Goal: Task Accomplishment & Management: Use online tool/utility

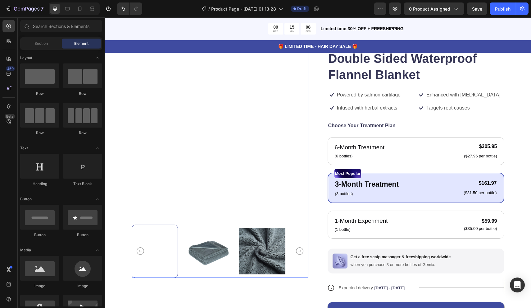
scroll to position [53, 0]
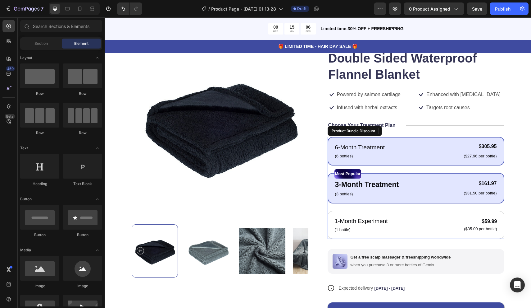
click at [328, 156] on div "6-Month Treatment Text Block (6 bottles) Text Block $305.95 Product Price Produ…" at bounding box center [416, 151] width 177 height 29
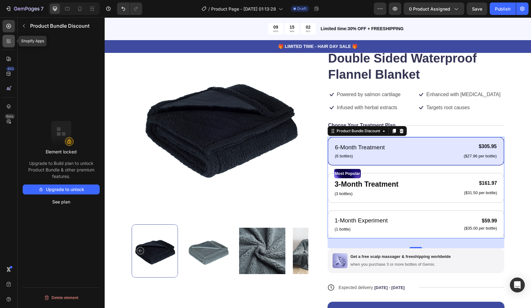
click at [4, 46] on div at bounding box center [8, 41] width 12 height 12
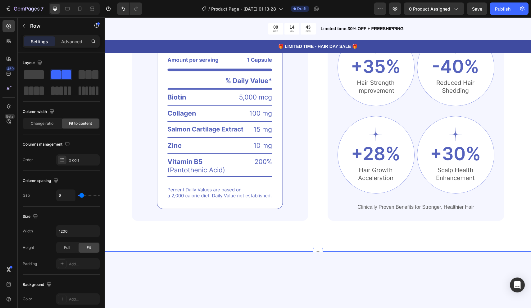
scroll to position [0, 0]
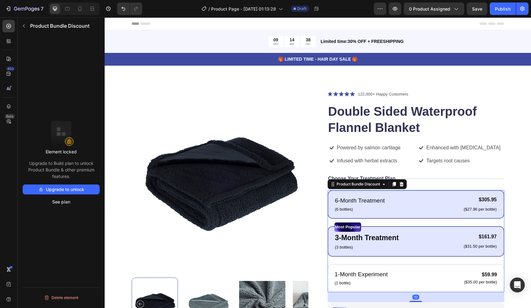
click at [329, 216] on div "6-Month Treatment Text Block (6 bottles) Text Block $305.95 Product Price Produ…" at bounding box center [416, 204] width 177 height 29
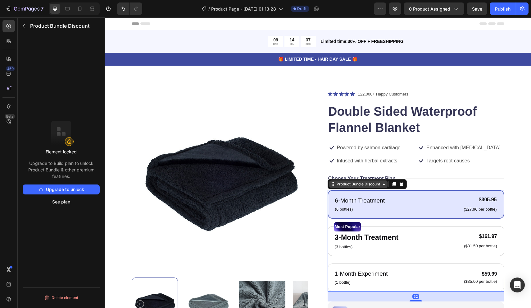
click at [358, 186] on div "Product Bundle Discount" at bounding box center [358, 183] width 58 height 7
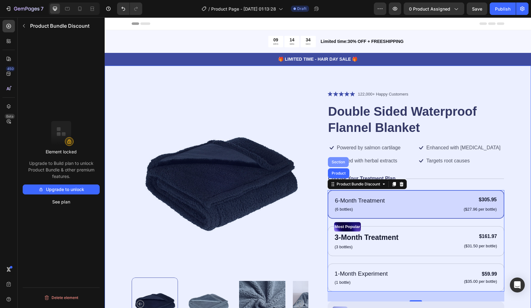
click at [342, 163] on div "Section" at bounding box center [338, 162] width 21 height 10
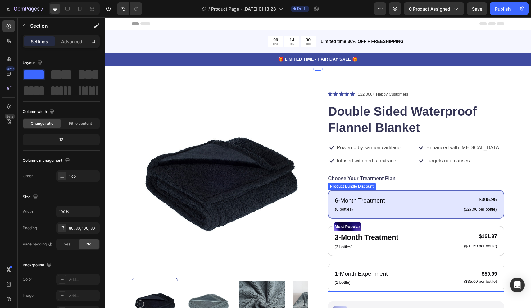
click at [329, 220] on div "6-Month Treatment Text Block (6 bottles) Text Block $305.95 Product Price Produ…" at bounding box center [416, 240] width 177 height 101
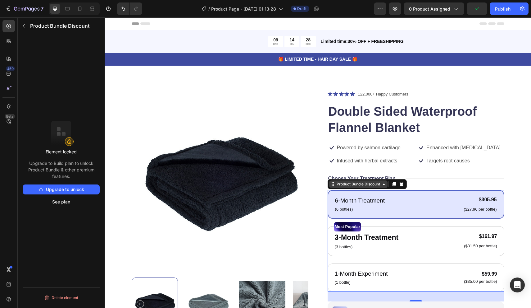
click at [350, 185] on div "Product Bundle Discount" at bounding box center [359, 184] width 46 height 6
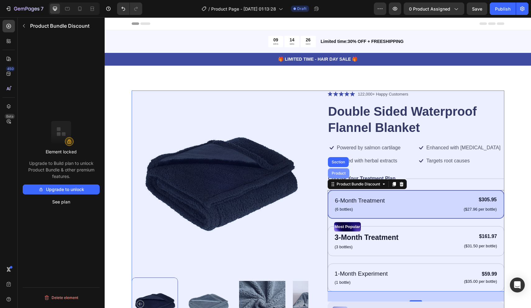
click at [342, 176] on div "Product" at bounding box center [338, 173] width 21 height 10
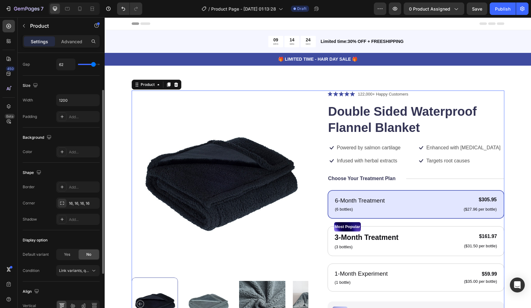
scroll to position [131, 0]
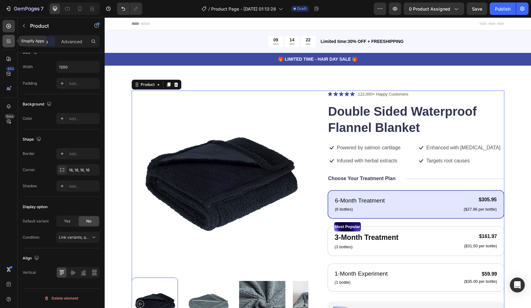
click at [5, 35] on div at bounding box center [8, 41] width 12 height 12
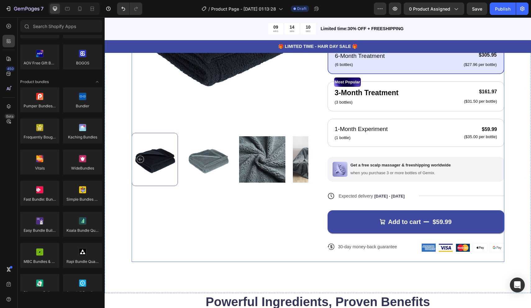
scroll to position [145, 0]
click at [390, 206] on div "Add to cart $59.99 Add to Cart" at bounding box center [416, 216] width 177 height 33
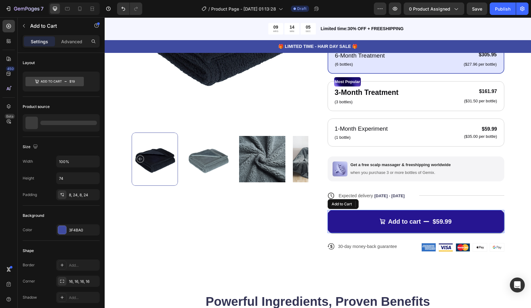
click at [371, 220] on button "Add to cart $59.99" at bounding box center [416, 221] width 177 height 23
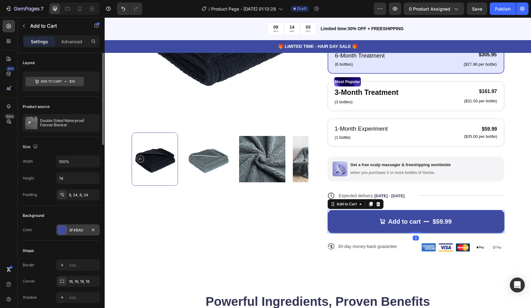
click at [62, 230] on div at bounding box center [62, 230] width 8 height 8
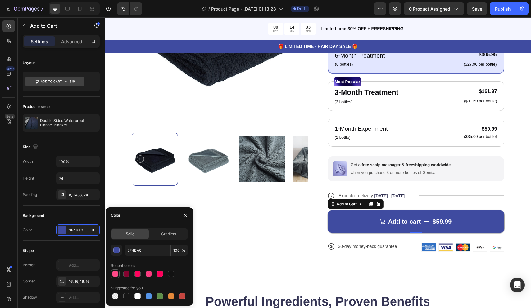
click at [115, 276] on div at bounding box center [115, 273] width 6 height 6
type input "FF4787"
type input "99"
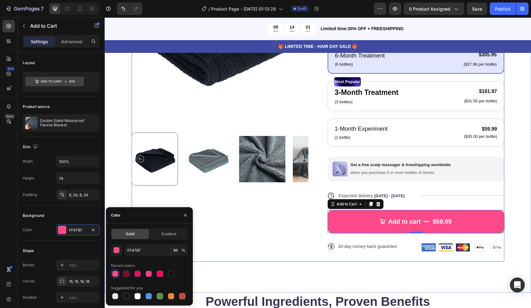
click at [315, 234] on div "Product Images Icon Icon Icon Icon Icon Icon List 122,000+ Happy Customers Text…" at bounding box center [318, 104] width 373 height 316
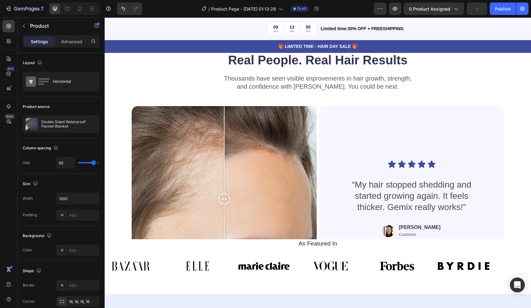
scroll to position [1288, 0]
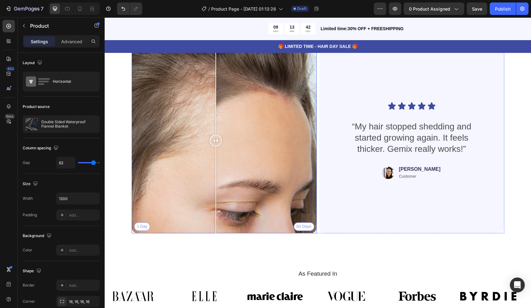
drag, startPoint x: 225, startPoint y: 142, endPoint x: 216, endPoint y: 224, distance: 81.9
click at [216, 224] on div at bounding box center [216, 140] width 12 height 185
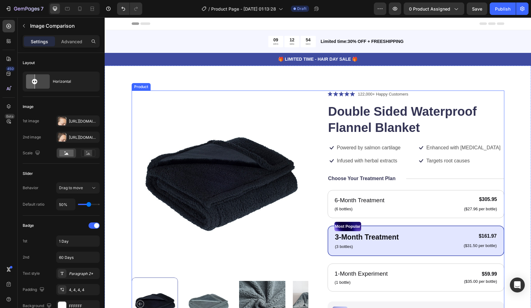
scroll to position [0, 0]
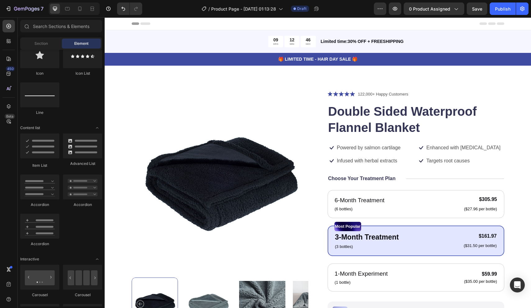
click at [130, 22] on div "Header" at bounding box center [119, 23] width 23 height 7
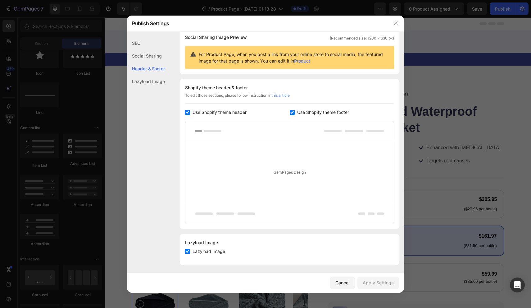
scroll to position [52, 0]
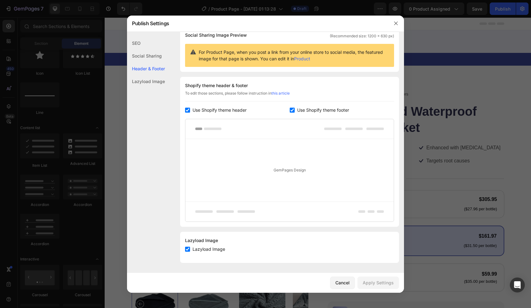
click at [118, 150] on div at bounding box center [265, 154] width 531 height 308
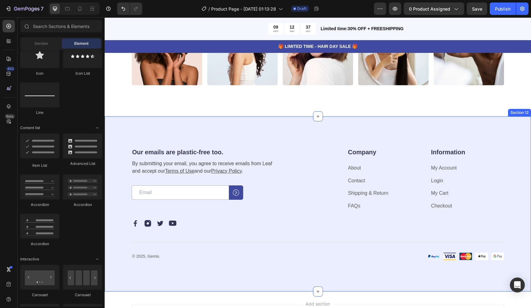
scroll to position [1861, 0]
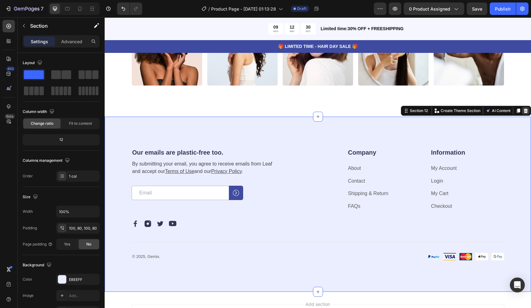
click at [527, 110] on icon at bounding box center [526, 110] width 4 height 4
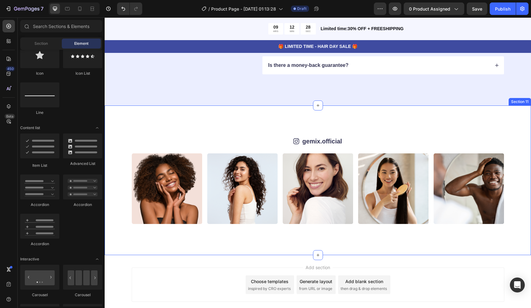
scroll to position [1721, 0]
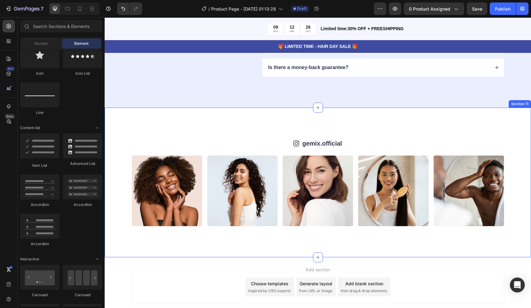
click at [369, 116] on div "Icon gemix.official Text Block Row Image Image Image Image Image Image Image Im…" at bounding box center [318, 182] width 427 height 149
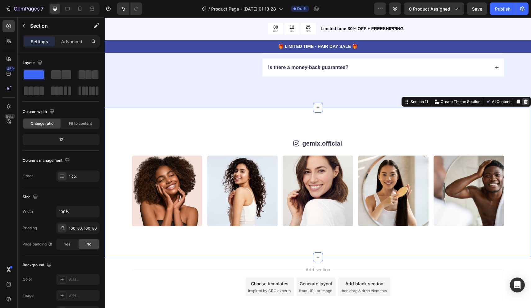
click at [525, 100] on icon at bounding box center [526, 101] width 4 height 4
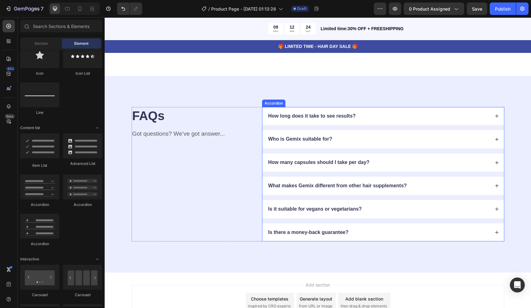
scroll to position [1532, 0]
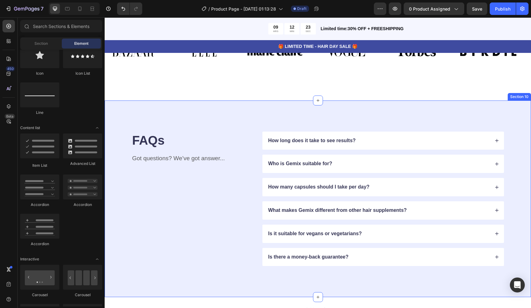
click at [366, 112] on div "FAQs Heading Got questions? We’ve got answer... Text Block How long does it tak…" at bounding box center [318, 198] width 427 height 197
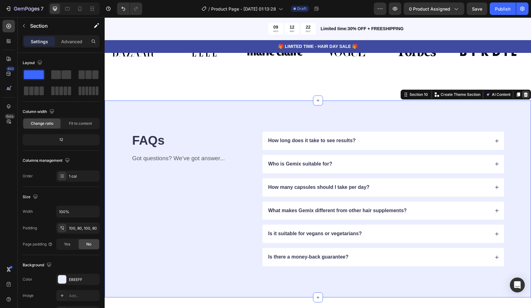
click at [527, 92] on icon at bounding box center [526, 94] width 5 height 5
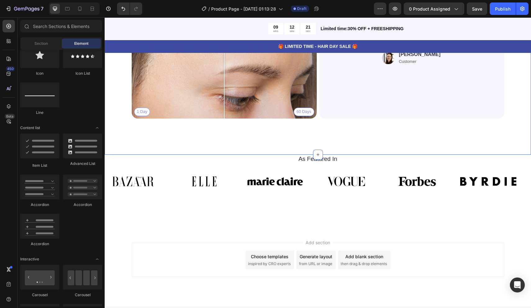
scroll to position [1397, 0]
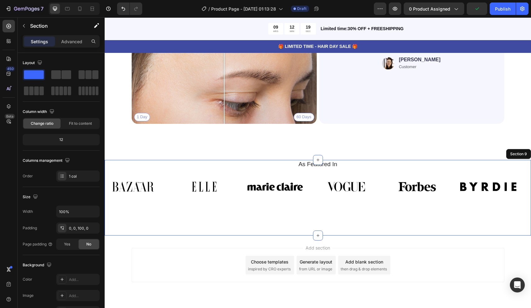
click at [320, 224] on div "As Featured In Heading 12 Image Image Image Image Image Image Image Image Image…" at bounding box center [318, 198] width 427 height 76
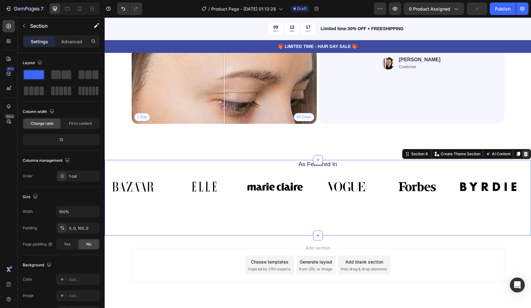
click at [526, 152] on icon at bounding box center [526, 154] width 4 height 4
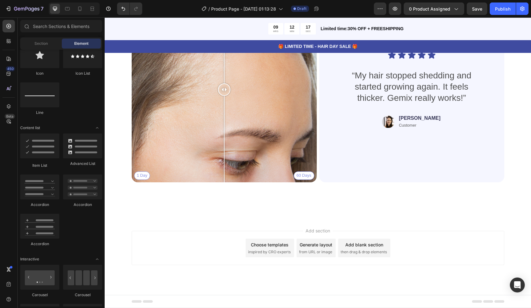
scroll to position [1339, 0]
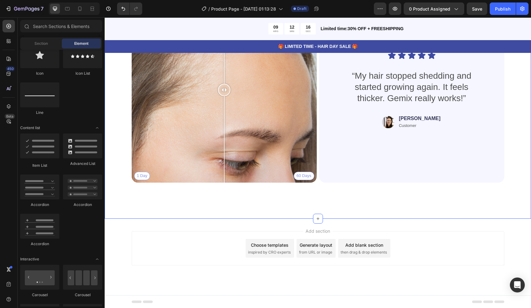
click at [406, 193] on div "Real People. Real Hair Results Heading Thousands have seen visible improvements…" at bounding box center [318, 81] width 427 height 276
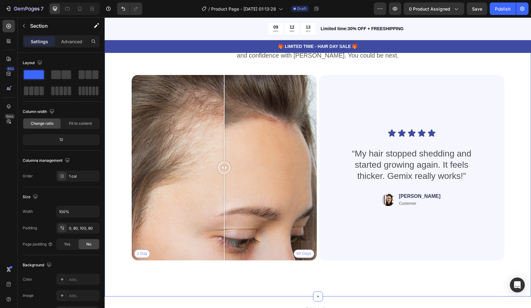
scroll to position [1167, 0]
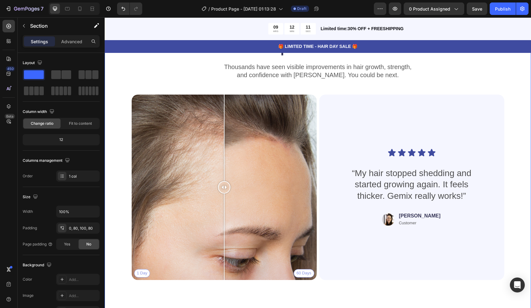
click at [527, 48] on icon at bounding box center [526, 45] width 5 height 5
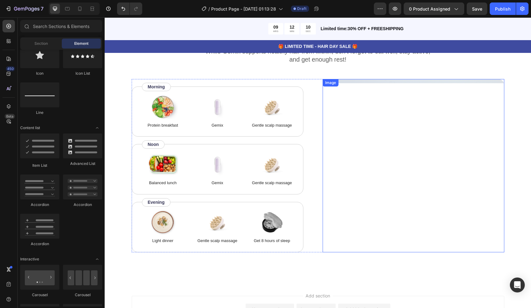
scroll to position [968, 0]
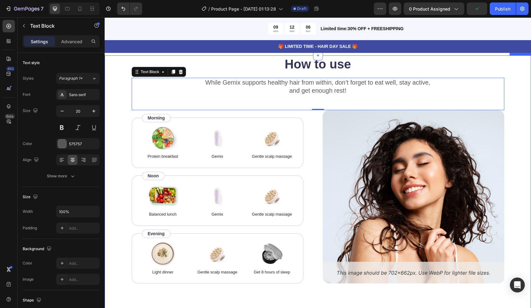
click at [126, 189] on div "How to use Heading While Gemix supports healthy hair from within, don’t forget …" at bounding box center [318, 184] width 427 height 259
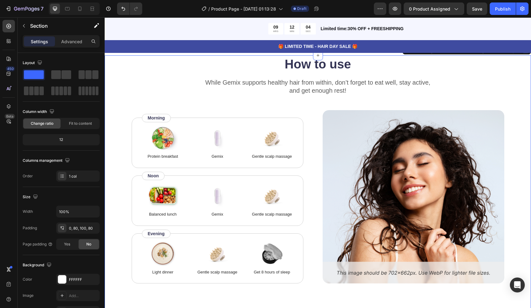
click at [525, 52] on icon at bounding box center [526, 49] width 5 height 5
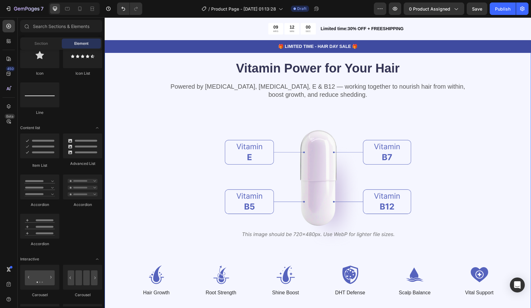
scroll to position [746, 0]
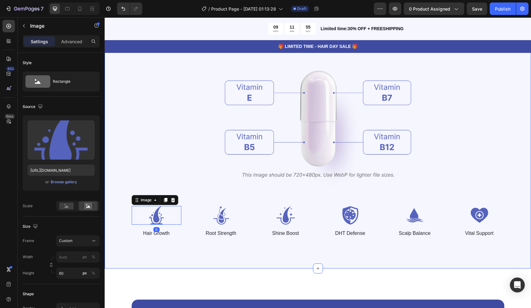
click at [124, 157] on div "Vitamin Power for Your Hair Heading Powered by Biotin, Vitamin B5, E & B12 — wo…" at bounding box center [318, 118] width 427 height 299
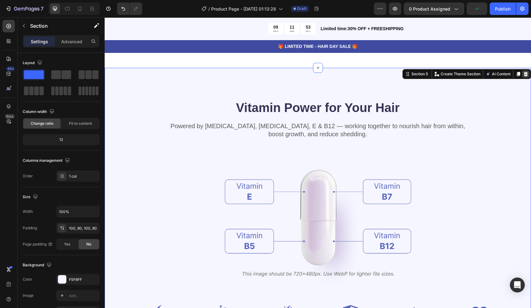
click at [526, 73] on icon at bounding box center [526, 74] width 4 height 4
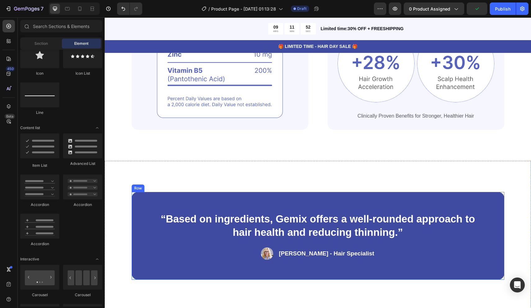
scroll to position [504, 0]
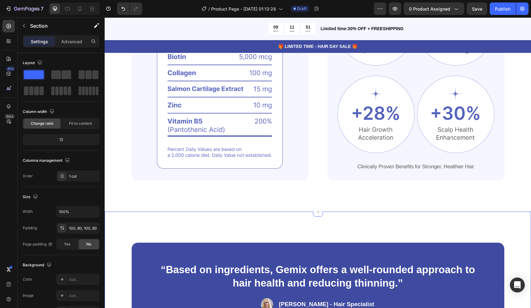
click at [323, 220] on div "“Based on ingredients, Gemix offers a well-rounded approach to hair health and …" at bounding box center [318, 285] width 427 height 149
click at [526, 203] on icon at bounding box center [526, 205] width 5 height 5
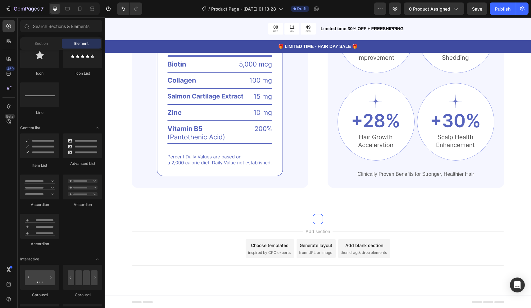
click at [259, 205] on div "Powerful Ingredients, Proven Benefits Heading Gemix helps restore strong, healt…" at bounding box center [318, 79] width 427 height 279
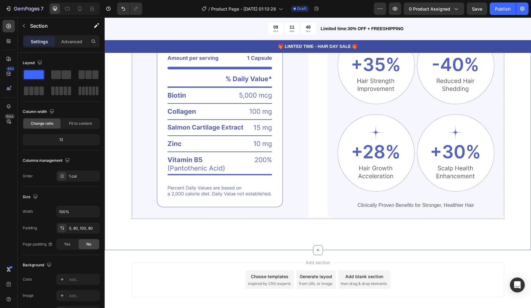
scroll to position [260, 0]
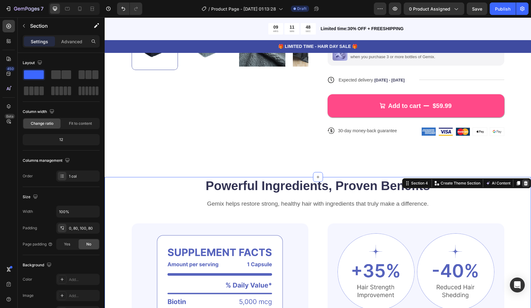
click at [524, 181] on icon at bounding box center [526, 183] width 4 height 4
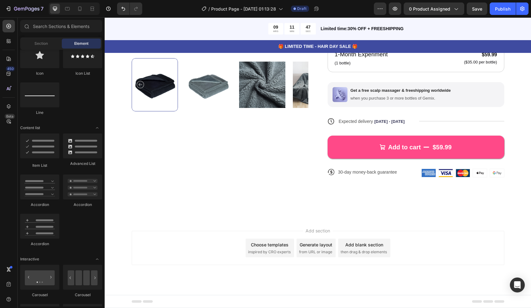
scroll to position [217, 0]
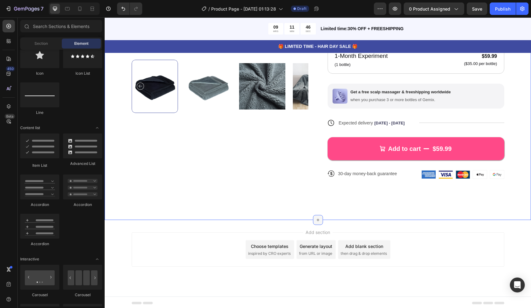
click at [317, 220] on icon at bounding box center [318, 219] width 5 height 5
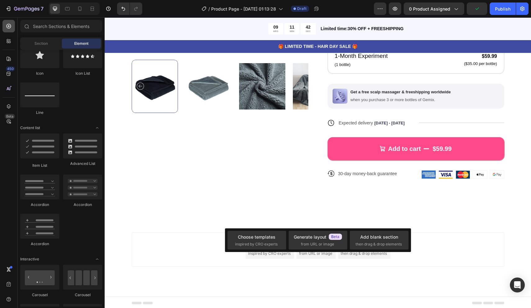
click at [11, 30] on div at bounding box center [8, 26] width 12 height 12
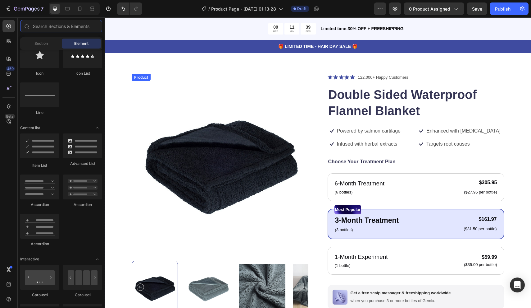
scroll to position [16, 0]
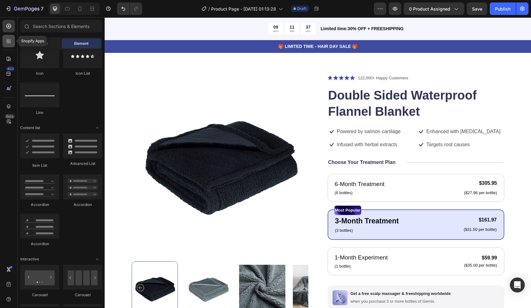
click at [11, 45] on div at bounding box center [8, 41] width 12 height 12
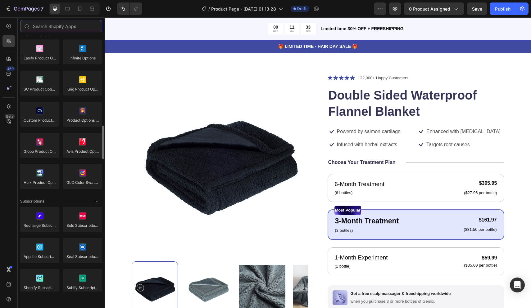
scroll to position [701, 0]
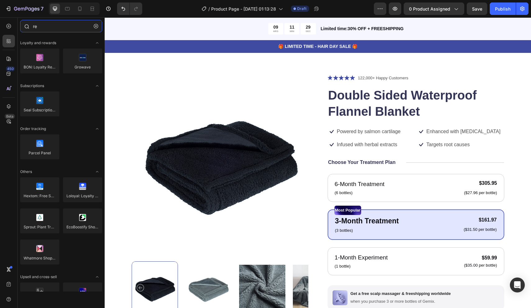
type input "r"
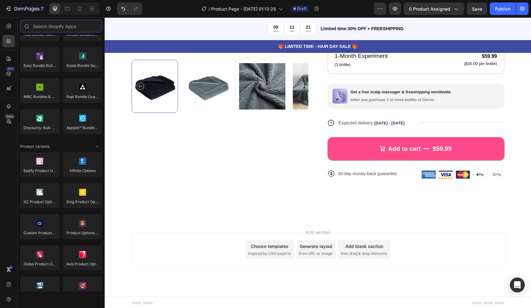
scroll to position [304, 0]
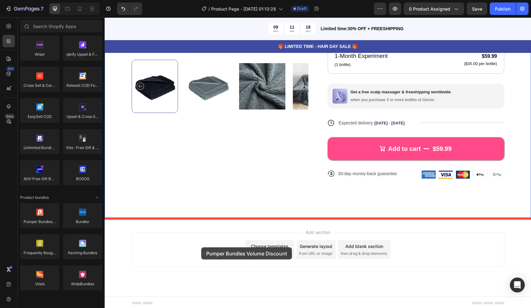
drag, startPoint x: 154, startPoint y: 230, endPoint x: 201, endPoint y: 247, distance: 49.8
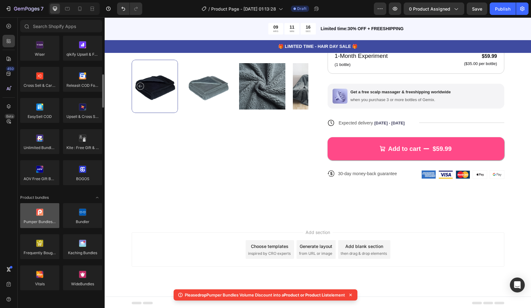
click at [43, 211] on div at bounding box center [39, 215] width 39 height 25
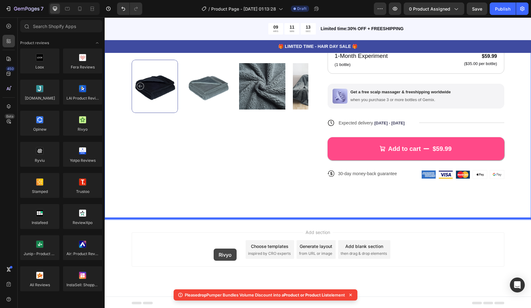
drag, startPoint x: 187, startPoint y: 141, endPoint x: 214, endPoint y: 248, distance: 110.4
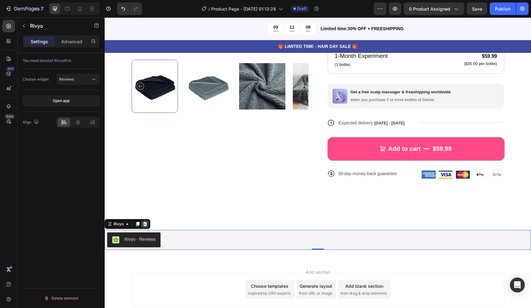
click at [147, 222] on icon at bounding box center [145, 223] width 5 height 5
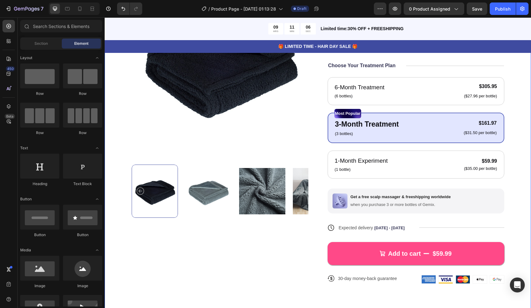
scroll to position [98, 0]
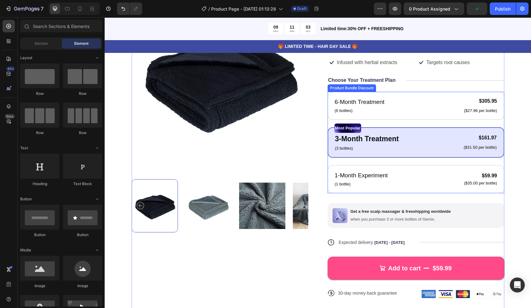
click at [329, 158] on div "6-Month Treatment Text Block (6 bottles) Text Block $305.95 Product Price Produ…" at bounding box center [416, 142] width 177 height 101
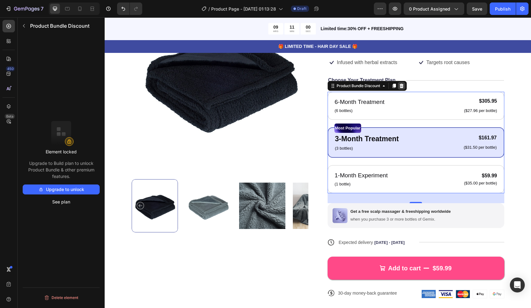
click at [402, 84] on icon at bounding box center [402, 86] width 4 height 4
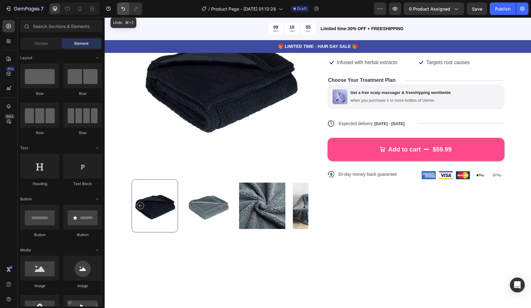
click at [126, 9] on icon "Undo/Redo" at bounding box center [123, 9] width 6 height 6
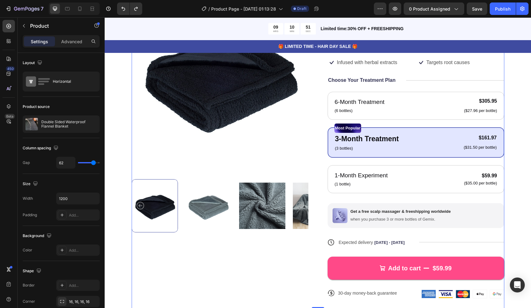
click at [393, 89] on div "Icon Icon Icon Icon Icon Icon List 122,000+ Happy Customers Text Block Row Doub…" at bounding box center [416, 150] width 177 height 316
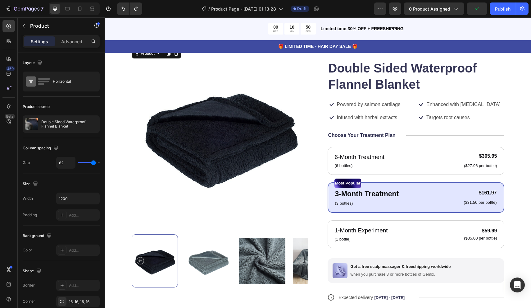
scroll to position [43, 0]
click at [325, 168] on div "Product Images Icon Icon Icon Icon Icon Icon List 122,000+ Happy Customers Text…" at bounding box center [318, 206] width 373 height 316
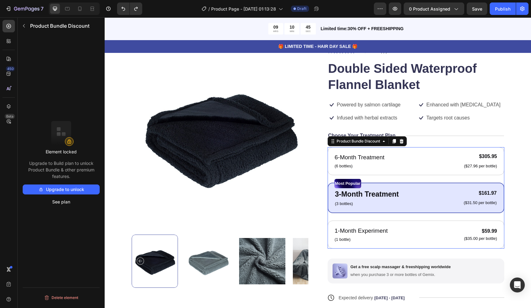
click at [329, 176] on div "6-Month Treatment Text Block (6 bottles) Text Block $305.95 Product Price Produ…" at bounding box center [416, 197] width 177 height 101
click at [415, 252] on div "32" at bounding box center [416, 253] width 7 height 5
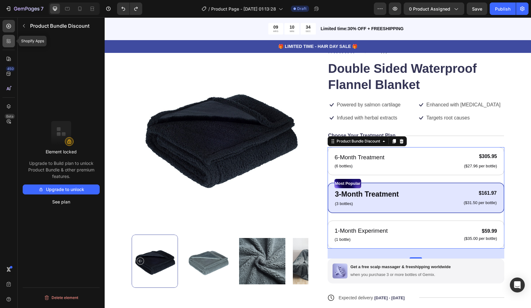
click at [11, 40] on icon at bounding box center [10, 40] width 2 height 2
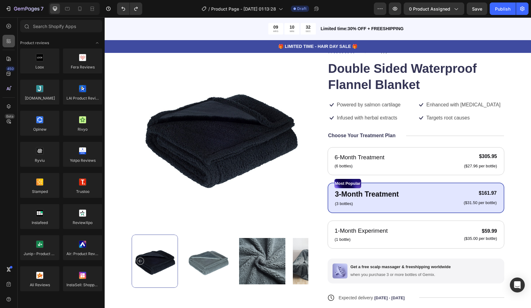
click at [11, 39] on icon at bounding box center [9, 41] width 6 height 6
click at [11, 30] on div at bounding box center [8, 26] width 12 height 12
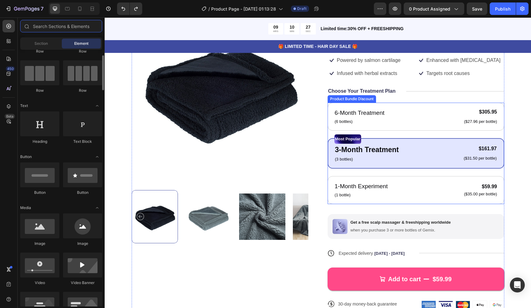
scroll to position [88, 0]
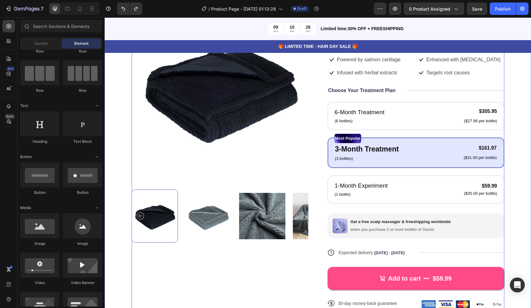
click at [407, 258] on div "Add to cart $59.99 Add to Cart" at bounding box center [416, 273] width 177 height 33
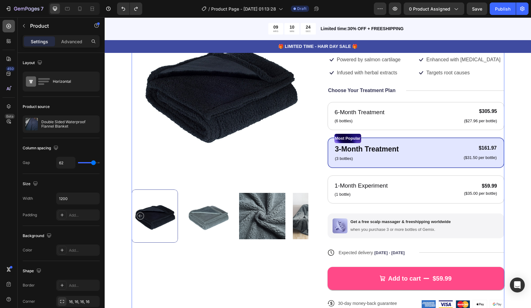
click at [8, 25] on icon at bounding box center [9, 26] width 6 height 6
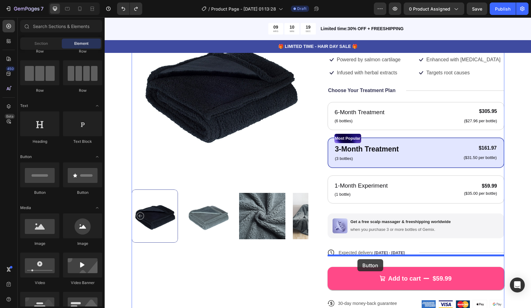
drag, startPoint x: 184, startPoint y: 188, endPoint x: 358, endPoint y: 259, distance: 187.2
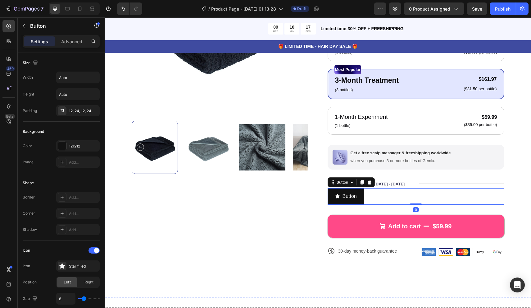
scroll to position [163, 0]
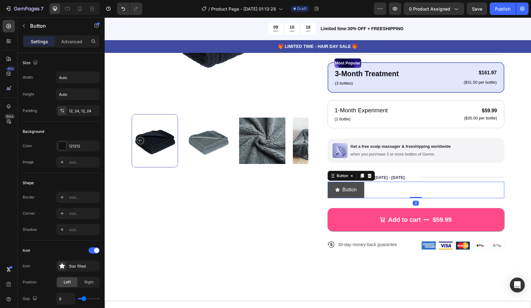
click at [361, 185] on button "Button" at bounding box center [346, 189] width 37 height 16
click at [72, 42] on p "Advanced" at bounding box center [71, 41] width 21 height 7
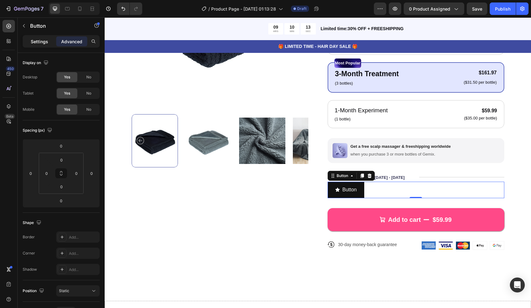
click at [36, 42] on p "Settings" at bounding box center [39, 41] width 17 height 7
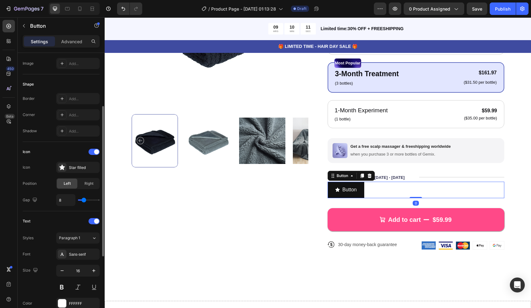
scroll to position [99, 0]
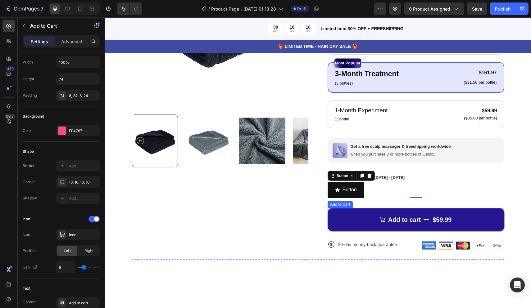
click at [335, 216] on button "Add to cart $59.99" at bounding box center [416, 219] width 177 height 23
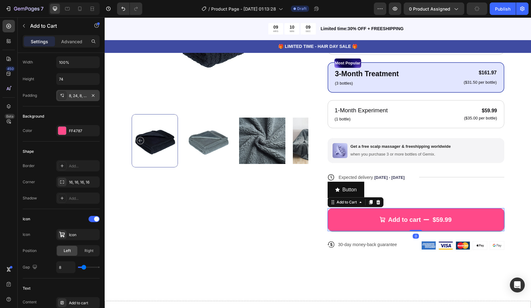
scroll to position [0, 0]
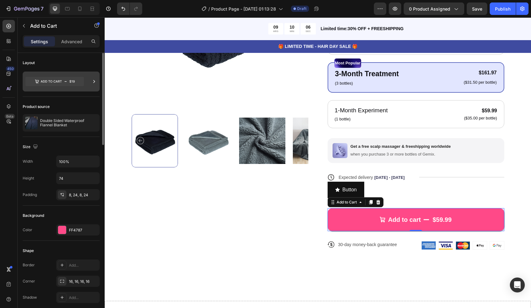
click at [94, 83] on icon at bounding box center [94, 81] width 6 height 6
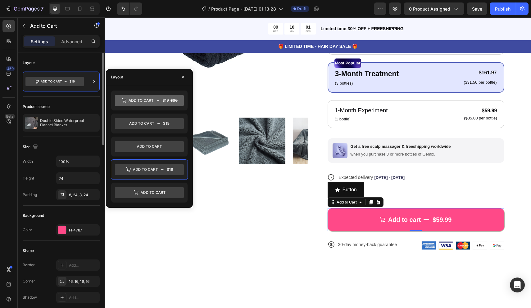
click at [75, 97] on div "Product source Double Sided Waterproof Flannel Blanket" at bounding box center [61, 117] width 77 height 40
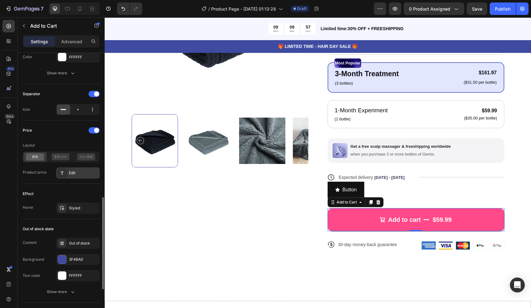
scroll to position [534, 0]
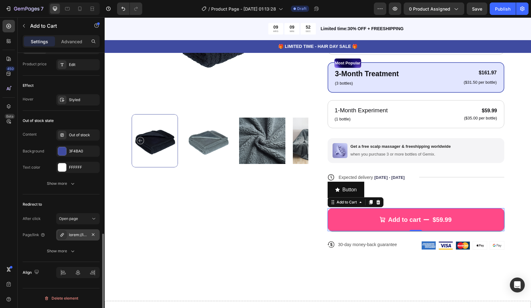
click at [78, 235] on div at bounding box center [78, 235] width 18 height 6
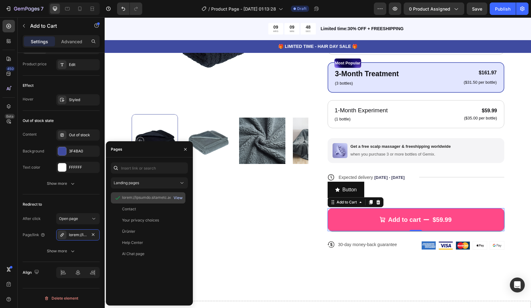
click at [181, 199] on div "View" at bounding box center [178, 198] width 9 height 6
click at [153, 179] on button "Landing pages" at bounding box center [149, 182] width 77 height 11
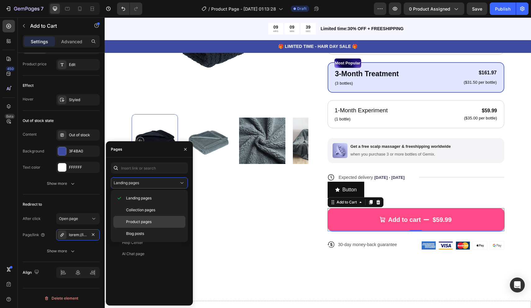
click at [153, 218] on div "Product pages" at bounding box center [149, 222] width 72 height 12
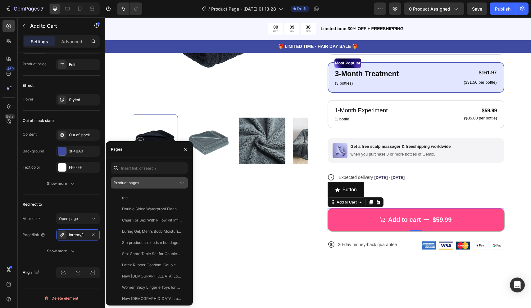
click at [158, 182] on div "Product pages" at bounding box center [146, 183] width 65 height 6
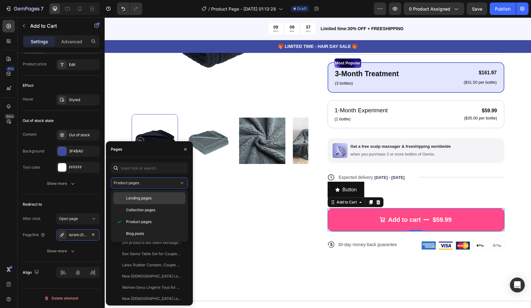
click at [145, 193] on div "Landing pages" at bounding box center [149, 198] width 72 height 12
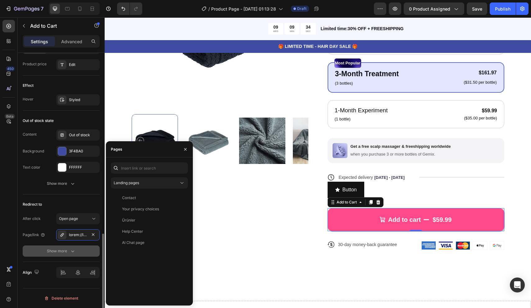
click at [82, 253] on button "Show more" at bounding box center [61, 250] width 77 height 11
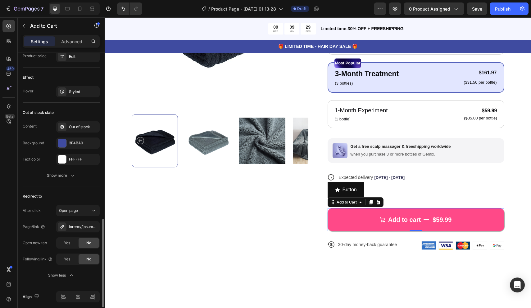
scroll to position [534, 0]
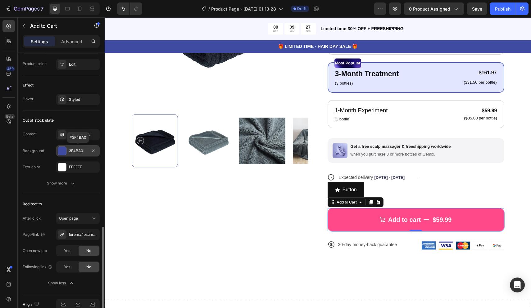
click at [64, 151] on div at bounding box center [62, 151] width 8 height 8
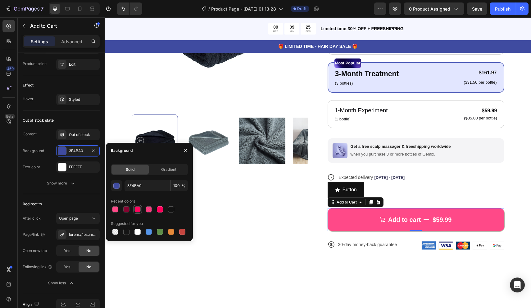
click at [138, 210] on div at bounding box center [138, 209] width 6 height 6
type input "FF005B"
type input "99"
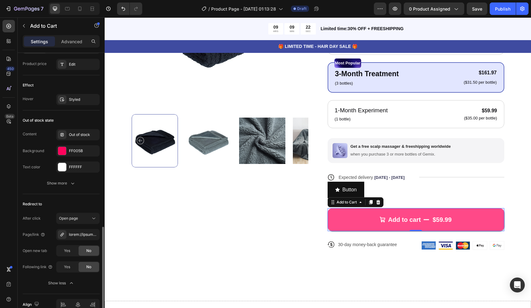
click at [82, 176] on div "Content Out of stock Background FF005B Text color FFFFFF Show more" at bounding box center [61, 159] width 77 height 60
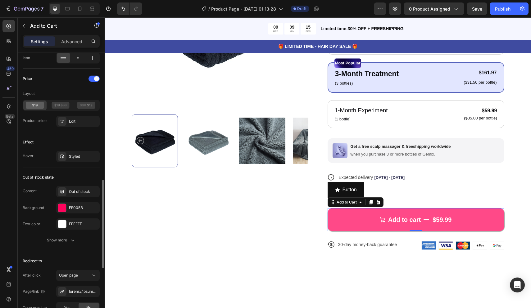
scroll to position [456, 0]
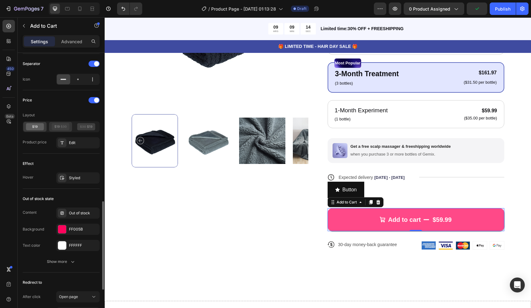
click at [63, 126] on icon at bounding box center [61, 126] width 18 height 7
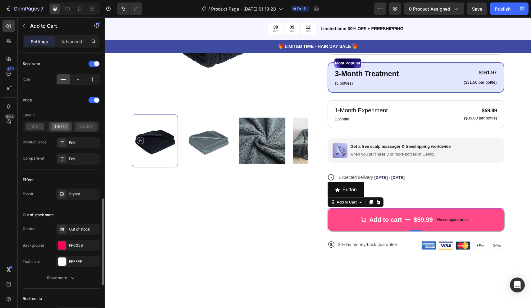
click at [83, 127] on icon at bounding box center [86, 126] width 18 height 7
click at [36, 128] on icon at bounding box center [35, 126] width 18 height 7
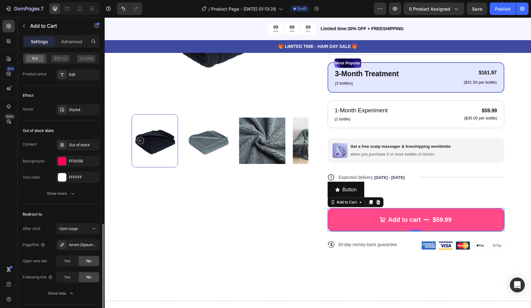
scroll to position [524, 0]
click at [62, 191] on div "Show more" at bounding box center [61, 193] width 29 height 6
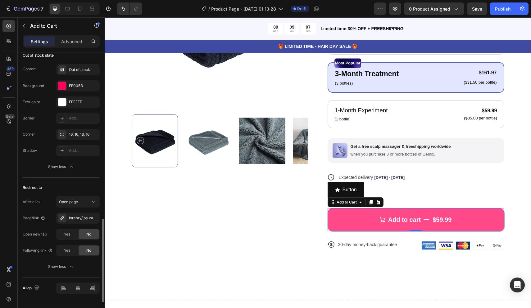
scroll to position [604, 0]
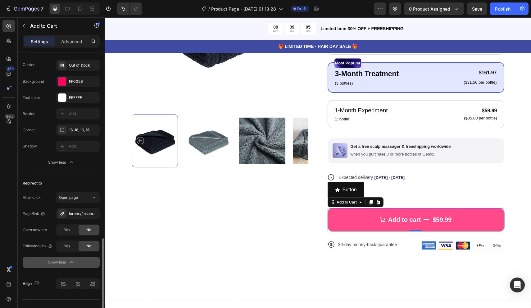
click at [61, 261] on div "Show less" at bounding box center [61, 262] width 26 height 6
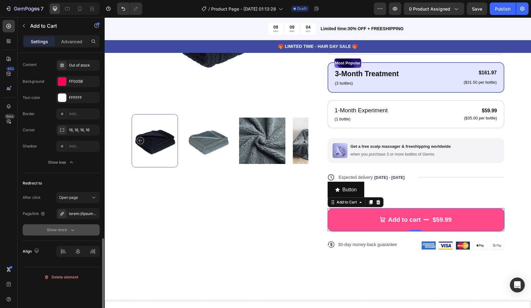
click at [66, 232] on div "Show more" at bounding box center [61, 230] width 29 height 6
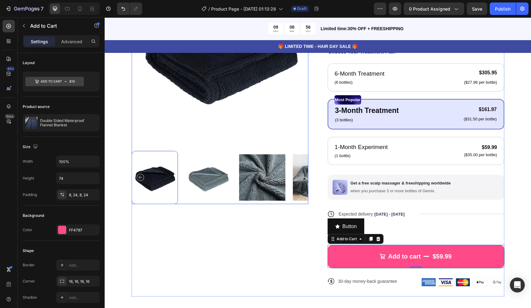
scroll to position [137, 0]
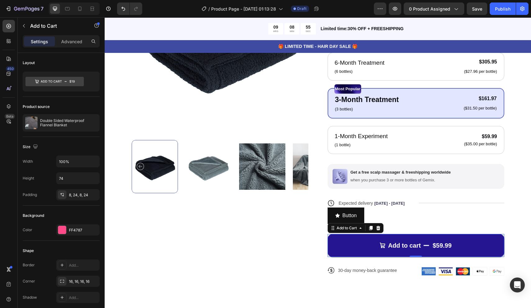
click at [357, 243] on button "Add to cart $59.99" at bounding box center [416, 245] width 177 height 23
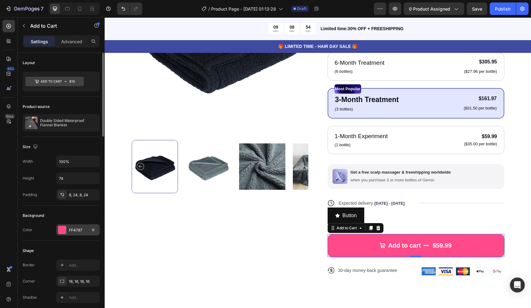
click at [61, 229] on div at bounding box center [62, 230] width 8 height 8
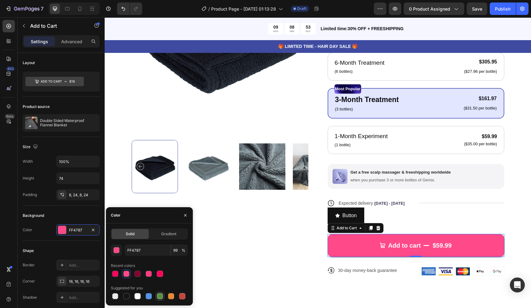
click at [159, 295] on div at bounding box center [160, 296] width 6 height 6
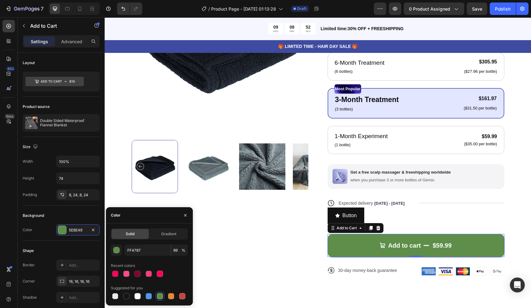
type input "5E8E49"
type input "100"
click at [119, 250] on div "button" at bounding box center [117, 250] width 6 height 6
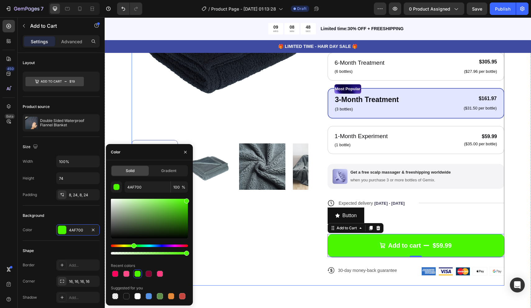
drag, startPoint x: 269, startPoint y: 226, endPoint x: 206, endPoint y: 213, distance: 64.3
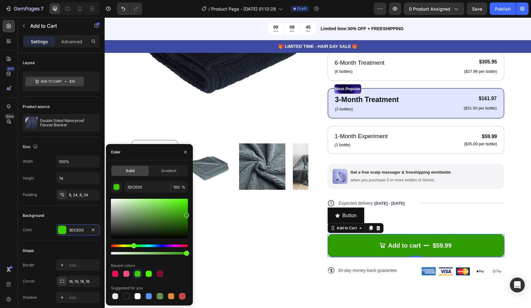
drag, startPoint x: 186, startPoint y: 202, endPoint x: 189, endPoint y: 214, distance: 11.8
click at [189, 214] on div at bounding box center [186, 215] width 5 height 5
type input "2E9B00"
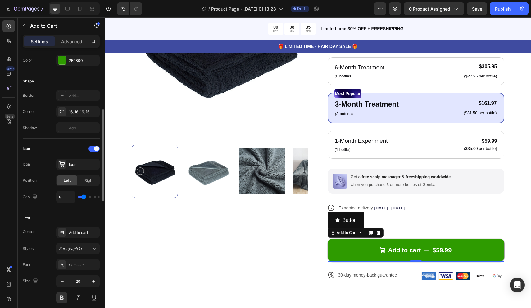
scroll to position [176, 0]
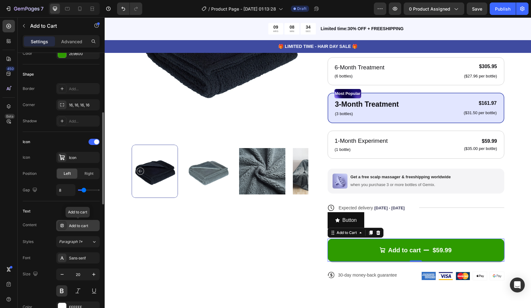
click at [77, 226] on div "Add to cart" at bounding box center [83, 226] width 29 height 6
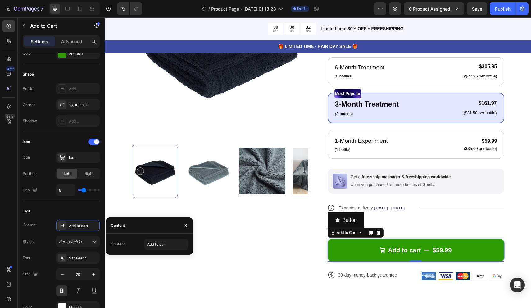
click at [120, 242] on div "Content" at bounding box center [118, 244] width 14 height 6
click at [163, 245] on input "Add to cart" at bounding box center [165, 243] width 43 height 11
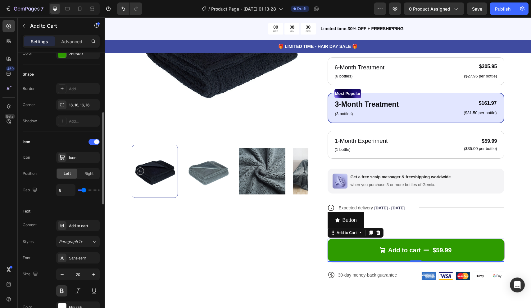
click at [72, 206] on div "Text Content Add to cart Styles Paragraph 1* Font Sans-serif Size 20 Color FFFF…" at bounding box center [61, 267] width 77 height 133
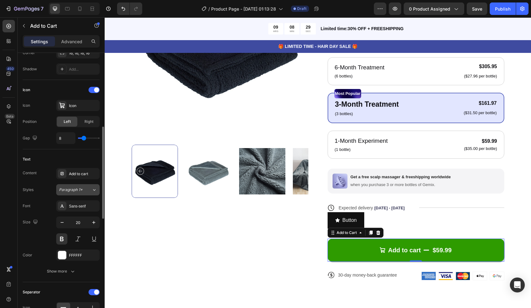
scroll to position [229, 0]
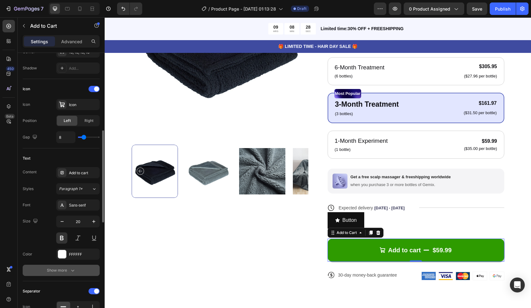
click at [69, 269] on div "Show more" at bounding box center [61, 270] width 29 height 6
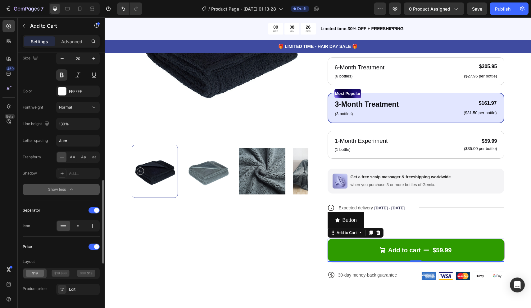
scroll to position [397, 0]
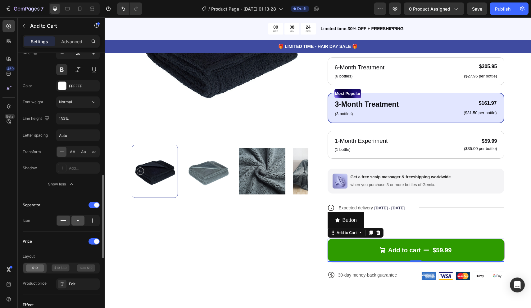
click at [83, 219] on div at bounding box center [77, 220] width 13 height 10
click at [66, 220] on icon at bounding box center [64, 220] width 6 height 1
click at [89, 222] on div at bounding box center [92, 220] width 13 height 10
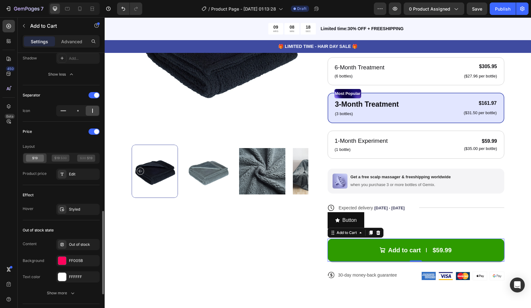
scroll to position [509, 0]
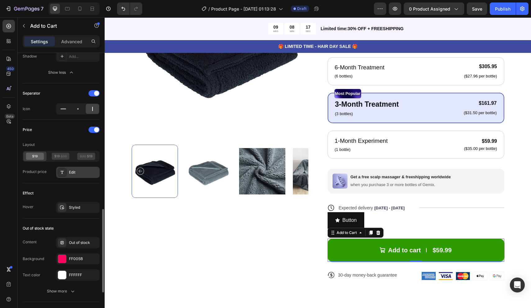
click at [74, 175] on div "Edit" at bounding box center [83, 172] width 29 height 6
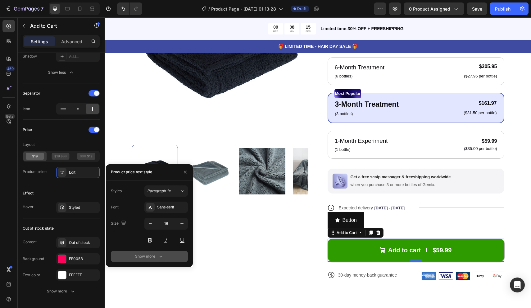
click at [141, 254] on div "Show more" at bounding box center [149, 256] width 29 height 6
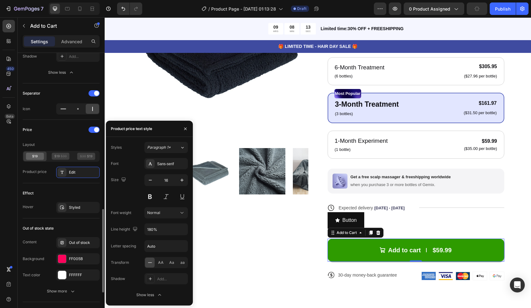
click at [87, 195] on div "Effect" at bounding box center [61, 193] width 77 height 10
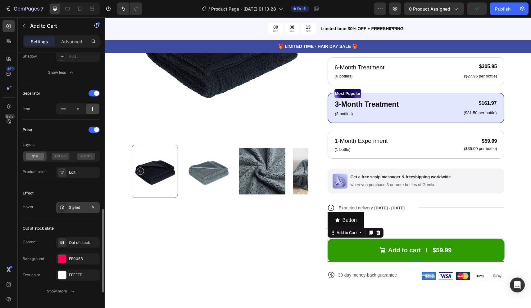
click at [74, 209] on div "Styled" at bounding box center [78, 207] width 18 height 6
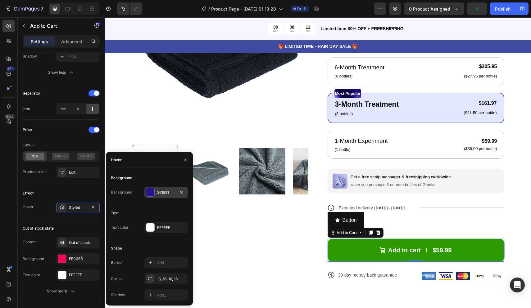
click at [151, 192] on div at bounding box center [150, 192] width 8 height 8
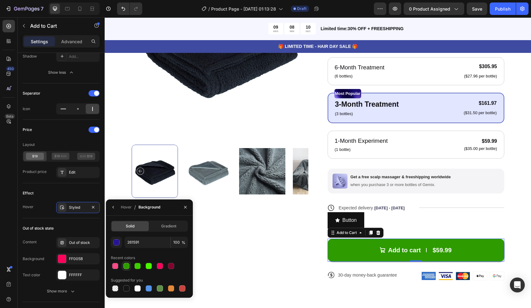
click at [126, 265] on div at bounding box center [126, 266] width 6 height 6
click at [157, 287] on div at bounding box center [160, 288] width 6 height 6
click at [146, 266] on div at bounding box center [149, 266] width 6 height 6
click at [138, 265] on div at bounding box center [138, 266] width 6 height 6
click at [127, 264] on div at bounding box center [126, 266] width 6 height 6
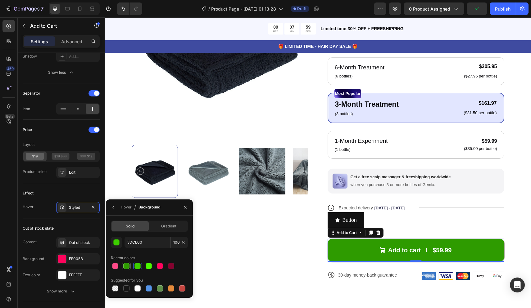
type input "2E9B00"
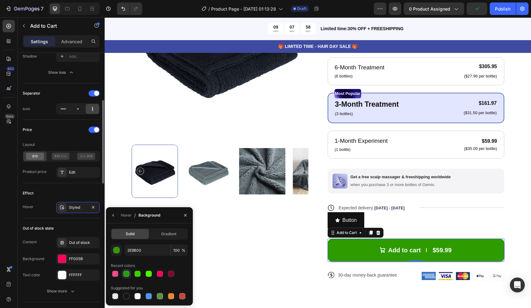
scroll to position [205, 0]
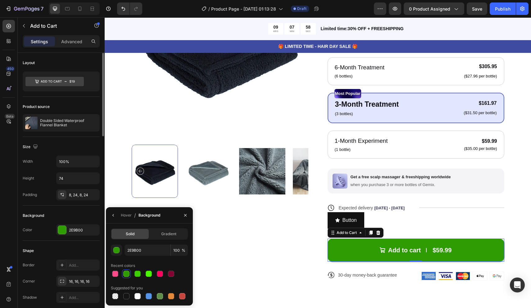
click at [57, 140] on div "Size Width 100% Height 74 Padding 8, 24, 8, 24" at bounding box center [61, 171] width 77 height 69
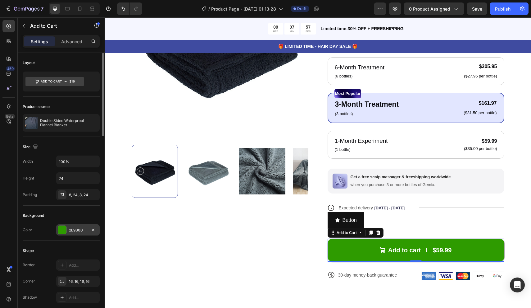
click at [61, 226] on div at bounding box center [62, 230] width 8 height 8
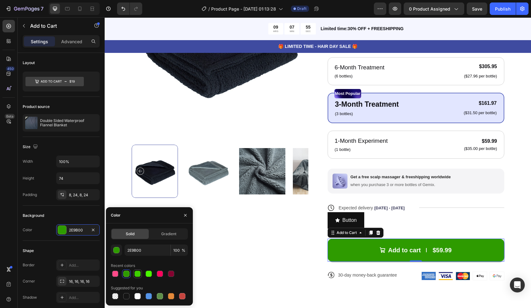
click at [137, 273] on div at bounding box center [138, 273] width 6 height 6
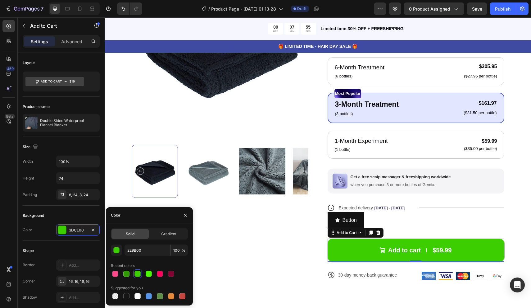
type input "3DCE00"
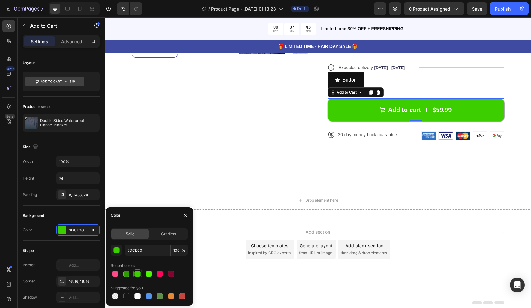
scroll to position [272, 0]
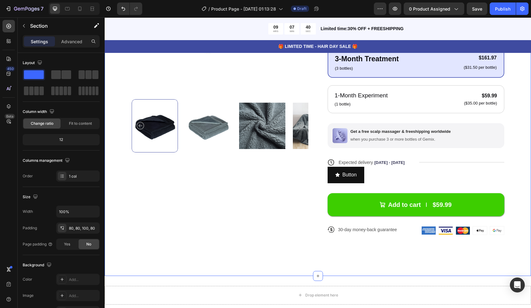
scroll to position [173, 0]
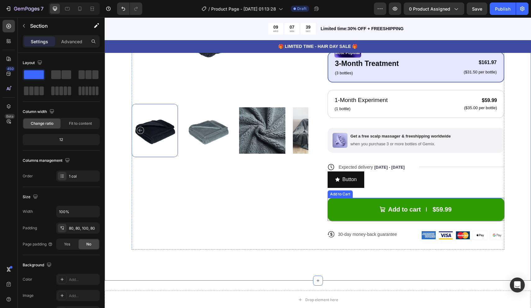
click at [364, 204] on button "Add to cart $59.99" at bounding box center [416, 209] width 177 height 23
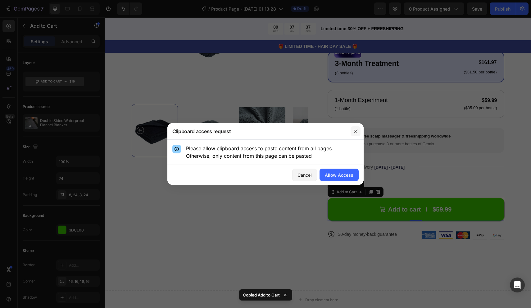
click at [354, 130] on icon "button" at bounding box center [355, 131] width 5 height 5
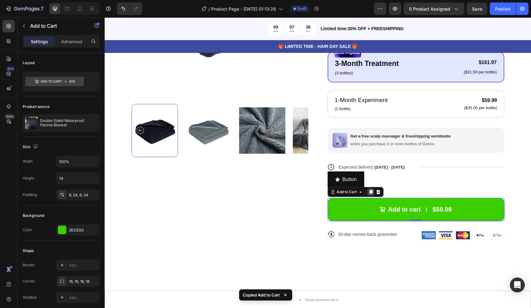
click at [370, 190] on icon at bounding box center [370, 191] width 5 height 5
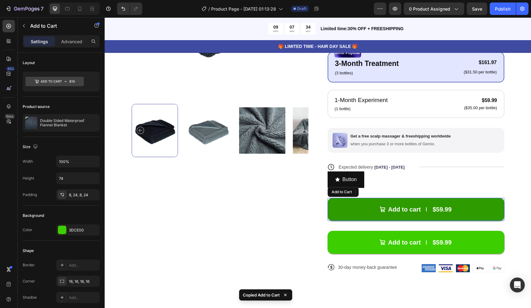
click at [373, 207] on button "Add to cart $59.99" at bounding box center [416, 209] width 177 height 23
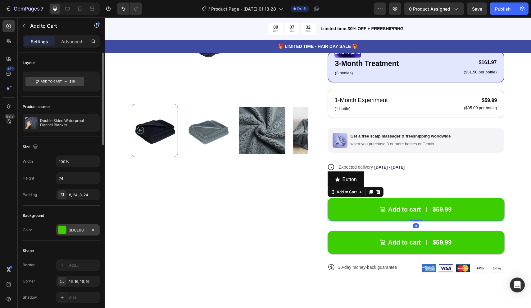
click at [62, 234] on div "3DCE00" at bounding box center [77, 229] width 43 height 11
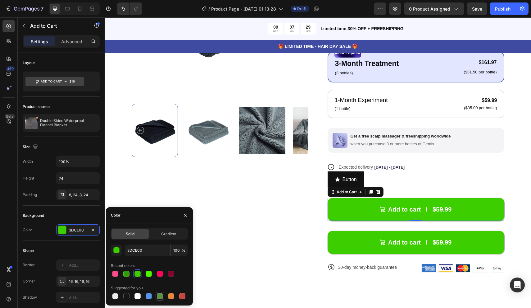
click at [158, 292] on div at bounding box center [159, 295] width 7 height 7
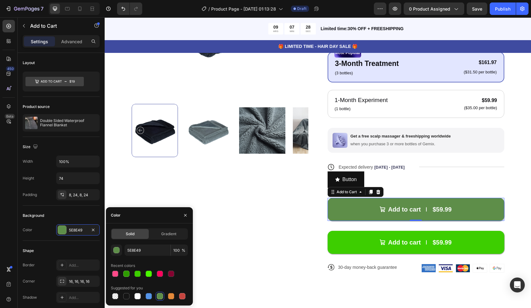
click at [158, 294] on div at bounding box center [160, 296] width 6 height 6
click at [140, 275] on div at bounding box center [138, 273] width 6 height 6
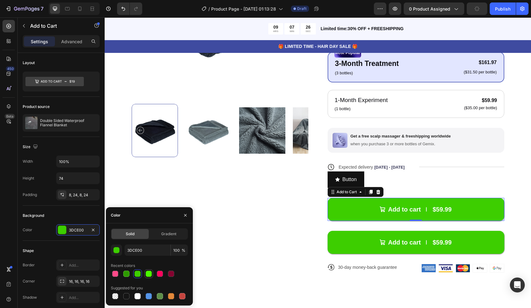
click at [148, 273] on div at bounding box center [149, 273] width 6 height 6
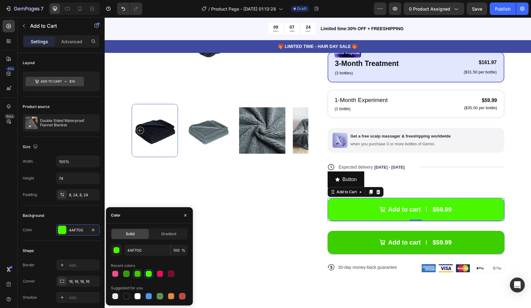
click at [140, 274] on div at bounding box center [138, 273] width 6 height 6
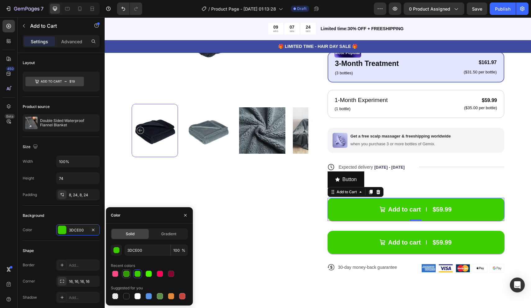
click at [130, 274] on div at bounding box center [126, 273] width 7 height 7
type input "2E9B00"
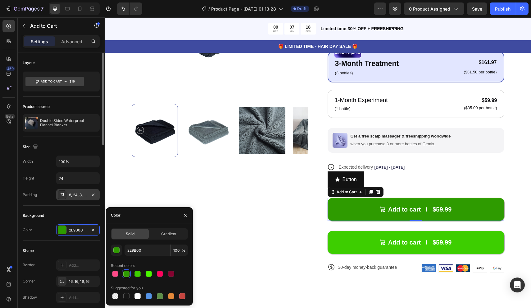
click at [80, 194] on div "8, 24, 8, 24" at bounding box center [78, 195] width 18 height 6
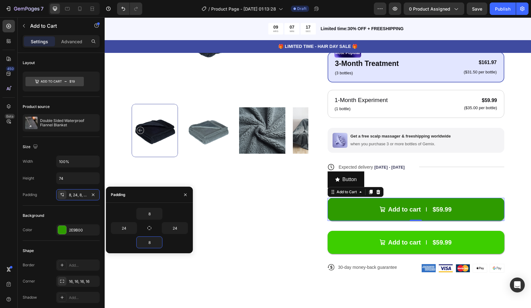
drag, startPoint x: 153, startPoint y: 244, endPoint x: 124, endPoint y: 243, distance: 29.5
click at [124, 244] on div "8" at bounding box center [149, 242] width 77 height 12
click at [171, 244] on div "8" at bounding box center [149, 242] width 77 height 12
drag, startPoint x: 153, startPoint y: 243, endPoint x: 130, endPoint y: 241, distance: 22.5
click at [130, 241] on div "8" at bounding box center [149, 242] width 77 height 12
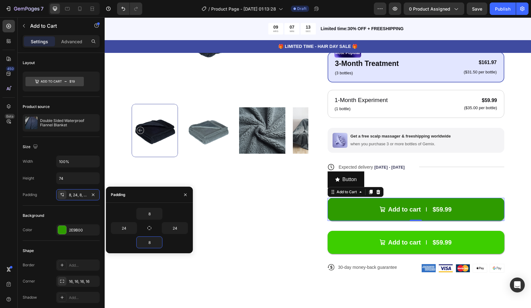
type input "0"
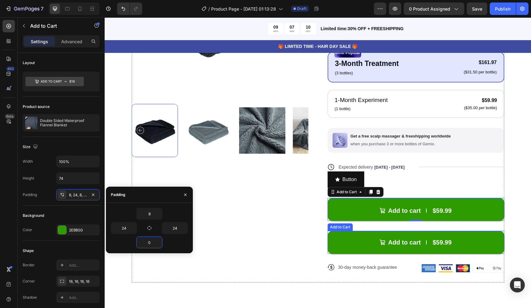
click at [358, 244] on button "Add to cart $59.99" at bounding box center [416, 242] width 177 height 23
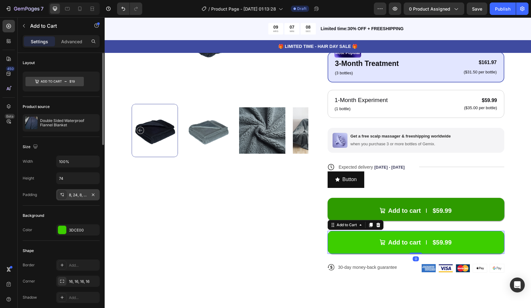
click at [84, 199] on div "8, 24, 8, 24" at bounding box center [77, 194] width 43 height 11
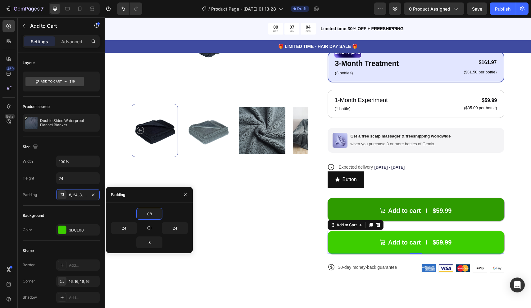
type input "0"
type input "8"
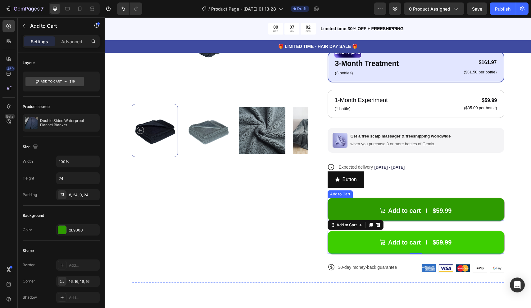
click at [351, 207] on button "Add to cart $59.99" at bounding box center [416, 209] width 177 height 23
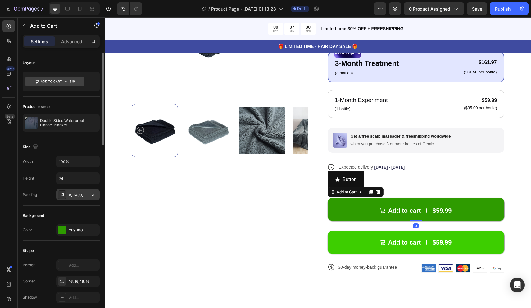
click at [85, 195] on div "8, 24, 0, 24" at bounding box center [78, 195] width 18 height 6
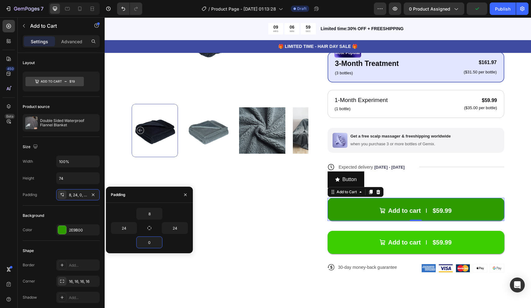
drag, startPoint x: 154, startPoint y: 243, endPoint x: 132, endPoint y: 242, distance: 22.7
click at [132, 243] on div "0" at bounding box center [149, 242] width 77 height 12
type input "8"
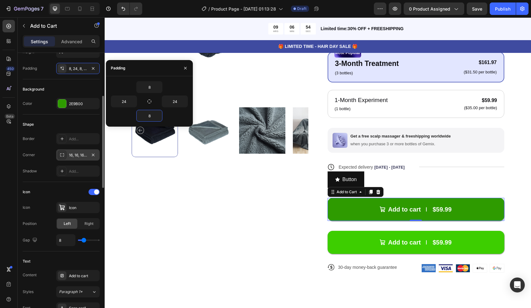
scroll to position [126, 0]
click at [79, 158] on div "16, 16, 16, 16" at bounding box center [77, 154] width 43 height 11
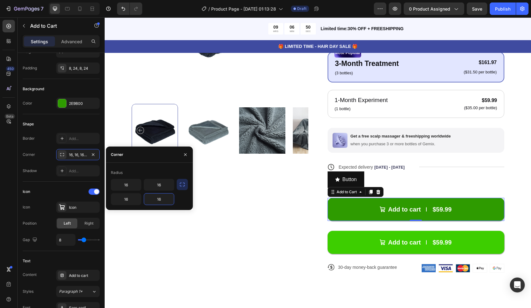
click at [164, 199] on input "16" at bounding box center [159, 198] width 30 height 11
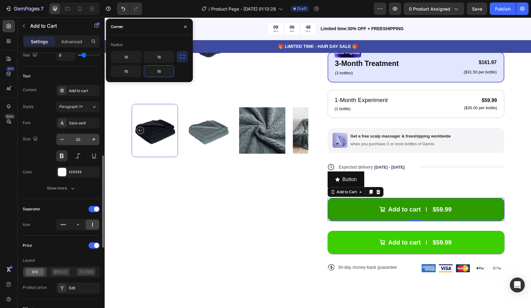
scroll to position [311, 0]
click at [71, 190] on icon "button" at bounding box center [73, 188] width 6 height 6
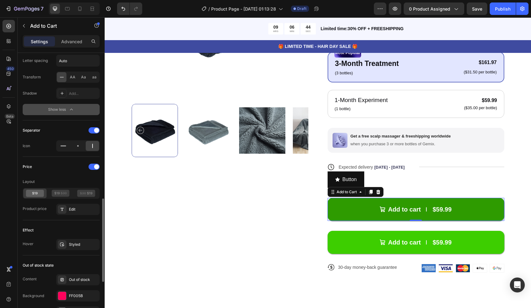
scroll to position [472, 0]
click at [79, 207] on div "Edit" at bounding box center [83, 209] width 29 height 6
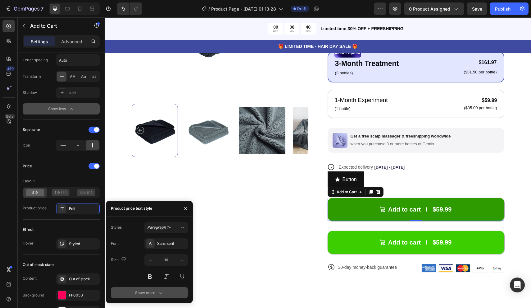
click at [143, 291] on div "Show more" at bounding box center [149, 292] width 29 height 6
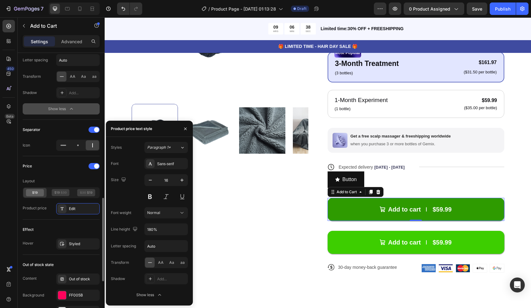
click at [64, 227] on div "Effect" at bounding box center [61, 229] width 77 height 10
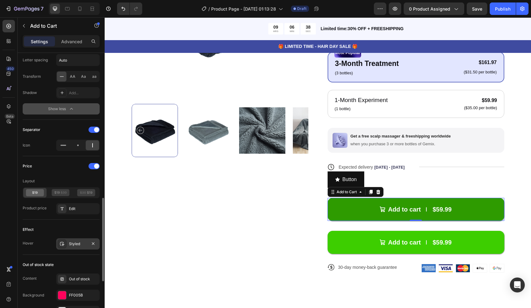
click at [70, 244] on div "Styled" at bounding box center [78, 244] width 18 height 6
click at [81, 231] on div "Effect" at bounding box center [61, 229] width 77 height 10
click at [75, 242] on div "Styled" at bounding box center [78, 244] width 18 height 6
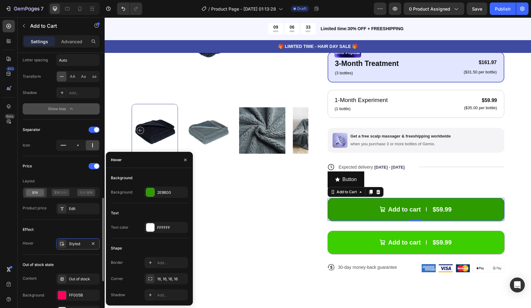
click at [57, 253] on div "Effect Hover Styled" at bounding box center [61, 236] width 77 height 35
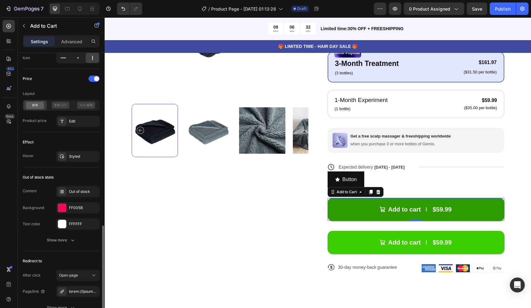
scroll to position [560, 0]
click at [66, 241] on div "Show more" at bounding box center [61, 239] width 29 height 6
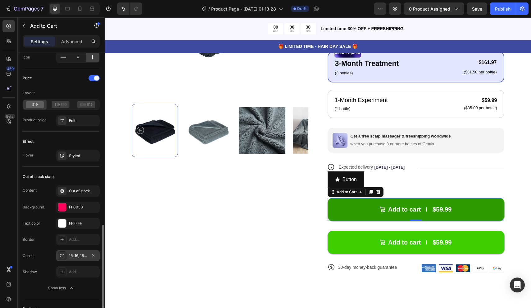
click at [80, 252] on div "16, 16, 16, 16" at bounding box center [77, 255] width 43 height 11
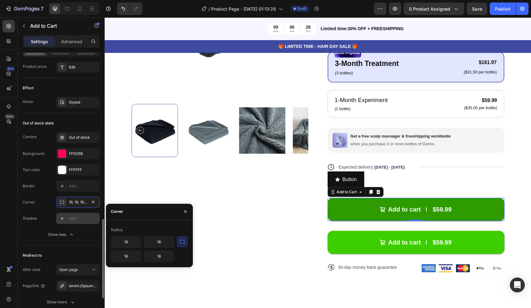
scroll to position [639, 0]
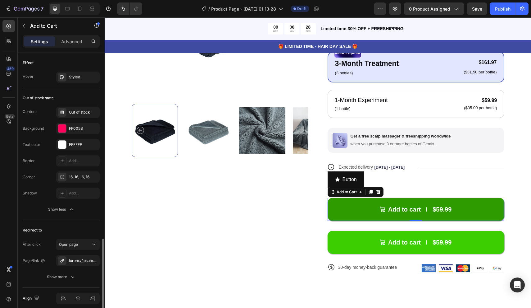
click at [68, 226] on div "Redirect to" at bounding box center [61, 230] width 77 height 10
click at [79, 239] on button "Open page" at bounding box center [77, 244] width 43 height 11
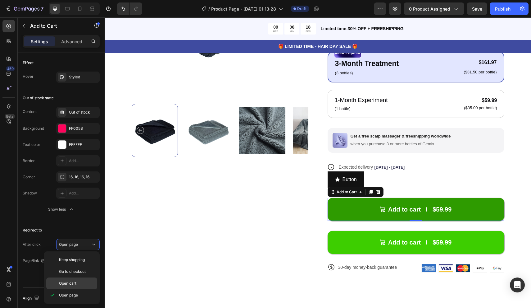
click at [80, 284] on p "Open cart" at bounding box center [76, 283] width 35 height 6
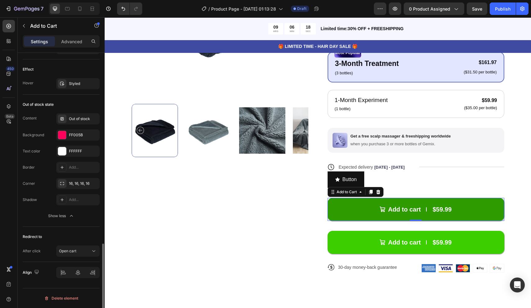
scroll to position [632, 0]
click at [376, 209] on button "Add to cart $59.99" at bounding box center [416, 209] width 177 height 23
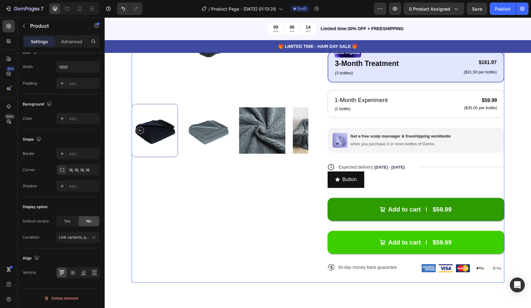
click at [273, 227] on div "Product Images" at bounding box center [220, 99] width 177 height 365
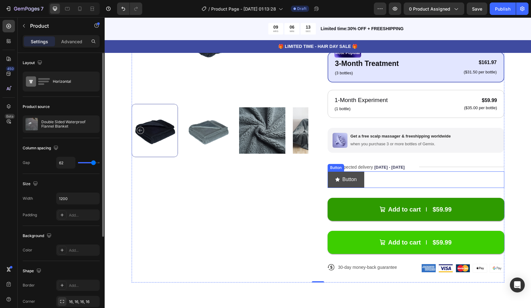
click at [360, 178] on button "Button" at bounding box center [346, 179] width 37 height 16
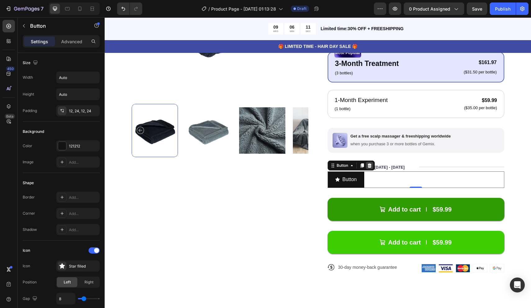
click at [369, 162] on div at bounding box center [369, 165] width 7 height 7
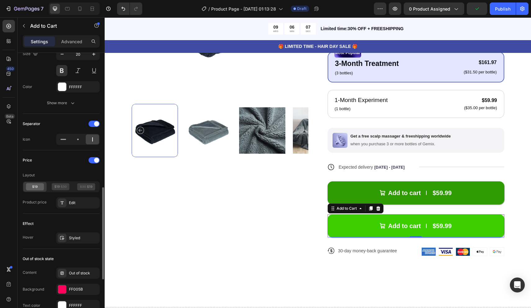
scroll to position [534, 0]
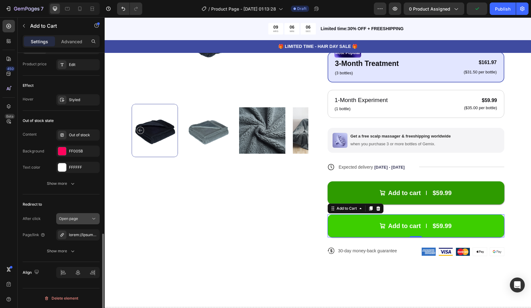
click at [75, 217] on span "Open page" at bounding box center [68, 218] width 19 height 5
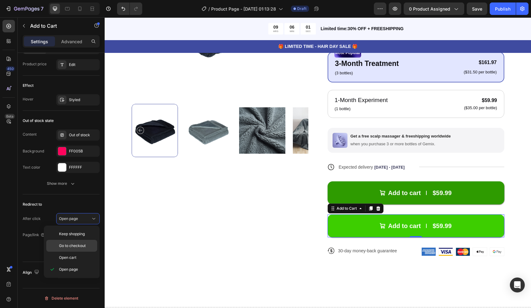
click at [82, 248] on span "Go to checkout" at bounding box center [72, 246] width 27 height 6
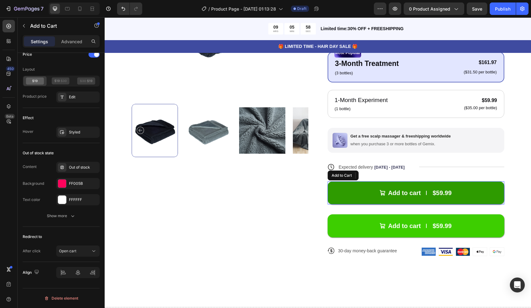
click at [347, 187] on button "Add to cart $59.99" at bounding box center [416, 192] width 177 height 23
click at [81, 246] on button "Open cart" at bounding box center [77, 250] width 43 height 11
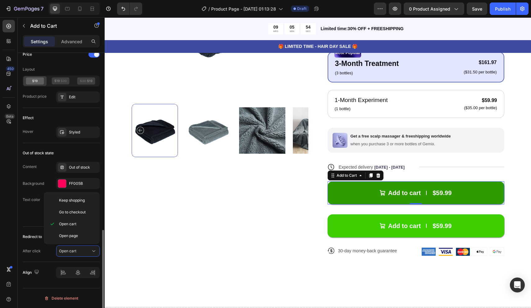
click at [27, 227] on div "Redirect to After click Open cart" at bounding box center [61, 244] width 77 height 35
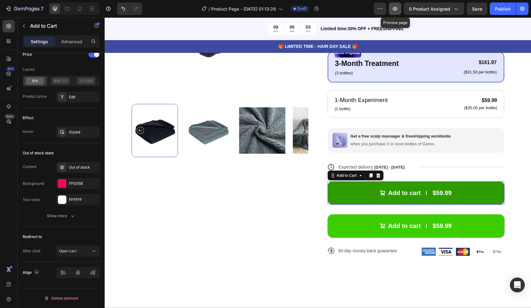
click at [396, 11] on icon "button" at bounding box center [395, 9] width 6 height 6
click at [406, 46] on p "🎁 LIMITED TIME - HAIR DAY SALE 🎁" at bounding box center [317, 46] width 425 height 7
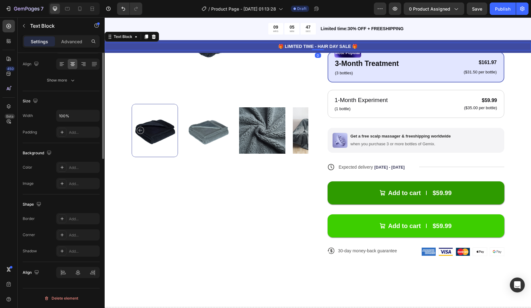
scroll to position [0, 0]
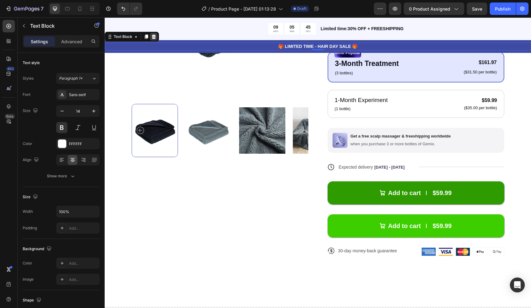
click at [157, 38] on div at bounding box center [153, 36] width 7 height 7
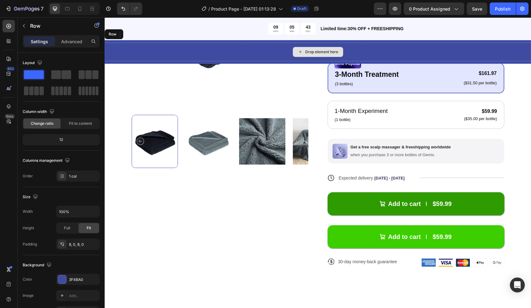
click at [126, 43] on div "Drop element here" at bounding box center [318, 52] width 427 height 19
click at [143, 32] on icon at bounding box center [142, 34] width 5 height 5
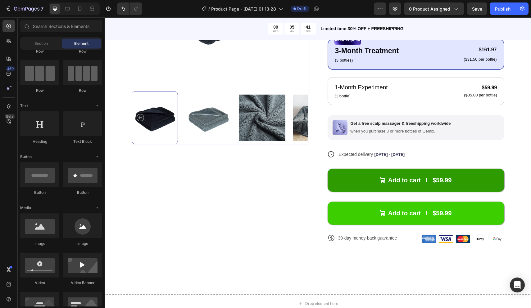
scroll to position [113, 0]
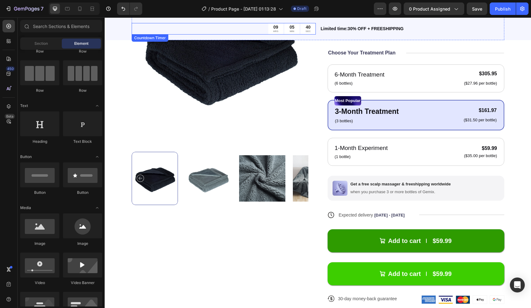
click at [243, 26] on div "09 HRS 05 MIN 40 SEC" at bounding box center [224, 28] width 184 height 11
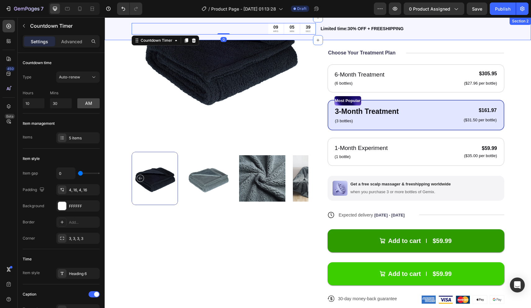
click at [126, 25] on div "09 HRS 05 MIN 39 SEC Countdown Timer 0 Limited time:30% OFF + FREESHIPPING Text…" at bounding box center [318, 28] width 427 height 23
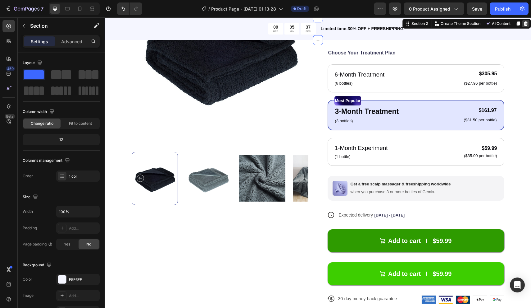
click at [526, 24] on icon at bounding box center [526, 23] width 5 height 5
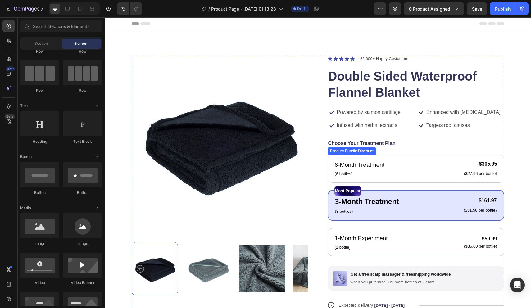
scroll to position [0, 0]
click at [400, 6] on button "button" at bounding box center [395, 8] width 12 height 12
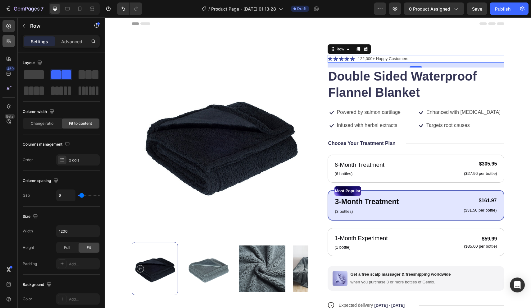
click at [8, 37] on div at bounding box center [8, 41] width 12 height 12
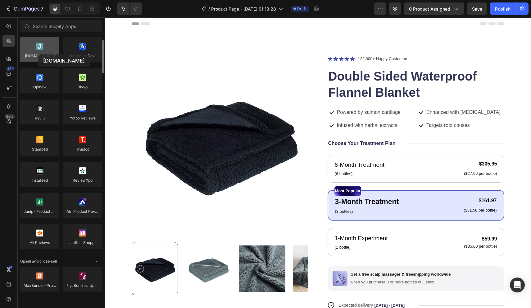
click at [38, 54] on div at bounding box center [39, 49] width 39 height 25
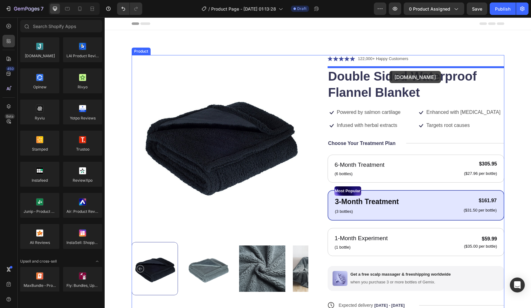
drag, startPoint x: 143, startPoint y: 72, endPoint x: 389, endPoint y: 71, distance: 246.4
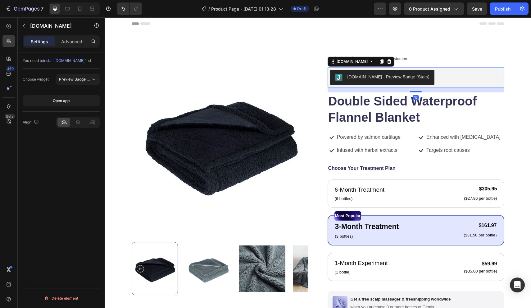
click at [389, 78] on div "[DOMAIN_NAME] - Preview Badge (Stars)" at bounding box center [389, 77] width 82 height 7
click at [71, 81] on span "Preview Badge (Stars)" at bounding box center [78, 79] width 39 height 5
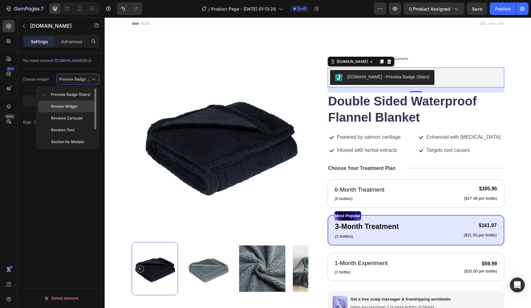
click at [81, 105] on p "Review Widget" at bounding box center [71, 106] width 41 height 6
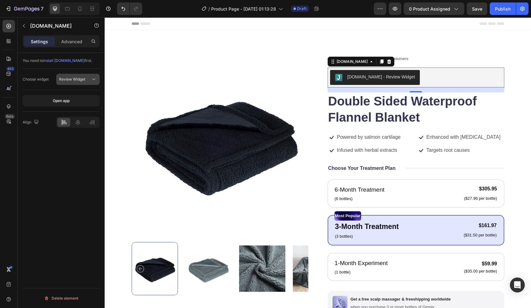
click at [82, 84] on button "Review Widget" at bounding box center [77, 79] width 43 height 11
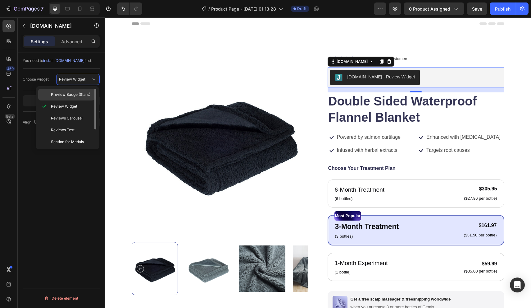
click at [76, 92] on span "Preview Badge (Stars)" at bounding box center [70, 95] width 39 height 6
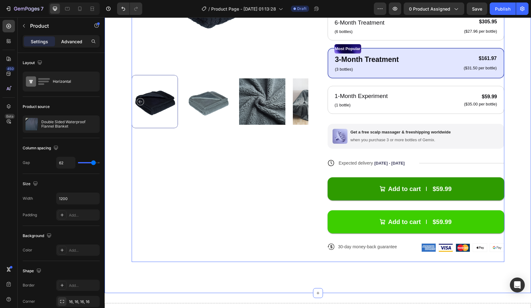
scroll to position [210, 0]
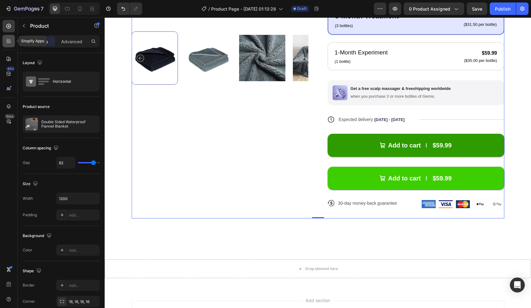
click at [7, 43] on icon at bounding box center [8, 42] width 2 height 2
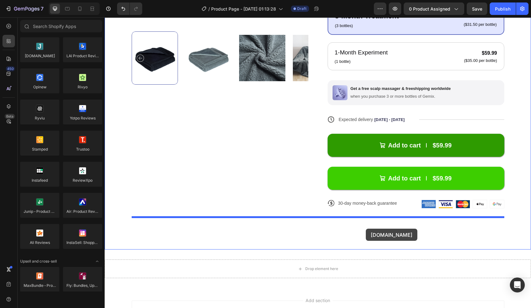
drag, startPoint x: 148, startPoint y: 73, endPoint x: 366, endPoint y: 228, distance: 267.8
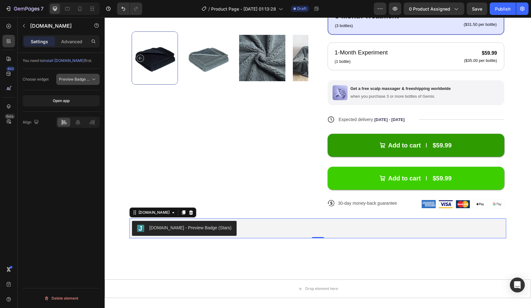
click at [82, 81] on span "Preview Badge (Stars)" at bounding box center [78, 79] width 39 height 5
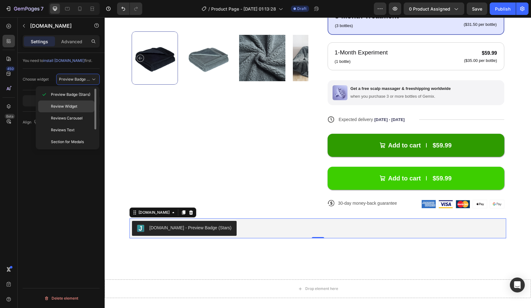
click at [84, 103] on p "Review Widget" at bounding box center [71, 106] width 41 height 6
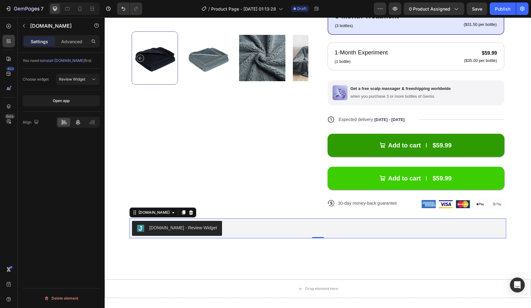
click at [81, 123] on div at bounding box center [77, 122] width 13 height 9
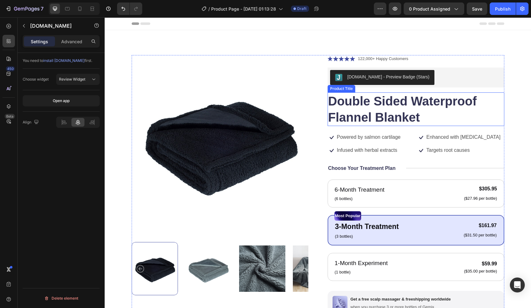
scroll to position [0, 0]
click at [398, 9] on icon "button" at bounding box center [395, 9] width 6 height 6
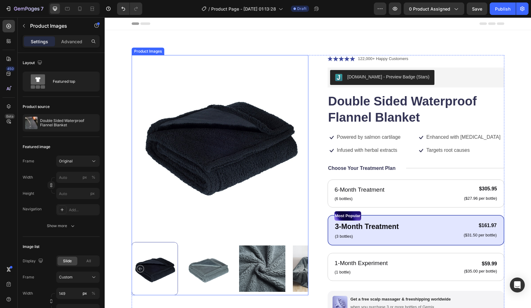
click at [230, 131] on div at bounding box center [220, 143] width 177 height 177
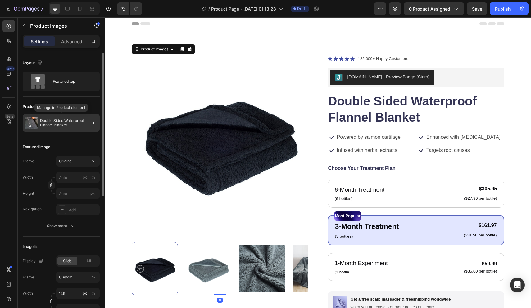
click at [47, 116] on div "Double Sided Waterproof Flannel Blanket" at bounding box center [61, 122] width 77 height 17
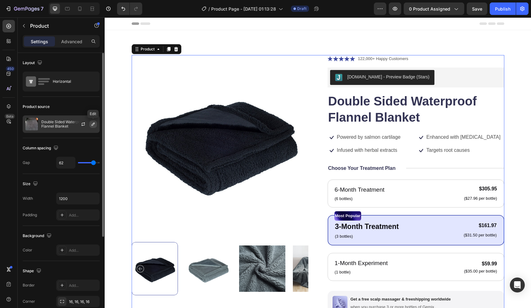
click at [90, 124] on button "button" at bounding box center [92, 123] width 7 height 7
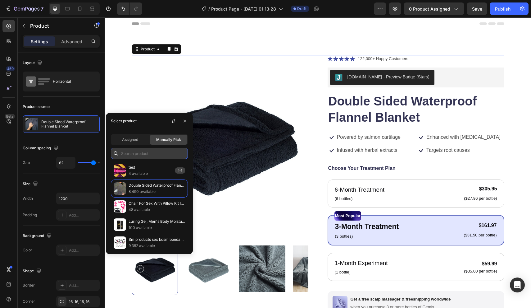
click at [165, 156] on input "text" at bounding box center [149, 153] width 77 height 11
paste input "Powerful Mini G-Spot Vibrator – Bullet Clitoral Stimulator, Dolphin Vibrating E…"
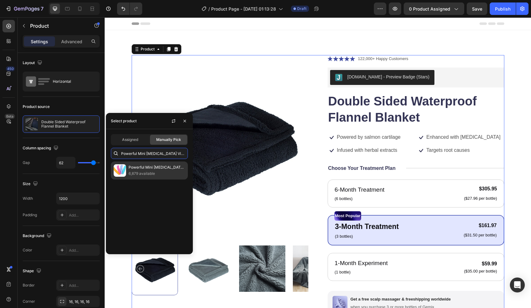
type input "Powerful Mini G-Spot Vibrator – Bullet Clitoral Stimulator, Dolphin Vibrating E…"
click at [159, 168] on p "Powerful Mini G-Spot Vibrator – Bullet Clitoral Stimulator, Dolphin Vibrating E…" at bounding box center [157, 167] width 57 height 6
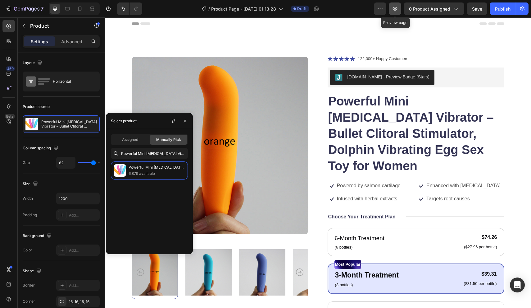
click at [397, 11] on icon "button" at bounding box center [395, 9] width 6 height 6
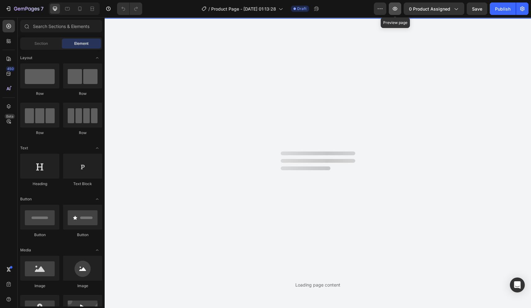
click at [401, 9] on button "button" at bounding box center [395, 8] width 12 height 12
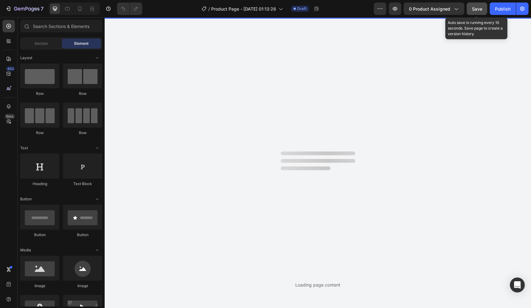
click at [480, 9] on span "Save" at bounding box center [477, 8] width 10 height 5
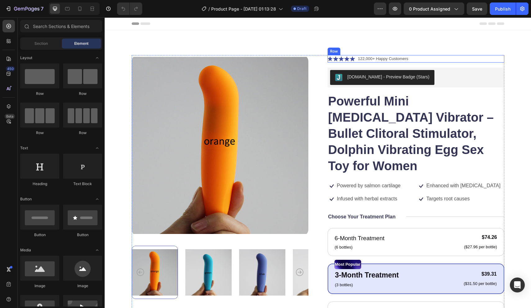
click at [426, 58] on div "Icon Icon Icon Icon Icon Icon List 122,000+ Happy Customers Text Block Row" at bounding box center [416, 58] width 177 height 7
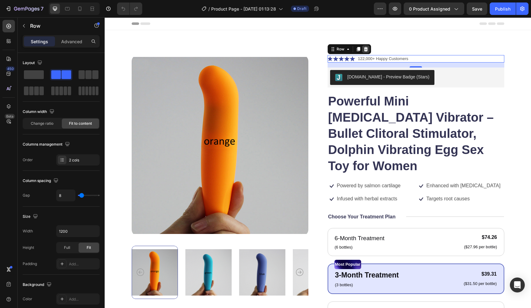
click at [367, 48] on icon at bounding box center [366, 49] width 4 height 4
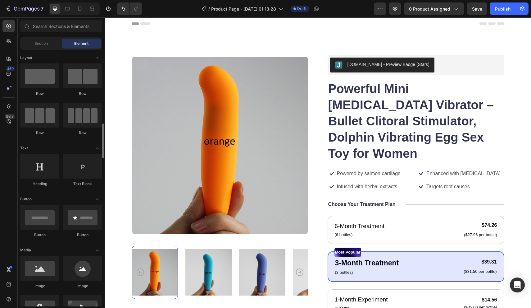
scroll to position [66, 0]
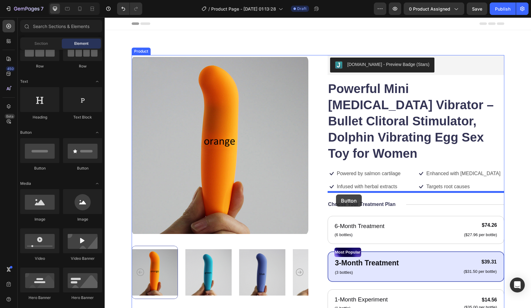
drag, startPoint x: 145, startPoint y: 173, endPoint x: 336, endPoint y: 194, distance: 192.6
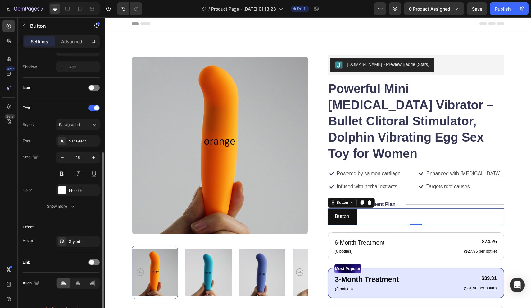
scroll to position [173, 0]
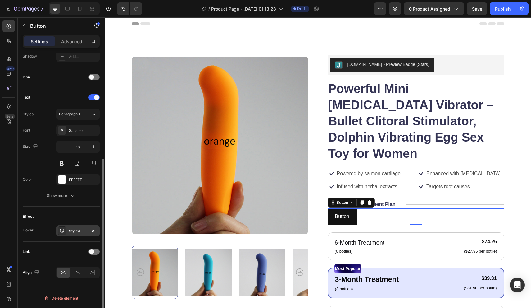
click at [83, 229] on div "Styled" at bounding box center [78, 231] width 18 height 6
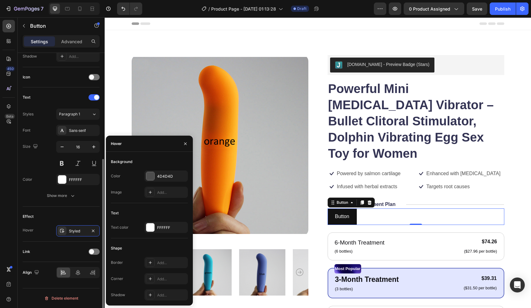
click at [82, 215] on div "Effect" at bounding box center [61, 216] width 77 height 10
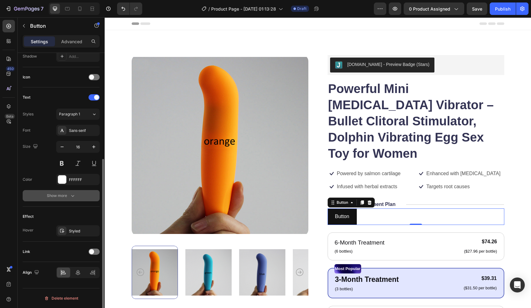
click at [71, 197] on icon "button" at bounding box center [73, 195] width 6 height 6
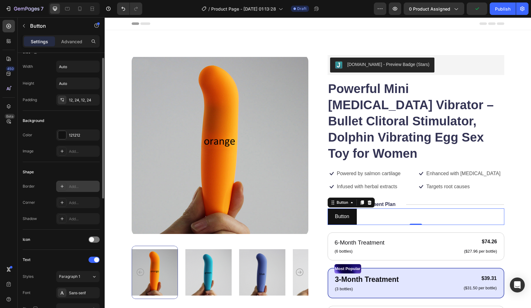
scroll to position [9, 0]
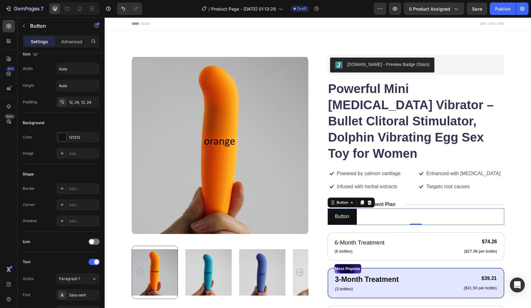
click at [363, 208] on div "Button Button 0" at bounding box center [416, 216] width 177 height 16
click at [370, 200] on icon at bounding box center [370, 202] width 4 height 4
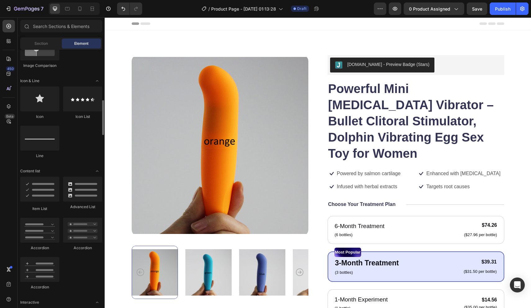
scroll to position [377, 0]
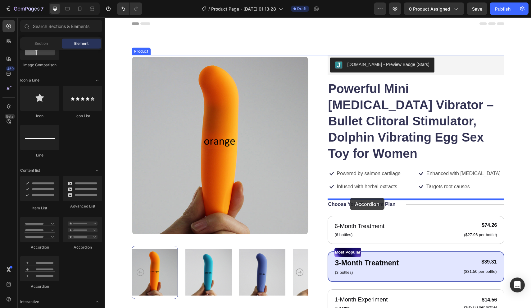
drag, startPoint x: 187, startPoint y: 249, endPoint x: 350, endPoint y: 198, distance: 170.7
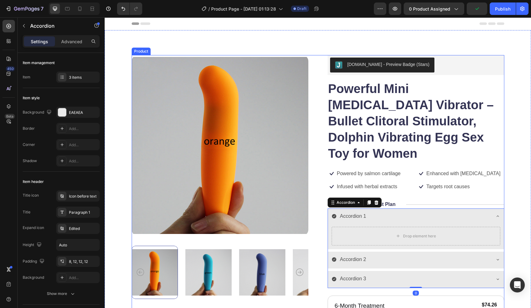
scroll to position [82, 0]
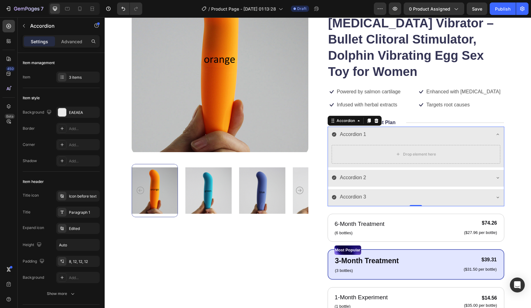
click at [377, 129] on div "Accordion 1" at bounding box center [411, 134] width 159 height 11
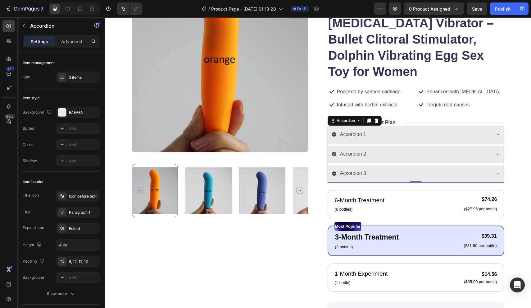
click at [387, 129] on div "Accordion 1" at bounding box center [411, 134] width 159 height 11
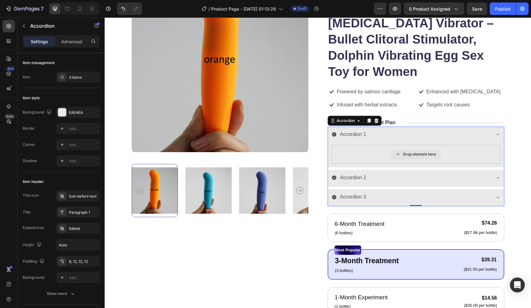
click at [391, 145] on div "Drop element here" at bounding box center [416, 154] width 169 height 19
click at [415, 152] on div "Drop element here" at bounding box center [419, 154] width 33 height 5
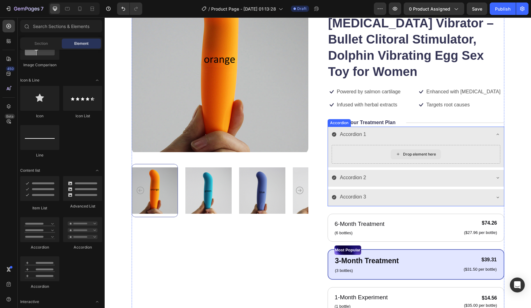
click at [414, 152] on div "Drop element here" at bounding box center [419, 154] width 33 height 5
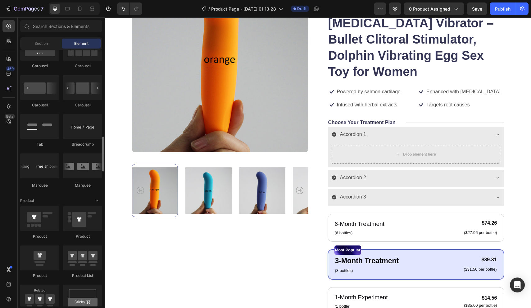
scroll to position [647, 0]
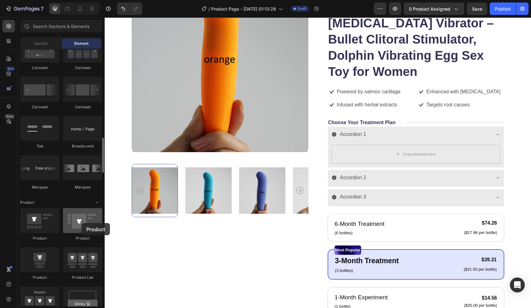
click at [81, 223] on div at bounding box center [82, 220] width 39 height 25
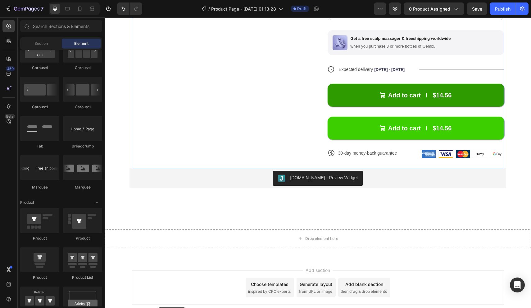
scroll to position [398, 0]
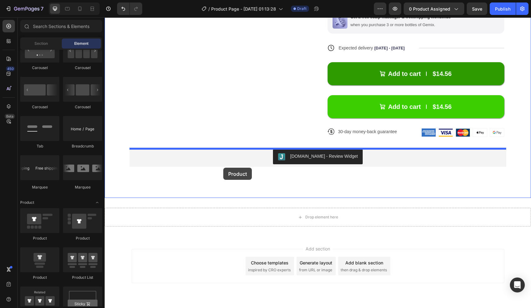
drag, startPoint x: 186, startPoint y: 240, endPoint x: 223, endPoint y: 167, distance: 81.7
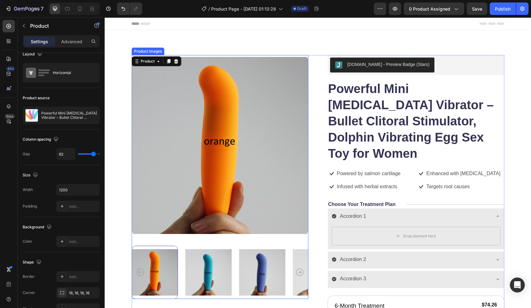
scroll to position [0, 0]
click at [177, 61] on icon at bounding box center [176, 61] width 4 height 4
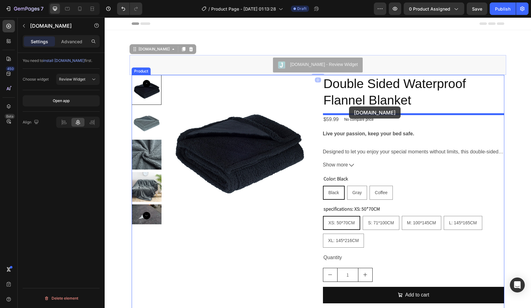
drag, startPoint x: 314, startPoint y: 62, endPoint x: 349, endPoint y: 106, distance: 56.4
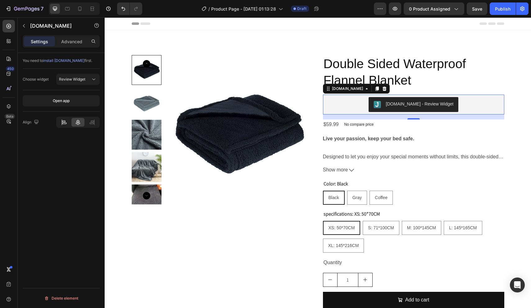
click at [63, 121] on icon at bounding box center [63, 121] width 3 height 2
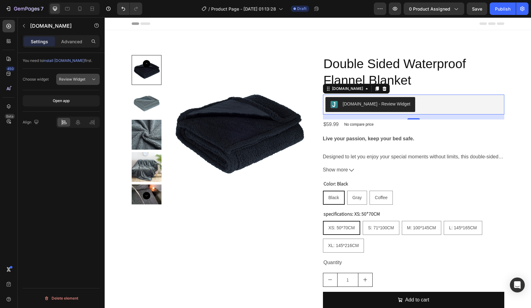
click at [91, 78] on icon at bounding box center [94, 79] width 6 height 6
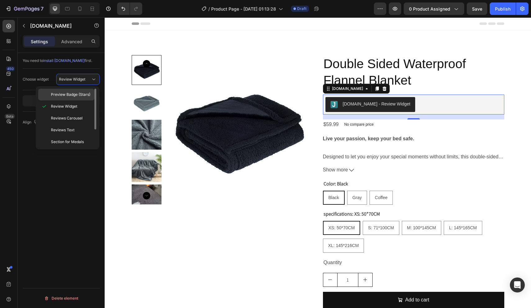
click at [83, 96] on span "Preview Badge (Stars)" at bounding box center [70, 95] width 39 height 6
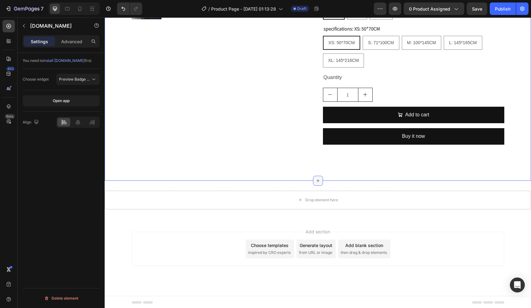
scroll to position [184, 0]
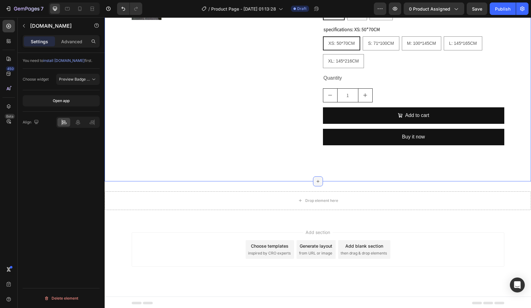
click at [319, 181] on icon at bounding box center [318, 181] width 5 height 5
click at [14, 43] on div at bounding box center [8, 41] width 12 height 12
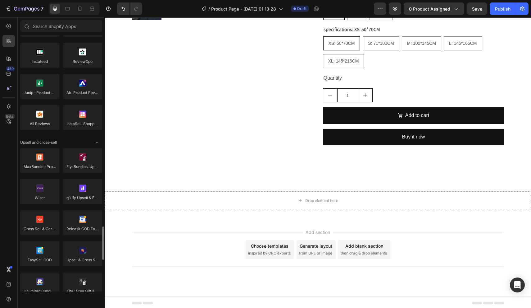
scroll to position [0, 0]
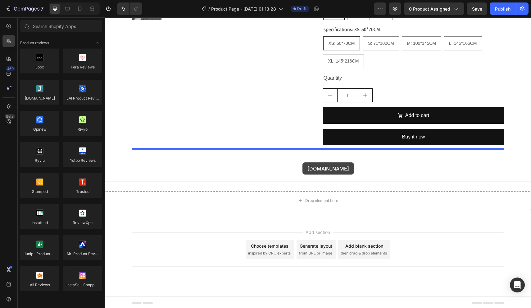
drag, startPoint x: 148, startPoint y: 112, endPoint x: 303, endPoint y: 162, distance: 163.1
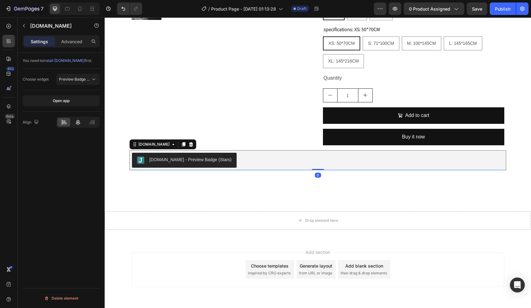
click at [76, 121] on icon at bounding box center [78, 122] width 6 height 6
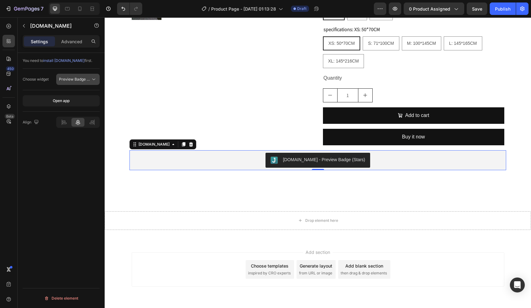
click at [81, 80] on span "Preview Badge (Stars)" at bounding box center [78, 79] width 39 height 5
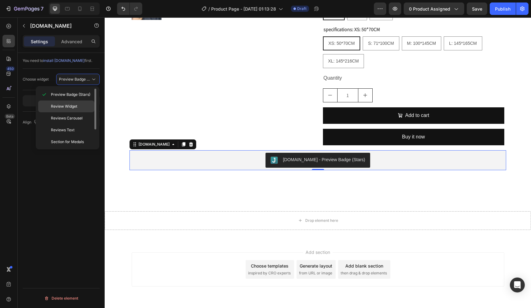
click at [81, 104] on p "Review Widget" at bounding box center [71, 106] width 41 height 6
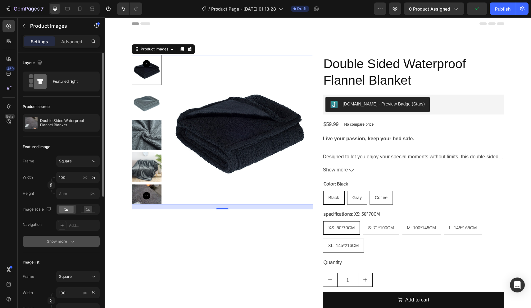
click at [73, 239] on icon "button" at bounding box center [73, 241] width 6 height 6
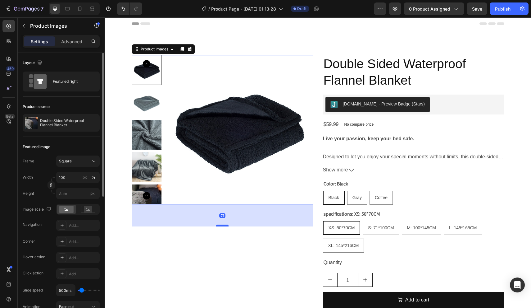
drag, startPoint x: 224, startPoint y: 208, endPoint x: 223, endPoint y: 225, distance: 16.5
click at [223, 225] on div at bounding box center [222, 225] width 12 height 2
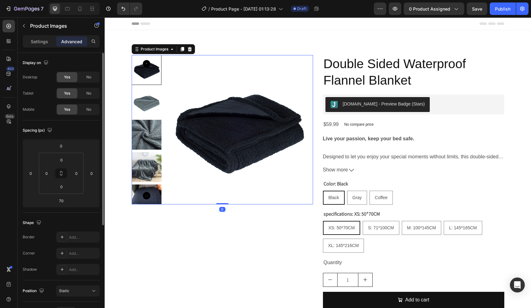
drag, startPoint x: 223, startPoint y: 225, endPoint x: 227, endPoint y: 198, distance: 27.2
click at [227, 198] on div "Product Images 0" at bounding box center [222, 129] width 181 height 149
type input "0"
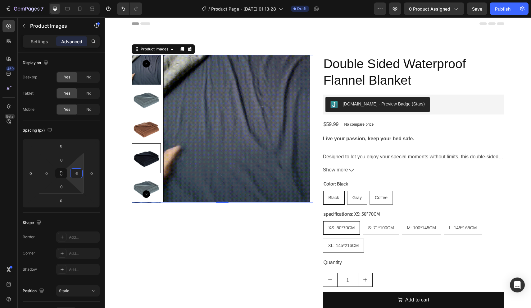
type input "0"
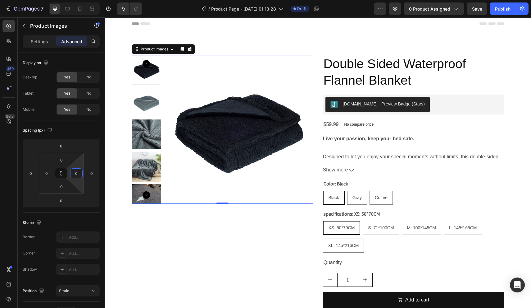
drag, startPoint x: 75, startPoint y: 181, endPoint x: 69, endPoint y: 173, distance: 9.9
click at [69, 0] on html "7 / Product Page - Sep 29, 01:13:28 Draft Preview 0 product assigned Save Publi…" at bounding box center [265, 0] width 531 height 0
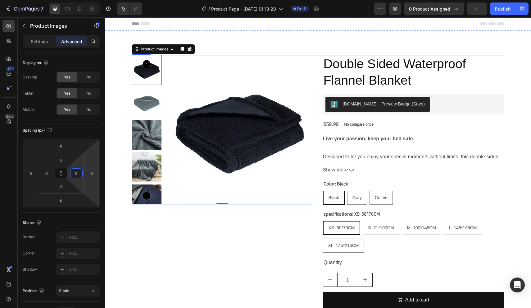
click at [321, 172] on div "Product Images 0 Double Sided Waterproof Flannel Blanket Product Title Judge.me…" at bounding box center [318, 194] width 373 height 279
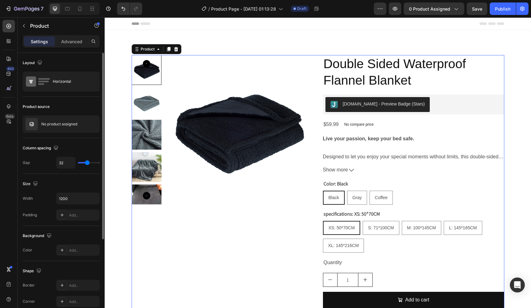
type input "26"
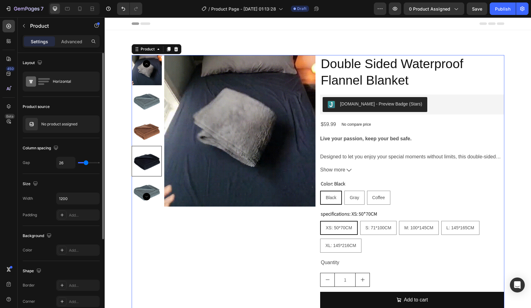
type input "15"
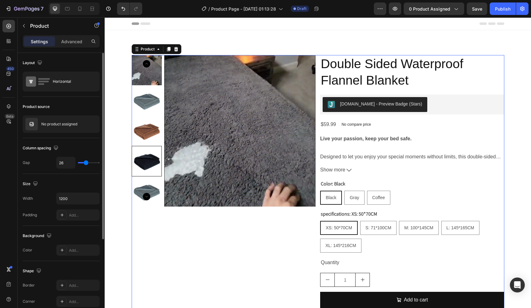
type input "15"
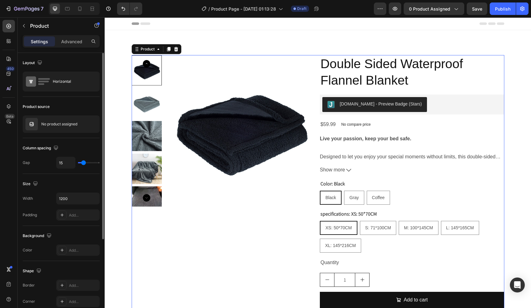
type input "13"
type input "15"
type input "22"
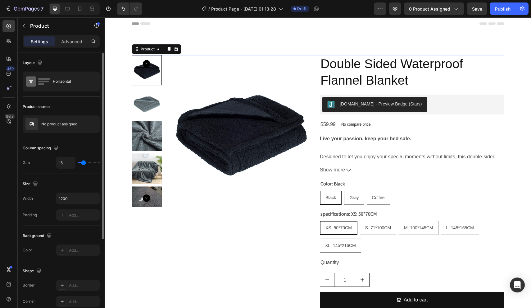
type input "22"
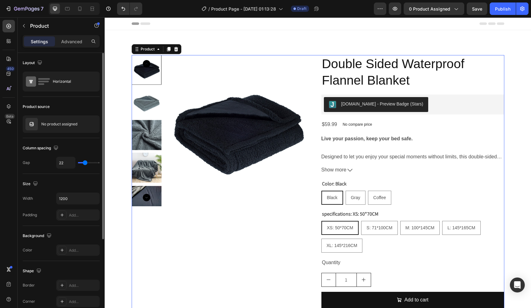
type input "33"
type input "34"
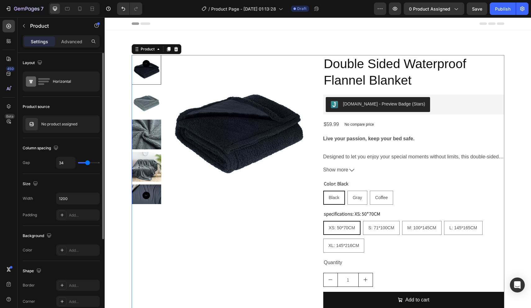
type input "36"
type input "37"
type input "44"
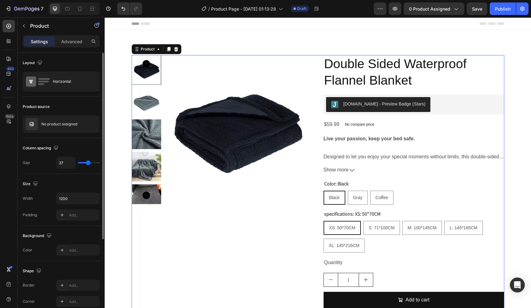
type input "44"
type input "50"
type input "51"
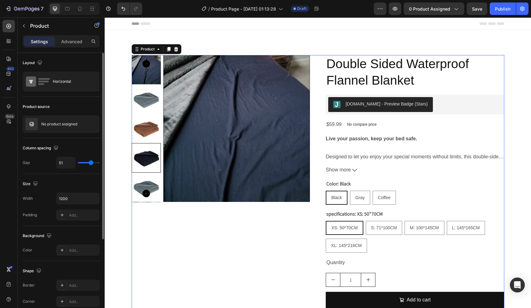
type input "54"
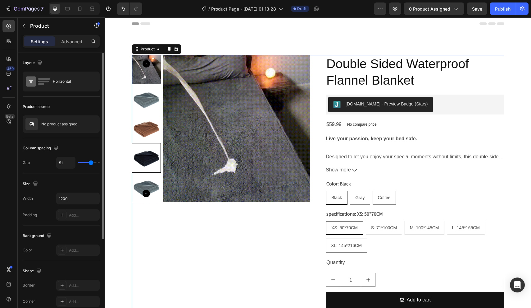
type input "54"
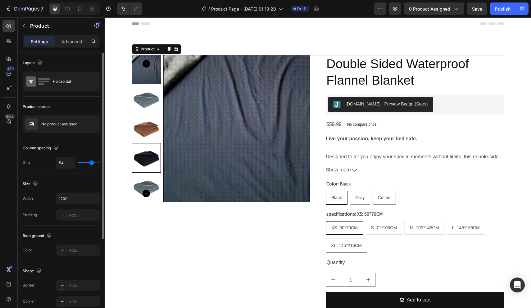
type input "57"
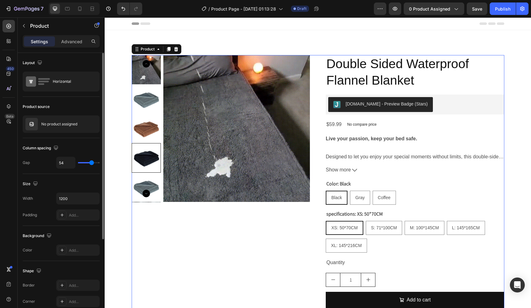
type input "57"
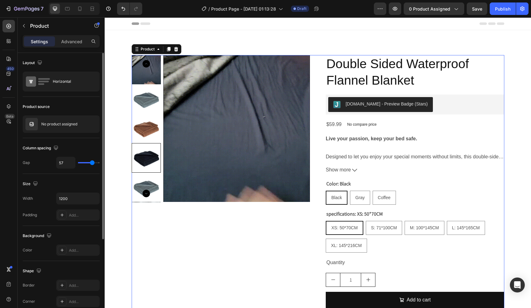
type input "61"
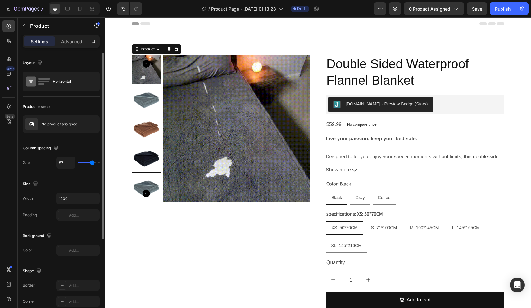
type input "61"
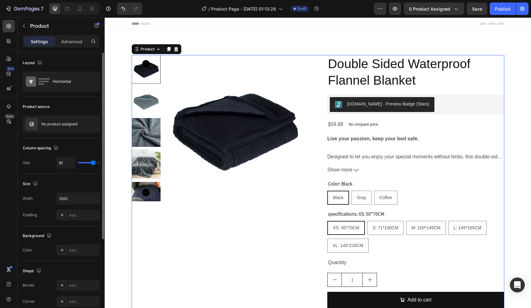
type input "68"
type input "80"
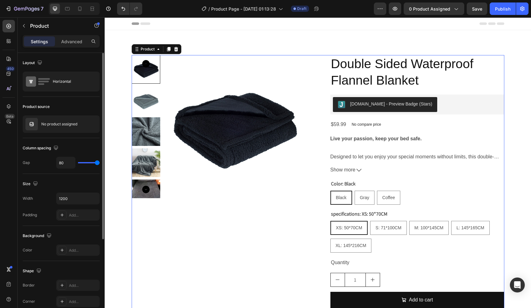
type input "76"
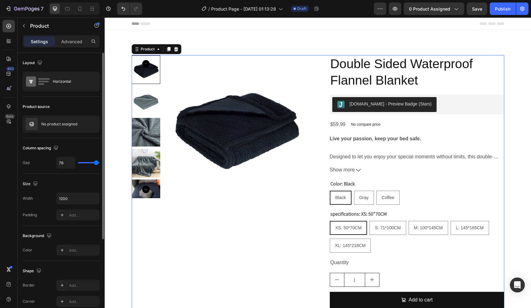
type input "53"
type input "34"
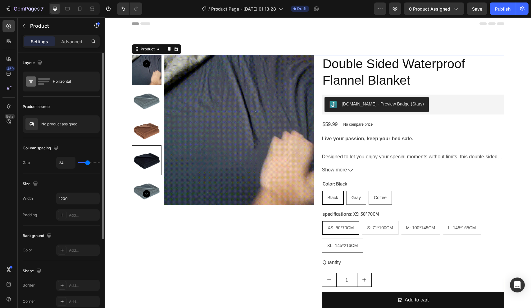
type input "26"
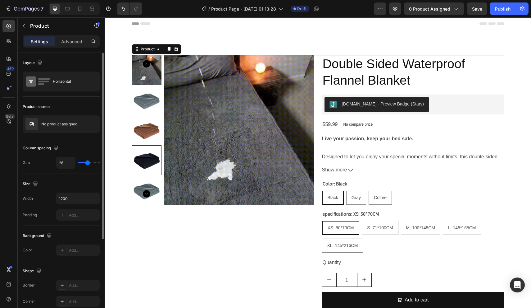
type input "26"
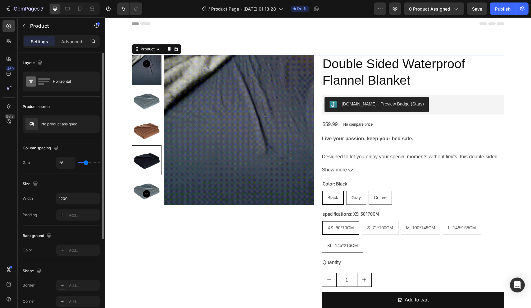
type input "25"
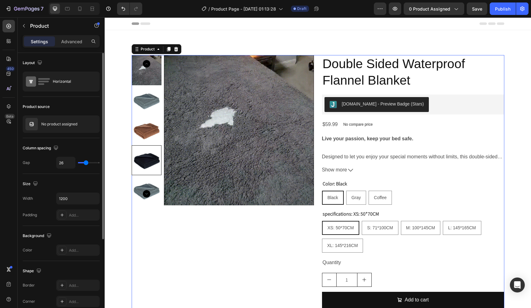
type input "25"
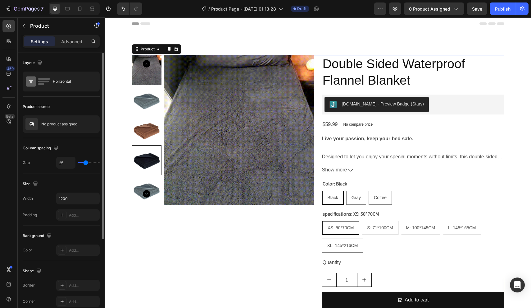
type input "26"
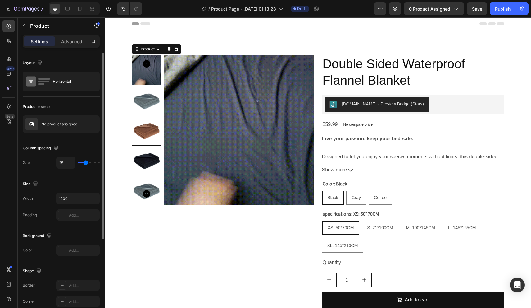
type input "26"
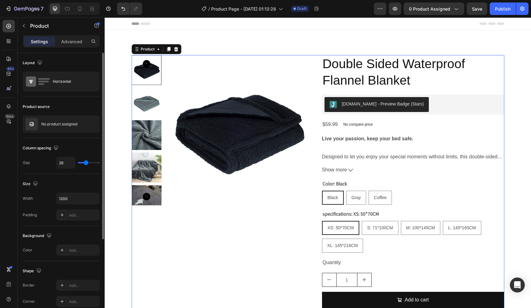
type input "27"
type input "29"
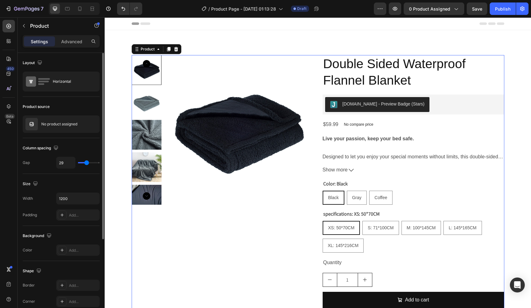
type input "30"
type input "32"
type input "33"
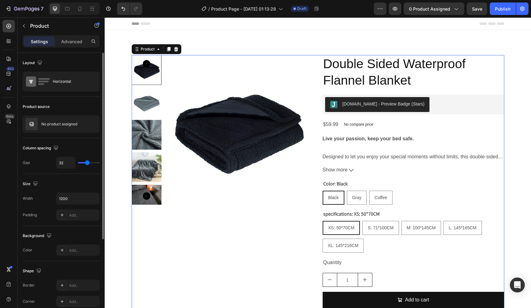
type input "33"
type input "34"
type input "36"
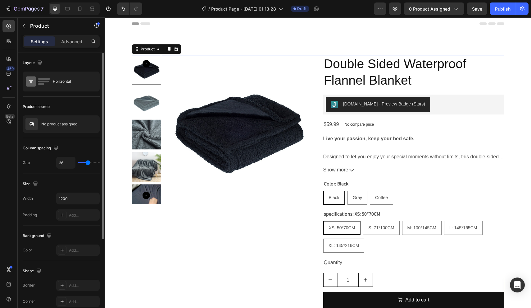
type input "37"
type input "39"
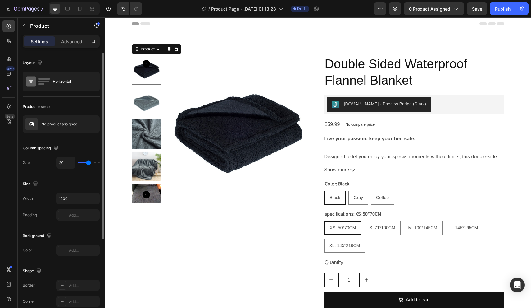
type input "40"
type input "41"
type input "43"
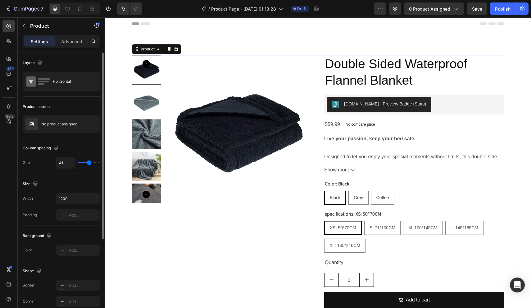
type input "43"
type input "44"
type input "46"
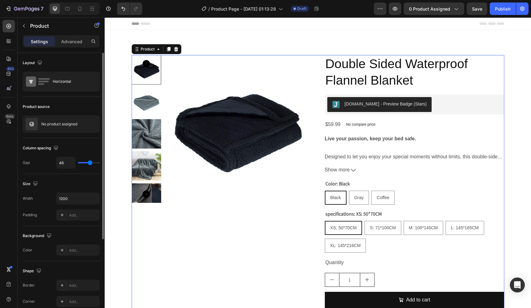
type input "47"
type input "46"
type input "43"
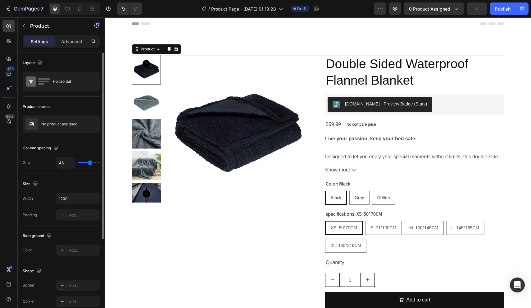
type input "43"
type input "30"
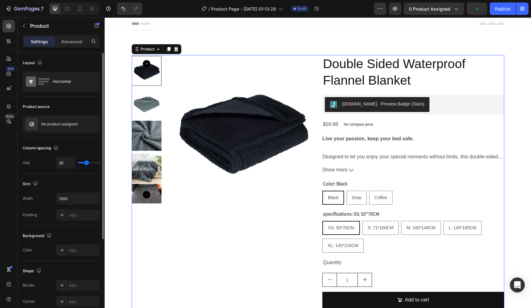
type input "26"
type input "25"
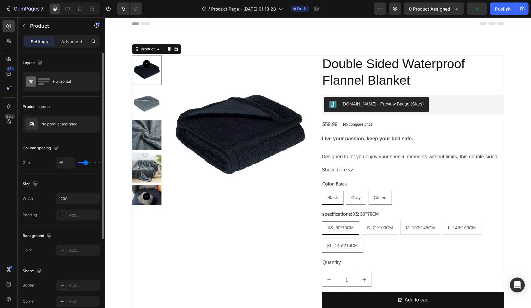
type input "23"
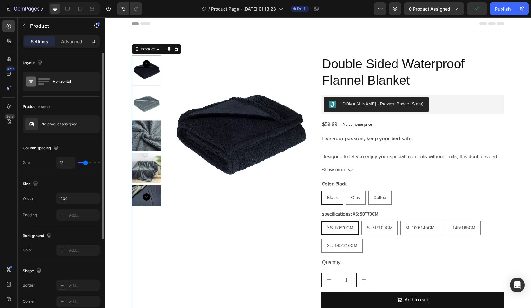
type input "16"
type input "12"
type input "8"
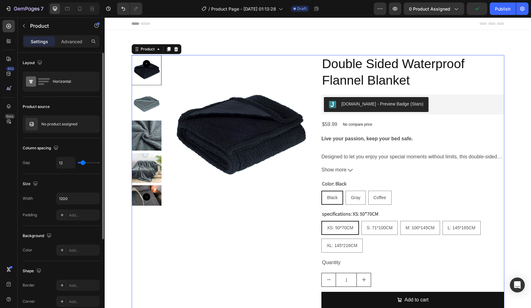
type input "8"
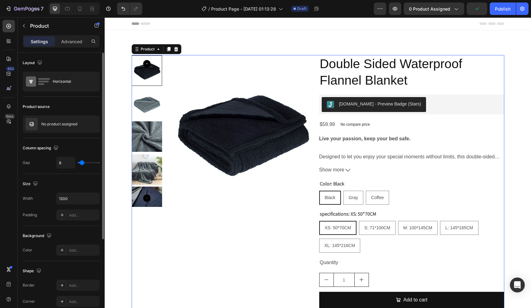
type input "0"
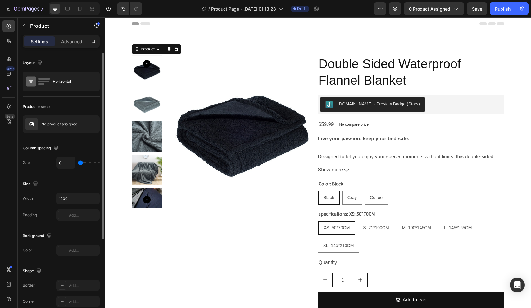
type input "1"
type input "2"
type input "4"
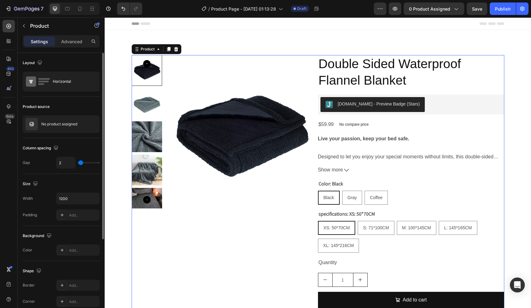
type input "4"
type input "11"
type input "18"
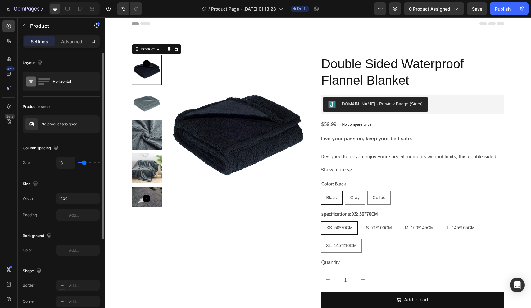
type input "19"
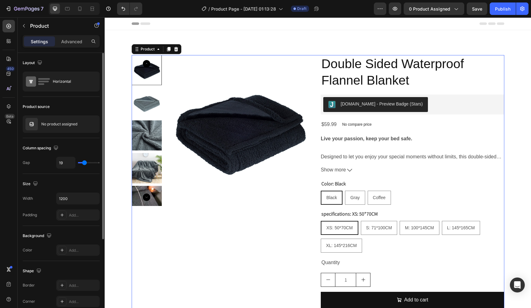
type input "20"
type input "22"
type input "23"
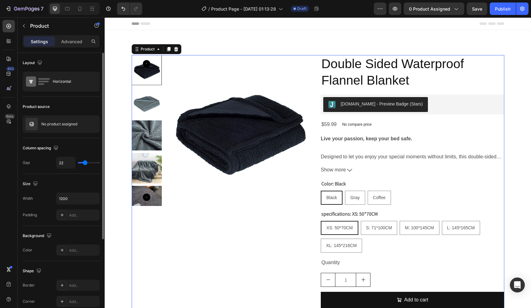
type input "23"
type input "25"
type input "26"
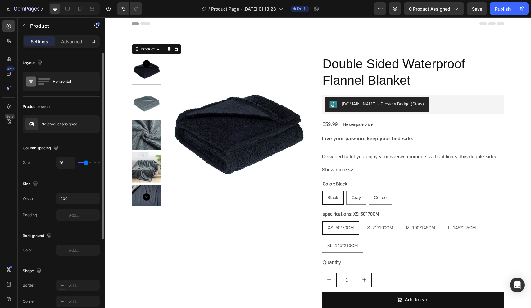
type input "27"
type input "29"
type input "30"
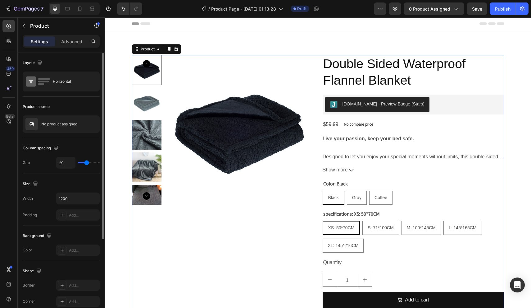
type input "30"
type input "32"
type input "33"
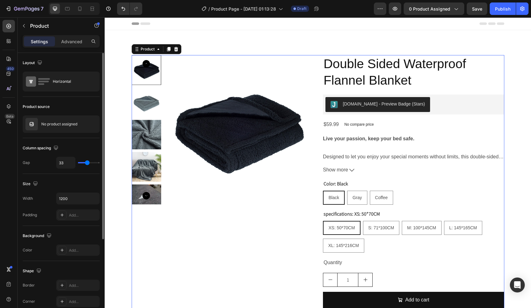
click at [87, 163] on input "range" at bounding box center [89, 162] width 22 height 1
click at [82, 85] on div "Horizontal" at bounding box center [72, 81] width 38 height 14
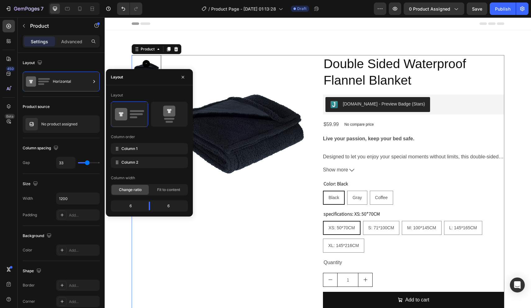
click at [130, 205] on div "6" at bounding box center [128, 205] width 32 height 9
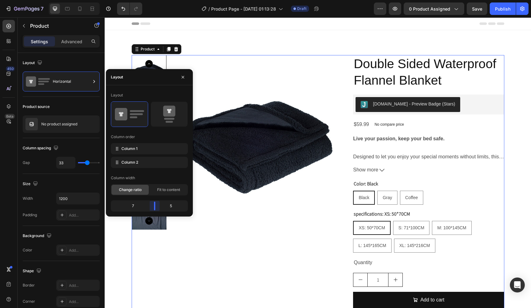
drag, startPoint x: 150, startPoint y: 208, endPoint x: 156, endPoint y: 208, distance: 6.2
click at [156, 0] on body "7 / Product Page - Sep 29, 01:13:28 Draft Preview 0 product assigned Save Publi…" at bounding box center [265, 0] width 531 height 0
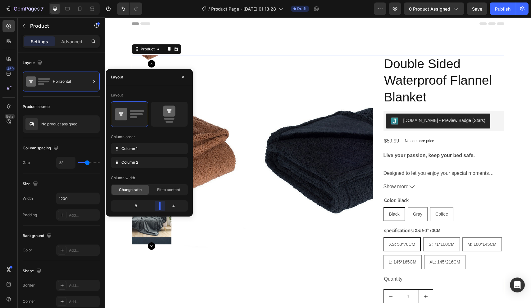
drag, startPoint x: 156, startPoint y: 206, endPoint x: 162, endPoint y: 206, distance: 6.2
click at [162, 0] on body "7 / Product Page - Sep 29, 01:13:28 Draft Preview 0 product assigned Save Publi…" at bounding box center [265, 0] width 531 height 0
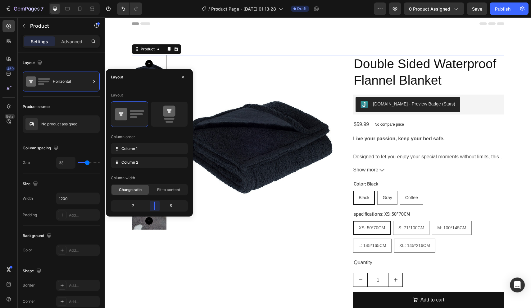
click at [158, 0] on body "7 / Product Page - Sep 29, 01:13:28 Draft Preview 0 product assigned Save Publi…" at bounding box center [265, 0] width 531 height 0
click at [301, 247] on div "Product Images" at bounding box center [238, 194] width 212 height 279
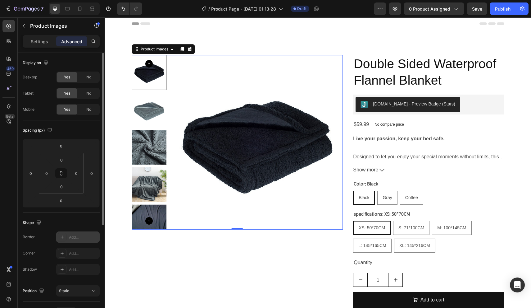
click at [80, 237] on div "Add..." at bounding box center [83, 237] width 29 height 6
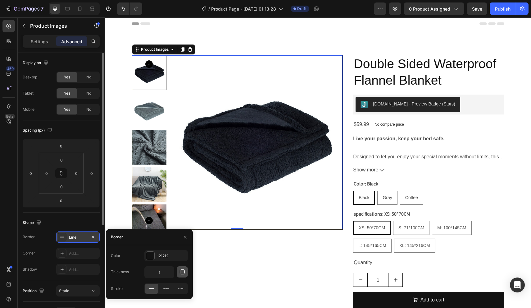
click at [182, 271] on icon "button" at bounding box center [182, 271] width 6 height 6
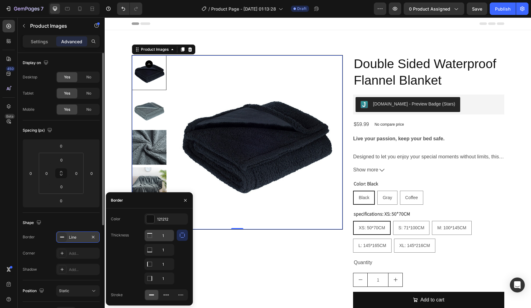
click at [166, 236] on input "1" at bounding box center [159, 235] width 29 height 11
click at [181, 236] on icon "button" at bounding box center [182, 235] width 6 height 6
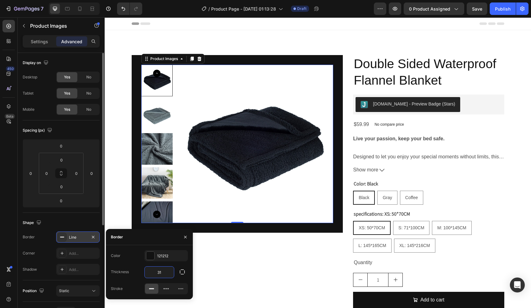
type input "2"
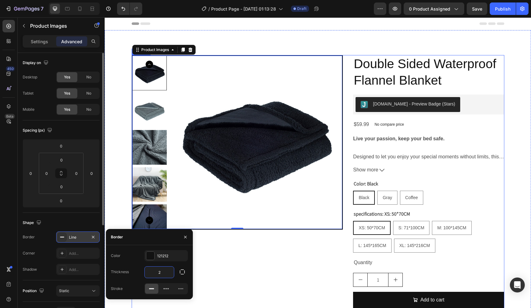
click at [226, 256] on div "Product Images 0" at bounding box center [238, 194] width 212 height 279
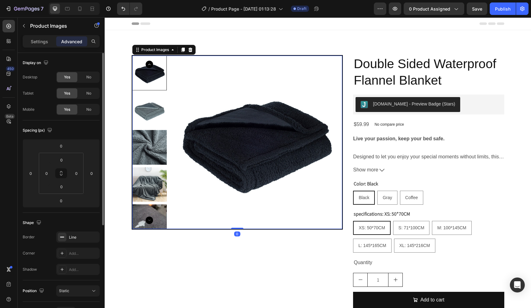
click at [232, 227] on img at bounding box center [255, 142] width 173 height 173
click at [80, 238] on div "Line" at bounding box center [78, 237] width 18 height 6
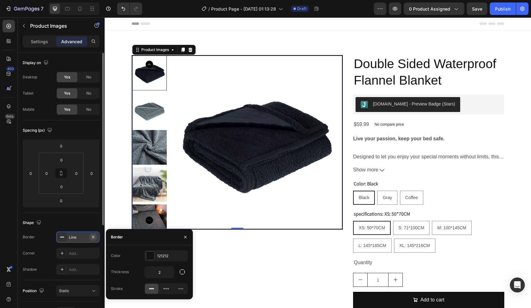
click at [93, 236] on icon "button" at bounding box center [93, 236] width 2 height 2
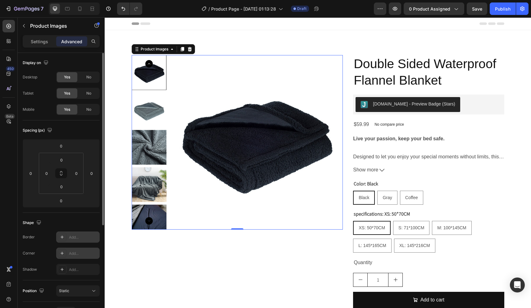
click at [80, 251] on div "Add..." at bounding box center [83, 253] width 29 height 6
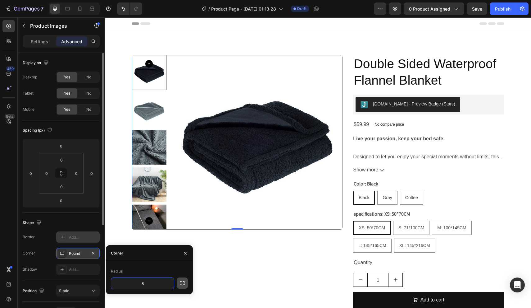
click at [182, 281] on icon "button" at bounding box center [182, 283] width 6 height 6
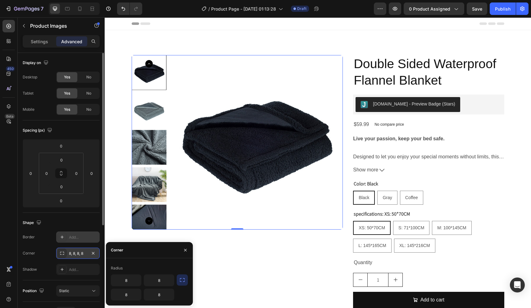
click at [156, 144] on img at bounding box center [149, 147] width 35 height 35
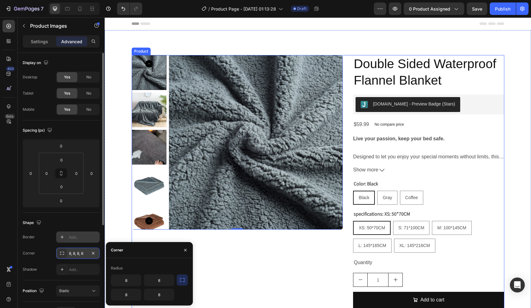
click at [261, 245] on div "Product Images 0" at bounding box center [238, 194] width 212 height 279
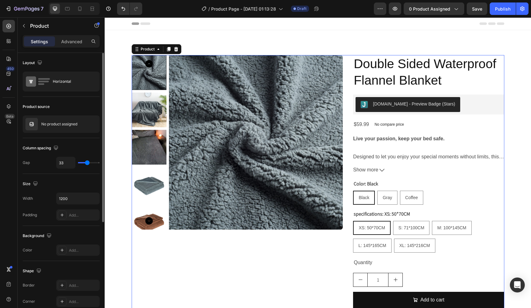
click at [246, 272] on div "Product Images" at bounding box center [238, 194] width 212 height 279
click at [246, 273] on div "Product Images" at bounding box center [238, 194] width 212 height 279
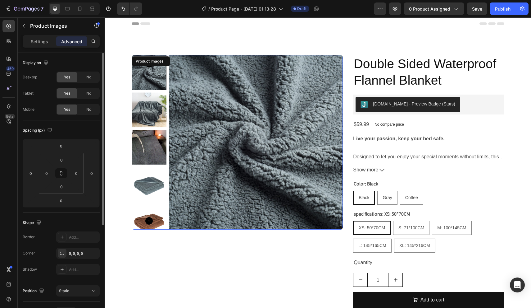
click at [246, 187] on img at bounding box center [256, 142] width 174 height 174
click at [78, 255] on div "8, 8, 8, 8" at bounding box center [78, 253] width 18 height 6
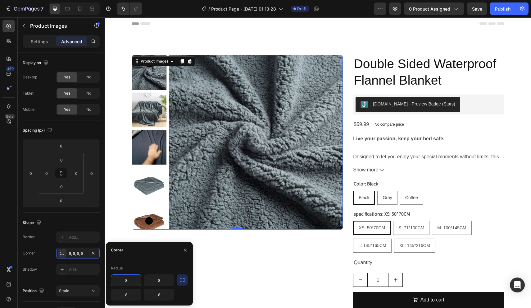
click at [129, 281] on input "8" at bounding box center [126, 279] width 30 height 11
type input "10"
click at [158, 280] on input "8" at bounding box center [159, 279] width 30 height 11
paste input "10"
type input "10"
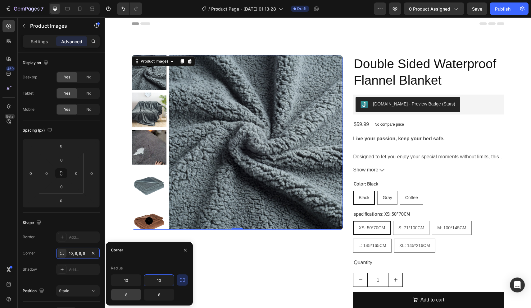
click at [119, 292] on input "8" at bounding box center [126, 294] width 30 height 11
paste input "10"
type input "10"
click at [163, 294] on input "8" at bounding box center [159, 294] width 30 height 11
paste input "10"
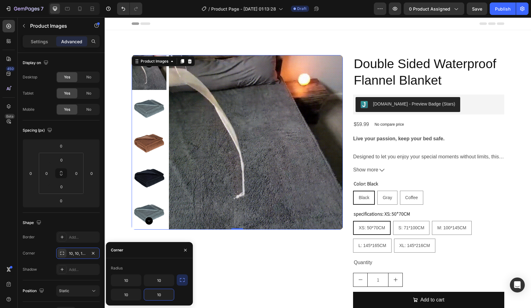
type input "10"
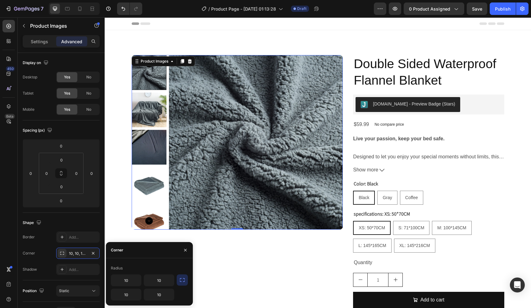
click at [162, 265] on div "Radius" at bounding box center [149, 268] width 77 height 10
click at [244, 261] on div "Product Images 0" at bounding box center [238, 194] width 212 height 279
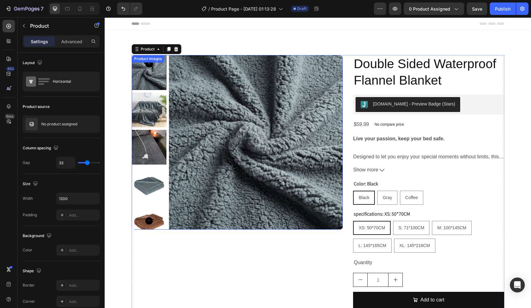
scroll to position [8, 0]
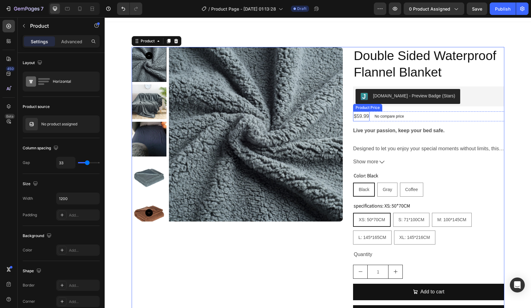
click at [369, 117] on div "$59.99" at bounding box center [361, 116] width 16 height 10
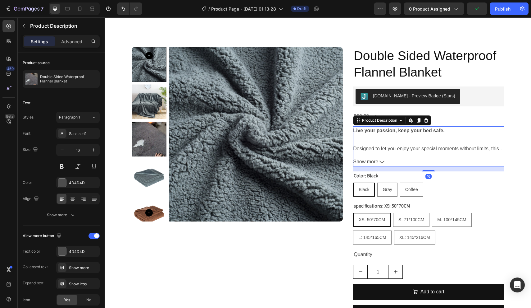
click at [383, 162] on icon at bounding box center [382, 161] width 5 height 5
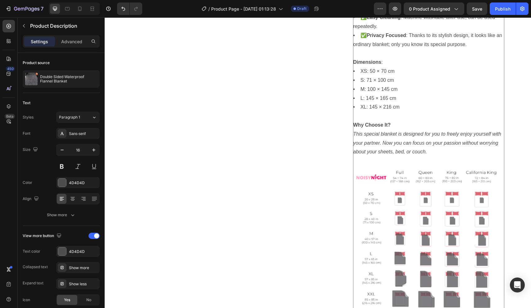
scroll to position [325, 0]
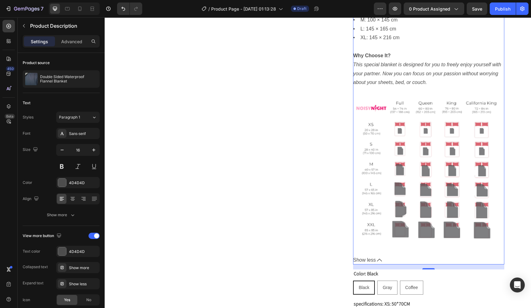
click at [381, 257] on icon at bounding box center [379, 259] width 5 height 5
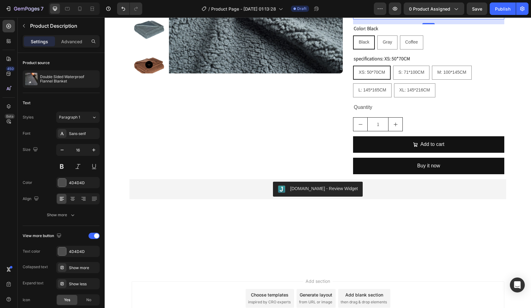
scroll to position [0, 0]
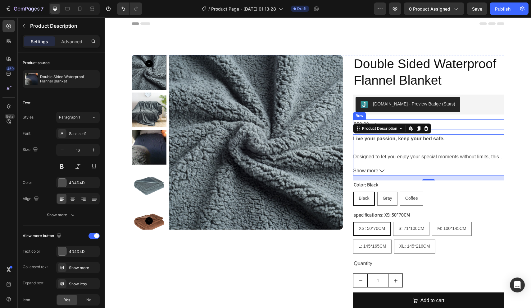
click at [437, 126] on div "$59.99 Product Price Product Price No compare price Product Price Row" at bounding box center [428, 124] width 151 height 10
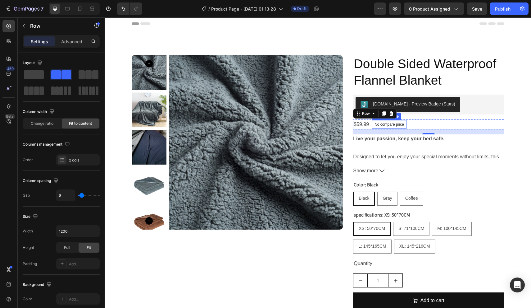
click at [391, 124] on p "No compare price" at bounding box center [390, 124] width 30 height 4
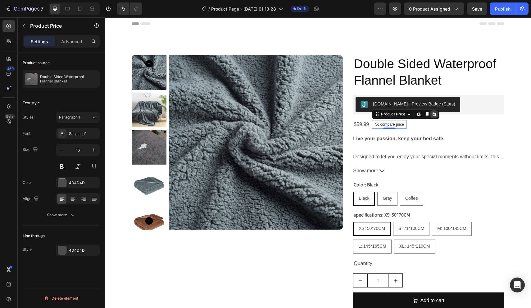
click at [435, 114] on icon at bounding box center [434, 114] width 5 height 5
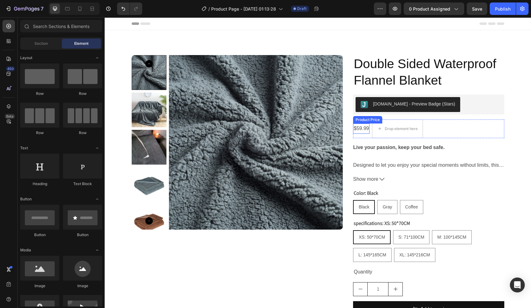
click at [366, 129] on div "$59.99" at bounding box center [361, 128] width 16 height 10
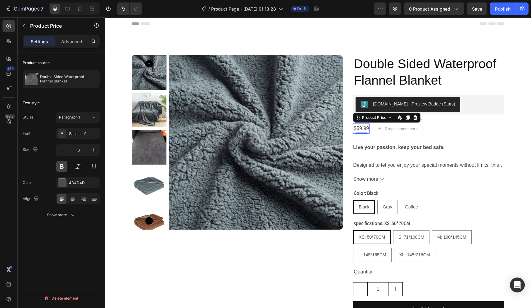
click at [64, 168] on button at bounding box center [61, 166] width 11 height 11
click at [66, 183] on div at bounding box center [62, 182] width 9 height 9
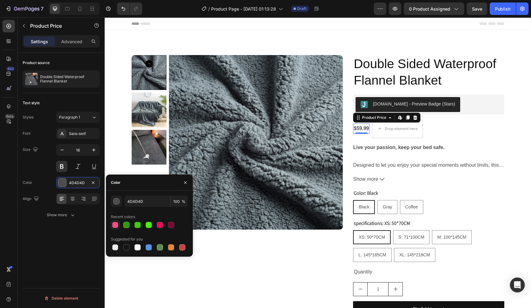
click at [117, 224] on div at bounding box center [115, 225] width 6 height 6
type input "FF4787"
type input "99"
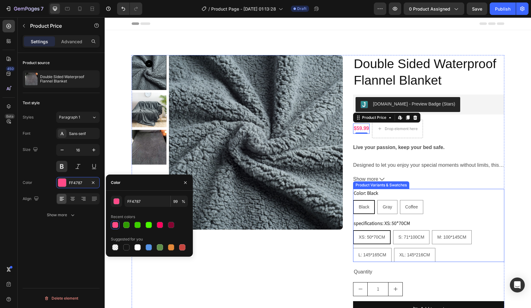
click at [375, 193] on legend "Color: Black" at bounding box center [366, 193] width 26 height 9
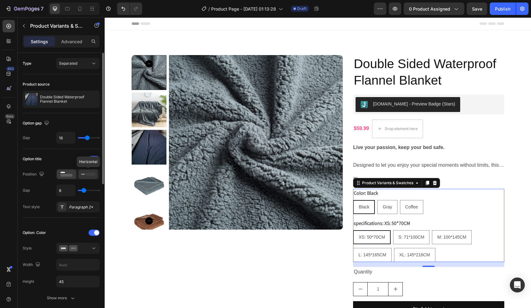
click at [86, 173] on rect at bounding box center [90, 173] width 9 height 3
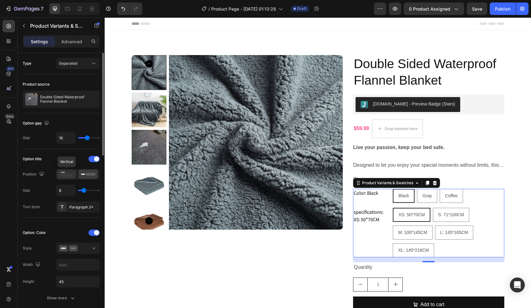
click at [69, 175] on rect at bounding box center [67, 175] width 12 height 3
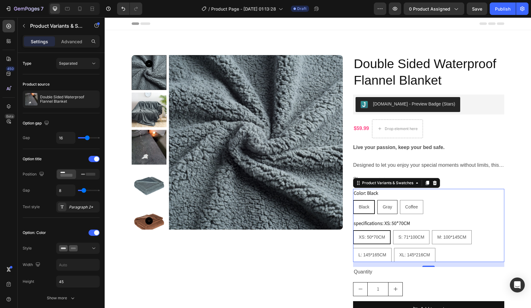
click at [392, 207] on div "Gray" at bounding box center [387, 206] width 19 height 13
click at [378, 200] on input "Gray Gray Gray" at bounding box center [377, 199] width 0 height 0
radio input "true"
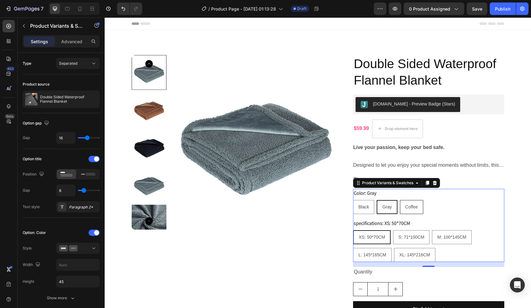
click at [410, 202] on div "Coffee" at bounding box center [412, 206] width 23 height 13
click at [400, 200] on input "Coffee Coffee Coffee" at bounding box center [400, 199] width 0 height 0
radio input "true"
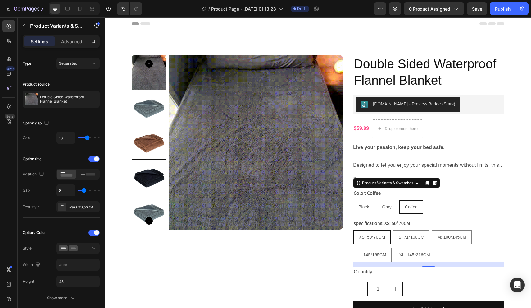
click at [366, 207] on span "Black" at bounding box center [364, 206] width 11 height 5
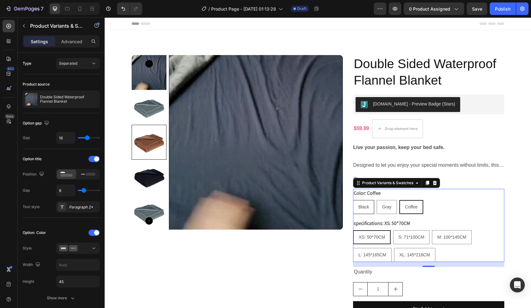
click at [353, 200] on input "Black Black Black" at bounding box center [353, 199] width 0 height 0
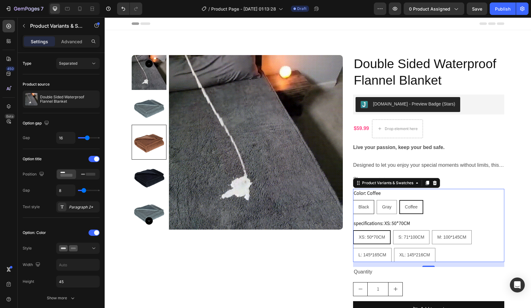
radio input "true"
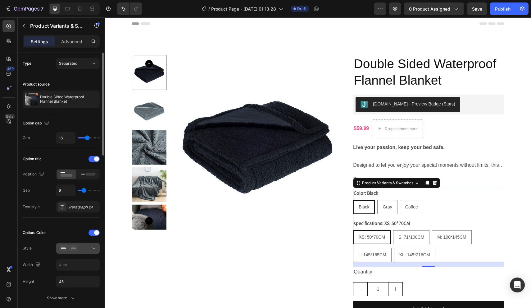
click at [80, 246] on div at bounding box center [78, 248] width 38 height 6
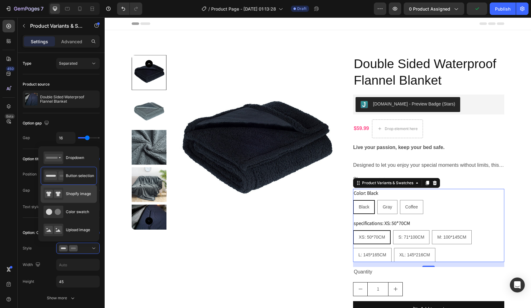
click at [74, 196] on span "Shopify image" at bounding box center [78, 194] width 25 height 6
type input "64"
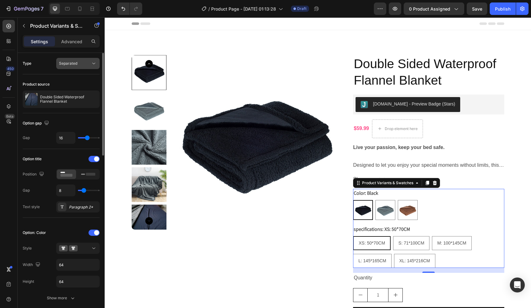
click at [76, 59] on button "Separated" at bounding box center [77, 63] width 43 height 11
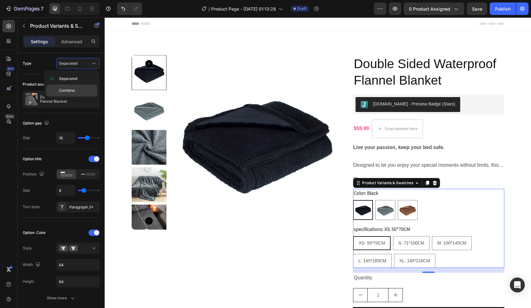
click at [74, 87] on div "Combine" at bounding box center [71, 91] width 51 height 12
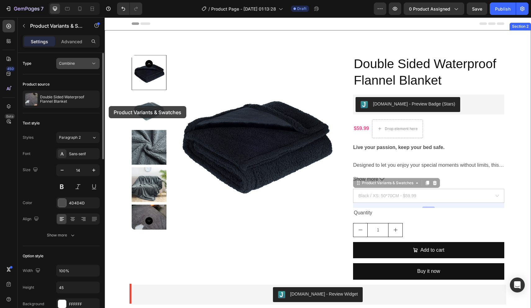
drag, startPoint x: 4, startPoint y: 89, endPoint x: 85, endPoint y: 63, distance: 85.1
click at [85, 63] on div "Combine" at bounding box center [75, 64] width 32 height 6
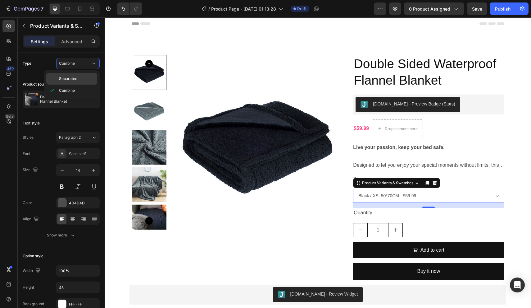
click at [71, 77] on span "Separated" at bounding box center [68, 79] width 18 height 6
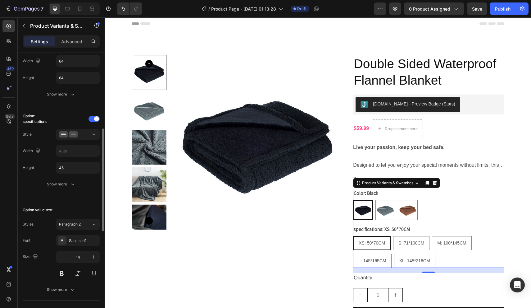
scroll to position [204, 0]
click at [64, 275] on button at bounding box center [61, 272] width 11 height 11
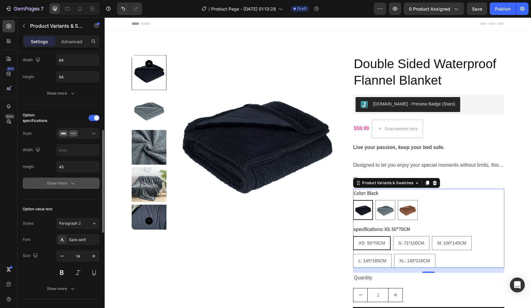
click at [68, 183] on div "Show more" at bounding box center [61, 183] width 29 height 6
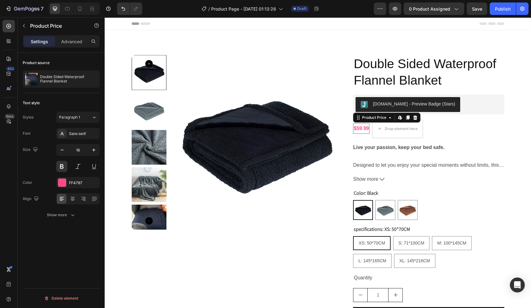
scroll to position [0, 0]
click at [91, 149] on icon "button" at bounding box center [94, 150] width 6 height 6
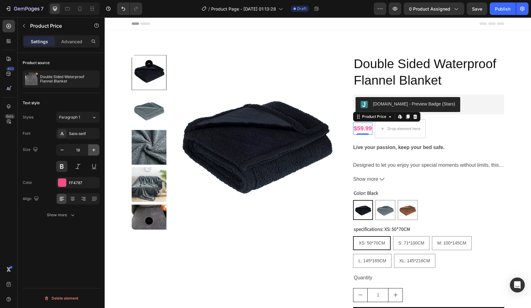
click at [91, 149] on icon "button" at bounding box center [94, 150] width 6 height 6
click at [63, 150] on icon "button" at bounding box center [62, 150] width 6 height 6
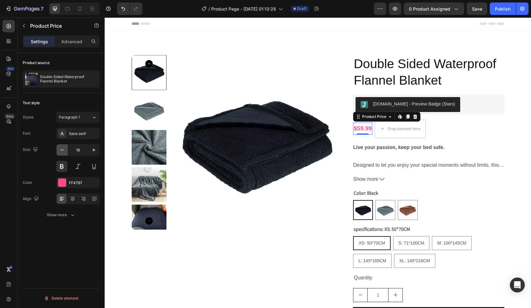
type input "18"
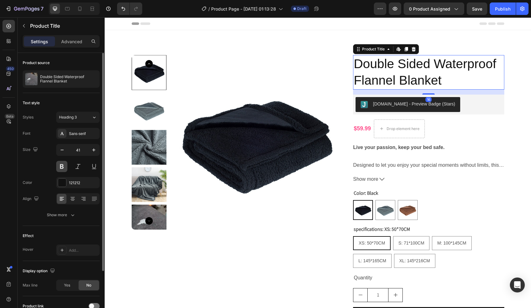
click at [65, 165] on button at bounding box center [61, 166] width 11 height 11
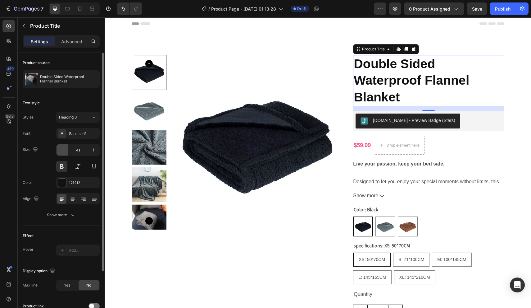
click at [62, 148] on icon "button" at bounding box center [62, 150] width 6 height 6
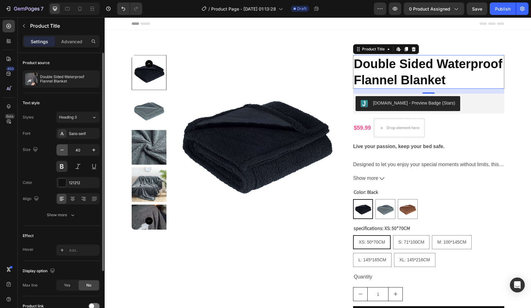
click at [62, 148] on icon "button" at bounding box center [62, 150] width 6 height 6
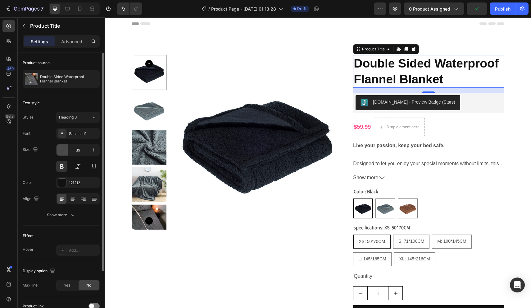
click at [62, 148] on icon "button" at bounding box center [62, 150] width 6 height 6
type input "38"
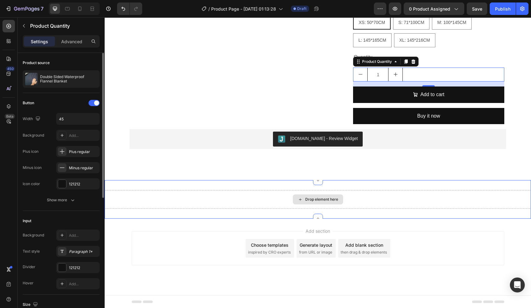
scroll to position [217, 0]
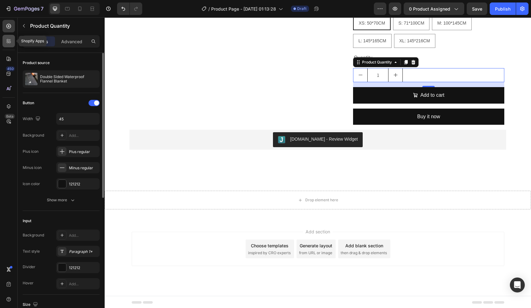
click at [9, 39] on icon at bounding box center [9, 41] width 6 height 6
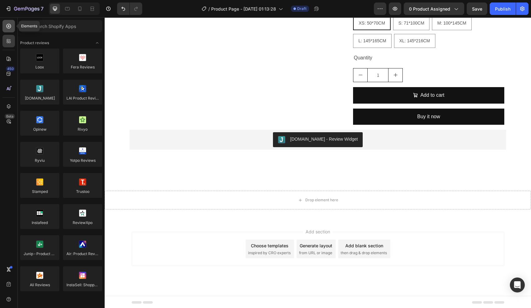
click at [11, 27] on icon at bounding box center [9, 26] width 5 height 5
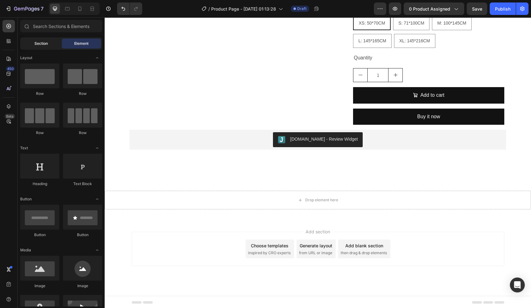
click at [48, 47] on div "Section" at bounding box center [40, 44] width 39 height 10
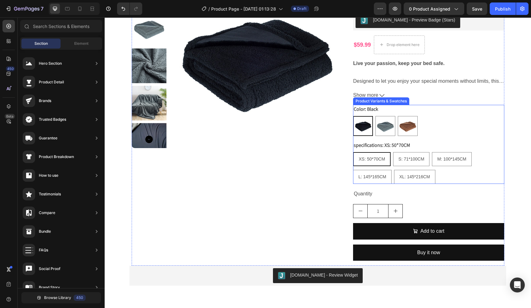
scroll to position [84, 0]
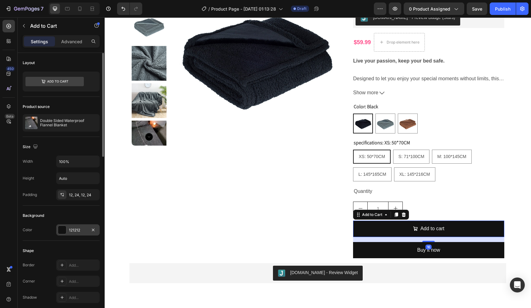
click at [65, 227] on div at bounding box center [62, 230] width 8 height 8
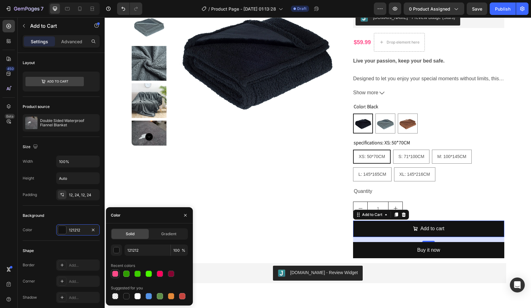
click at [115, 273] on div at bounding box center [115, 273] width 6 height 6
type input "FF4787"
type input "99"
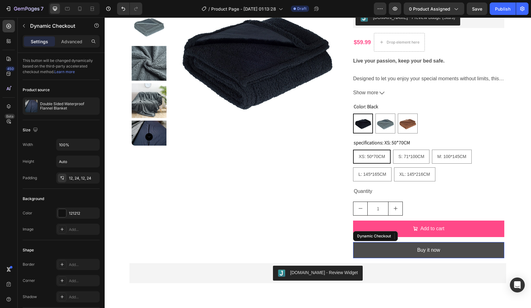
drag, startPoint x: 367, startPoint y: 247, endPoint x: 363, endPoint y: 249, distance: 4.9
click at [367, 247] on button "Buy it now" at bounding box center [428, 250] width 151 height 16
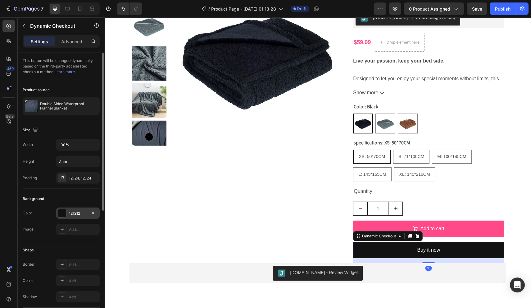
click at [63, 213] on div at bounding box center [62, 213] width 8 height 8
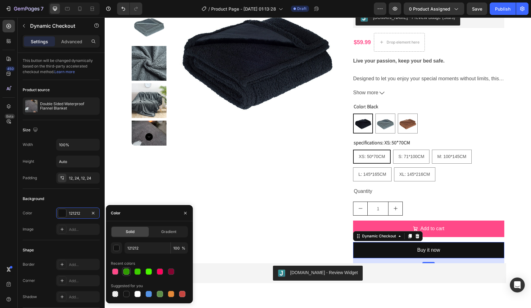
click at [127, 271] on div at bounding box center [126, 271] width 6 height 6
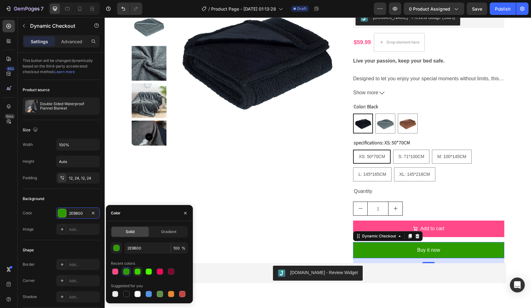
click at [138, 272] on div at bounding box center [138, 271] width 6 height 6
type input "3DCE00"
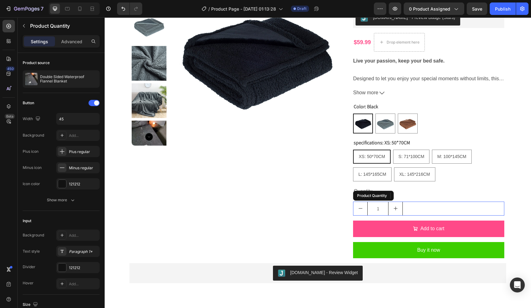
click at [451, 205] on div "1" at bounding box center [428, 208] width 151 height 14
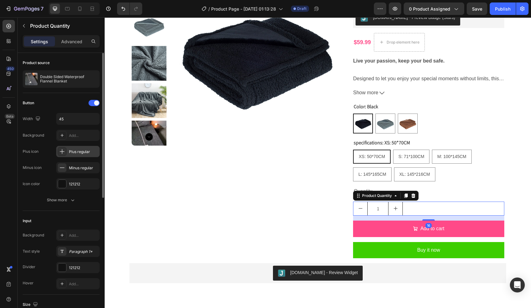
click at [81, 152] on div "Plus regular" at bounding box center [83, 152] width 29 height 6
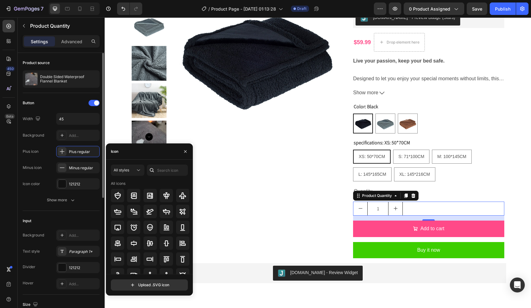
click at [40, 150] on div "Plus icon Plus regular" at bounding box center [61, 151] width 77 height 11
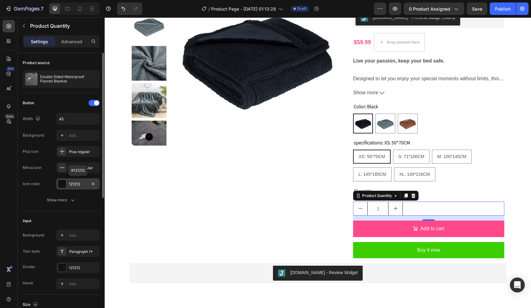
click at [61, 183] on div at bounding box center [62, 184] width 8 height 8
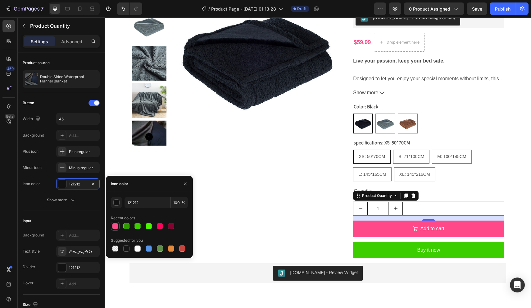
click at [116, 225] on div at bounding box center [115, 226] width 6 height 6
type input "FF4787"
type input "99"
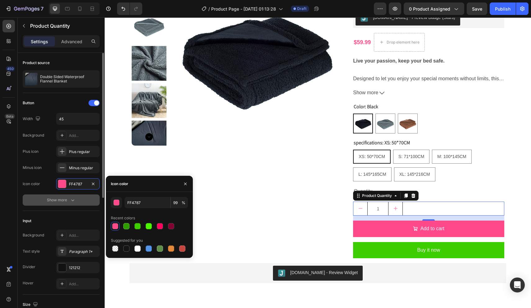
click at [73, 200] on icon "button" at bounding box center [73, 200] width 6 height 6
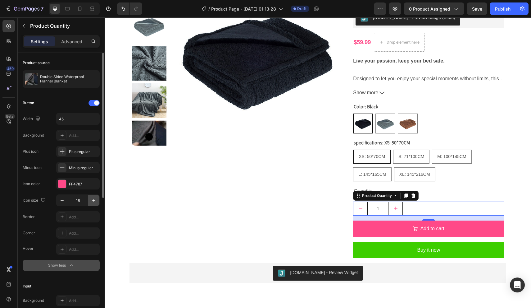
click at [94, 201] on icon "button" at bounding box center [93, 200] width 3 height 3
click at [62, 201] on icon "button" at bounding box center [62, 200] width 6 height 6
type input "16"
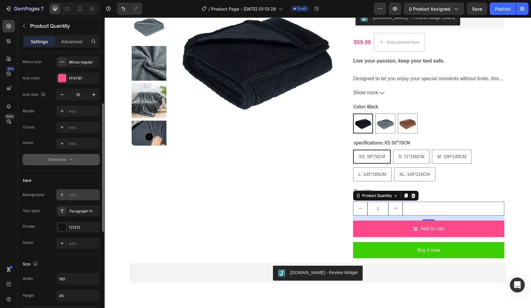
scroll to position [106, 0]
click at [64, 227] on div at bounding box center [62, 226] width 8 height 8
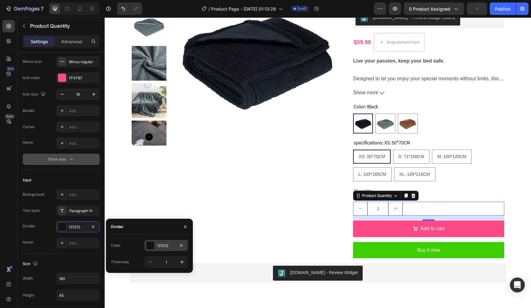
click at [150, 243] on div at bounding box center [150, 245] width 8 height 8
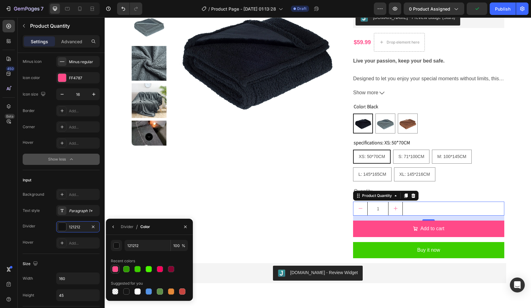
click at [115, 268] on div at bounding box center [115, 269] width 6 height 6
type input "FF4787"
type input "99"
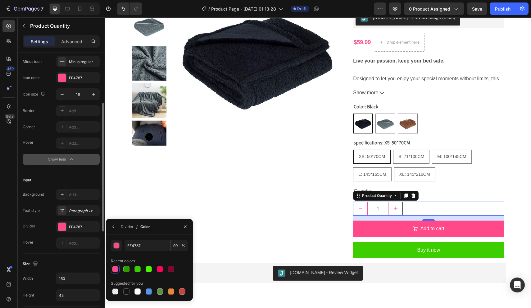
click at [50, 245] on div "Hover Add..." at bounding box center [61, 242] width 77 height 11
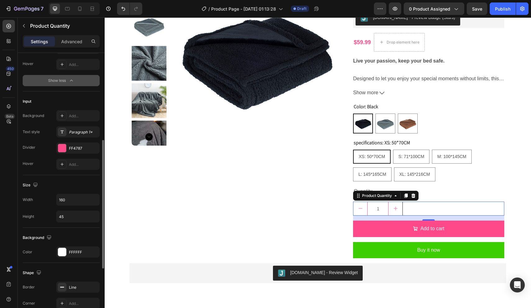
scroll to position [209, 0]
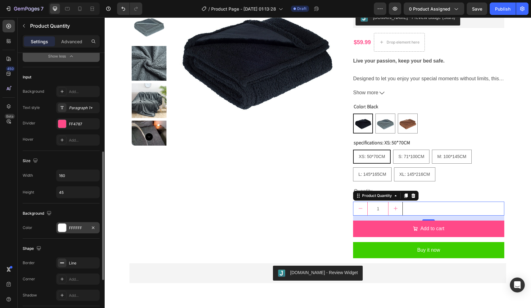
click at [61, 229] on div at bounding box center [62, 227] width 8 height 8
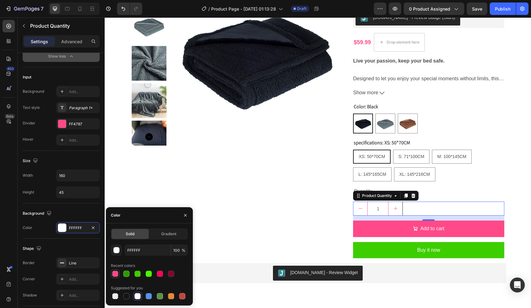
click at [115, 271] on div at bounding box center [115, 273] width 6 height 6
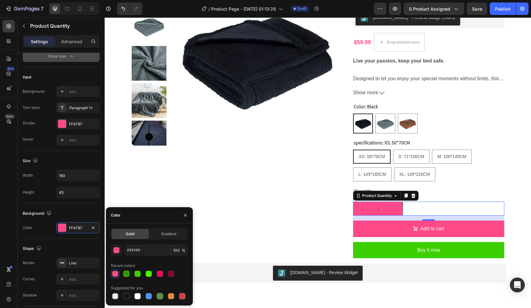
type input "FF4787"
type input "99"
click at [140, 296] on div at bounding box center [138, 296] width 6 height 6
type input "FFFFFF"
type input "100"
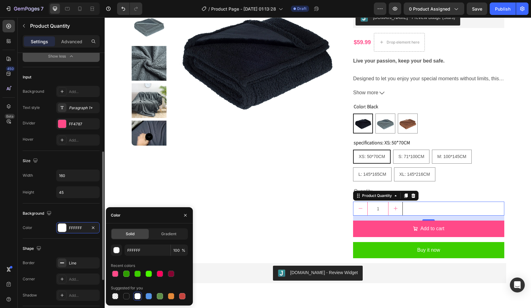
click at [49, 234] on div "Background Color FFFFFF" at bounding box center [61, 220] width 77 height 35
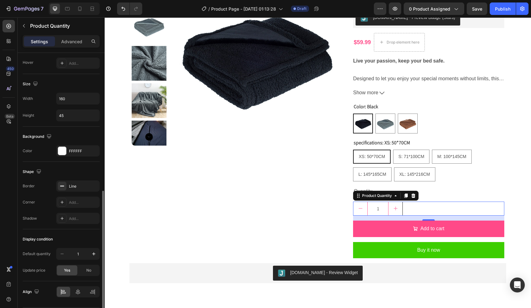
scroll to position [287, 0]
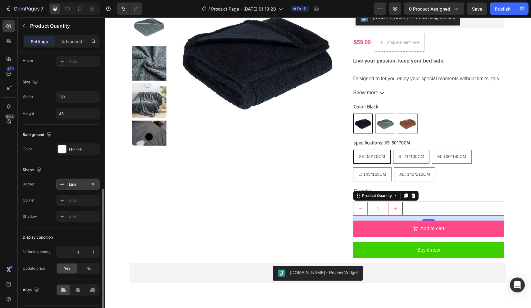
click at [78, 183] on div "Line" at bounding box center [78, 184] width 18 height 6
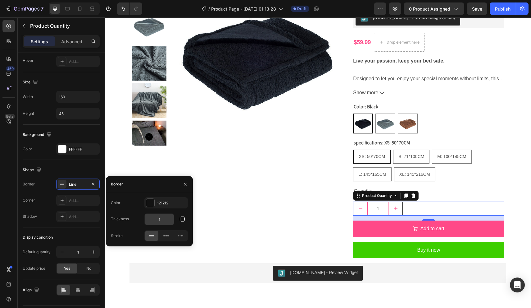
click at [170, 217] on input "1" at bounding box center [159, 218] width 29 height 11
type input "4"
type input "1"
click at [66, 231] on div "Display condition Default quantity 1 Update price Yes No" at bounding box center [61, 253] width 77 height 52
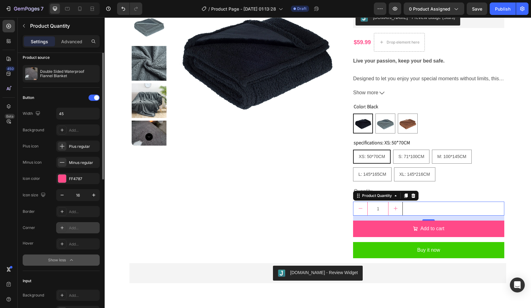
scroll to position [0, 0]
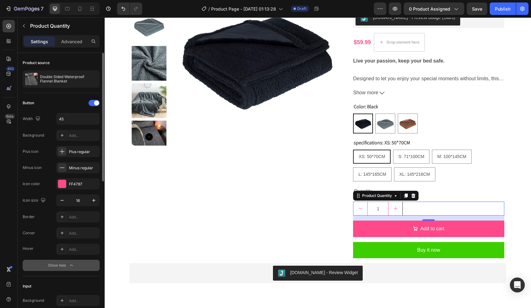
click at [69, 101] on div "Button" at bounding box center [61, 103] width 77 height 10
click at [69, 39] on p "Advanced" at bounding box center [71, 41] width 21 height 7
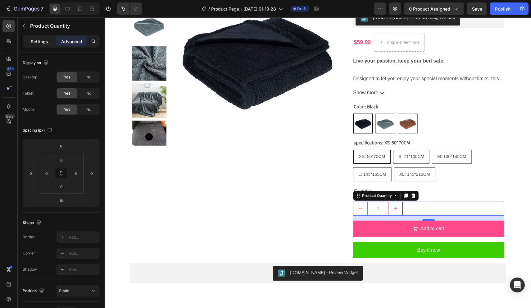
click at [37, 43] on p "Settings" at bounding box center [39, 41] width 17 height 7
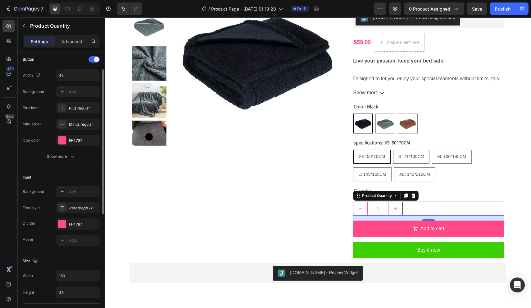
scroll to position [46, 0]
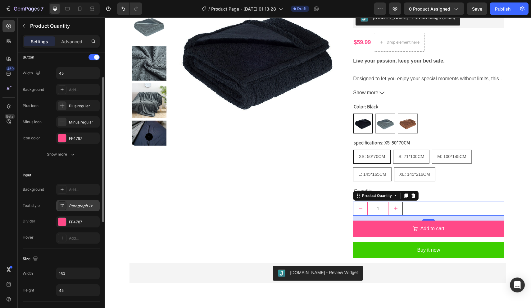
click at [85, 207] on div "Paragraph 1*" at bounding box center [83, 206] width 29 height 6
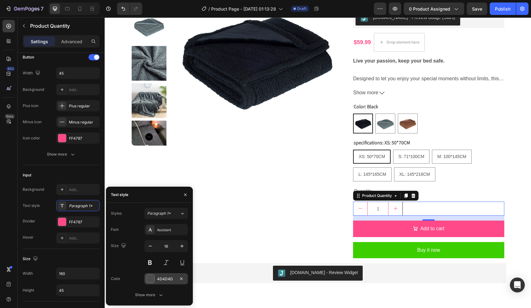
click at [153, 279] on div at bounding box center [150, 278] width 8 height 8
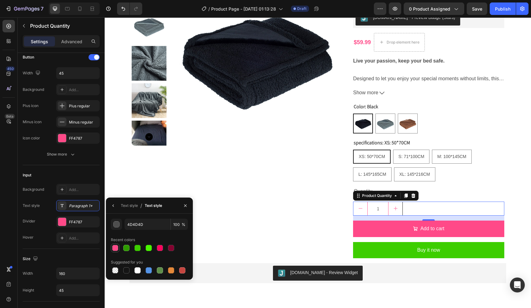
click at [116, 249] on div at bounding box center [115, 248] width 6 height 6
type input "FF4787"
type input "99"
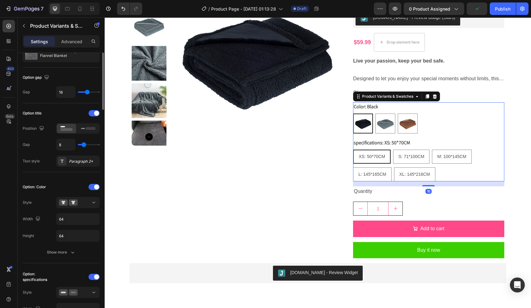
scroll to position [0, 0]
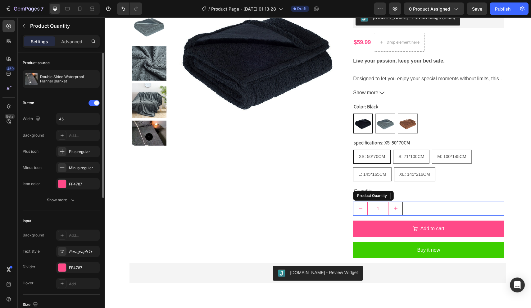
click at [383, 208] on input "1" at bounding box center [378, 208] width 21 height 13
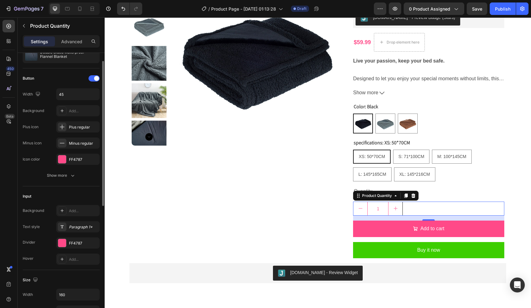
scroll to position [21, 0]
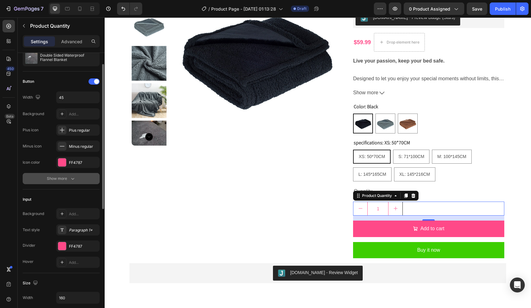
click at [68, 177] on div "Show more" at bounding box center [61, 178] width 29 height 6
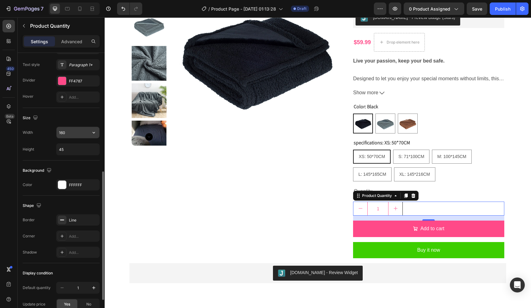
scroll to position [253, 0]
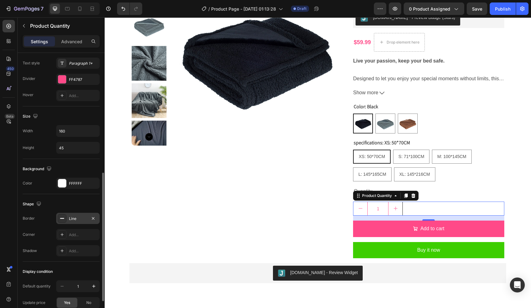
click at [82, 218] on div "Line" at bounding box center [78, 219] width 18 height 6
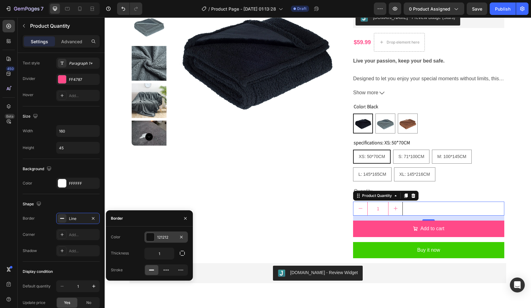
click at [153, 241] on div at bounding box center [150, 236] width 9 height 9
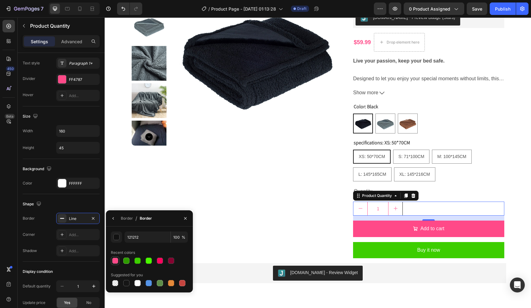
click at [113, 258] on div at bounding box center [115, 260] width 6 height 6
type input "FF4787"
type input "99"
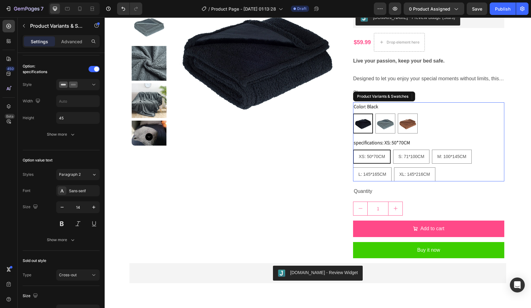
click at [500, 160] on div "XS: 50*70CM XS: 50*70CM XS: 50*70CM S: 71*100CM S: 71*100CM S: 71*100CM M: 100*…" at bounding box center [428, 165] width 151 height 32
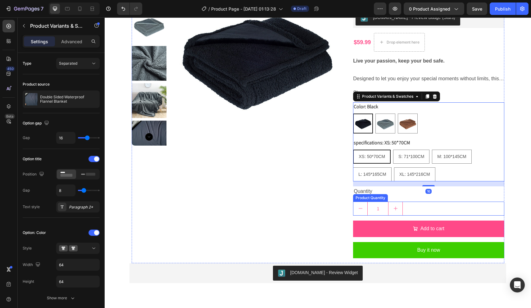
click at [379, 201] on div "1" at bounding box center [378, 208] width 50 height 14
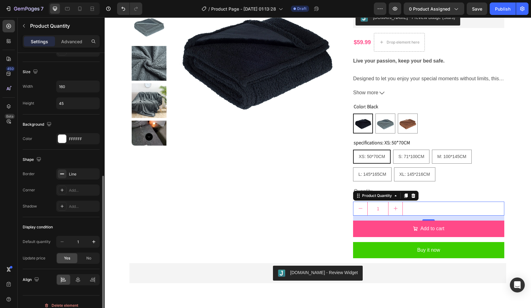
scroll to position [239, 0]
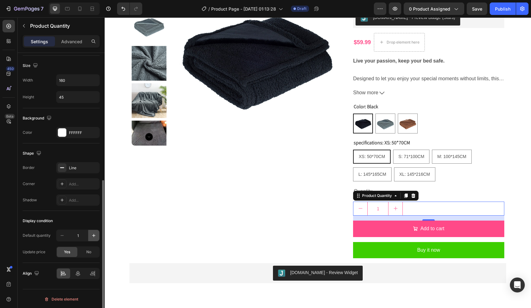
click at [92, 234] on icon "button" at bounding box center [94, 235] width 6 height 6
type input "2"
click at [62, 235] on icon "button" at bounding box center [62, 235] width 3 height 1
type input "1"
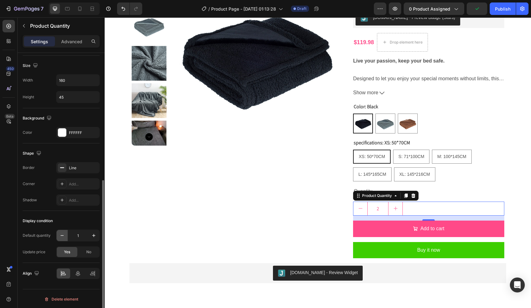
type input "1"
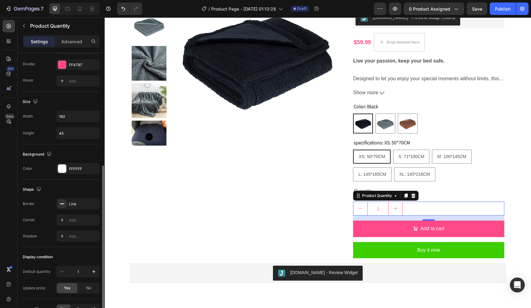
scroll to position [202, 0]
click at [75, 208] on div "Line" at bounding box center [77, 204] width 43 height 11
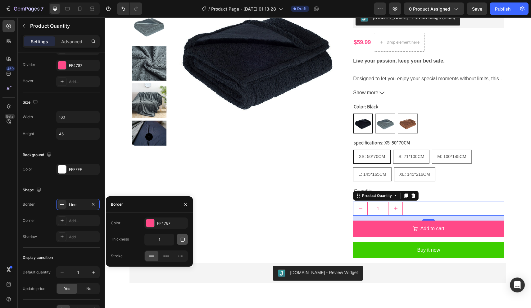
click at [182, 239] on icon "button" at bounding box center [182, 239] width 6 height 6
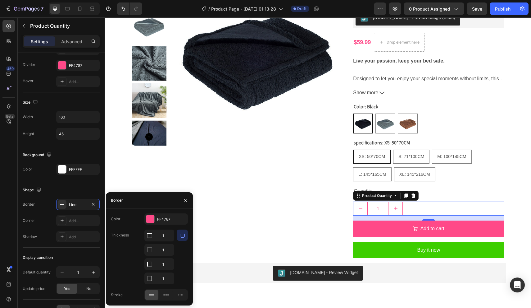
click at [182, 239] on button "button" at bounding box center [182, 234] width 11 height 11
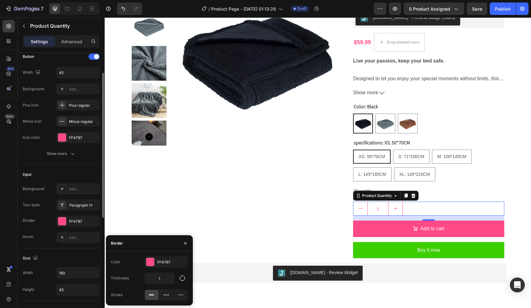
scroll to position [43, 0]
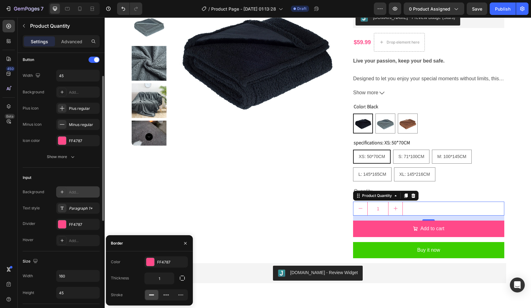
click at [80, 192] on div "Add..." at bounding box center [83, 192] width 29 height 6
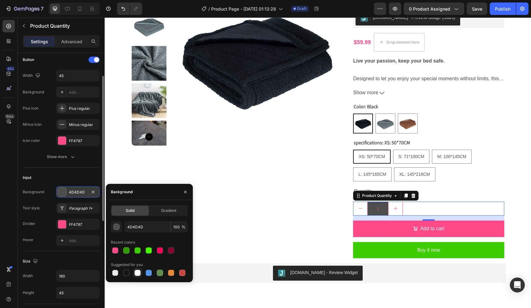
click at [137, 273] on div at bounding box center [138, 272] width 6 height 6
type input "FFFFFF"
click at [84, 210] on div "Paragraph 1*" at bounding box center [83, 208] width 29 height 6
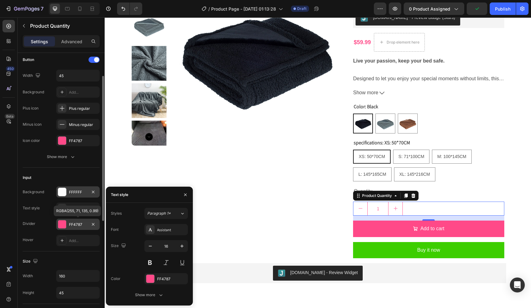
click at [81, 227] on div "FF4787" at bounding box center [77, 223] width 43 height 11
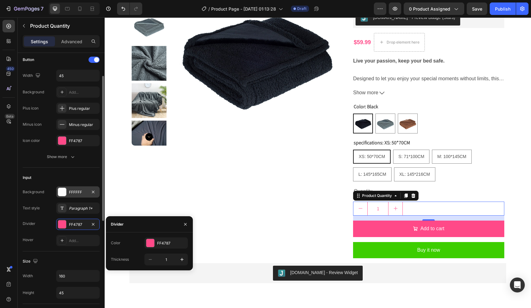
click at [89, 179] on div "Input" at bounding box center [61, 177] width 77 height 10
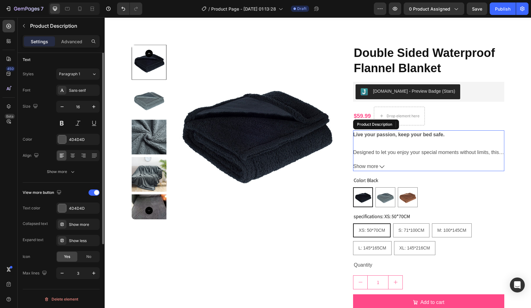
scroll to position [0, 0]
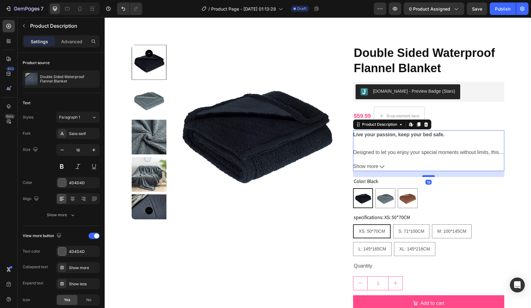
click at [430, 175] on div at bounding box center [429, 176] width 12 height 2
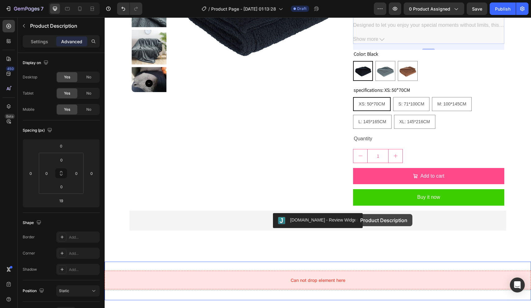
scroll to position [143, 0]
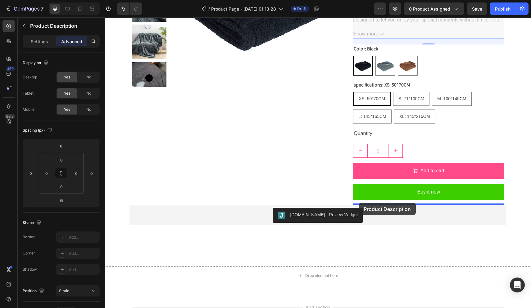
drag, startPoint x: 360, startPoint y: 126, endPoint x: 359, endPoint y: 203, distance: 77.1
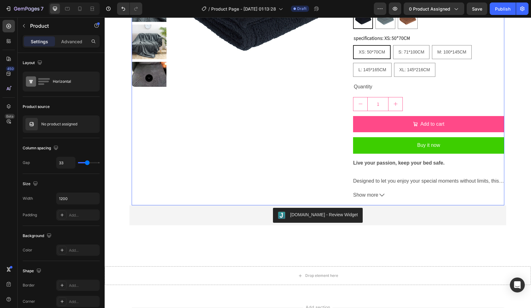
click at [340, 162] on div "Product Images" at bounding box center [238, 58] width 212 height 293
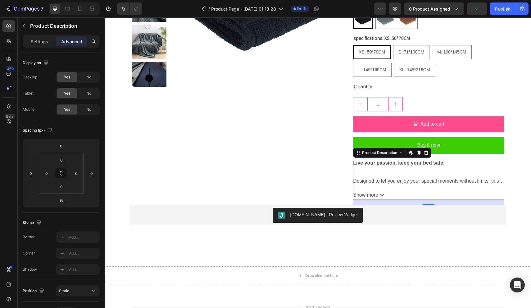
click at [368, 162] on strong "Live your passion, keep your bed safe." at bounding box center [398, 162] width 91 height 5
click at [48, 42] on div "Settings" at bounding box center [39, 41] width 31 height 10
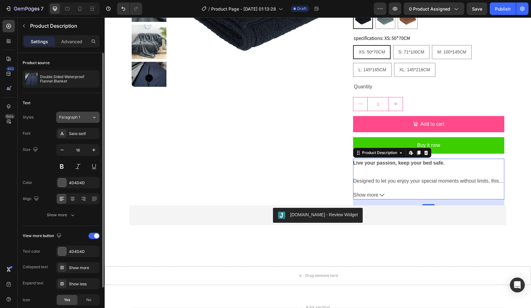
click at [71, 121] on button "Paragraph 1" at bounding box center [77, 117] width 43 height 11
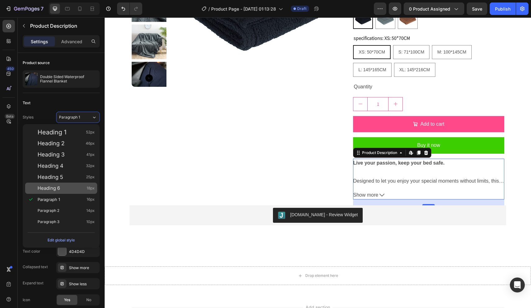
click at [59, 190] on span "Heading 6" at bounding box center [49, 188] width 22 height 6
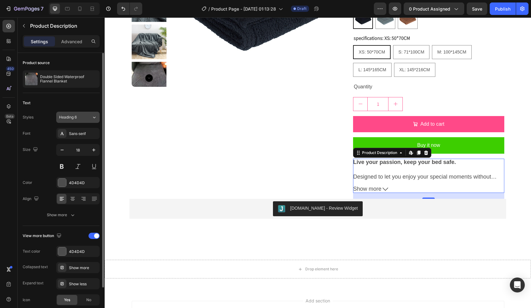
click at [78, 118] on div "Heading 6" at bounding box center [71, 117] width 25 height 6
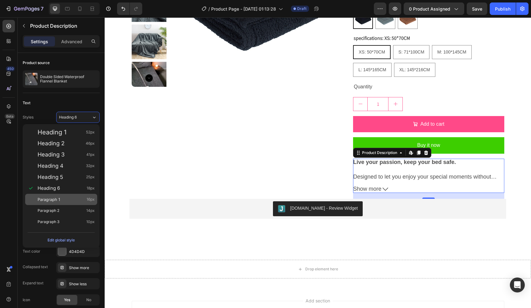
click at [68, 202] on div "Paragraph 1 16px" at bounding box center [61, 199] width 72 height 11
type input "16"
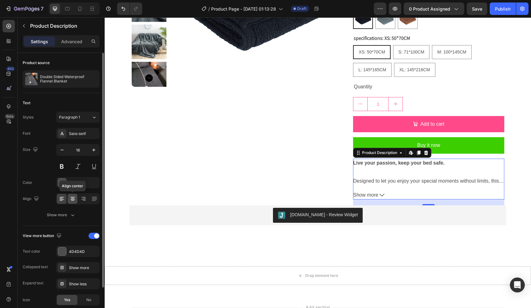
click at [76, 201] on icon at bounding box center [73, 198] width 6 height 6
click at [60, 201] on icon at bounding box center [62, 198] width 6 height 6
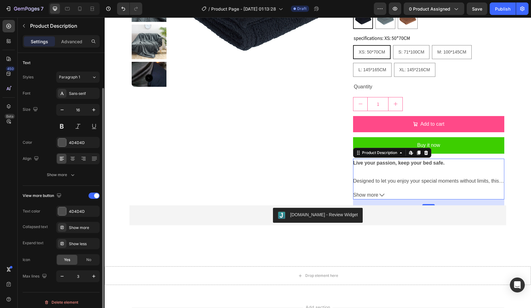
scroll to position [44, 0]
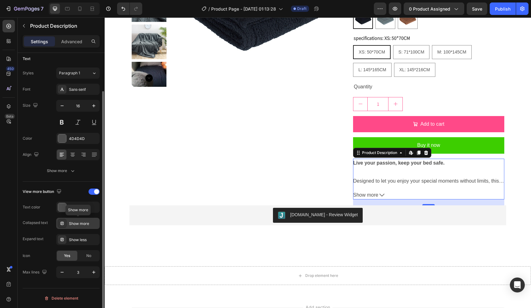
click at [79, 225] on div "Show more" at bounding box center [83, 224] width 29 height 6
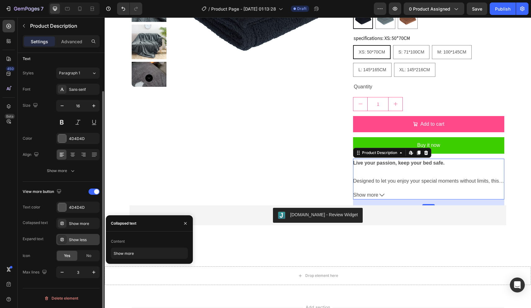
click at [84, 238] on div "Show less" at bounding box center [83, 240] width 29 height 6
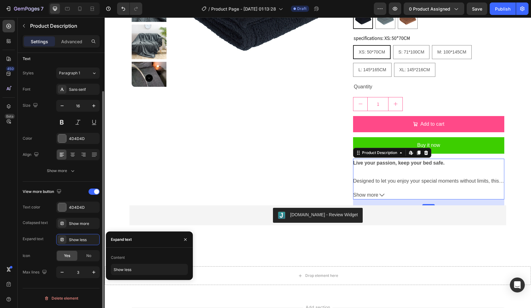
click at [44, 237] on div "Expand text Show less" at bounding box center [61, 239] width 77 height 11
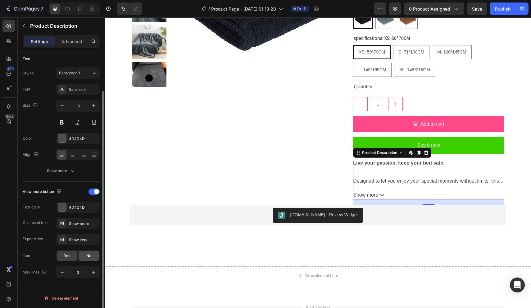
click at [83, 253] on div "No" at bounding box center [89, 255] width 21 height 10
click at [71, 254] on div "Yes" at bounding box center [67, 255] width 21 height 10
click at [94, 270] on icon "button" at bounding box center [94, 272] width 6 height 6
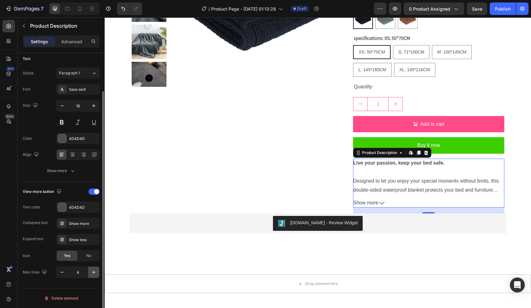
click at [94, 270] on icon "button" at bounding box center [94, 272] width 6 height 6
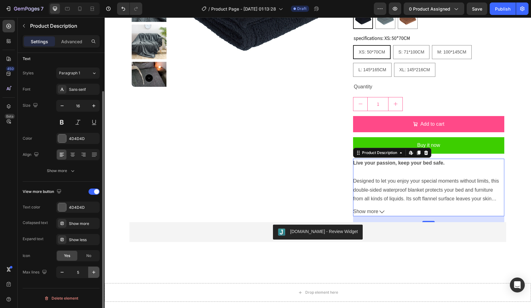
click at [94, 270] on icon "button" at bounding box center [94, 272] width 6 height 6
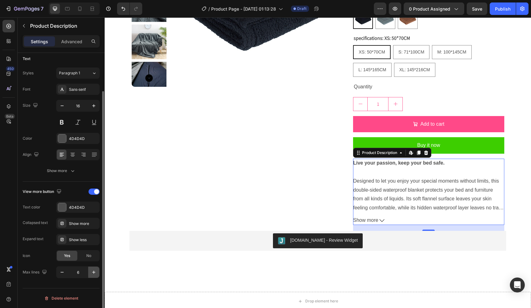
click at [94, 270] on icon "button" at bounding box center [94, 272] width 6 height 6
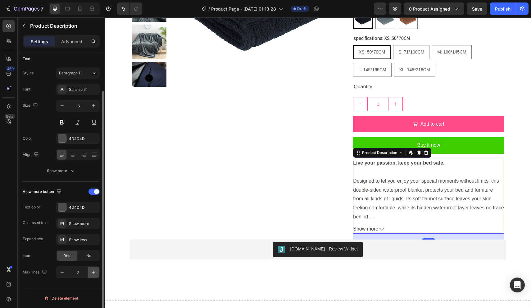
click at [94, 270] on icon "button" at bounding box center [94, 272] width 6 height 6
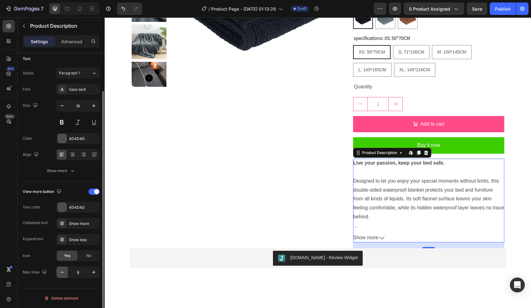
click at [65, 272] on icon "button" at bounding box center [62, 272] width 6 height 6
type input "7"
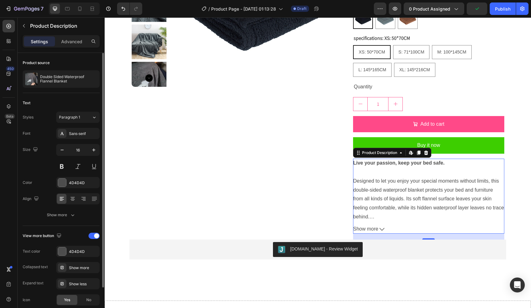
scroll to position [0, 0]
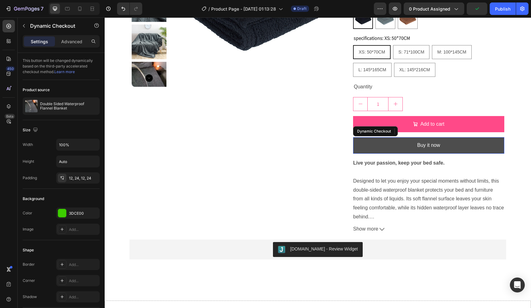
click at [375, 137] on button "Buy it now" at bounding box center [428, 145] width 151 height 16
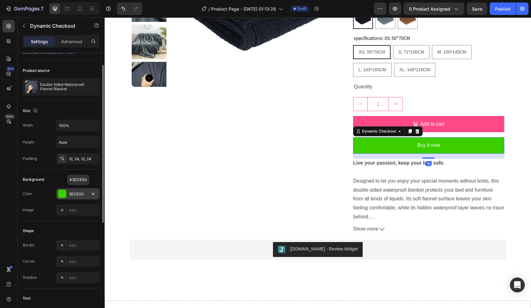
scroll to position [20, 0]
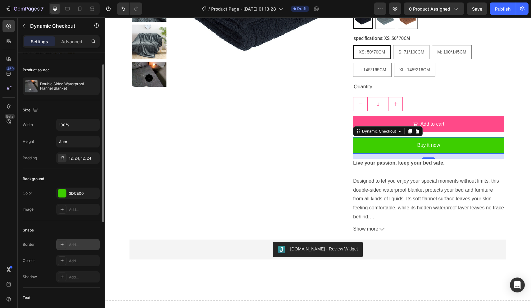
click at [80, 245] on div "Add..." at bounding box center [83, 245] width 29 height 6
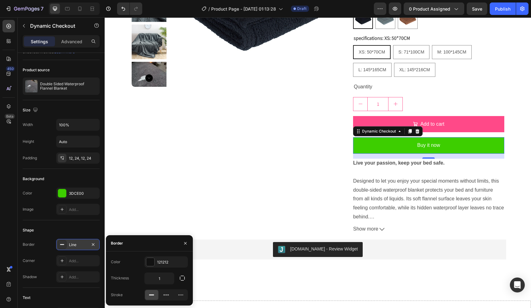
click at [78, 228] on div "Shape" at bounding box center [61, 230] width 77 height 10
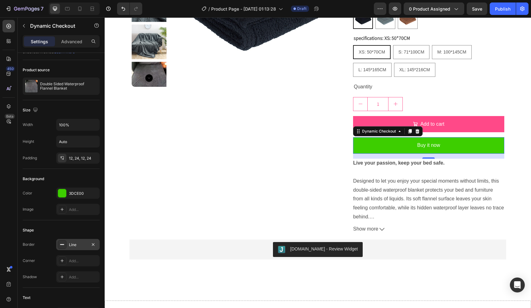
click at [78, 228] on div "Shape" at bounding box center [61, 230] width 77 height 10
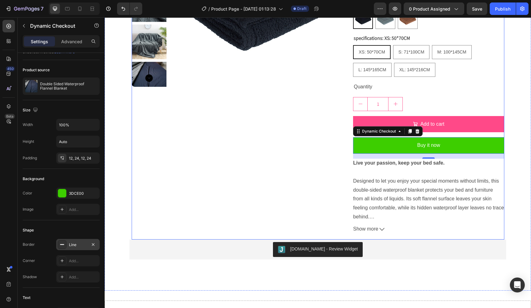
click at [482, 92] on div "Double Sided Waterproof Flannel Blanket Product Title Judge.me - Preview Badge …" at bounding box center [428, 75] width 151 height 327
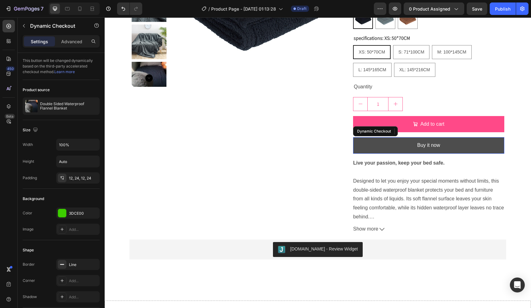
click at [387, 141] on button "Buy it now" at bounding box center [428, 145] width 151 height 16
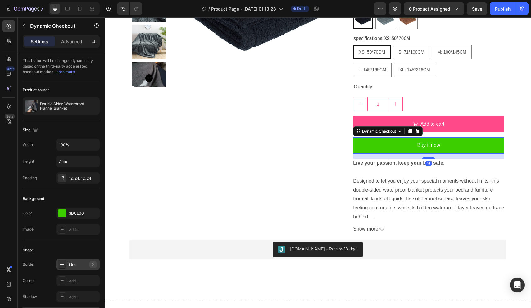
click at [96, 262] on button "button" at bounding box center [92, 263] width 7 height 7
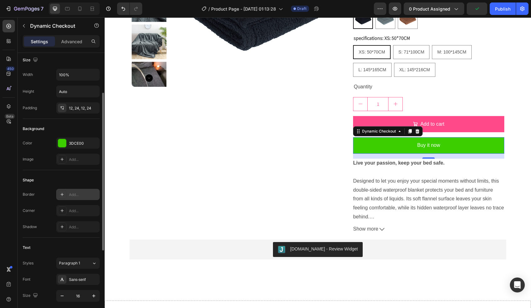
scroll to position [70, 0]
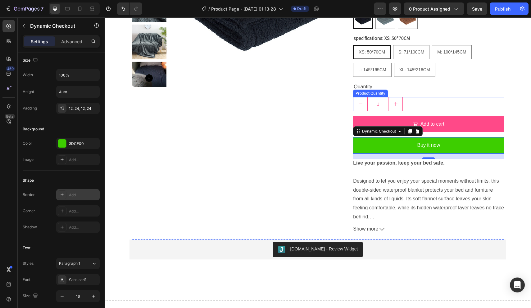
click at [510, 93] on div "Product Images Double Sided Waterproof Flannel Blanket Product Title Judge.me -…" at bounding box center [318, 89] width 427 height 403
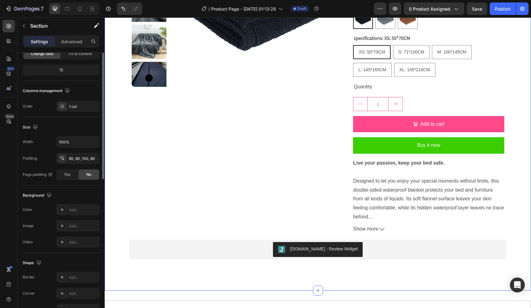
scroll to position [0, 0]
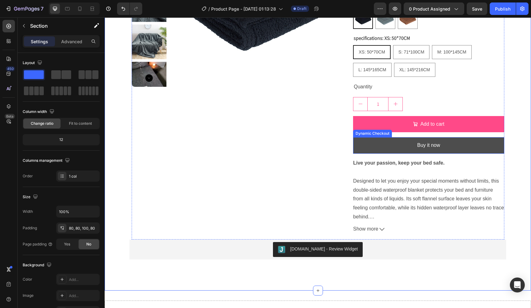
click at [455, 149] on button "Buy it now" at bounding box center [428, 145] width 151 height 16
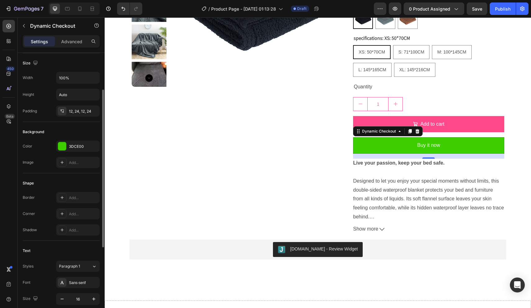
scroll to position [67, 0]
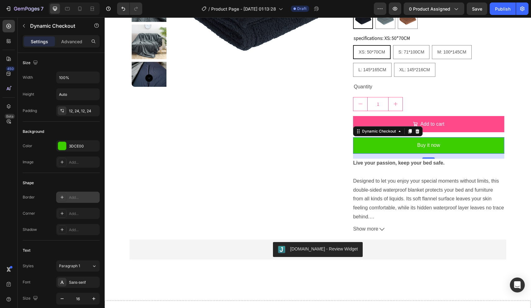
click at [80, 195] on div "Add..." at bounding box center [83, 198] width 29 height 6
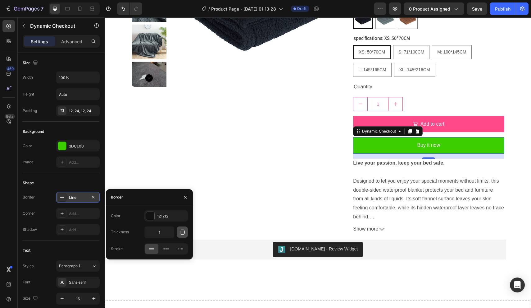
click at [181, 236] on button "button" at bounding box center [182, 231] width 11 height 11
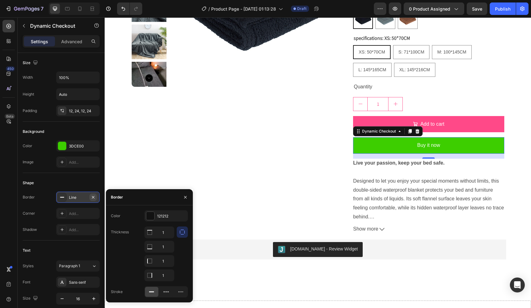
click at [94, 196] on icon "button" at bounding box center [93, 197] width 5 height 5
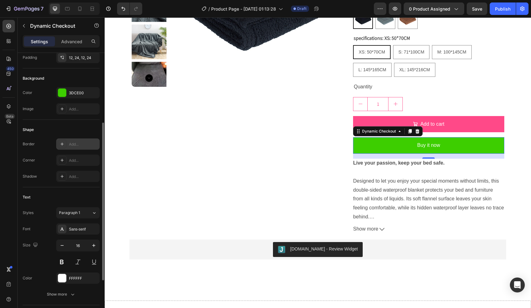
scroll to position [120, 0]
click at [81, 217] on button "Paragraph 1" at bounding box center [77, 212] width 43 height 11
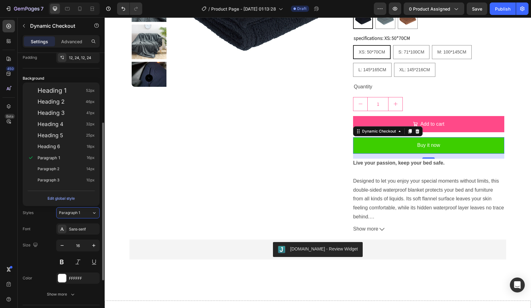
click at [39, 226] on div "Font Sans-serif" at bounding box center [61, 228] width 77 height 11
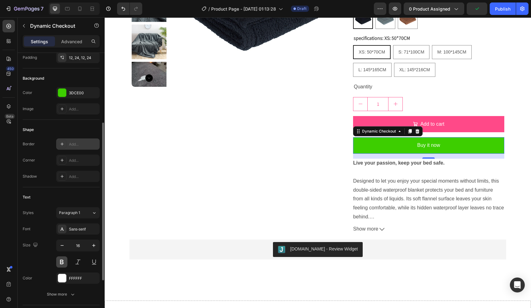
click at [57, 259] on button at bounding box center [61, 261] width 11 height 11
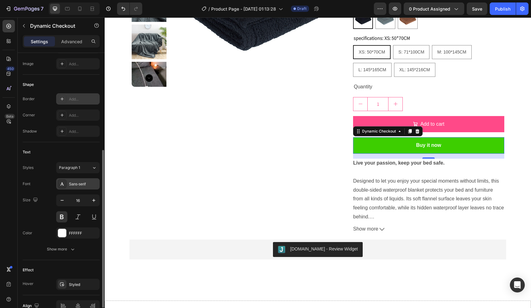
scroll to position [166, 0]
click at [70, 258] on div "Text Styles Paragraph 1 Font Sans-serif Size 16 Color FFFFFF Show more" at bounding box center [61, 200] width 77 height 118
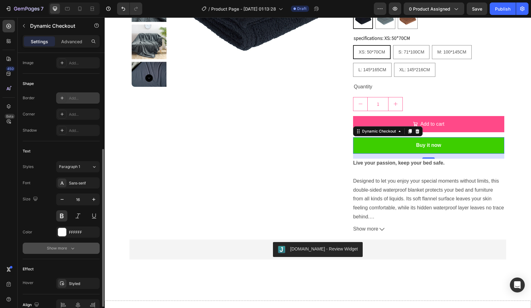
click at [70, 251] on button "Show more" at bounding box center [61, 247] width 77 height 11
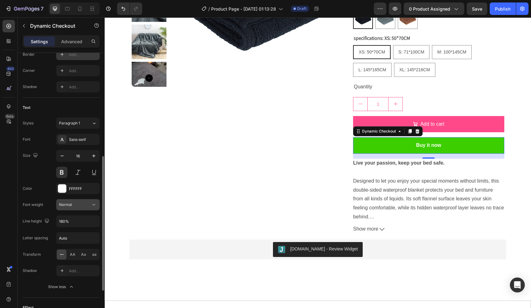
scroll to position [210, 0]
click at [62, 269] on icon at bounding box center [62, 269] width 3 height 3
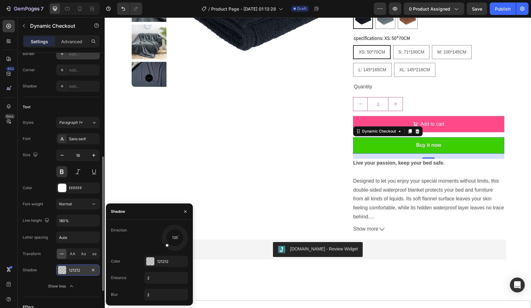
click at [45, 267] on div "Shadow 121212" at bounding box center [61, 269] width 77 height 11
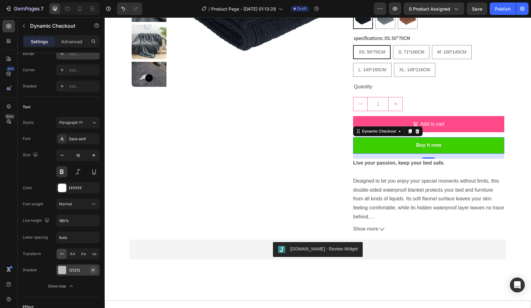
click at [92, 270] on icon "button" at bounding box center [93, 269] width 5 height 5
click at [73, 252] on span "AA" at bounding box center [73, 254] width 6 height 6
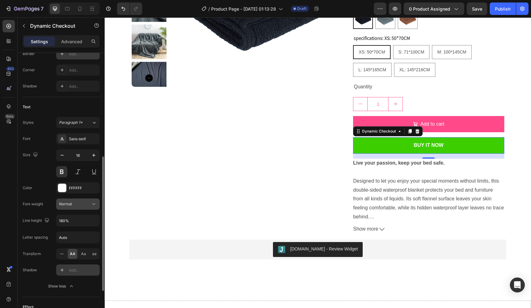
click at [86, 207] on button "Normal" at bounding box center [77, 203] width 43 height 11
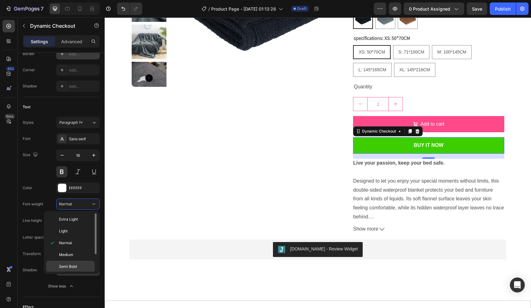
click at [76, 263] on span "Semi Bold" at bounding box center [68, 266] width 18 height 6
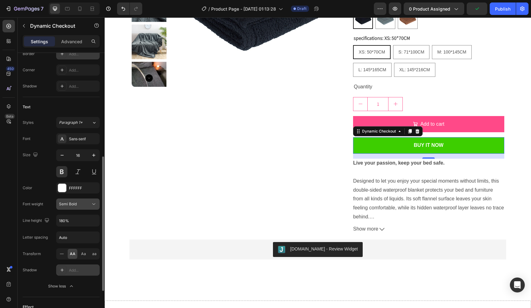
click at [85, 206] on div "Semi Bold" at bounding box center [75, 204] width 32 height 6
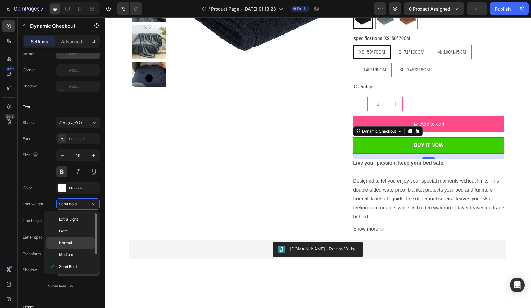
click at [73, 240] on p "Normal" at bounding box center [75, 243] width 33 height 6
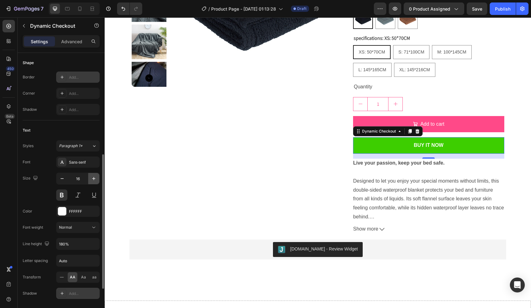
scroll to position [185, 0]
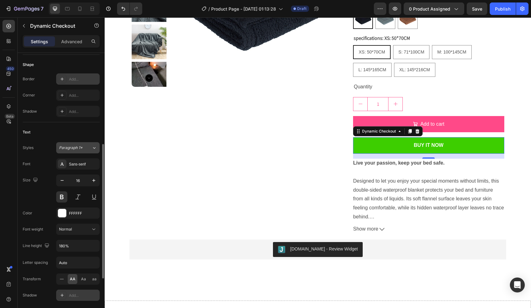
click at [85, 148] on div "Paragraph 1*" at bounding box center [75, 148] width 33 height 6
click at [42, 142] on div "Styles Paragraph 1*" at bounding box center [61, 147] width 77 height 11
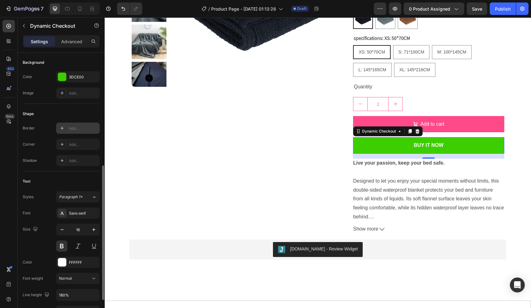
scroll to position [281, 0]
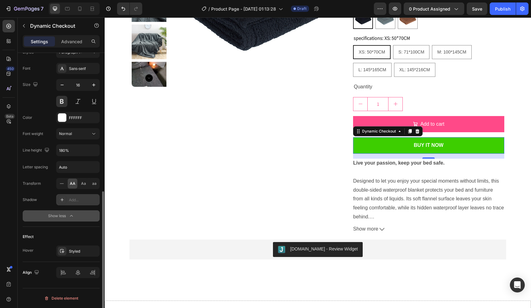
click at [68, 215] on div "Show less" at bounding box center [61, 216] width 26 height 6
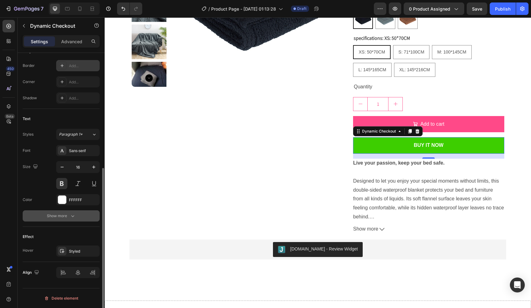
scroll to position [199, 0]
click at [68, 215] on div "Show more" at bounding box center [61, 216] width 29 height 6
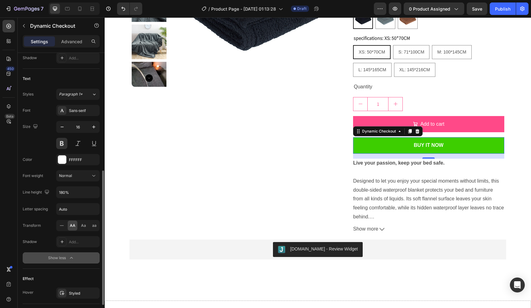
scroll to position [281, 0]
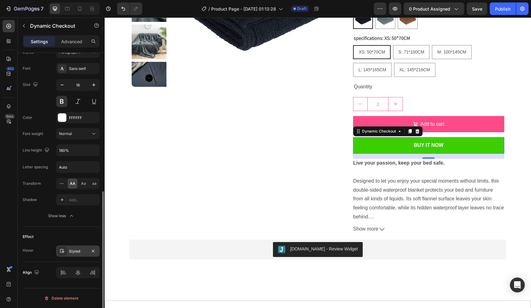
click at [78, 251] on div "Styled" at bounding box center [78, 251] width 18 height 6
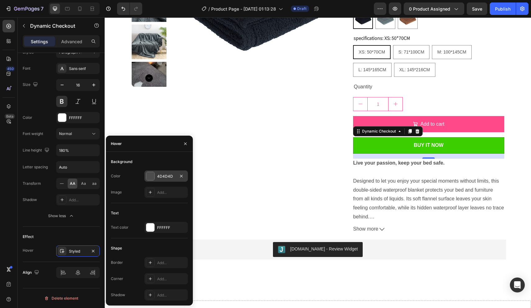
click at [150, 178] on div at bounding box center [150, 176] width 8 height 8
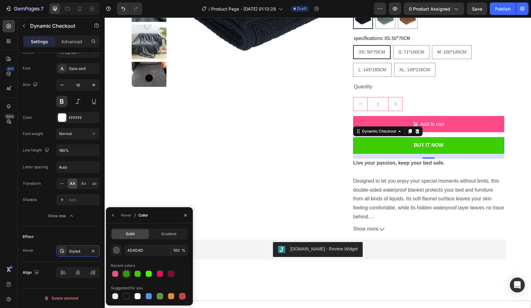
click at [128, 274] on div at bounding box center [126, 273] width 6 height 6
type input "2E9B00"
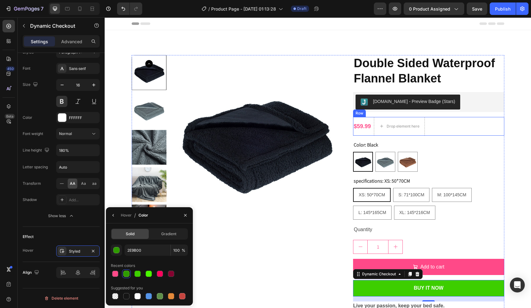
scroll to position [0, 0]
click at [394, 7] on icon "button" at bounding box center [395, 9] width 6 height 6
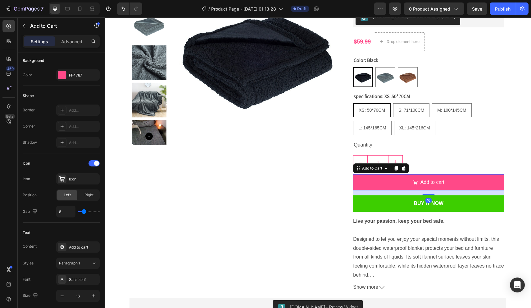
scroll to position [442, 0]
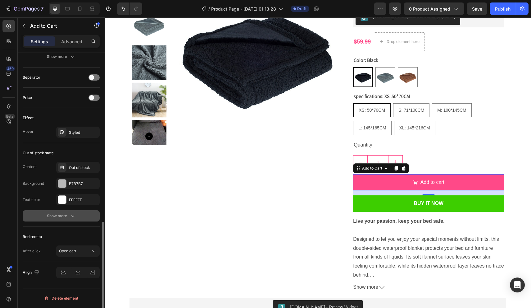
click at [61, 216] on div "Show more" at bounding box center [61, 216] width 29 height 6
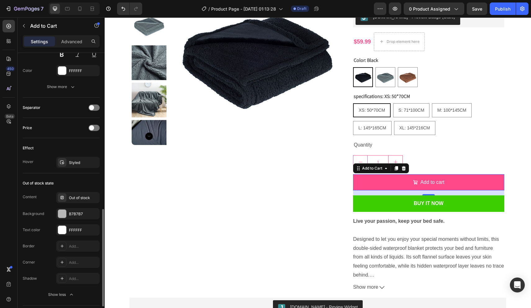
scroll to position [410, 0]
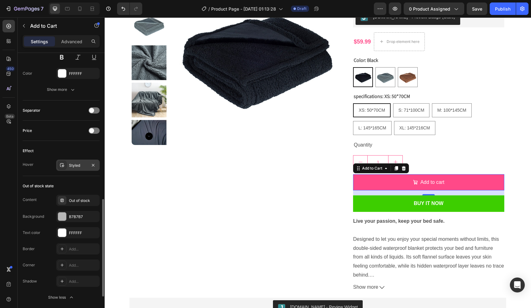
click at [70, 166] on div "Styled" at bounding box center [78, 166] width 18 height 6
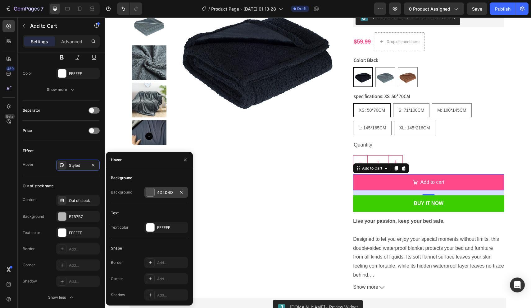
click at [148, 190] on div at bounding box center [150, 192] width 8 height 8
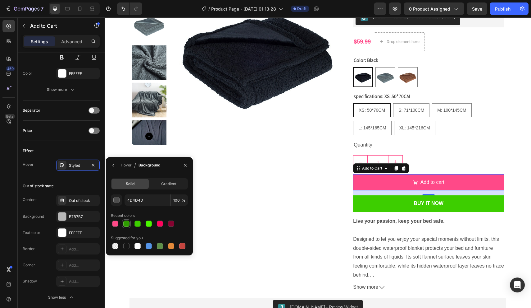
click at [126, 223] on div at bounding box center [126, 223] width 6 height 6
click at [161, 225] on div at bounding box center [160, 223] width 6 height 6
type input "FF005B"
type input "99"
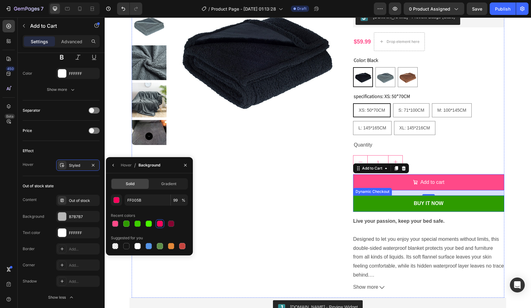
click at [388, 206] on button "Buy it now" at bounding box center [428, 203] width 151 height 16
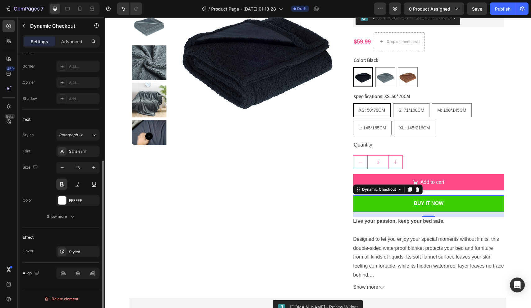
scroll to position [199, 0]
click at [66, 250] on div "Styled" at bounding box center [77, 250] width 43 height 11
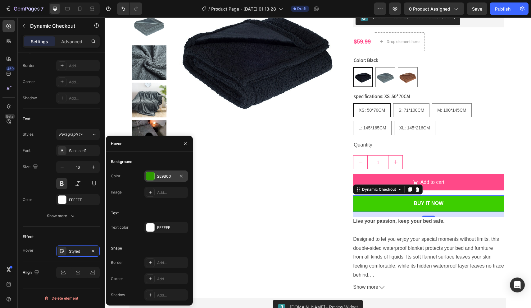
click at [150, 174] on div at bounding box center [150, 176] width 8 height 8
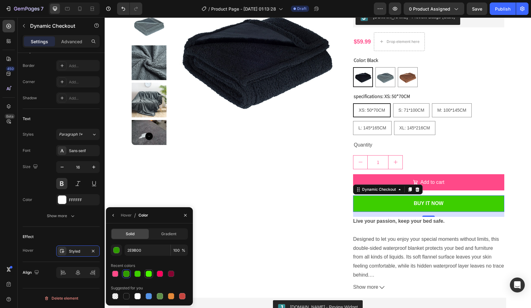
click at [151, 273] on div at bounding box center [149, 273] width 6 height 6
type input "4AF700"
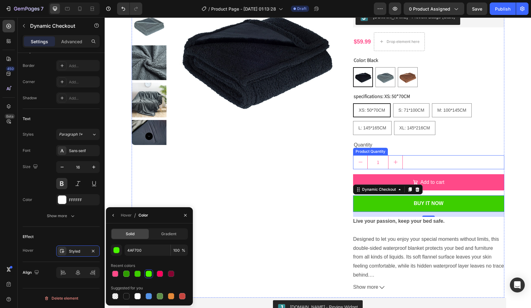
click at [454, 163] on div "1" at bounding box center [428, 162] width 151 height 14
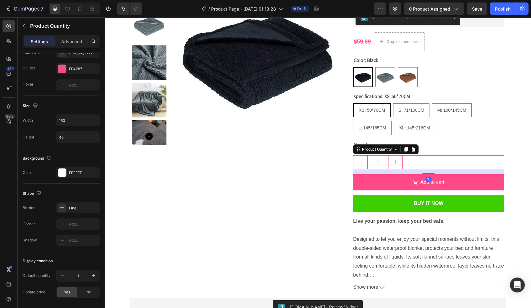
scroll to position [0, 0]
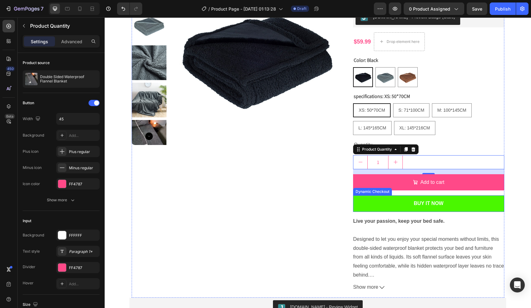
click at [447, 197] on button "Buy it now" at bounding box center [428, 203] width 151 height 16
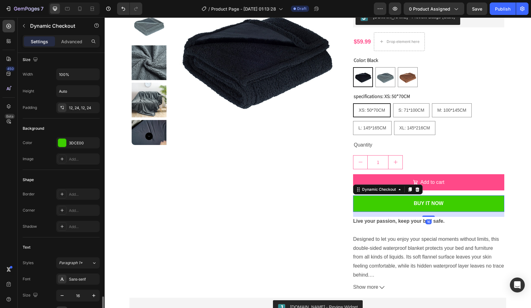
scroll to position [199, 0]
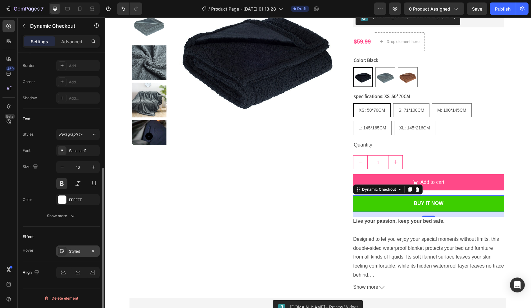
click at [63, 249] on icon at bounding box center [62, 250] width 5 height 5
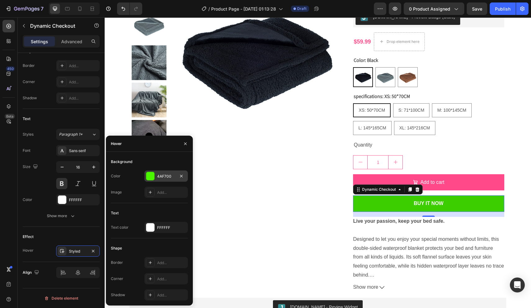
click at [150, 176] on div at bounding box center [150, 176] width 8 height 8
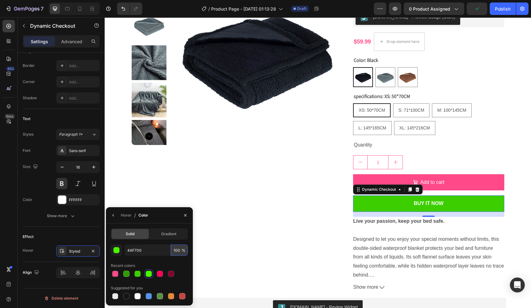
click at [179, 249] on input "100" at bounding box center [179, 249] width 17 height 11
click at [183, 250] on span "%" at bounding box center [184, 250] width 4 height 6
click at [116, 247] on div "button" at bounding box center [117, 250] width 6 height 6
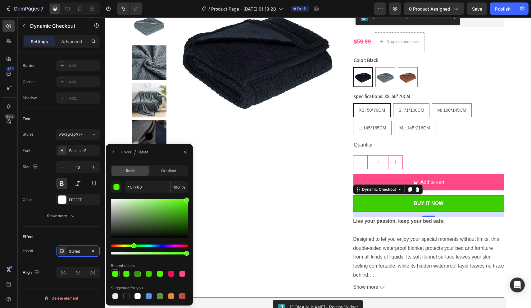
drag, startPoint x: 291, startPoint y: 218, endPoint x: 205, endPoint y: 213, distance: 85.9
drag, startPoint x: 187, startPoint y: 199, endPoint x: 189, endPoint y: 203, distance: 3.8
click at [189, 203] on div at bounding box center [186, 203] width 5 height 5
click at [188, 205] on div at bounding box center [186, 206] width 5 height 5
drag, startPoint x: 186, startPoint y: 205, endPoint x: 191, endPoint y: 203, distance: 5.6
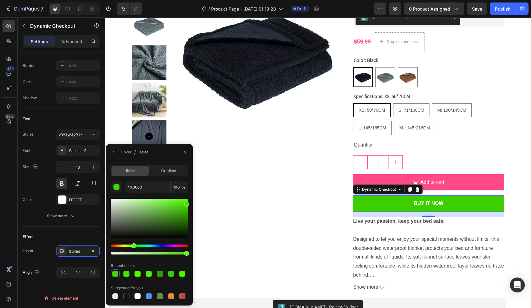
click at [191, 203] on div "Solid Gradient 40D600 100 % Recent colors Suggested for you" at bounding box center [149, 232] width 87 height 135
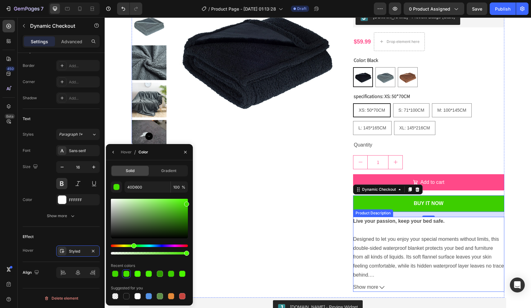
type input "44E200"
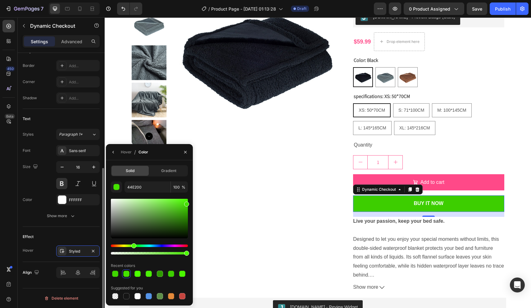
click at [80, 236] on div "Effect" at bounding box center [61, 236] width 77 height 10
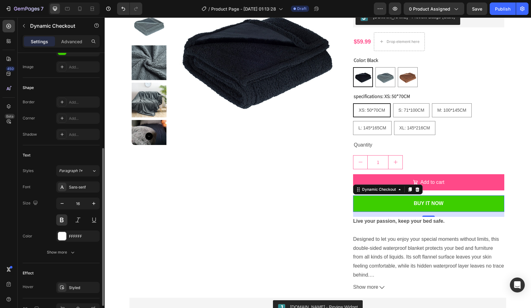
scroll to position [158, 0]
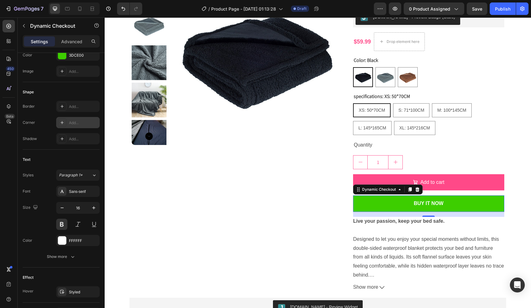
click at [73, 126] on div "Add..." at bounding box center [77, 122] width 43 height 11
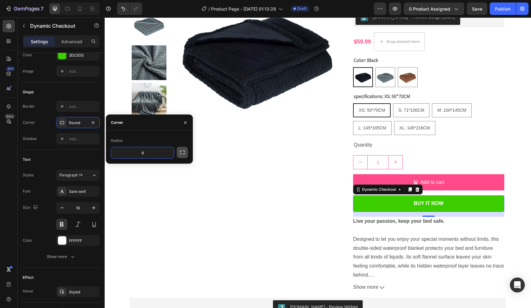
click at [182, 154] on icon "button" at bounding box center [182, 152] width 6 height 6
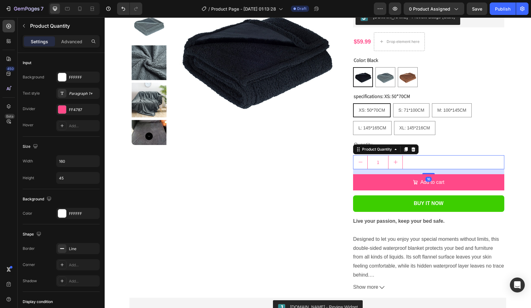
scroll to position [0, 0]
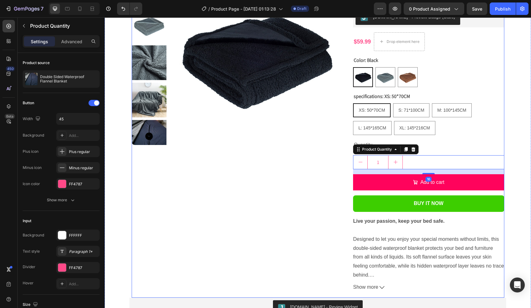
click at [379, 180] on button "Add to cart" at bounding box center [428, 182] width 151 height 16
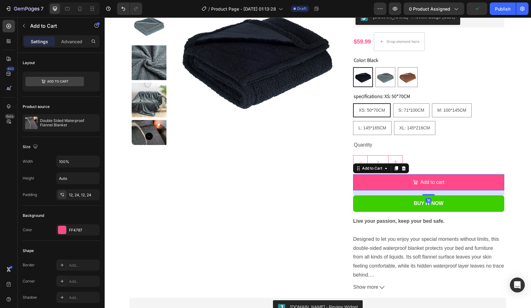
scroll to position [191, 0]
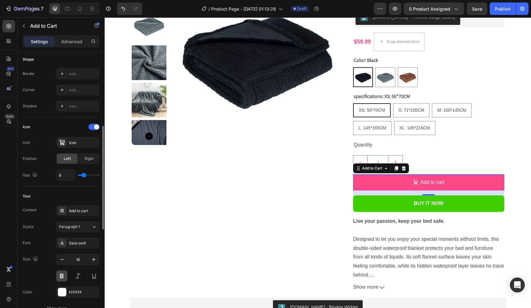
click at [62, 275] on button at bounding box center [61, 275] width 11 height 11
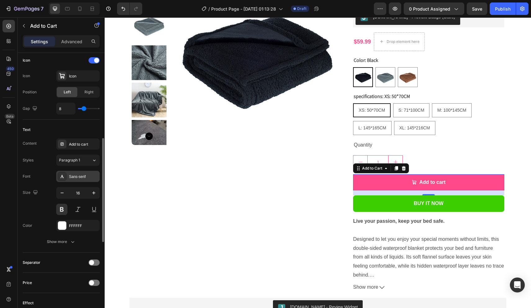
scroll to position [258, 0]
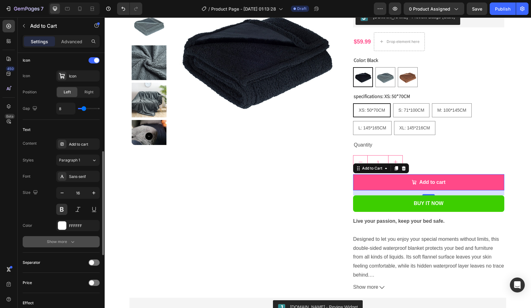
click at [63, 243] on div "Show more" at bounding box center [61, 241] width 29 height 6
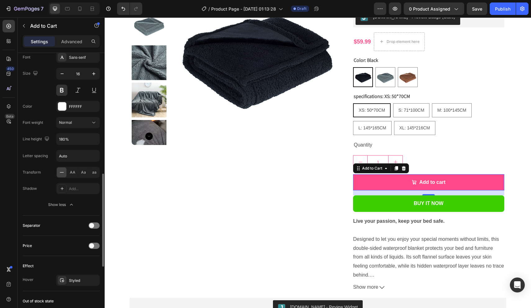
scroll to position [380, 0]
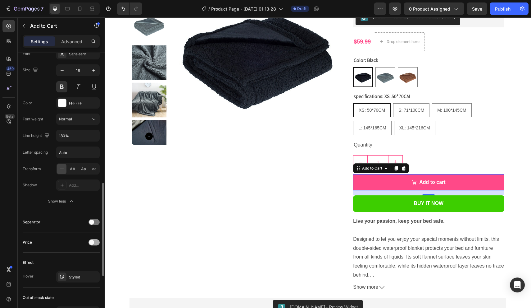
click at [94, 244] on div at bounding box center [94, 242] width 11 height 6
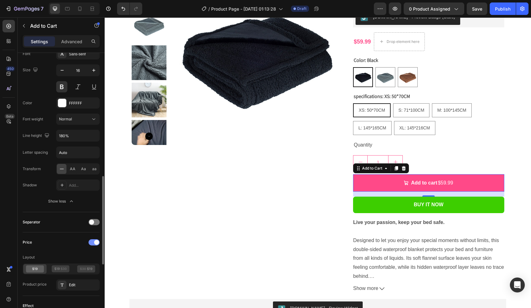
click at [94, 244] on div at bounding box center [94, 242] width 11 height 6
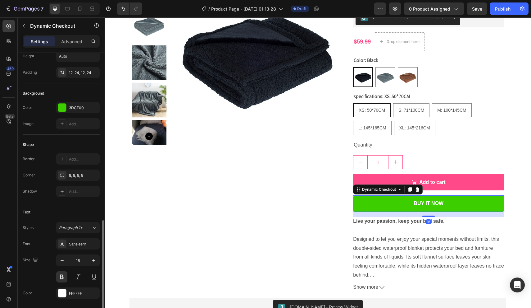
scroll to position [199, 0]
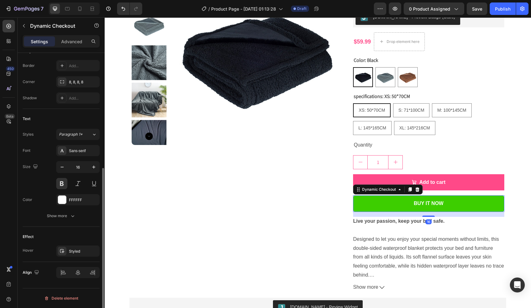
click at [63, 221] on div "Text Styles Paragraph 1* Font Sans-serif Size 16 Color FFFFFF Show more" at bounding box center [61, 168] width 77 height 118
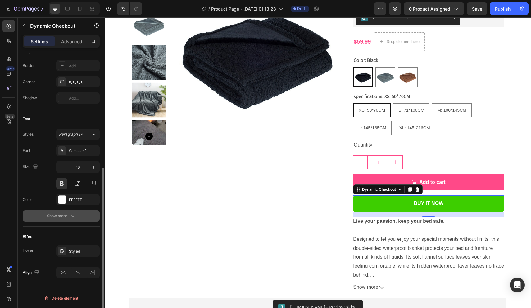
click at [65, 217] on div "Show more" at bounding box center [61, 216] width 29 height 6
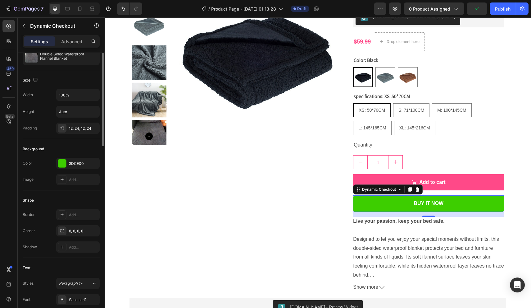
scroll to position [0, 0]
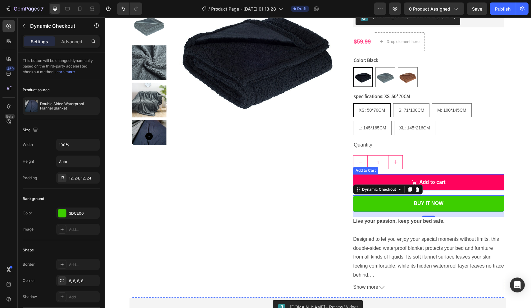
click at [371, 179] on button "Add to cart" at bounding box center [428, 182] width 151 height 16
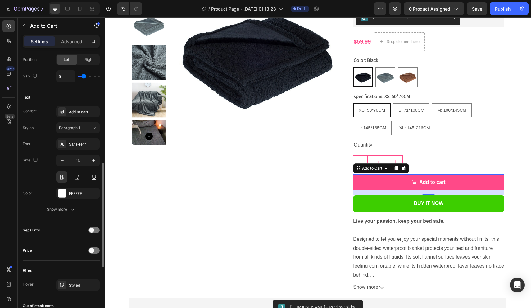
scroll to position [291, 0]
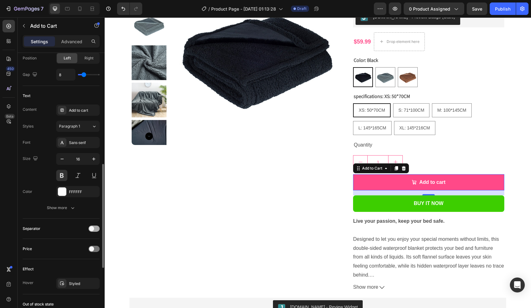
click at [92, 226] on span at bounding box center [91, 228] width 5 height 5
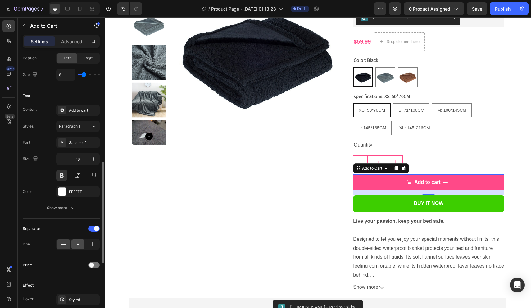
click at [75, 241] on icon at bounding box center [78, 244] width 6 height 6
click at [91, 242] on icon at bounding box center [92, 244] width 6 height 6
click at [91, 263] on span at bounding box center [91, 264] width 5 height 5
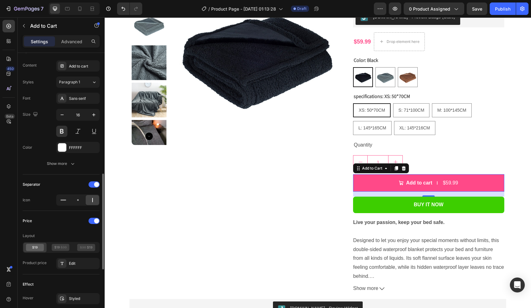
scroll to position [337, 0]
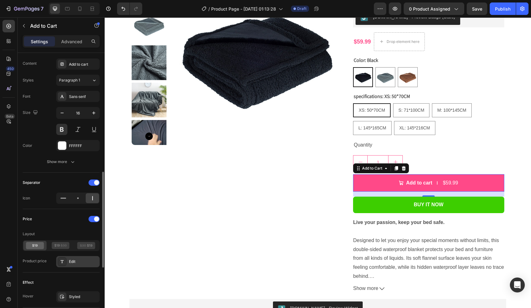
click at [69, 260] on div "Edit" at bounding box center [83, 262] width 29 height 6
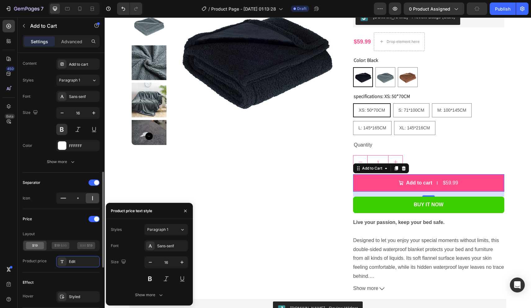
click at [72, 234] on div "Layout" at bounding box center [61, 234] width 77 height 10
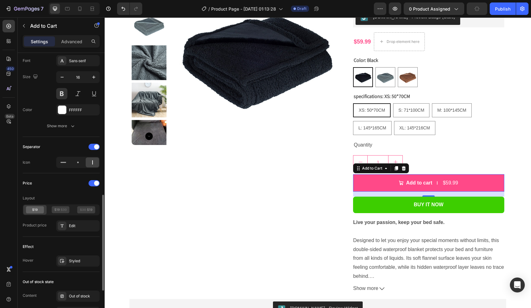
scroll to position [382, 0]
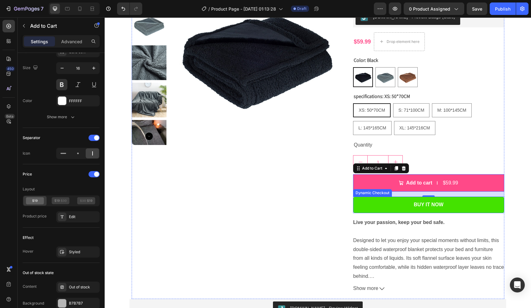
click at [398, 204] on button "Buy it now" at bounding box center [428, 204] width 151 height 16
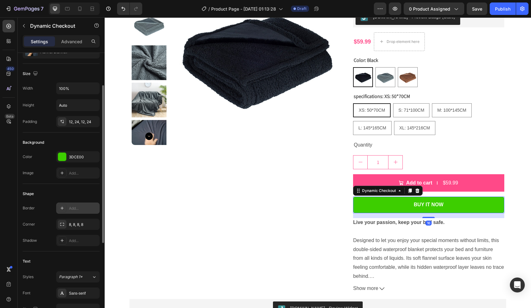
scroll to position [57, 0]
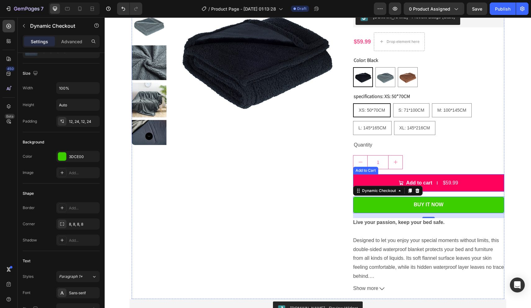
click at [380, 180] on button "Add to cart $59.99" at bounding box center [428, 183] width 151 height 18
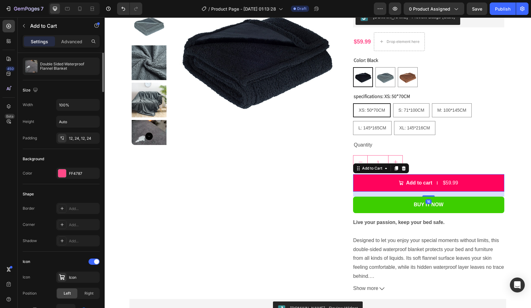
scroll to position [0, 0]
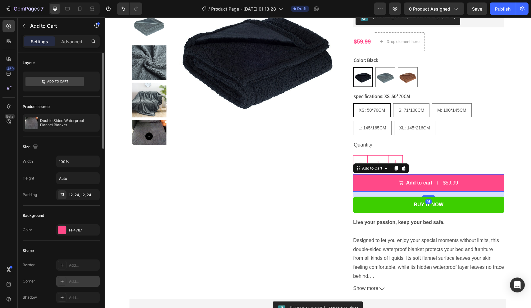
click at [82, 281] on div "Add..." at bounding box center [83, 281] width 29 height 6
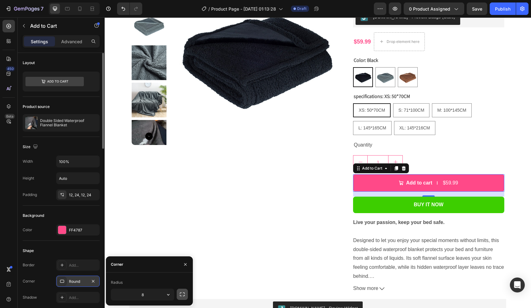
click at [182, 293] on icon "button" at bounding box center [182, 294] width 6 height 6
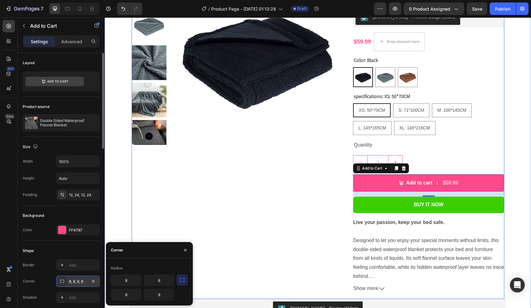
click at [496, 156] on div "1" at bounding box center [428, 162] width 151 height 14
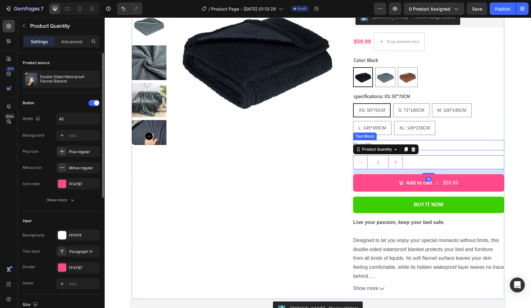
click at [504, 140] on div "Quantity" at bounding box center [428, 145] width 151 height 10
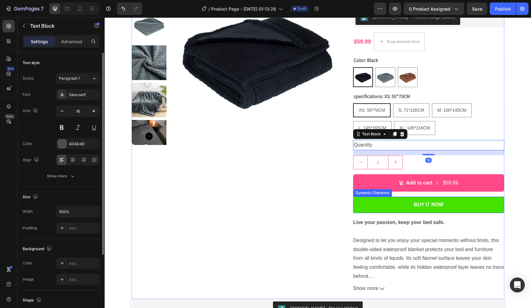
click at [474, 205] on button "Buy it now" at bounding box center [428, 204] width 151 height 16
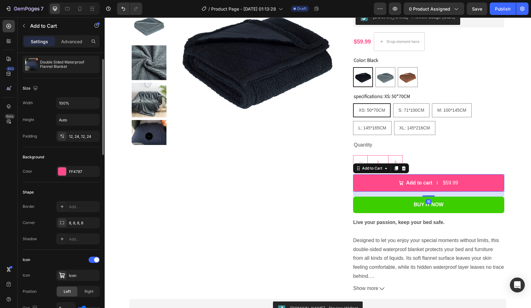
scroll to position [60, 0]
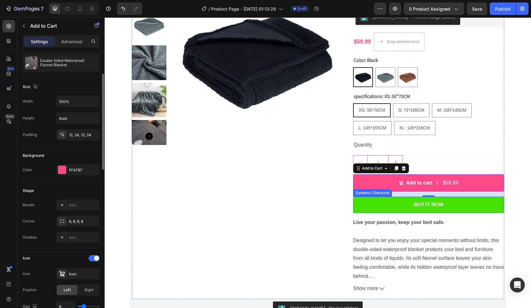
click at [376, 197] on button "Buy it now" at bounding box center [428, 204] width 151 height 16
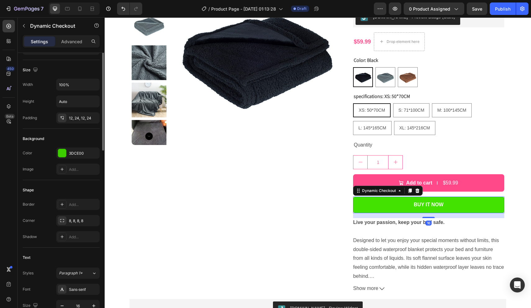
scroll to position [0, 0]
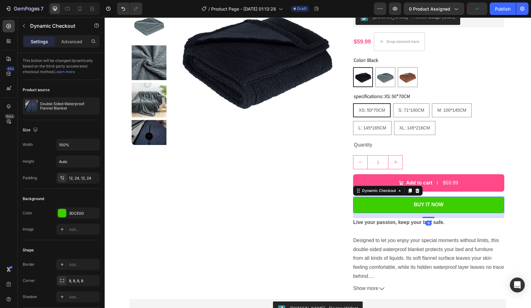
click at [378, 185] on div "Dynamic Checkout" at bounding box center [388, 190] width 70 height 10
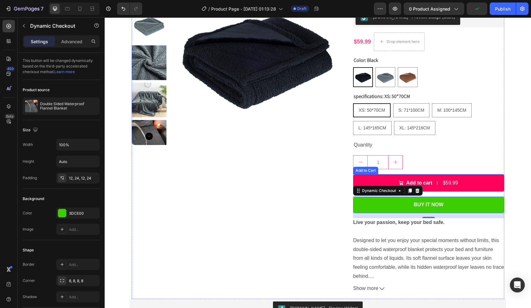
click at [379, 181] on button "Add to cart $59.99" at bounding box center [428, 183] width 151 height 18
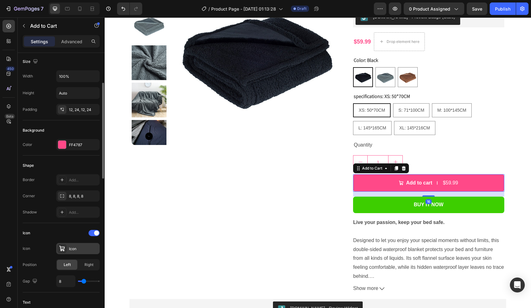
scroll to position [111, 0]
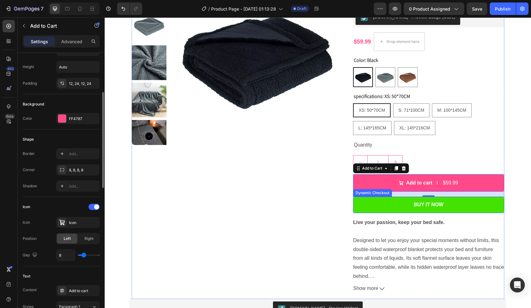
click at [398, 207] on button "Buy it now" at bounding box center [428, 204] width 151 height 16
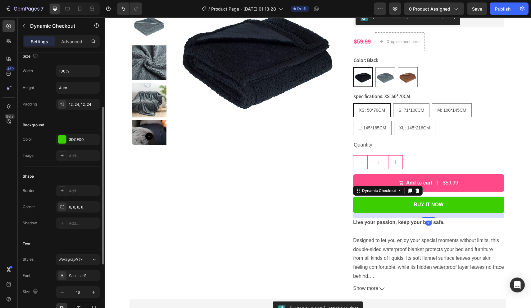
scroll to position [81, 0]
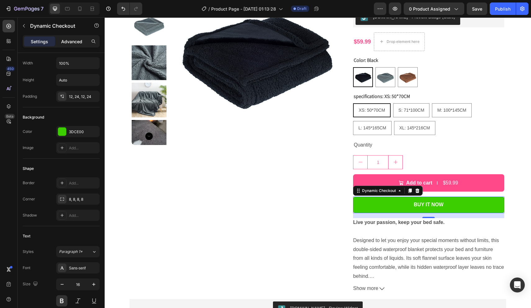
click at [71, 41] on p "Advanced" at bounding box center [71, 41] width 21 height 7
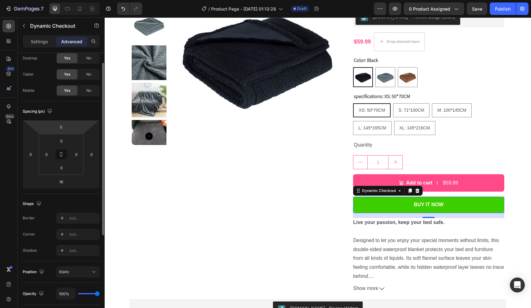
scroll to position [0, 0]
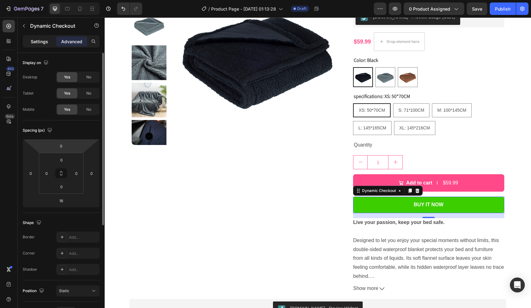
click at [46, 38] on p "Settings" at bounding box center [39, 41] width 17 height 7
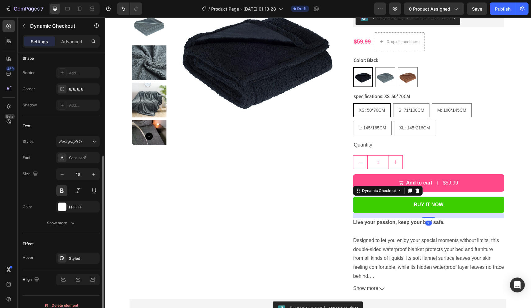
scroll to position [199, 0]
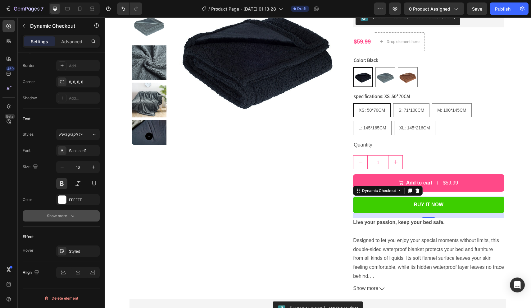
click at [52, 217] on div "Show more" at bounding box center [61, 216] width 29 height 6
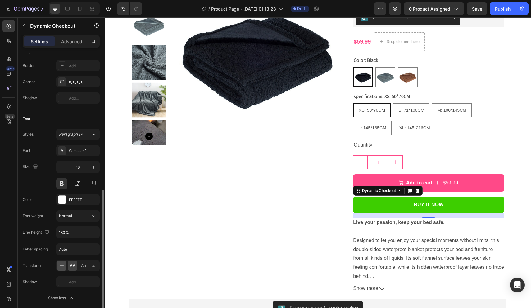
scroll to position [226, 0]
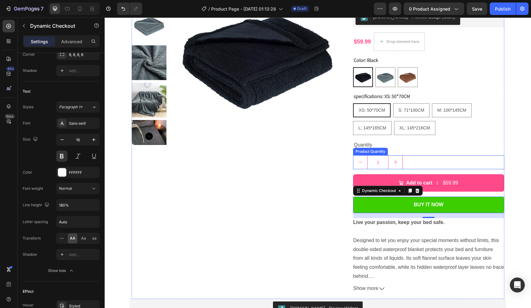
click at [460, 161] on div "1" at bounding box center [428, 162] width 151 height 14
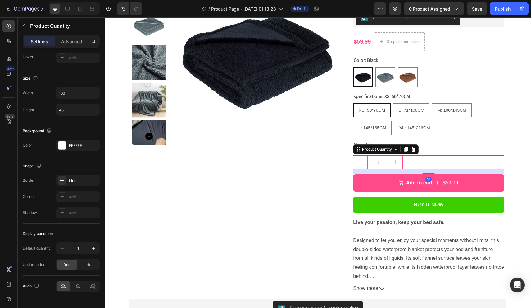
scroll to position [0, 0]
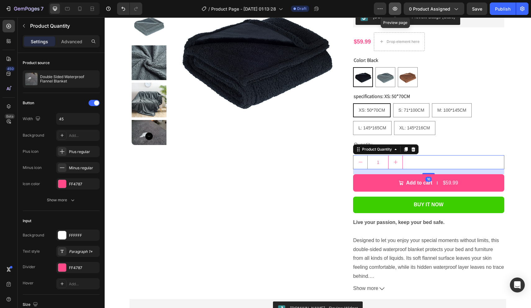
click at [396, 13] on button "button" at bounding box center [395, 8] width 12 height 12
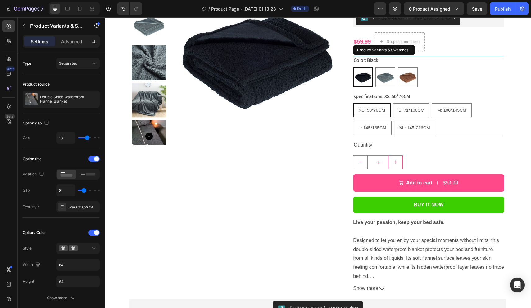
click at [368, 79] on img at bounding box center [363, 77] width 19 height 19
click at [353, 67] on input "Black Black" at bounding box center [353, 67] width 0 height 0
radio input "true"
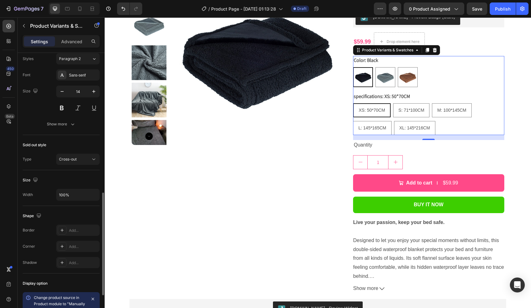
scroll to position [370, 0]
click at [80, 244] on div "Add..." at bounding box center [83, 245] width 29 height 6
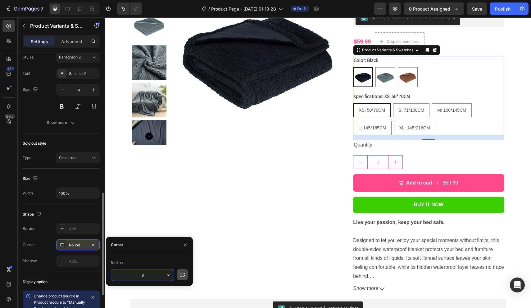
click at [180, 272] on icon "button" at bounding box center [182, 274] width 6 height 6
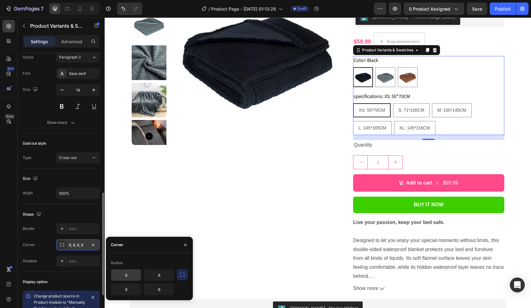
click at [133, 276] on input "8" at bounding box center [126, 274] width 30 height 11
click at [150, 263] on div "Radius" at bounding box center [149, 263] width 77 height 10
drag, startPoint x: 132, startPoint y: 273, endPoint x: 97, endPoint y: 271, distance: 35.8
click at [96, 273] on div "450 Beta Sections(18) Elements(84) Section Element Hero Section Product Detail …" at bounding box center [52, 162] width 105 height 290
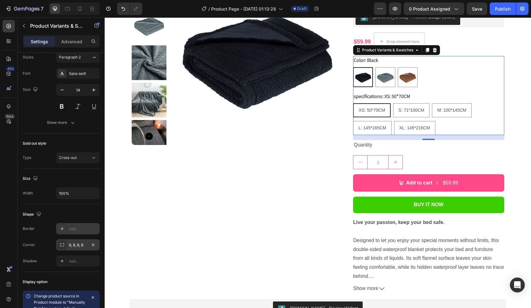
click at [78, 229] on div "Add..." at bounding box center [83, 229] width 29 height 6
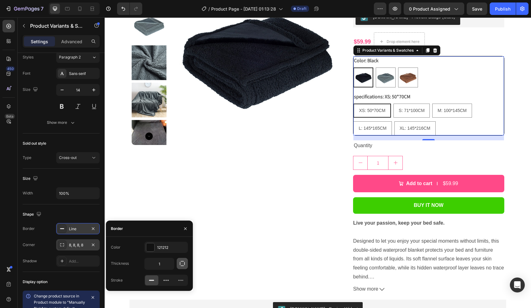
click at [183, 262] on icon "button" at bounding box center [182, 263] width 6 height 6
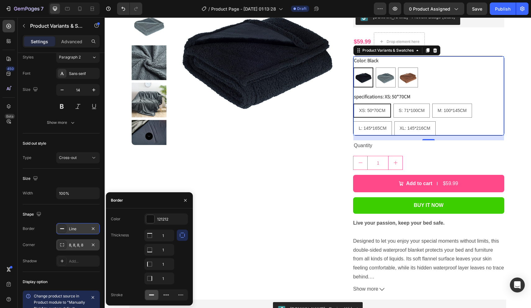
click at [182, 236] on icon "button" at bounding box center [182, 235] width 6 height 6
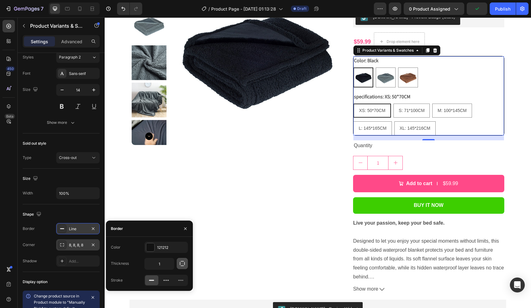
click at [185, 260] on icon "button" at bounding box center [182, 263] width 6 height 6
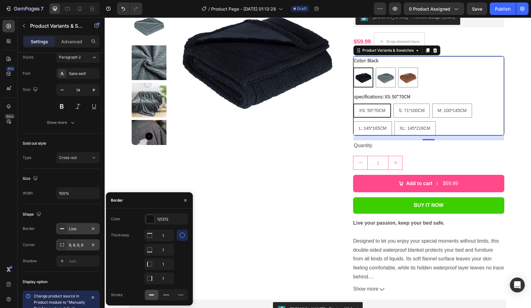
click at [75, 247] on div "8, 8, 8, 8" at bounding box center [78, 245] width 18 height 6
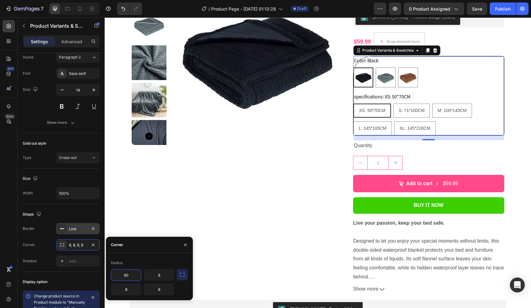
type input "6"
click at [94, 245] on icon "button" at bounding box center [93, 244] width 2 height 2
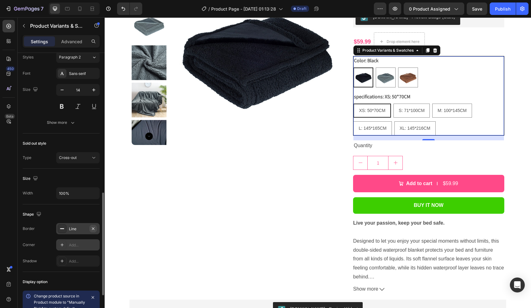
click at [92, 228] on icon "button" at bounding box center [93, 228] width 5 height 5
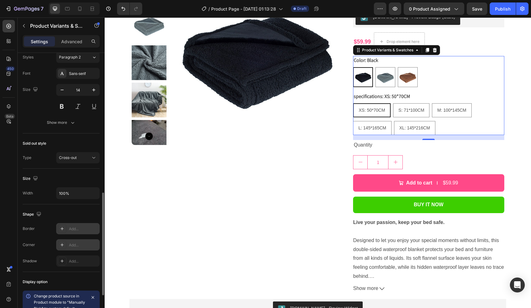
click at [363, 80] on img at bounding box center [363, 77] width 19 height 19
click at [353, 67] on input "Black Black" at bounding box center [353, 67] width 0 height 0
click at [91, 158] on icon at bounding box center [94, 157] width 6 height 6
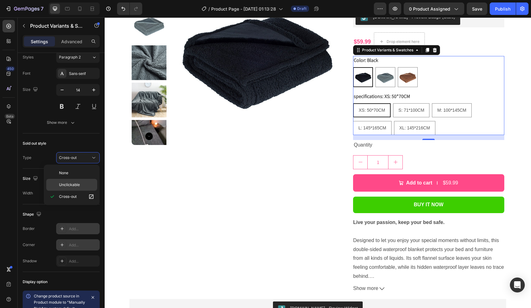
click at [81, 182] on p "Unclickable" at bounding box center [76, 185] width 35 height 6
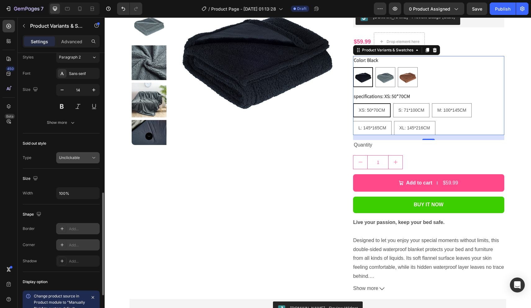
click at [89, 155] on div "Unclickable" at bounding box center [75, 158] width 32 height 6
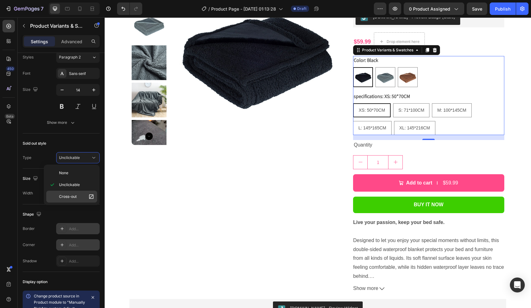
click at [72, 195] on span "Cross-out" at bounding box center [68, 197] width 18 height 6
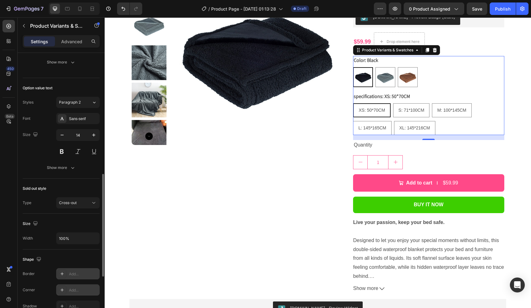
scroll to position [323, 0]
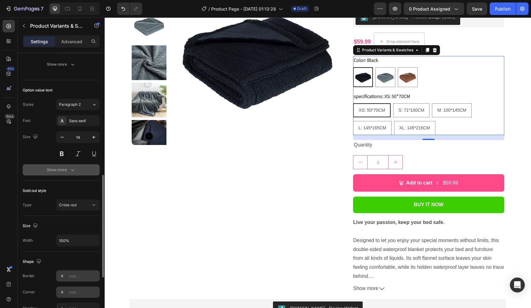
click at [66, 174] on button "Show more" at bounding box center [61, 169] width 77 height 11
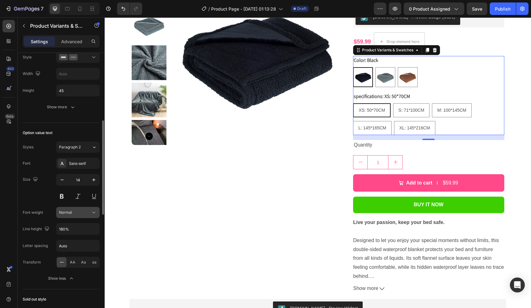
scroll to position [237, 0]
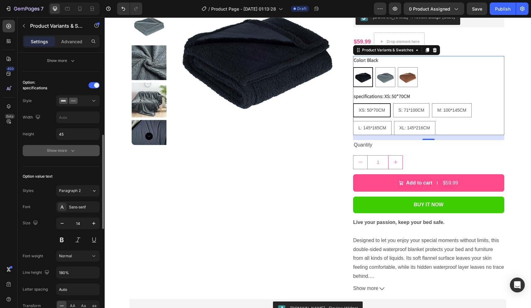
click at [70, 152] on icon "button" at bounding box center [73, 150] width 6 height 6
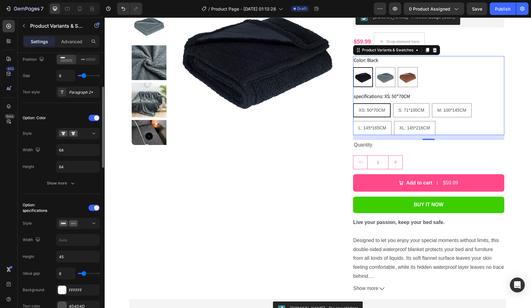
scroll to position [90, 0]
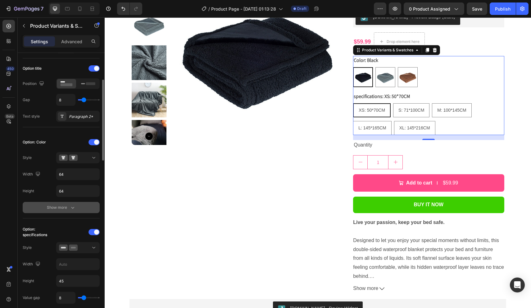
click at [61, 208] on div "Show more" at bounding box center [61, 207] width 29 height 6
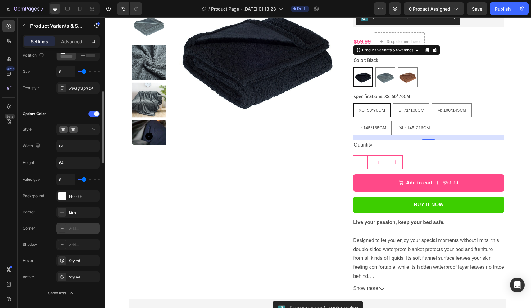
scroll to position [127, 0]
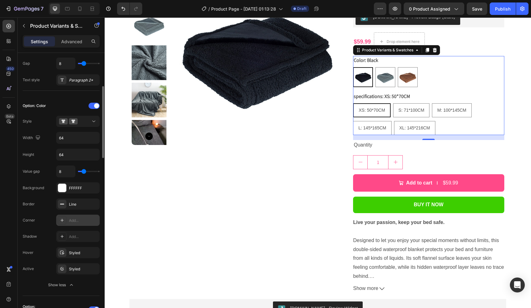
click at [82, 221] on div "Add..." at bounding box center [83, 220] width 29 height 6
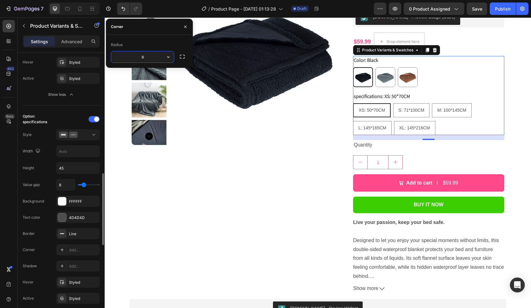
scroll to position [346, 0]
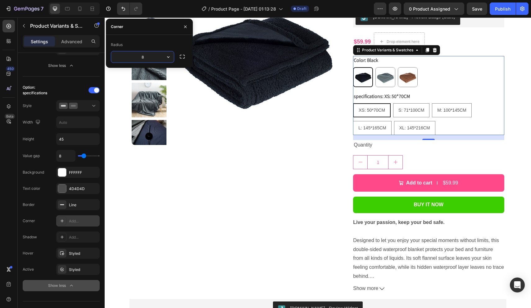
click at [84, 222] on div "Add..." at bounding box center [83, 221] width 29 height 6
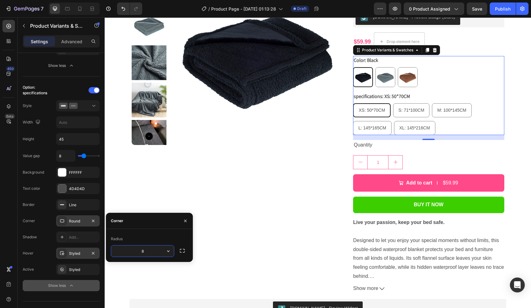
click at [74, 248] on div "Styled" at bounding box center [77, 252] width 43 height 11
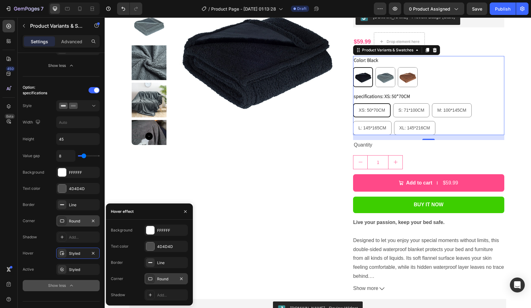
click at [157, 279] on div "Round" at bounding box center [165, 278] width 43 height 11
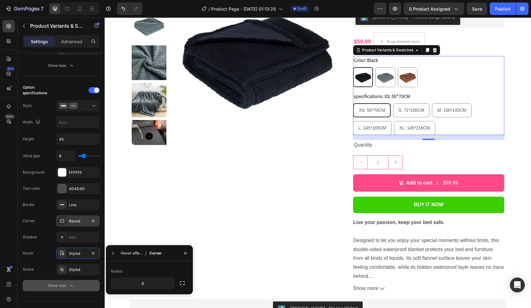
click at [136, 252] on div "Hover effect" at bounding box center [132, 253] width 22 height 6
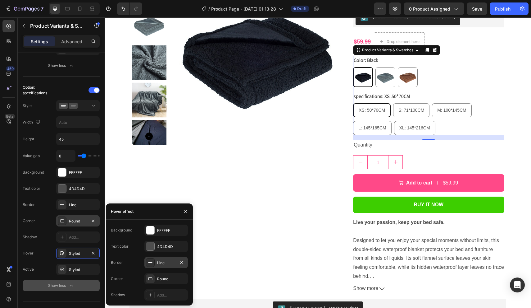
click at [160, 263] on div "Line" at bounding box center [166, 263] width 18 height 6
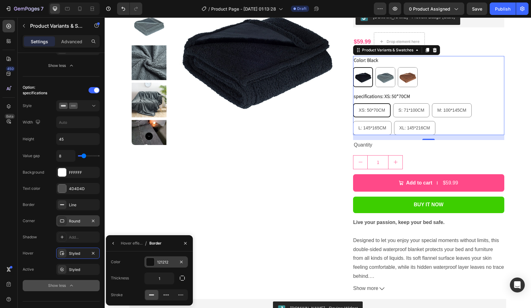
click at [151, 265] on div at bounding box center [150, 262] width 8 height 8
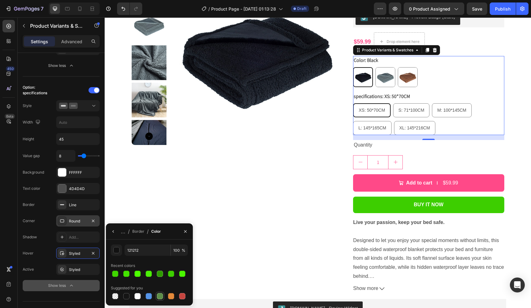
click at [161, 295] on div at bounding box center [160, 296] width 6 height 6
click at [168, 271] on div at bounding box center [171, 273] width 6 height 6
click at [118, 294] on div at bounding box center [115, 296] width 6 height 6
type input "000000"
type input "0"
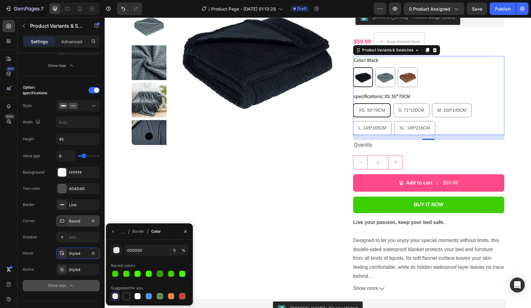
click at [130, 295] on div at bounding box center [126, 295] width 7 height 7
type input "151515"
type input "100"
click at [71, 271] on div "Styled" at bounding box center [78, 270] width 18 height 6
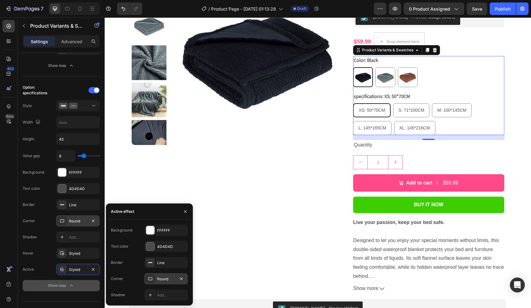
click at [150, 280] on icon at bounding box center [151, 278] width 4 height 3
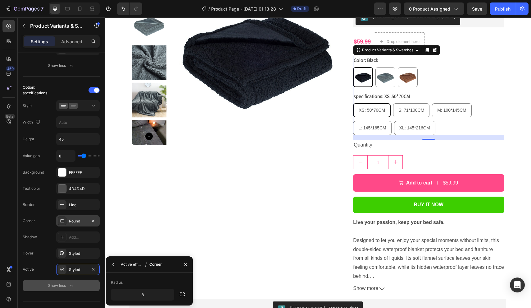
click at [127, 263] on div "Active effect" at bounding box center [132, 264] width 22 height 6
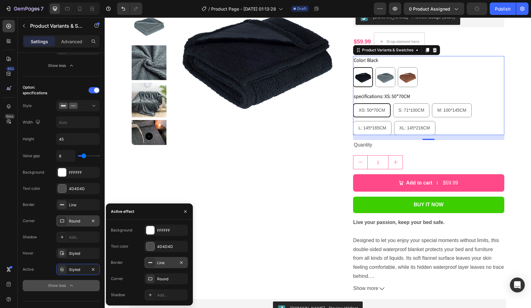
click at [150, 263] on icon at bounding box center [150, 262] width 5 height 5
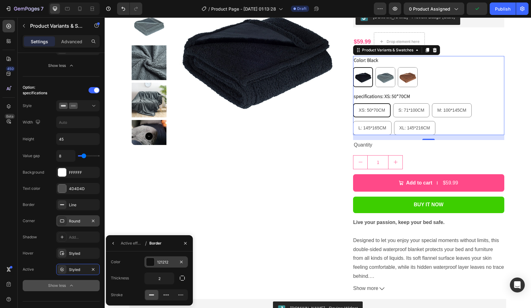
click at [154, 263] on div at bounding box center [150, 262] width 8 height 8
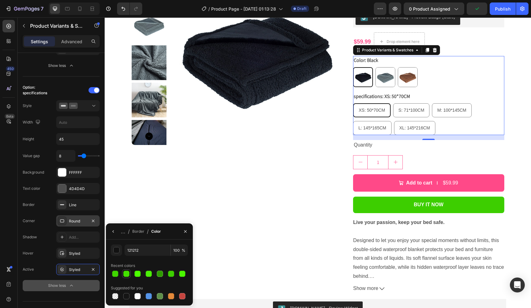
click at [126, 274] on div at bounding box center [126, 273] width 6 height 6
type input "44E200"
click at [119, 249] on div "button" at bounding box center [116, 250] width 6 height 6
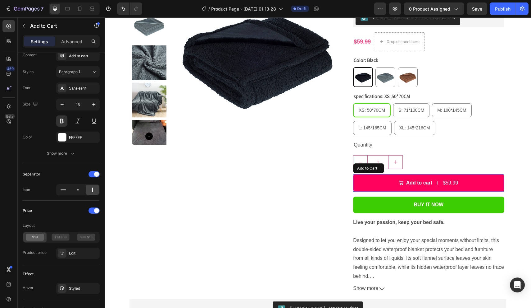
click at [369, 178] on button "Add to cart $59.99" at bounding box center [428, 183] width 151 height 18
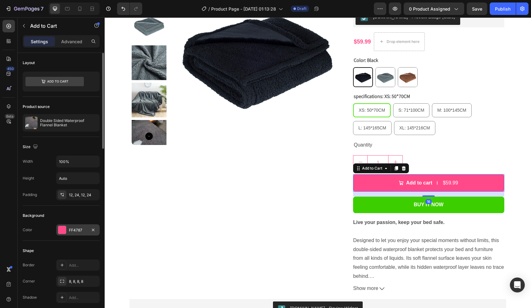
click at [73, 228] on div "FF4787" at bounding box center [78, 230] width 18 height 6
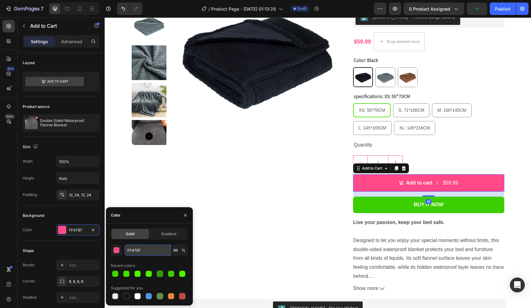
click at [148, 249] on input "FF4787" at bounding box center [148, 249] width 46 height 11
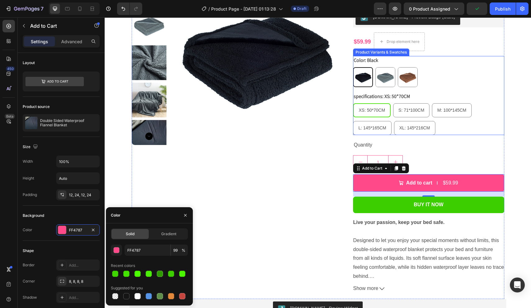
click at [379, 111] on p "L: 145*165CM" at bounding box center [373, 114] width 24 height 6
click at [353, 121] on input "L: 145*165CM L: 145*165CM L: 145*165CM" at bounding box center [353, 121] width 0 height 0
radio input "true"
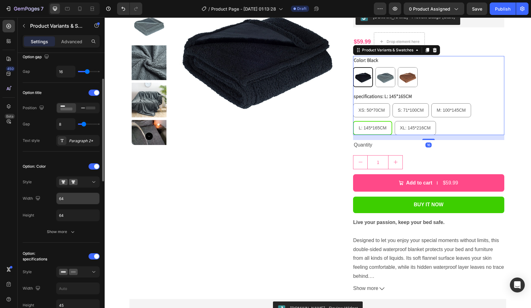
scroll to position [67, 0]
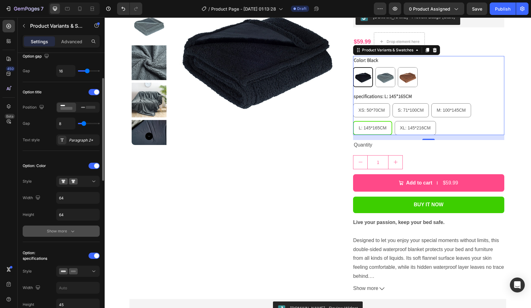
click at [68, 225] on button "Show more" at bounding box center [61, 230] width 77 height 11
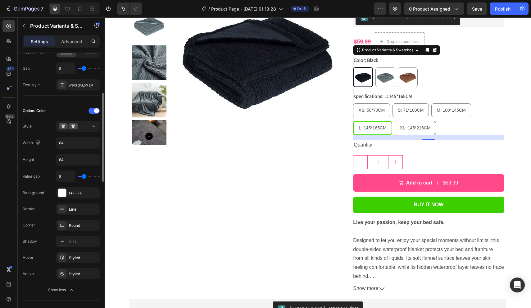
scroll to position [122, 0]
click at [80, 272] on div "Styled" at bounding box center [78, 274] width 18 height 6
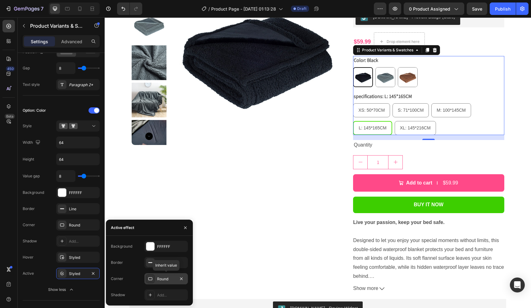
click at [152, 273] on div "Round" at bounding box center [165, 278] width 43 height 11
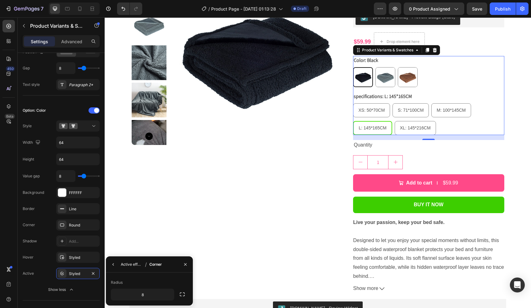
click at [130, 263] on div "Active effect" at bounding box center [132, 264] width 22 height 6
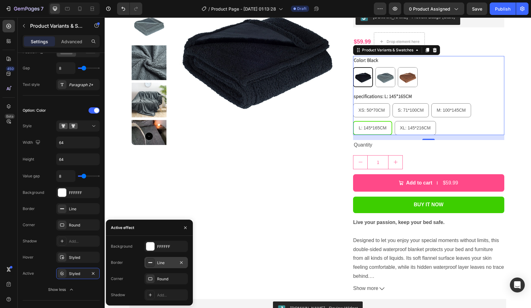
click at [163, 261] on div "Line" at bounding box center [166, 263] width 18 height 6
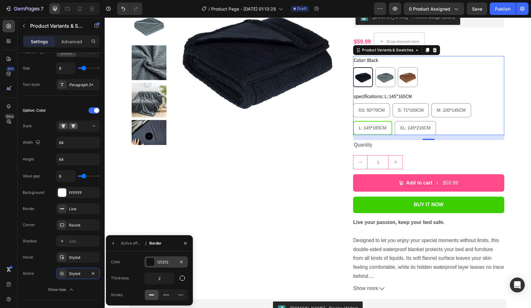
click at [152, 260] on div at bounding box center [150, 262] width 8 height 8
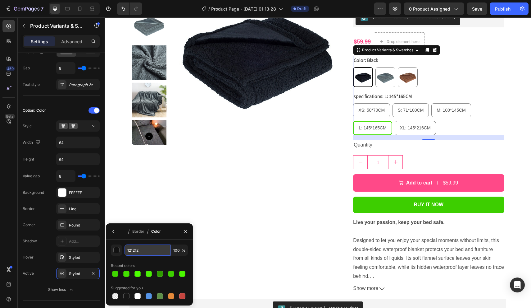
click at [152, 252] on input "121212" at bounding box center [148, 249] width 46 height 11
paste input "FF4787"
type input "FF4787"
click at [163, 243] on div "FF4787 100 % Recent colors Suggested for you" at bounding box center [149, 272] width 87 height 66
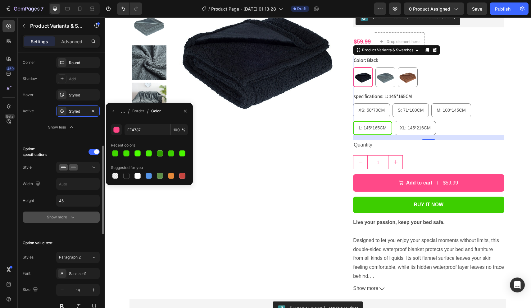
scroll to position [284, 0]
click at [66, 216] on div "Show more" at bounding box center [61, 217] width 29 height 6
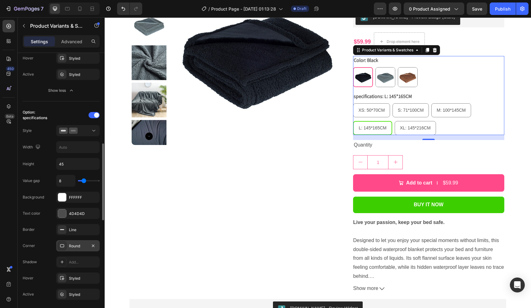
scroll to position [326, 0]
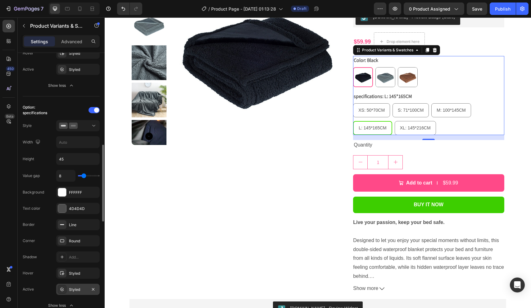
click at [76, 291] on div "Styled" at bounding box center [78, 289] width 18 height 6
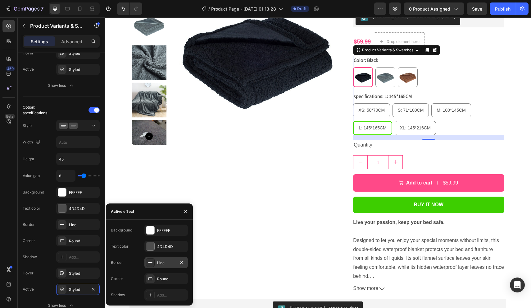
click at [150, 259] on div at bounding box center [150, 262] width 9 height 9
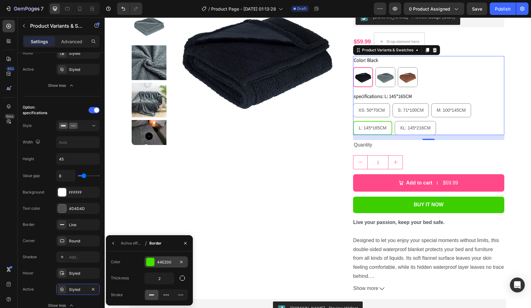
click at [150, 259] on div at bounding box center [150, 262] width 8 height 8
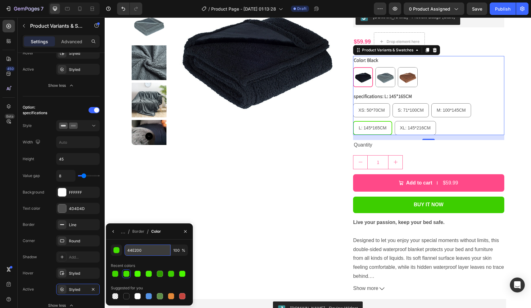
click at [151, 251] on input "44E200" at bounding box center [148, 249] width 46 height 11
paste input "FF4787"
type input "FF4787"
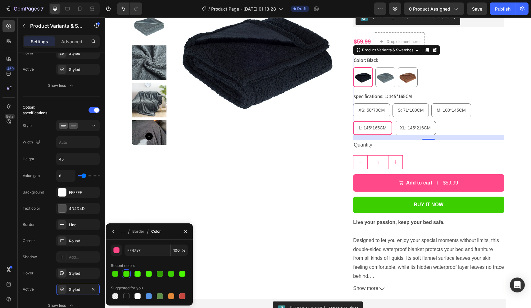
click at [222, 219] on div "Product Images" at bounding box center [238, 134] width 212 height 328
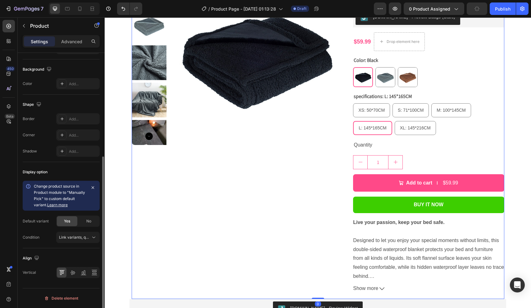
scroll to position [0, 0]
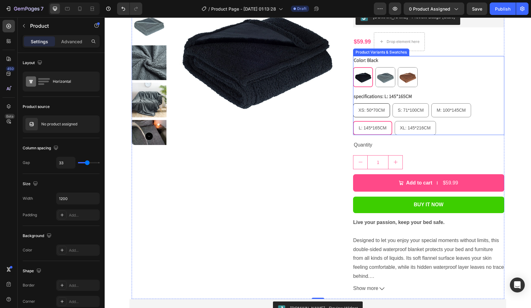
click at [381, 108] on span "XS: 50*70CM" at bounding box center [372, 110] width 26 height 5
click at [353, 103] on input "XS: 50*70CM XS: 50*70CM XS: 50*70CM" at bounding box center [353, 103] width 0 height 0
radio input "true"
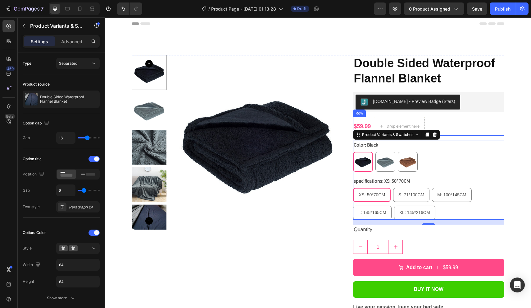
click at [364, 120] on div "$59.99 Product Price Product Price" at bounding box center [362, 126] width 18 height 19
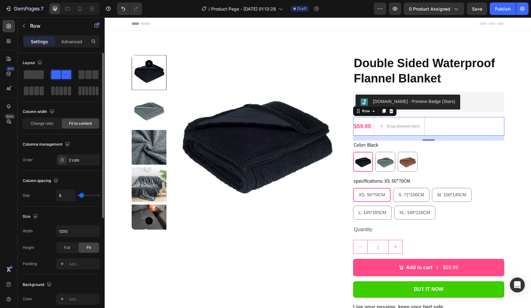
type input "16"
type input "12"
type input "7"
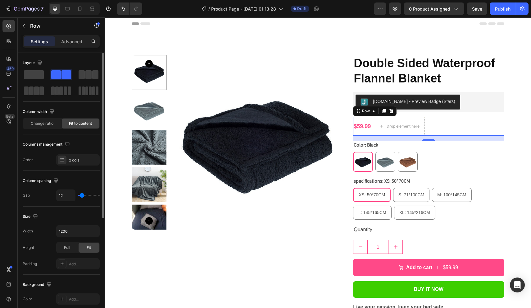
type input "7"
type input "3"
type input "1"
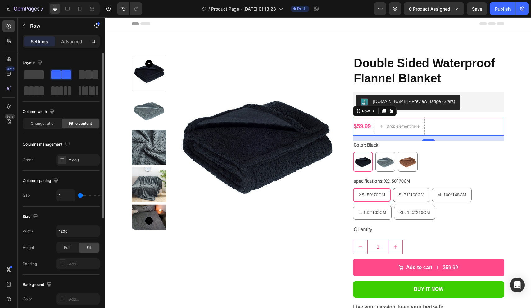
type input "0"
type input "1"
click at [83, 196] on input "range" at bounding box center [89, 195] width 22 height 1
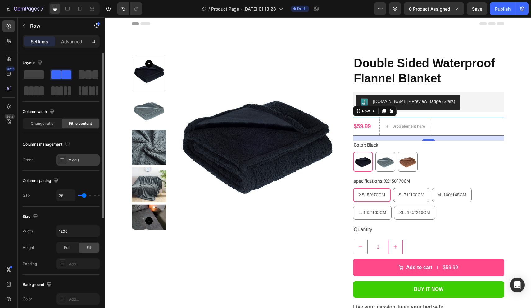
click at [69, 159] on div "2 cols" at bounding box center [83, 160] width 29 height 6
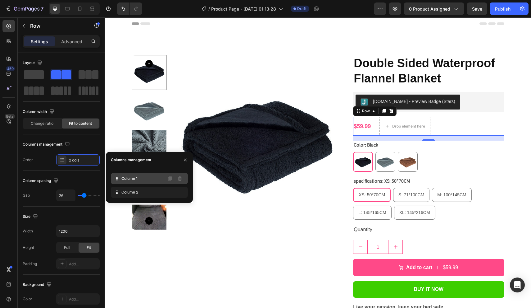
click at [133, 176] on span "Column 1" at bounding box center [129, 179] width 16 height 6
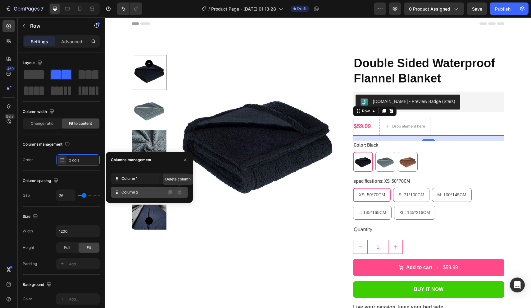
click at [181, 192] on icon at bounding box center [180, 192] width 4 height 4
click at [180, 193] on icon at bounding box center [180, 192] width 4 height 4
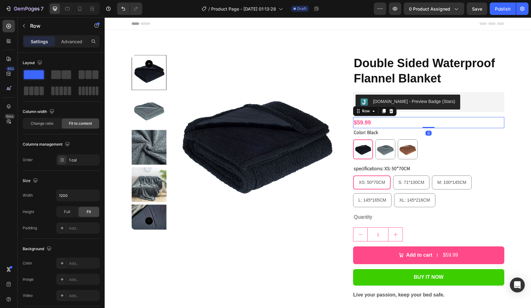
drag, startPoint x: 432, startPoint y: 131, endPoint x: 432, endPoint y: 125, distance: 6.2
click at [432, 125] on div "$59.99 Product Price Product Price Row 0" at bounding box center [428, 122] width 151 height 11
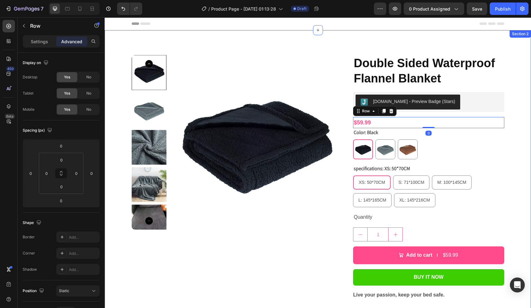
click at [514, 94] on div "Product Images Double Sided Waterproof Flannel Blanket Product Title Judge.me -…" at bounding box center [318, 225] width 427 height 391
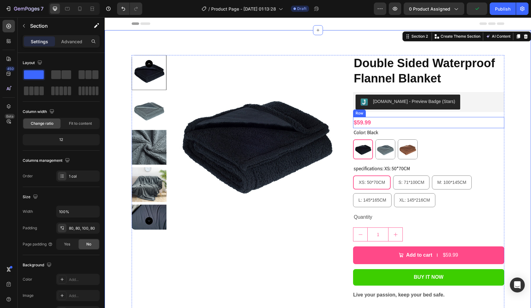
click at [377, 119] on div "$59.99 Product Price Product Price Row" at bounding box center [428, 122] width 151 height 11
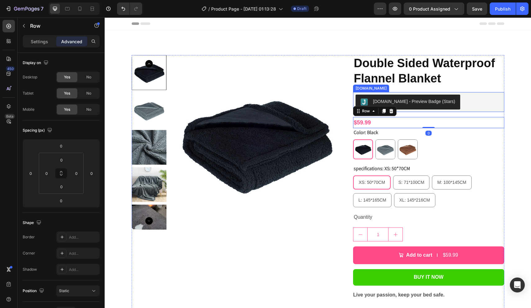
click at [419, 110] on div "[DOMAIN_NAME] - Preview Badge (Stars)" at bounding box center [428, 102] width 151 height 20
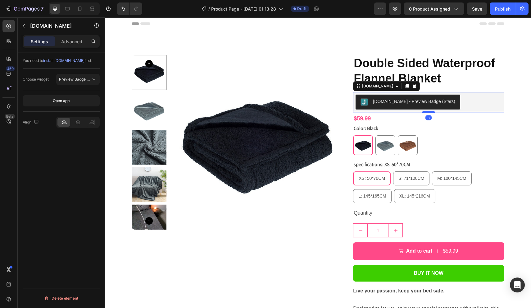
drag, startPoint x: 428, startPoint y: 116, endPoint x: 429, endPoint y: 112, distance: 4.3
click at [429, 112] on div at bounding box center [429, 112] width 12 height 2
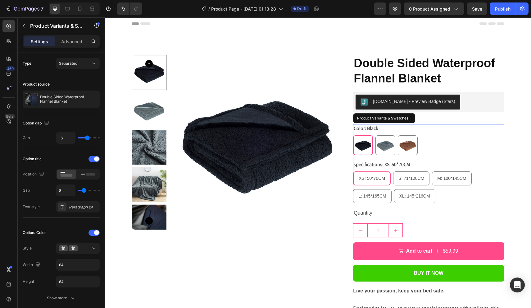
click at [407, 164] on legend "specifications: XS: 50*70CM" at bounding box center [382, 164] width 58 height 9
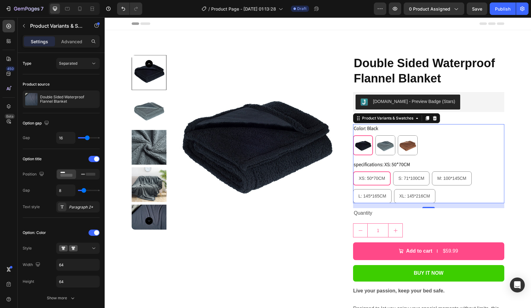
scroll to position [9, 0]
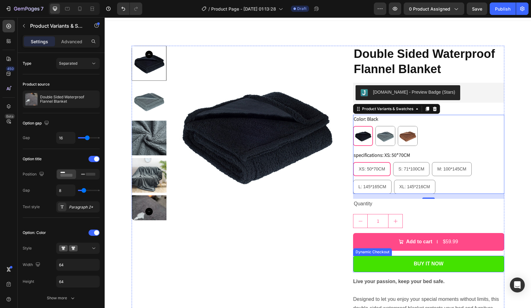
click at [449, 260] on button "Buy it now" at bounding box center [428, 263] width 151 height 16
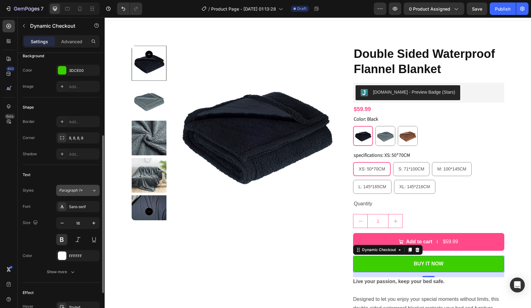
scroll to position [143, 0]
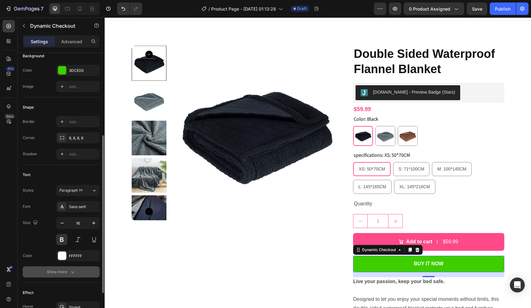
click at [74, 270] on icon "button" at bounding box center [73, 271] width 6 height 6
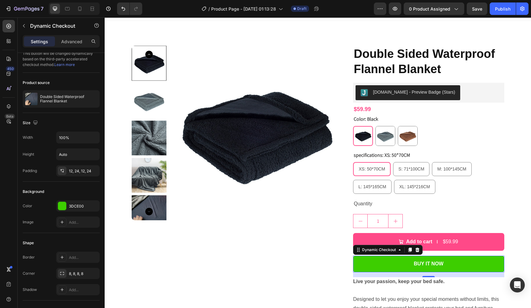
scroll to position [0, 0]
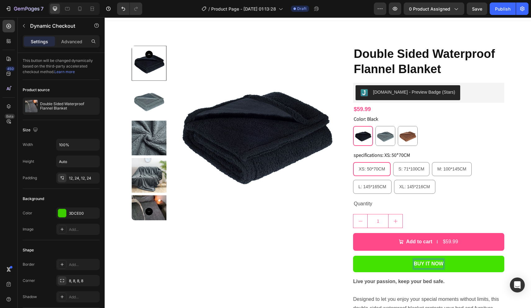
click at [414, 262] on p "Buy it now" at bounding box center [429, 263] width 30 height 9
click at [421, 262] on p "Buy it now" at bounding box center [429, 263] width 30 height 9
click at [415, 261] on p "Buy it now" at bounding box center [429, 263] width 30 height 9
click at [439, 263] on p "Buy it now" at bounding box center [429, 263] width 30 height 9
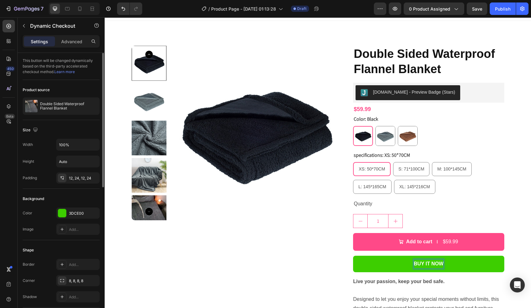
click at [75, 190] on div "Background Color 3DCE00 Image Add..." at bounding box center [61, 214] width 77 height 51
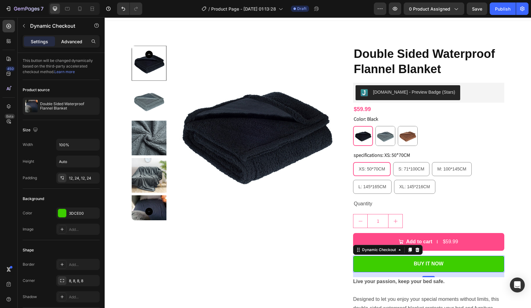
click at [72, 42] on p "Advanced" at bounding box center [71, 41] width 21 height 7
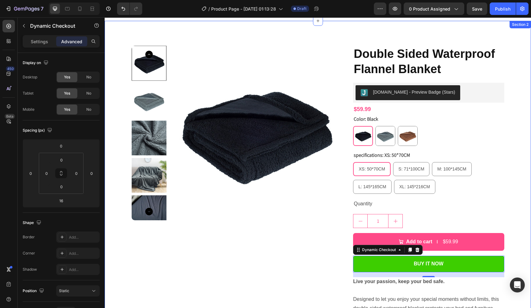
click at [516, 159] on div "Product Images Double Sided Waterproof Flannel Blanket Product Title Judge.me -…" at bounding box center [318, 214] width 427 height 387
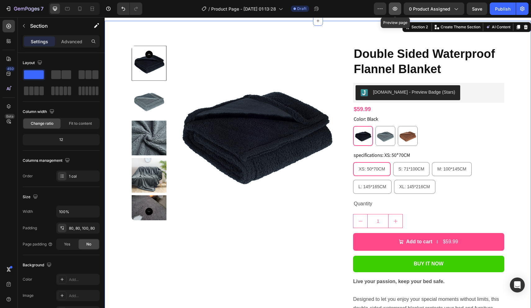
click at [398, 12] on button "button" at bounding box center [395, 8] width 12 height 12
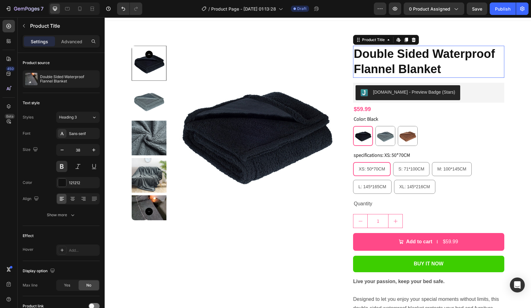
click at [386, 63] on h2 "Double Sided Waterproof Flannel Blanket" at bounding box center [428, 62] width 151 height 32
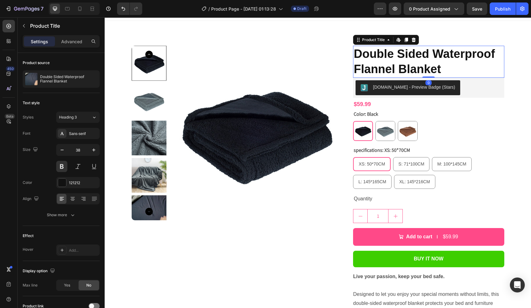
drag, startPoint x: 427, startPoint y: 81, endPoint x: 494, endPoint y: 20, distance: 91.0
click at [427, 70] on div "Double Sided Waterproof Flannel Blanket Product Title Edit content in Shopify 0" at bounding box center [428, 62] width 151 height 32
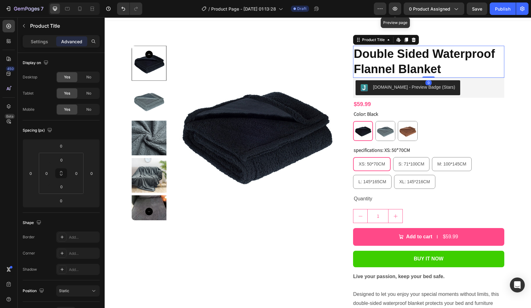
click at [436, 30] on div "Product Images Double Sided Waterproof Flannel Blanket Product Title Edit conte…" at bounding box center [318, 212] width 427 height 382
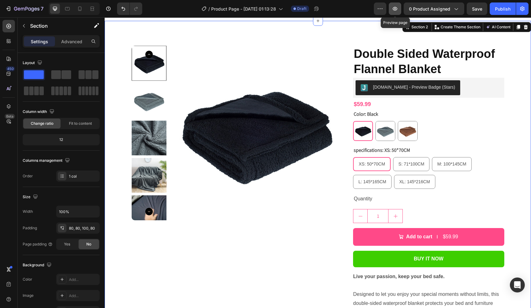
click at [396, 9] on icon "button" at bounding box center [395, 9] width 6 height 6
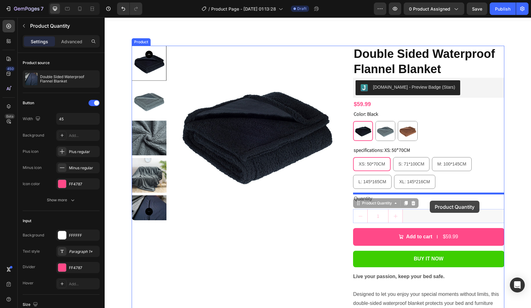
drag, startPoint x: 429, startPoint y: 208, endPoint x: 430, endPoint y: 200, distance: 7.9
click at [430, 200] on div "Header Product Images Double Sided Waterproof Flannel Blanket Product Title $59…" at bounding box center [318, 269] width 427 height 523
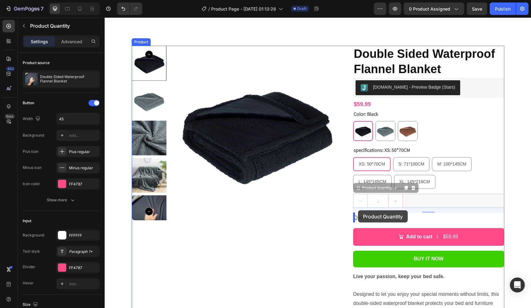
drag, startPoint x: 358, startPoint y: 187, endPoint x: 358, endPoint y: 209, distance: 22.4
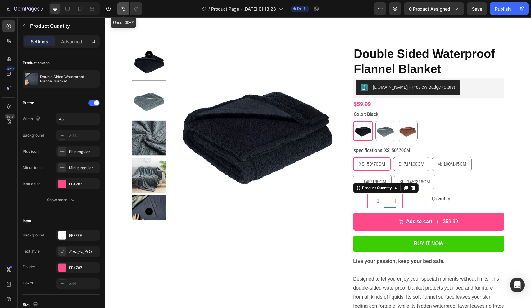
click at [125, 11] on icon "Undo/Redo" at bounding box center [123, 9] width 6 height 6
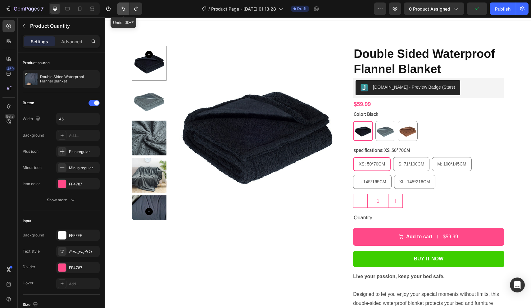
click at [125, 11] on icon "Undo/Redo" at bounding box center [123, 9] width 6 height 6
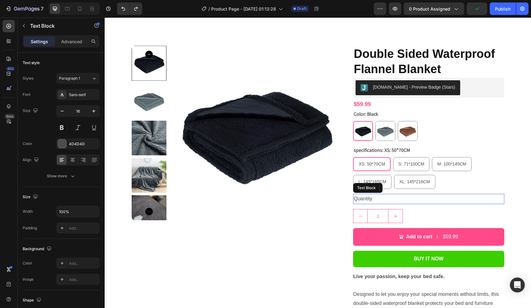
click at [387, 198] on div "Quantity" at bounding box center [428, 199] width 151 height 10
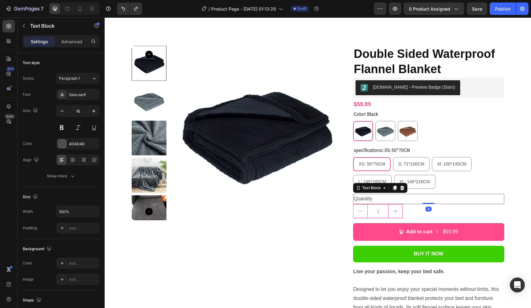
drag, startPoint x: 433, startPoint y: 207, endPoint x: 435, endPoint y: 200, distance: 7.1
click at [435, 200] on div "Quantity Text Block 0" at bounding box center [428, 199] width 151 height 10
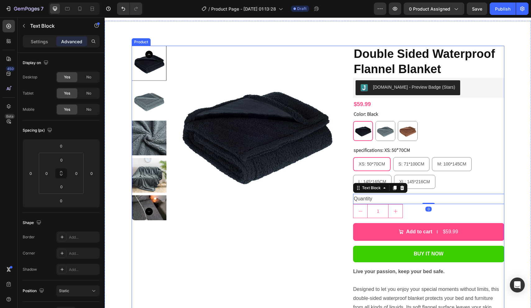
click at [443, 188] on div "XS: 50*70CM XS: 50*70CM XS: 50*70CM S: 71*100CM S: 71*100CM S: 71*100CM M: 100*…" at bounding box center [428, 173] width 151 height 32
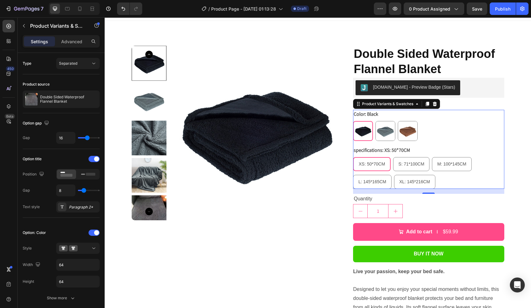
click at [428, 143] on div "Color: Black Black Black Gray Gray Coffee Coffee specifications: XS: 50*70CM XS…" at bounding box center [428, 149] width 151 height 79
click at [390, 141] on div "Color: Black Black Black Gray Gray Coffee Coffee specifications: XS: 50*70CM XS…" at bounding box center [428, 149] width 151 height 79
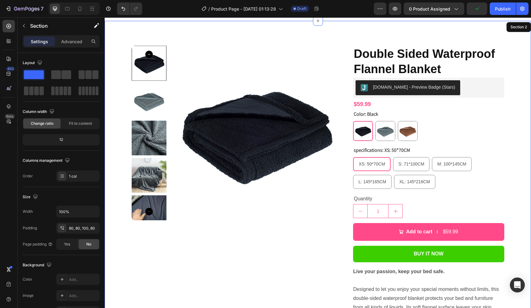
click at [521, 115] on div "Product Images Double Sided Waterproof Flannel Blanket Product Title Judge.me -…" at bounding box center [318, 210] width 427 height 378
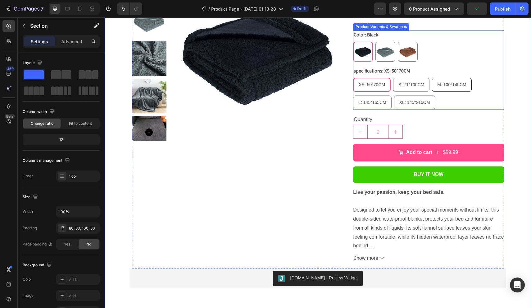
scroll to position [99, 0]
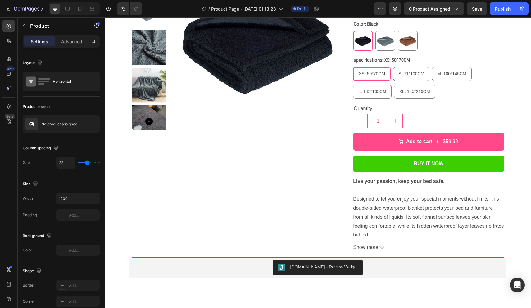
click at [437, 173] on div "Double Sided Waterproof Flannel Blanket Product Title Judge.me - Preview Badge …" at bounding box center [428, 107] width 151 height 302
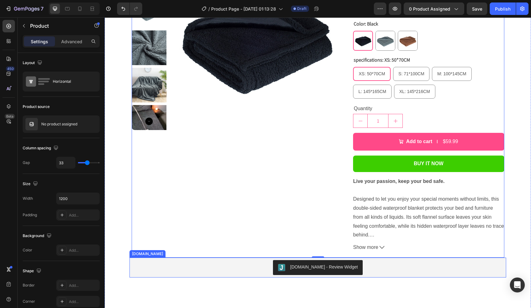
click at [334, 263] on div "[DOMAIN_NAME] - Review Widget" at bounding box center [325, 266] width 68 height 7
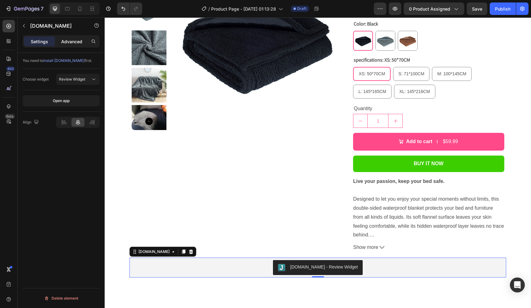
click at [77, 43] on p "Advanced" at bounding box center [71, 41] width 21 height 7
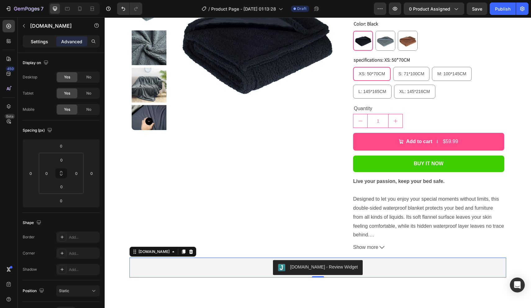
click at [42, 41] on p "Settings" at bounding box center [39, 41] width 17 height 7
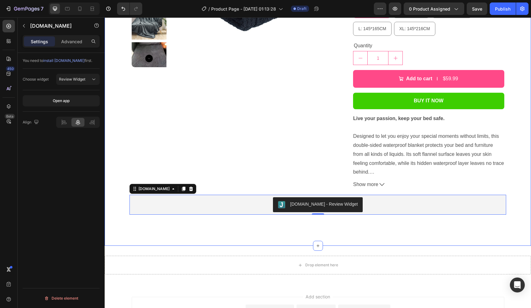
scroll to position [109, 0]
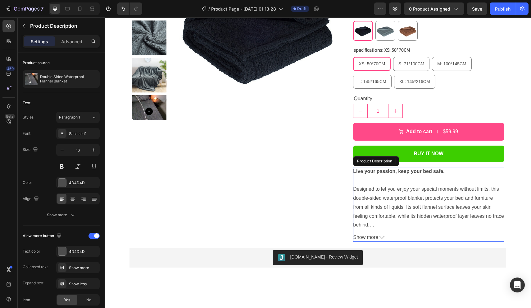
click at [382, 171] on strong "Live your passion, keep your bed safe." at bounding box center [398, 170] width 91 height 5
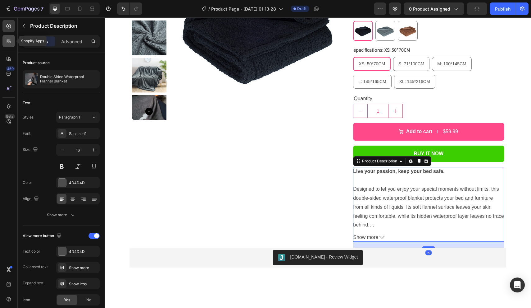
click at [11, 43] on icon at bounding box center [9, 41] width 6 height 6
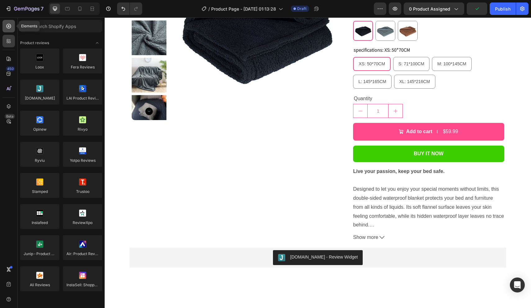
click at [8, 29] on icon at bounding box center [9, 26] width 6 height 6
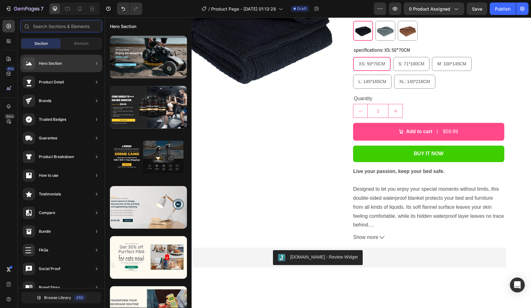
scroll to position [223, 0]
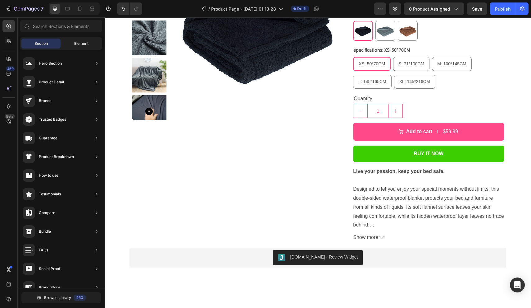
click at [76, 41] on span "Element" at bounding box center [81, 44] width 14 height 6
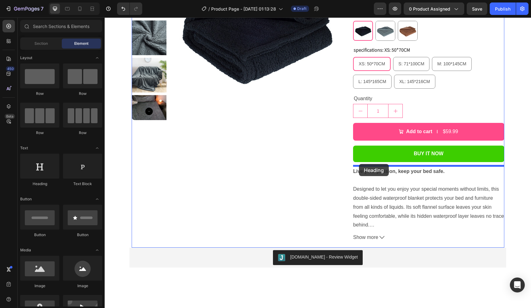
drag, startPoint x: 146, startPoint y: 183, endPoint x: 359, endPoint y: 164, distance: 214.3
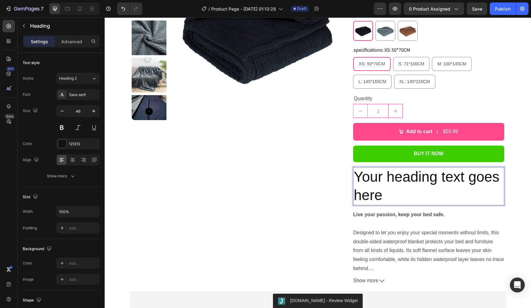
click at [395, 181] on p "Your heading text goes here" at bounding box center [429, 185] width 150 height 37
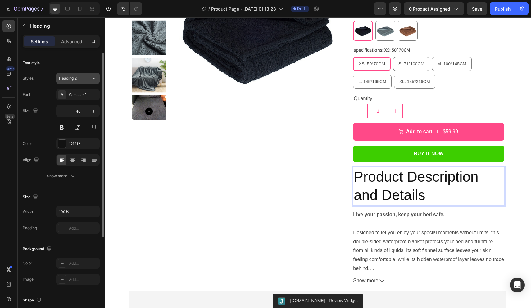
click at [84, 74] on button "Heading 2" at bounding box center [77, 78] width 43 height 11
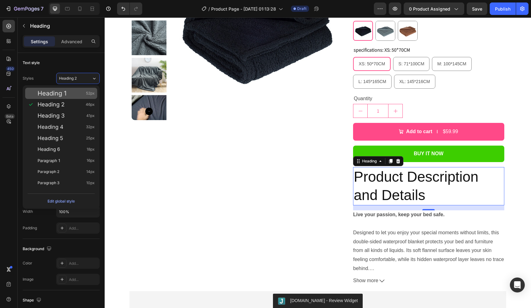
click at [77, 92] on div "Heading 1 52px" at bounding box center [66, 93] width 57 height 6
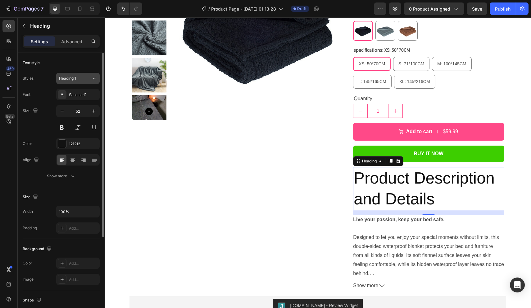
click at [84, 75] on button "Heading 1" at bounding box center [77, 78] width 43 height 11
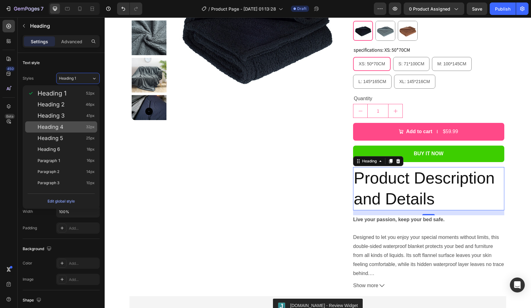
click at [74, 121] on div "Heading 4 32px" at bounding box center [61, 126] width 72 height 11
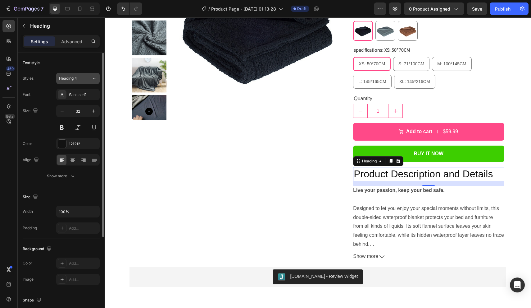
click at [81, 80] on div "Heading 4" at bounding box center [71, 79] width 25 height 6
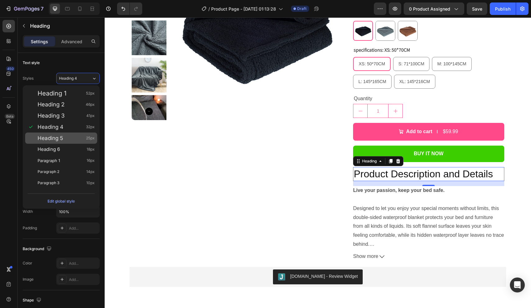
click at [73, 140] on div "Heading 5 25px" at bounding box center [66, 138] width 57 height 6
type input "25"
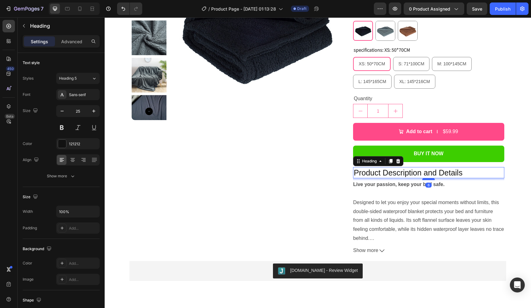
drag, startPoint x: 427, startPoint y: 181, endPoint x: 428, endPoint y: 178, distance: 3.3
click at [428, 178] on div at bounding box center [429, 179] width 12 height 2
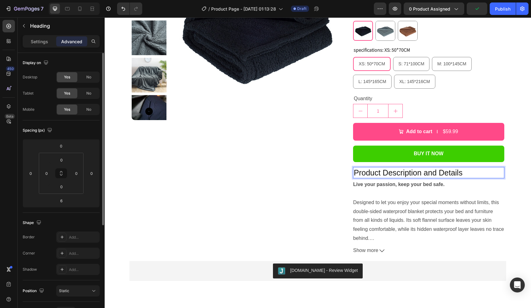
drag, startPoint x: 39, startPoint y: 40, endPoint x: 67, endPoint y: 61, distance: 35.1
click at [39, 40] on p "Settings" at bounding box center [39, 41] width 17 height 7
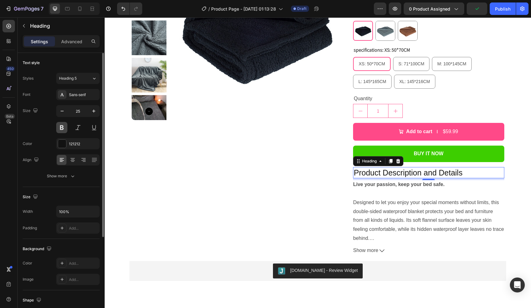
click at [65, 129] on button at bounding box center [61, 127] width 11 height 11
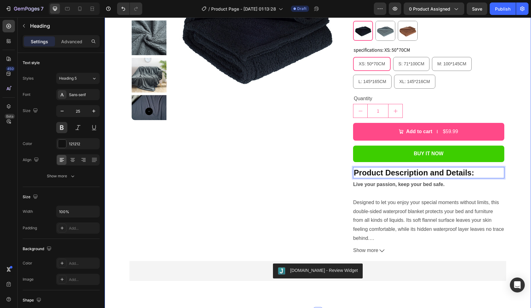
click at [519, 172] on div "Product Images Double Sided Waterproof Flannel Blanket Product Title Judge.me -…" at bounding box center [318, 116] width 427 height 391
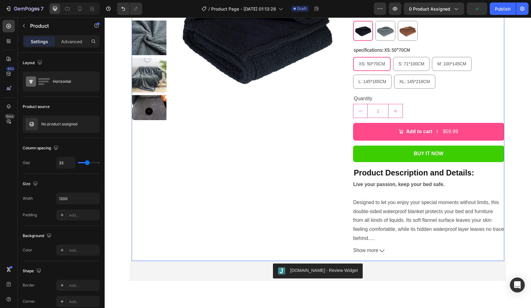
click at [435, 163] on div "Double Sided Waterproof Flannel Blanket Product Title Judge.me - Preview Badge …" at bounding box center [428, 103] width 151 height 315
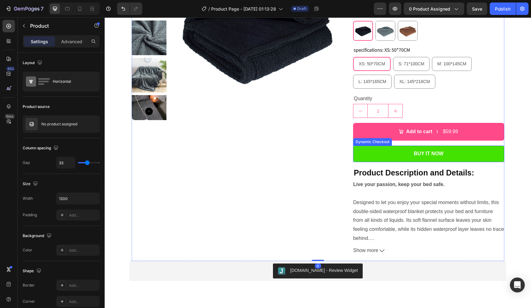
click at [425, 159] on button "Buy it now" at bounding box center [428, 153] width 151 height 16
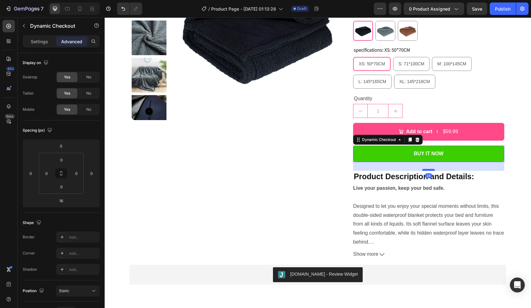
drag, startPoint x: 430, startPoint y: 165, endPoint x: 429, endPoint y: 168, distance: 3.7
click at [429, 169] on div at bounding box center [429, 170] width 12 height 2
type input "28"
click at [381, 252] on icon at bounding box center [382, 254] width 5 height 5
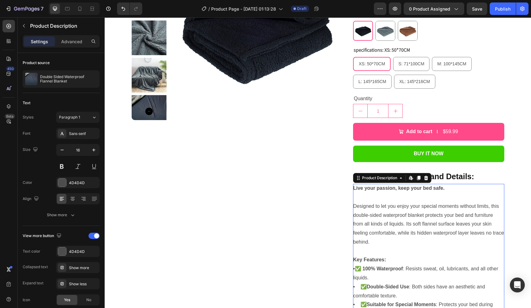
click at [381, 252] on div at bounding box center [428, 250] width 151 height 9
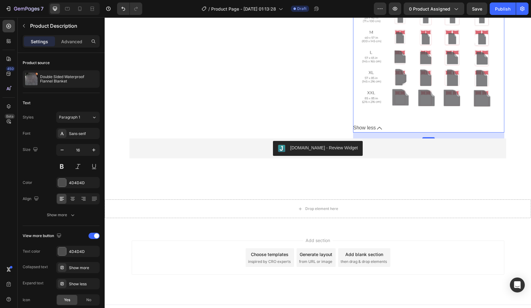
click at [379, 126] on icon at bounding box center [379, 128] width 5 height 5
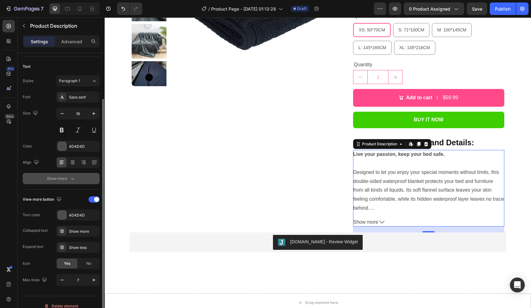
scroll to position [44, 0]
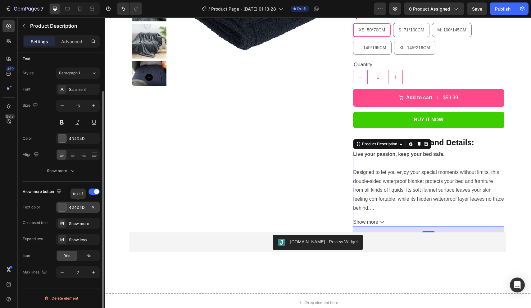
click at [63, 208] on div at bounding box center [62, 207] width 8 height 8
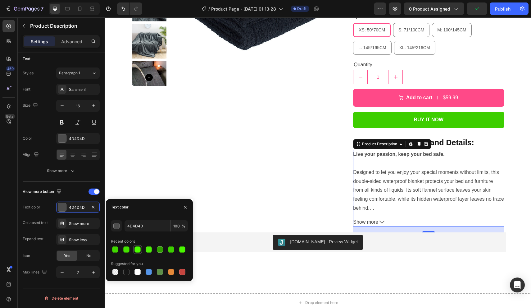
click at [136, 249] on div at bounding box center [138, 249] width 6 height 6
click at [182, 271] on div at bounding box center [182, 271] width 6 height 6
click at [117, 228] on div "button" at bounding box center [117, 226] width 6 height 6
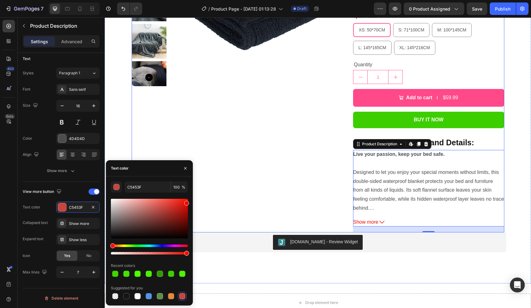
drag, startPoint x: 279, startPoint y: 228, endPoint x: 199, endPoint y: 196, distance: 85.8
type input "EA0B00"
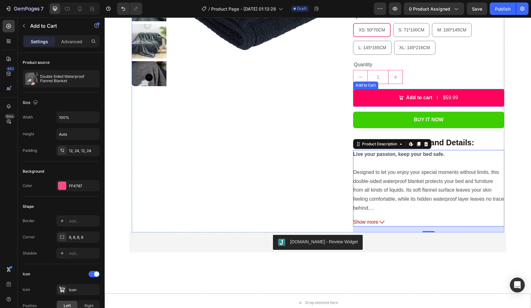
click at [387, 100] on button "Add to cart $59.99" at bounding box center [428, 98] width 151 height 18
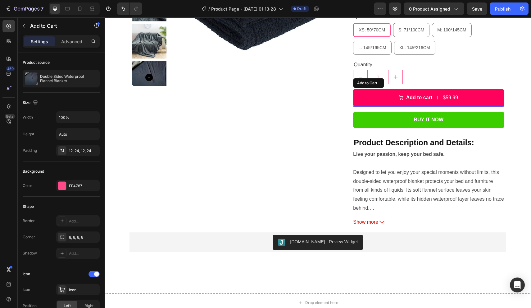
scroll to position [0, 0]
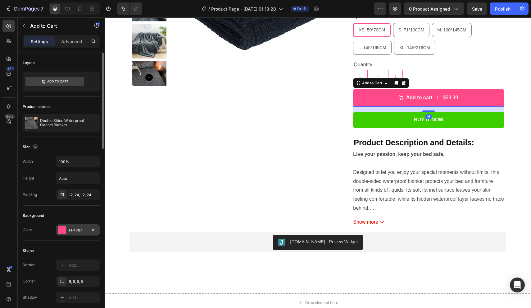
click at [81, 225] on div "FF4787" at bounding box center [77, 229] width 43 height 11
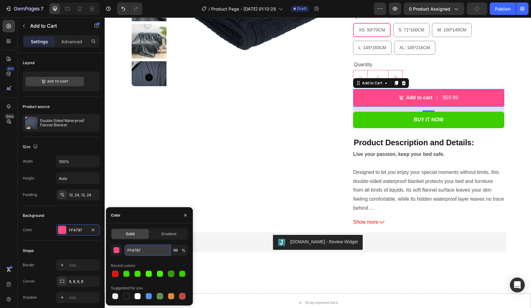
click at [139, 249] on input "FF4787" at bounding box center [148, 249] width 46 height 11
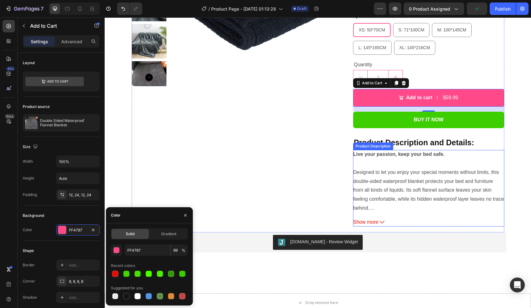
click at [377, 216] on div "Live your passion, keep your bed safe. Designed to let you enjoy your special m…" at bounding box center [428, 188] width 151 height 76
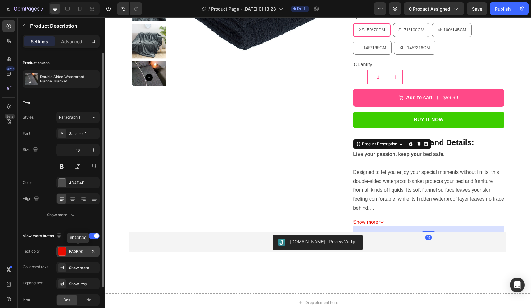
click at [67, 251] on div "EA0B00" at bounding box center [77, 250] width 43 height 11
click at [80, 249] on div "EA0B00" at bounding box center [78, 252] width 18 height 6
click at [80, 251] on div "EA0B00" at bounding box center [78, 252] width 18 height 6
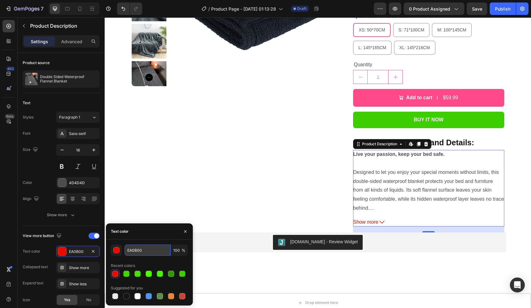
click at [150, 249] on input "EA0B00" at bounding box center [148, 249] width 46 height 11
paste input "FF4787"
type input "FF4787"
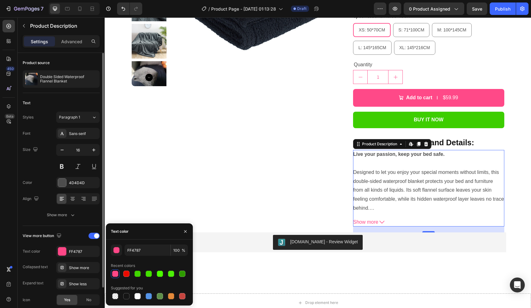
click at [87, 221] on div "Text Styles Paragraph 1 Font Sans-serif Size 16 Color 4D4D4D Align Show more" at bounding box center [61, 159] width 77 height 133
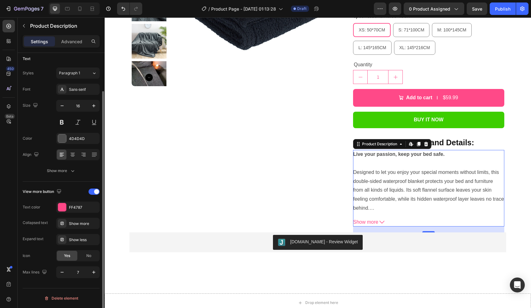
scroll to position [44, 0]
click at [92, 272] on icon "button" at bounding box center [94, 272] width 6 height 6
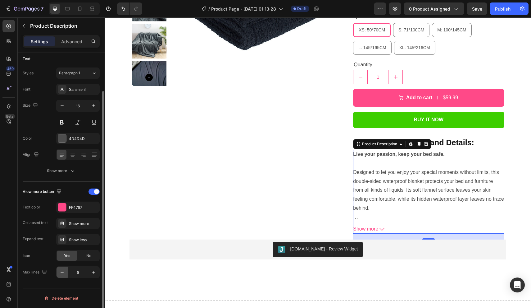
click at [62, 272] on icon "button" at bounding box center [62, 272] width 6 height 6
type input "7"
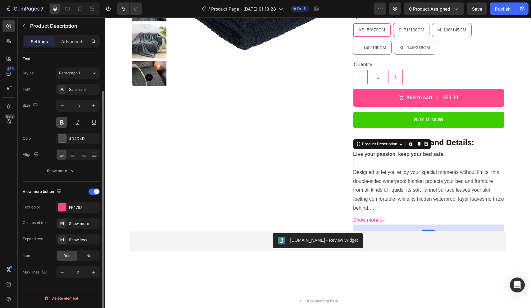
click at [63, 122] on button at bounding box center [61, 122] width 11 height 11
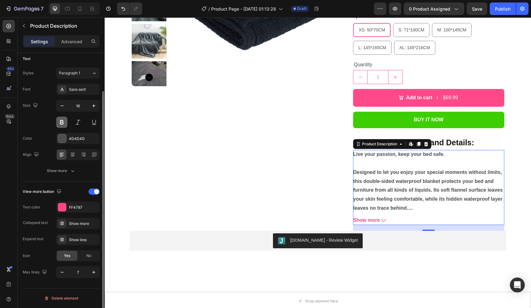
click at [63, 122] on button at bounding box center [61, 122] width 11 height 11
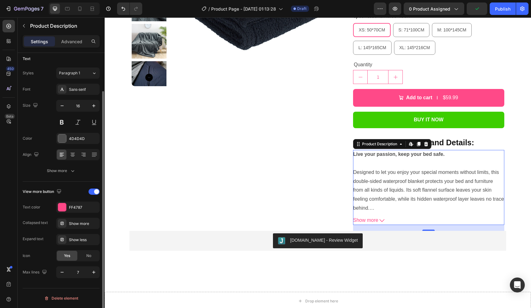
scroll to position [0, 0]
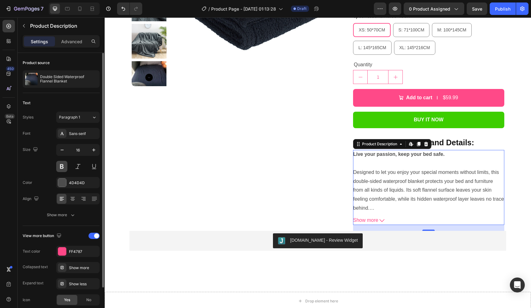
click at [61, 166] on button at bounding box center [61, 166] width 11 height 11
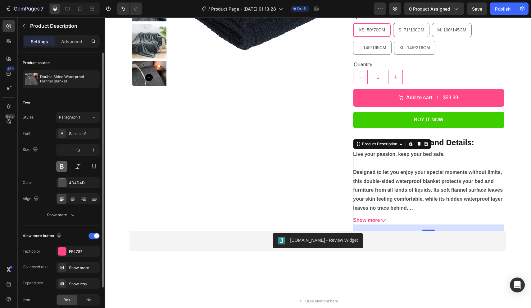
click at [61, 166] on button at bounding box center [61, 166] width 11 height 11
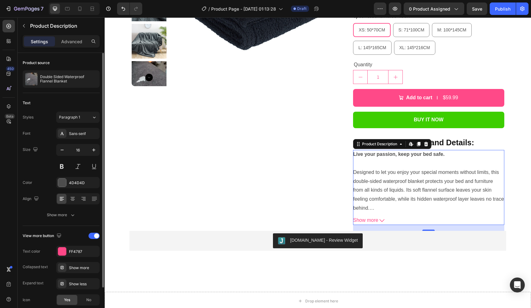
click at [62, 158] on div "16" at bounding box center [77, 158] width 43 height 28
click at [60, 167] on button at bounding box center [61, 166] width 11 height 11
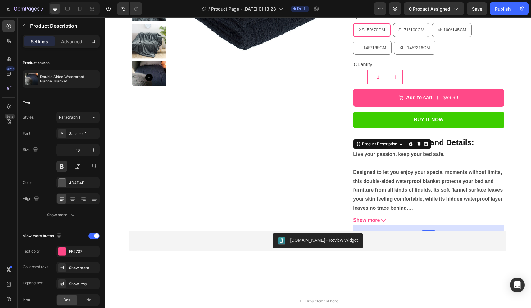
click at [372, 221] on span "Show more" at bounding box center [366, 220] width 27 height 9
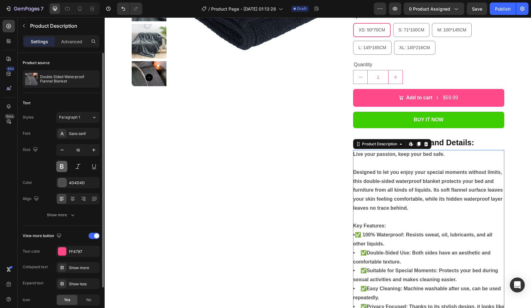
click at [61, 167] on button at bounding box center [61, 166] width 11 height 11
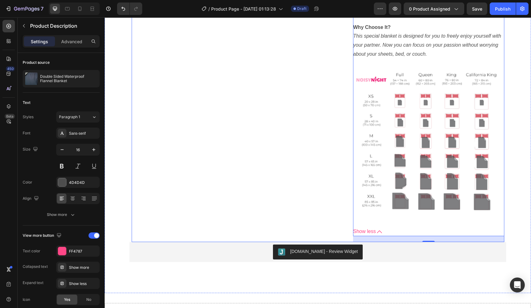
scroll to position [525, 0]
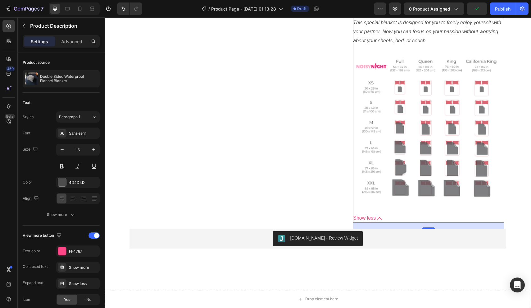
click at [371, 213] on span "Show less" at bounding box center [364, 217] width 23 height 9
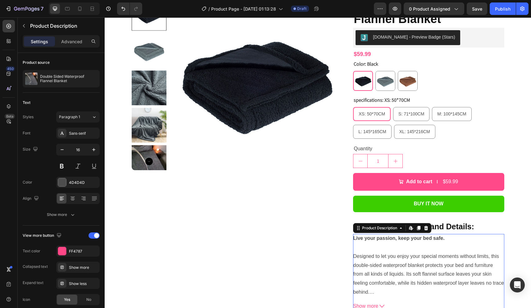
scroll to position [60, 0]
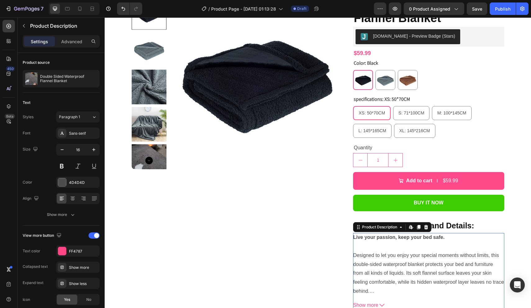
click at [391, 248] on div at bounding box center [428, 246] width 151 height 9
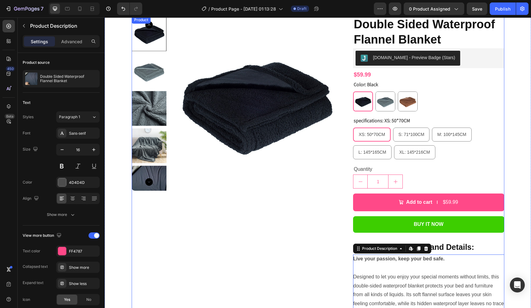
scroll to position [30, 0]
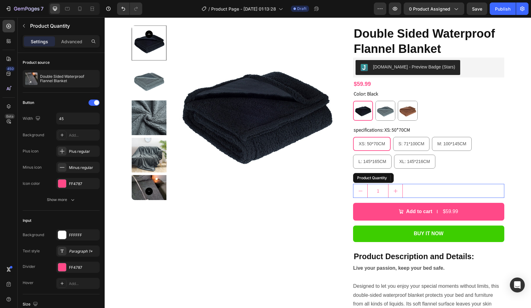
click at [374, 192] on input "1" at bounding box center [378, 190] width 21 height 13
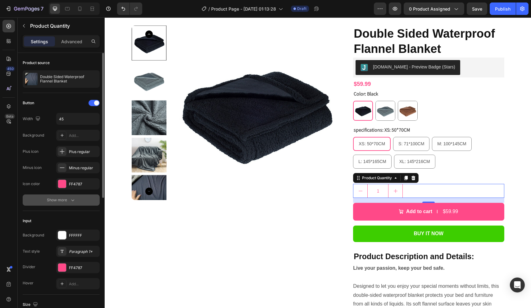
click at [64, 201] on div "Show more" at bounding box center [61, 200] width 29 height 6
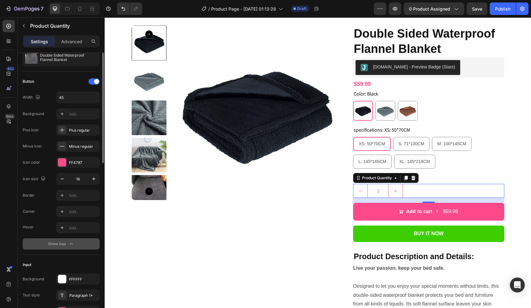
scroll to position [21, 0]
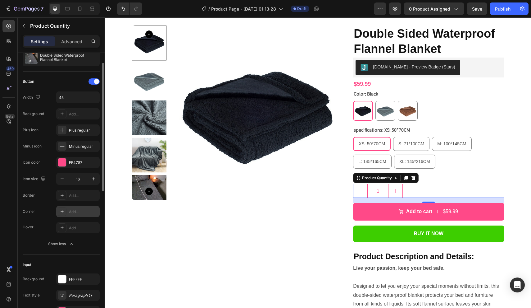
click at [83, 214] on div "Add..." at bounding box center [83, 212] width 29 height 6
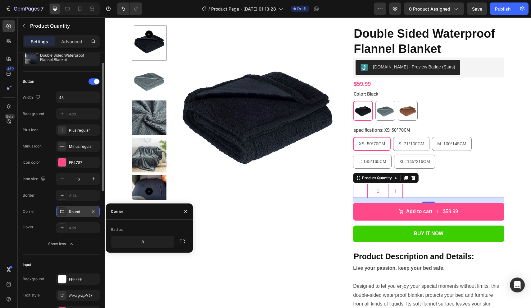
click at [418, 192] on div "1" at bounding box center [428, 191] width 151 height 14
click at [445, 178] on div "Quantity" at bounding box center [428, 178] width 151 height 10
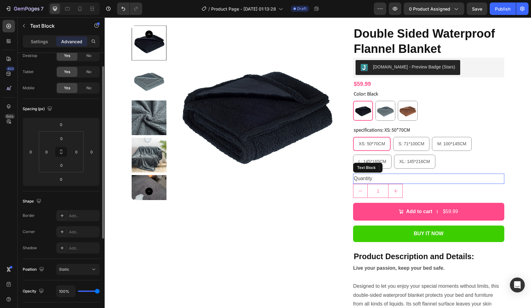
scroll to position [0, 0]
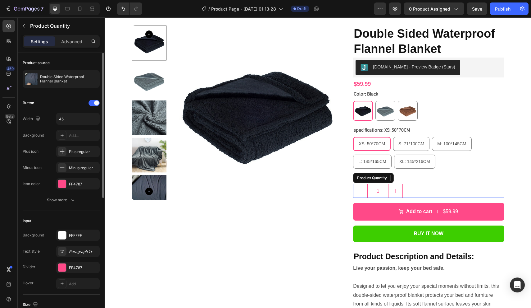
click at [408, 194] on div "1" at bounding box center [428, 191] width 151 height 14
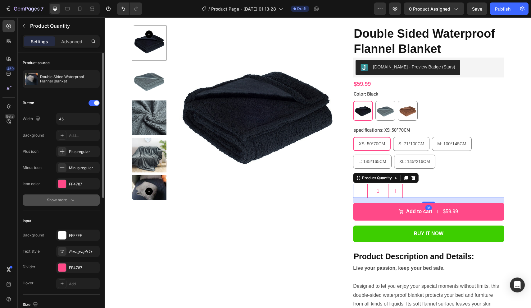
click at [56, 199] on div "Show more" at bounding box center [61, 200] width 29 height 6
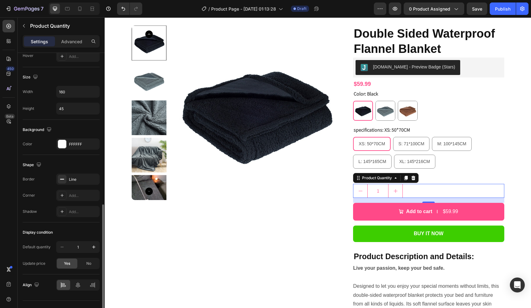
scroll to position [305, 0]
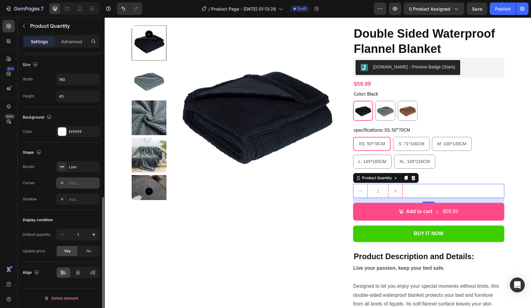
click at [81, 182] on div "Add..." at bounding box center [83, 183] width 29 height 6
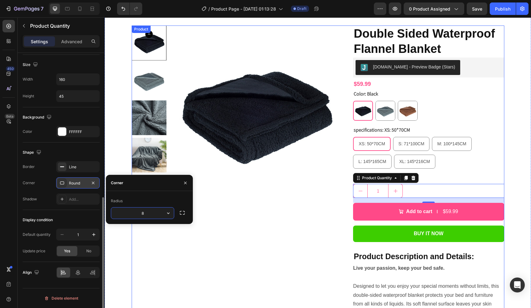
click at [463, 167] on div "XS: 50*70CM XS: 50*70CM XS: 50*70CM S: 71*100CM S: 71*100CM S: 71*100CM M: 100*…" at bounding box center [428, 153] width 151 height 32
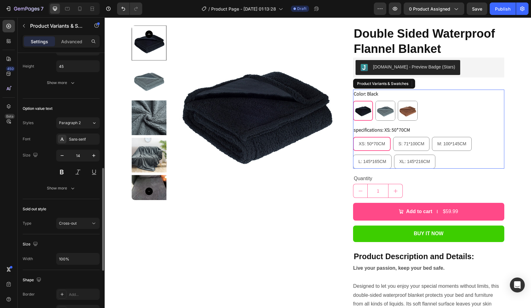
scroll to position [0, 0]
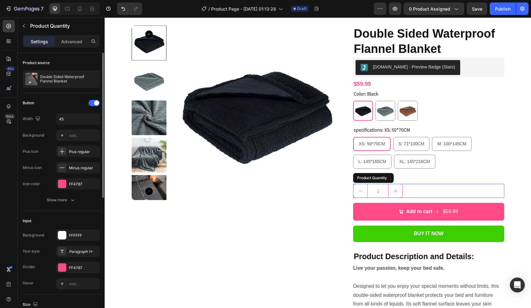
click at [414, 191] on div "1" at bounding box center [428, 191] width 151 height 14
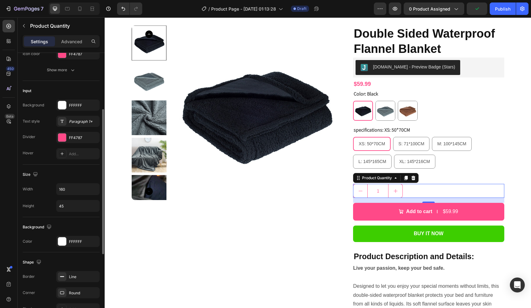
scroll to position [121, 0]
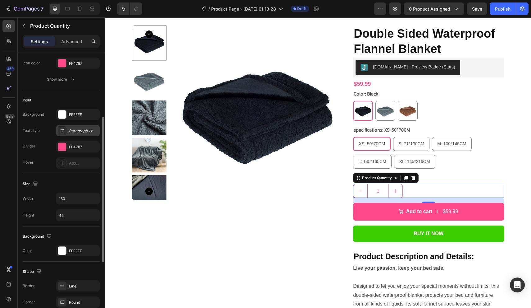
click at [82, 128] on div "Paragraph 1*" at bounding box center [83, 131] width 29 height 6
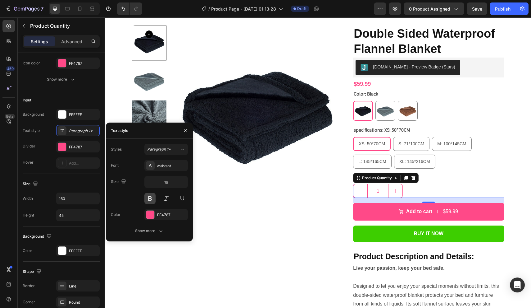
click at [150, 197] on button at bounding box center [149, 198] width 11 height 11
click at [150, 231] on div "Show more" at bounding box center [149, 230] width 29 height 6
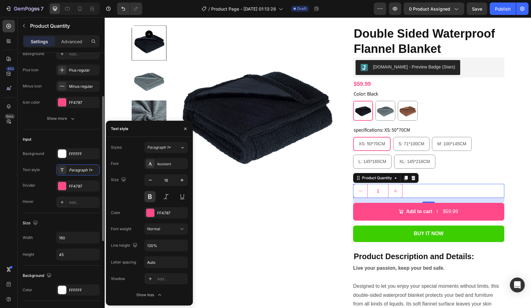
click at [58, 143] on div "Input" at bounding box center [61, 139] width 77 height 10
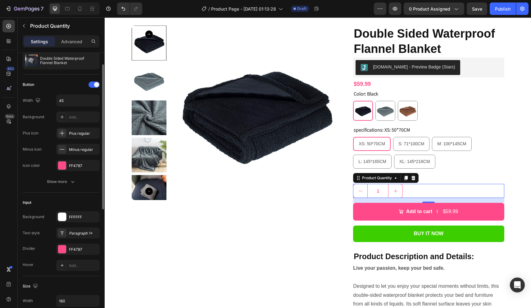
scroll to position [15, 0]
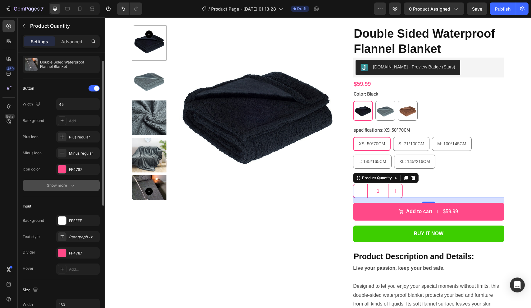
click at [68, 184] on div "Show more" at bounding box center [61, 185] width 29 height 6
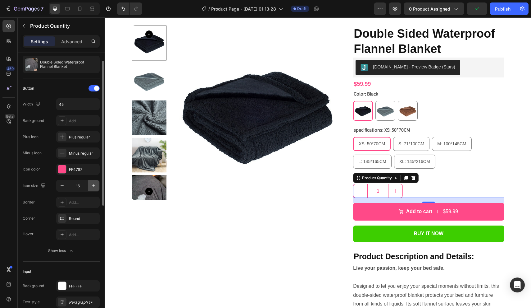
click at [93, 187] on icon "button" at bounding box center [94, 185] width 6 height 6
click at [62, 186] on icon "button" at bounding box center [62, 185] width 6 height 6
type input "16"
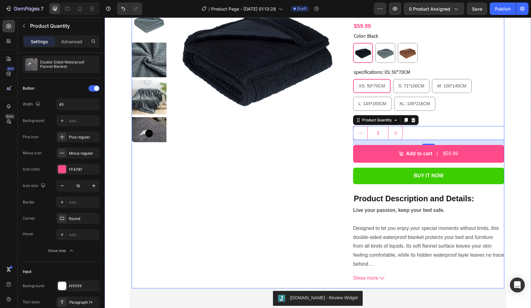
scroll to position [88, 0]
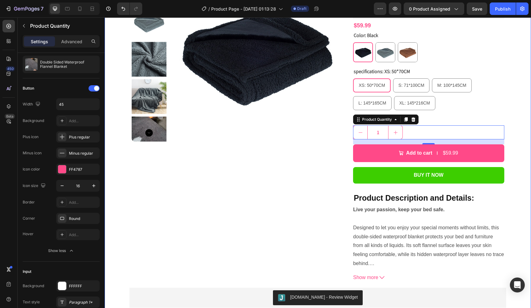
click at [508, 100] on div "Product Images Double Sided Waterproof Flannel Blanket Product Title Judge.me -…" at bounding box center [318, 140] width 427 height 396
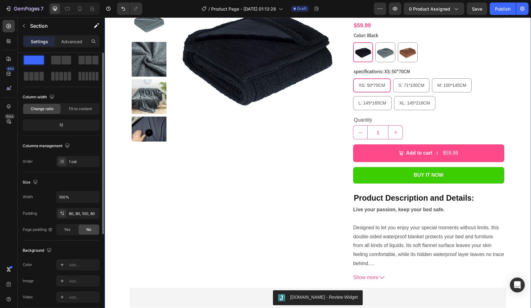
scroll to position [0, 0]
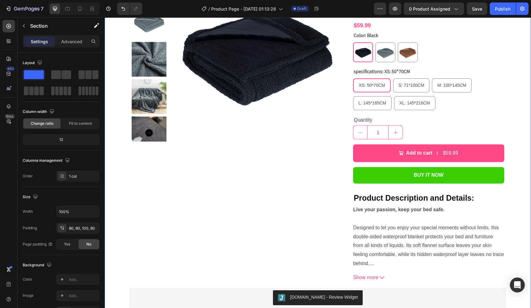
click at [508, 100] on div "Product Images Double Sided Waterproof Flannel Blanket Product Title Judge.me -…" at bounding box center [318, 140] width 427 height 396
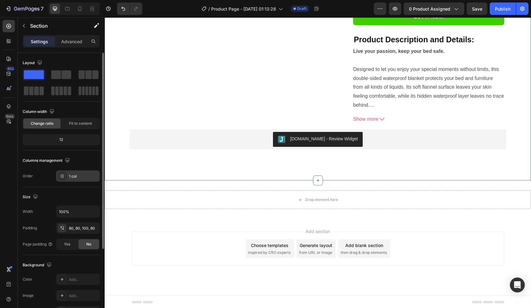
scroll to position [246, 0]
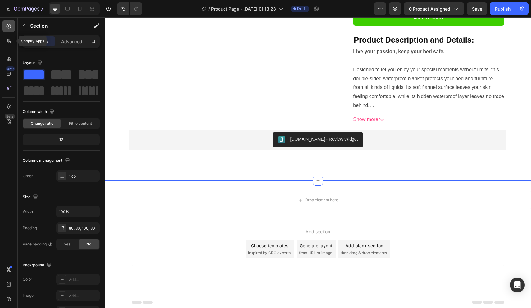
drag, startPoint x: 8, startPoint y: 37, endPoint x: 8, endPoint y: 30, distance: 6.5
click at [8, 37] on div at bounding box center [8, 41] width 12 height 12
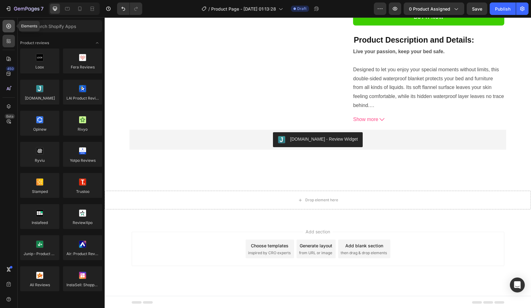
click at [9, 26] on icon at bounding box center [9, 26] width 6 height 6
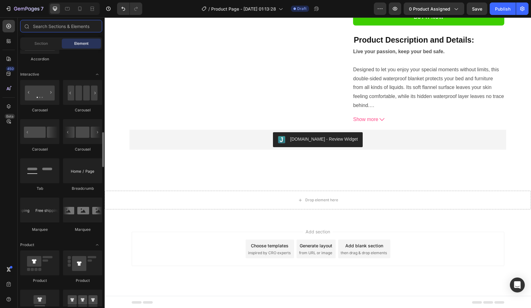
scroll to position [605, 0]
drag, startPoint x: 75, startPoint y: 204, endPoint x: 396, endPoint y: 9, distance: 376.2
click at [396, 9] on icon "button" at bounding box center [395, 9] width 6 height 6
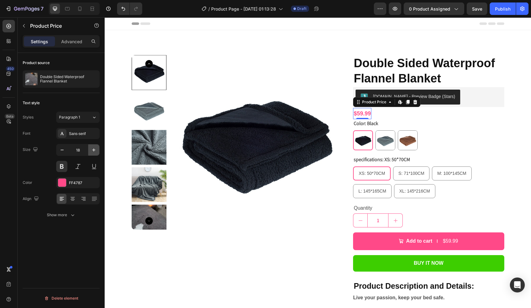
click at [91, 150] on icon "button" at bounding box center [94, 150] width 6 height 6
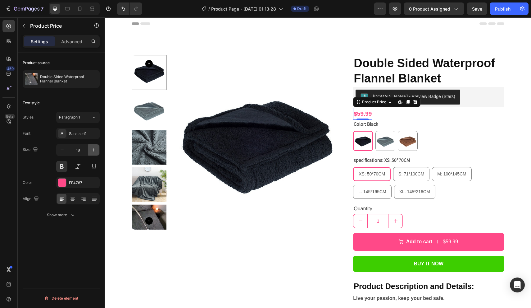
click at [91, 150] on icon "button" at bounding box center [94, 150] width 6 height 6
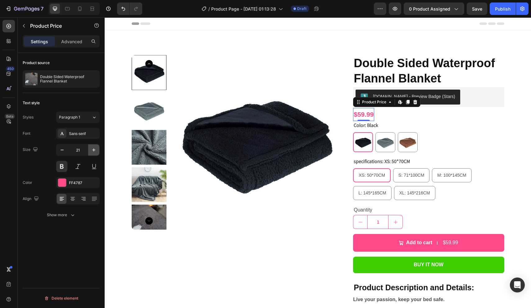
click at [91, 150] on icon "button" at bounding box center [94, 150] width 6 height 6
type input "22"
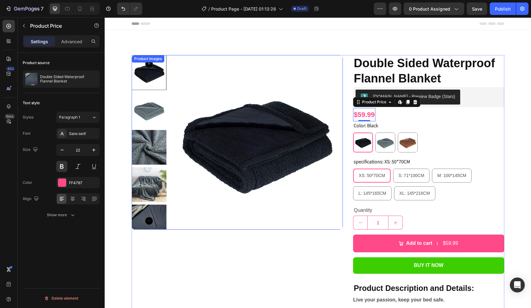
click at [209, 225] on img at bounding box center [256, 142] width 174 height 174
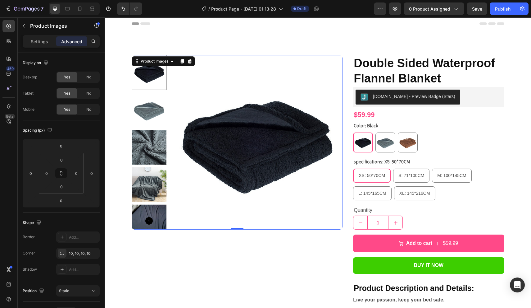
click at [236, 228] on div at bounding box center [237, 228] width 12 height 2
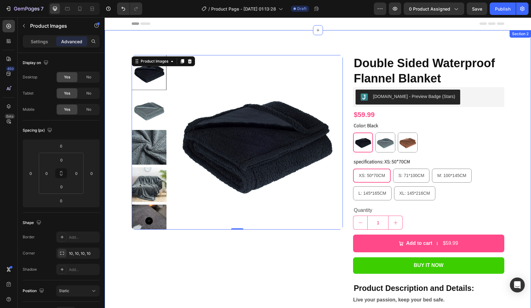
click at [120, 203] on div "Product Images 0 Double Sided Waterproof Flannel Blanket Product Title Judge.me…" at bounding box center [318, 229] width 427 height 399
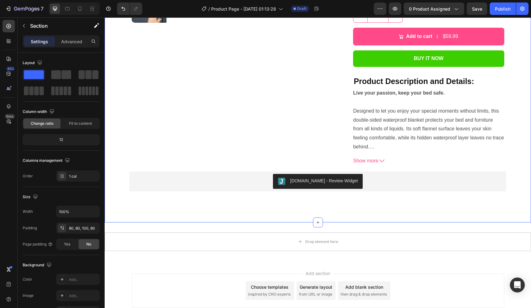
scroll to position [207, 0]
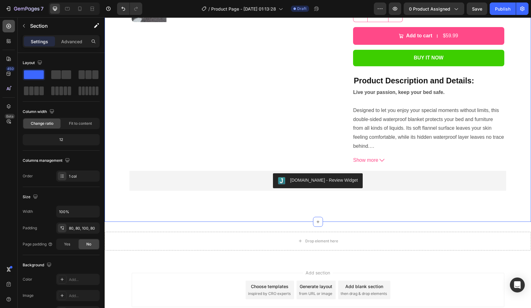
click at [10, 21] on div at bounding box center [8, 26] width 12 height 12
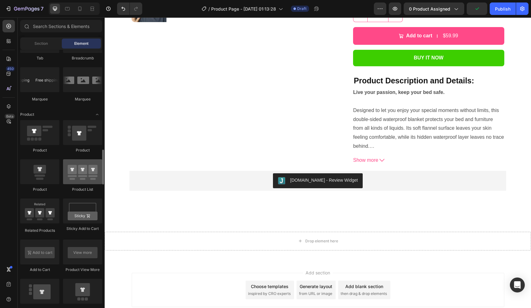
scroll to position [735, 0]
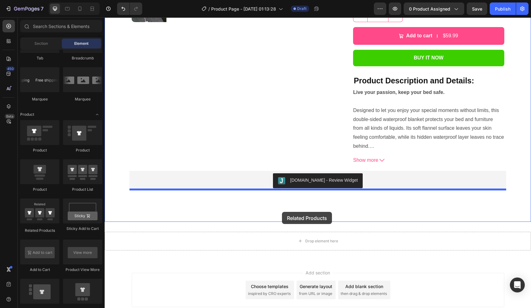
drag, startPoint x: 146, startPoint y: 234, endPoint x: 282, endPoint y: 212, distance: 138.0
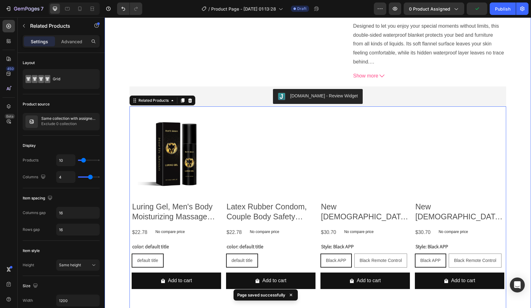
scroll to position [332, 0]
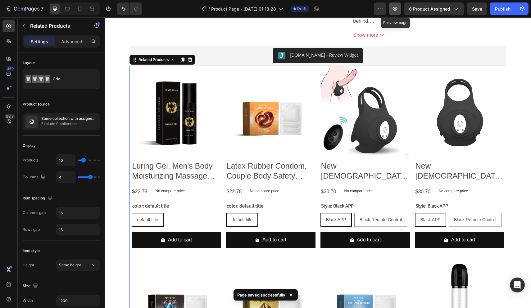
click at [395, 10] on icon "button" at bounding box center [395, 9] width 5 height 4
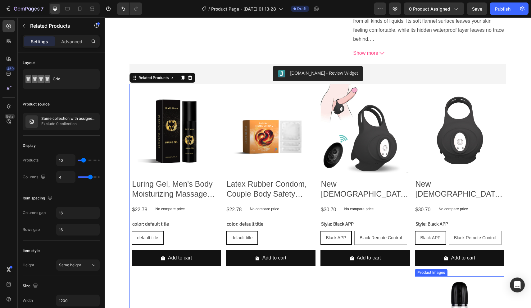
scroll to position [243, 0]
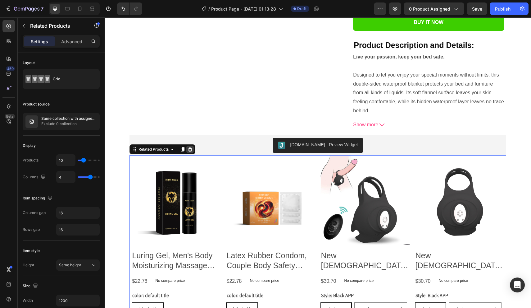
click at [193, 148] on icon at bounding box center [190, 149] width 5 height 5
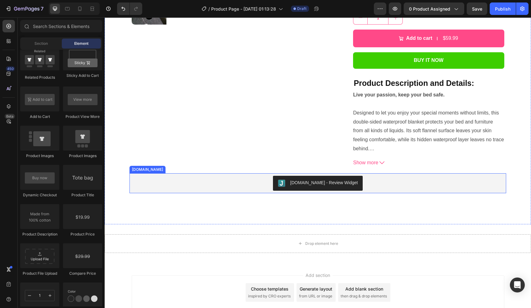
scroll to position [205, 0]
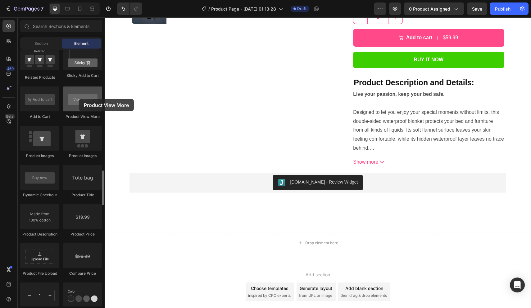
drag, startPoint x: 78, startPoint y: 102, endPoint x: 79, endPoint y: 99, distance: 3.5
click at [79, 99] on div at bounding box center [82, 98] width 39 height 25
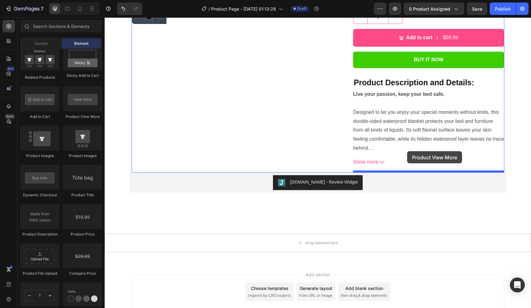
drag, startPoint x: 189, startPoint y: 125, endPoint x: 407, endPoint y: 151, distance: 219.7
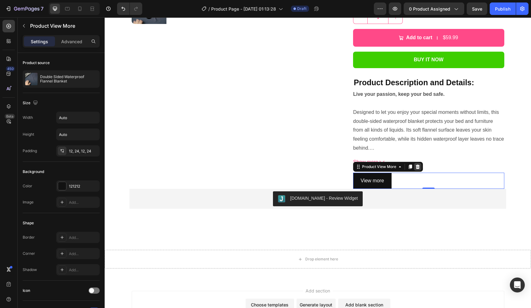
click at [419, 165] on icon at bounding box center [417, 166] width 5 height 5
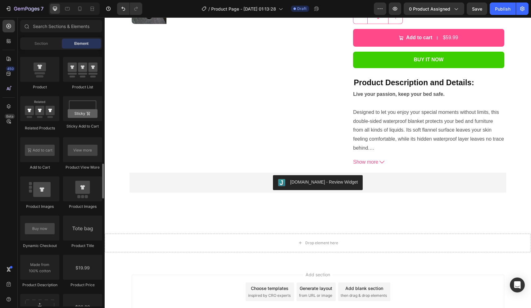
scroll to position [827, 0]
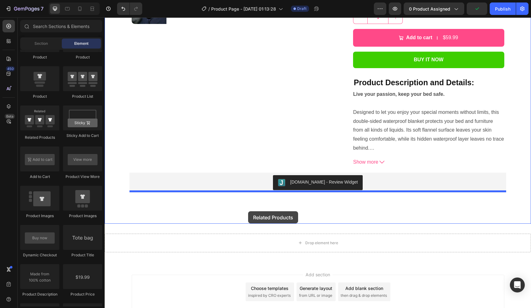
drag, startPoint x: 144, startPoint y: 139, endPoint x: 248, endPoint y: 211, distance: 126.7
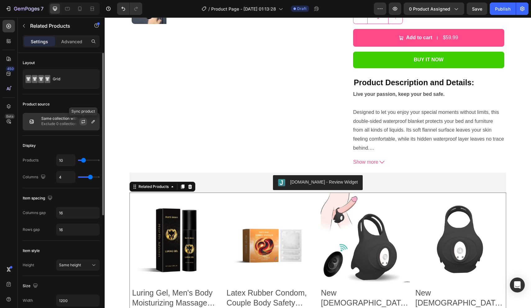
click at [81, 122] on icon "button" at bounding box center [83, 121] width 5 height 5
click at [91, 124] on icon "button" at bounding box center [93, 121] width 5 height 5
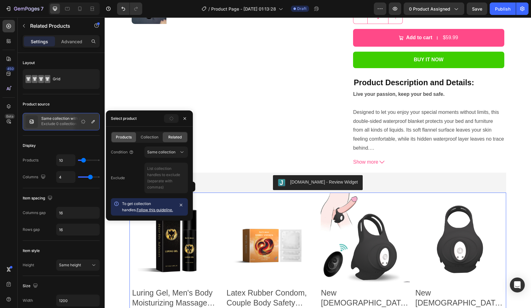
click at [130, 137] on span "Products" at bounding box center [124, 137] width 16 height 6
type input "4"
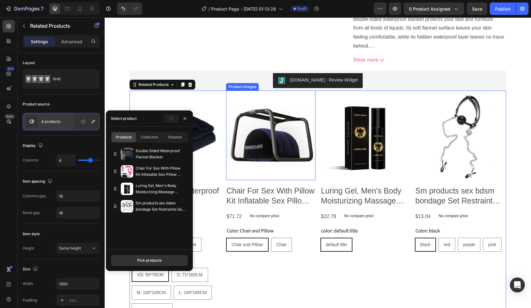
scroll to position [308, 0]
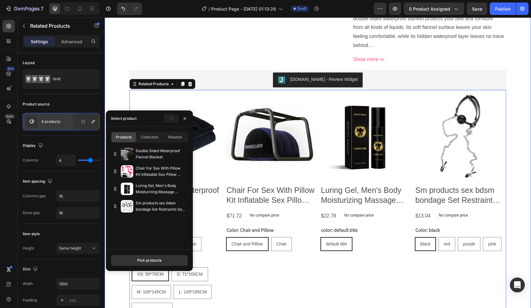
click at [121, 103] on div "Product Images Double Sided Waterproof Flannel Blanket Product Title Judge.me -…" at bounding box center [318, 48] width 427 height 652
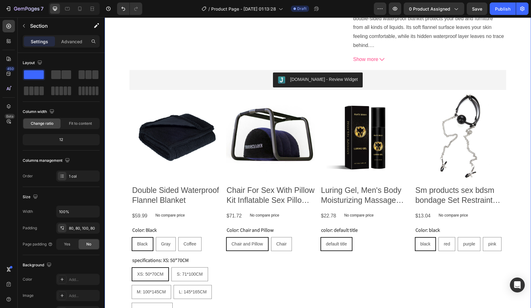
click at [127, 160] on div "Product Images Double Sided Waterproof Flannel Blanket Product Title Judge.me -…" at bounding box center [318, 48] width 427 height 652
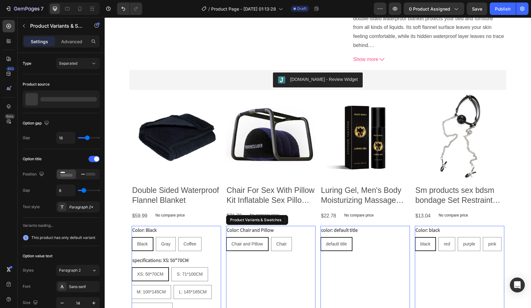
click at [250, 273] on div "Color: Chair and Pillow Chair and Pillow Chair and Pillow Chair and Pillow Chai…" at bounding box center [270, 271] width 89 height 91
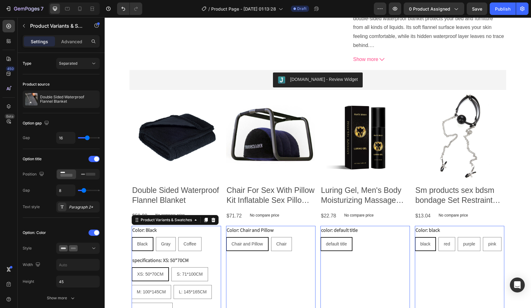
click at [151, 229] on legend "Color: Black" at bounding box center [145, 230] width 26 height 9
click at [92, 162] on div "Option title" at bounding box center [61, 159] width 77 height 10
click at [93, 160] on div at bounding box center [94, 159] width 11 height 6
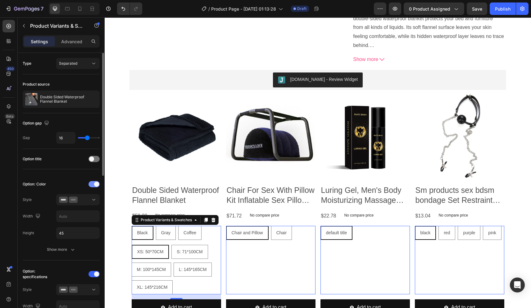
click at [96, 183] on span at bounding box center [96, 183] width 5 height 5
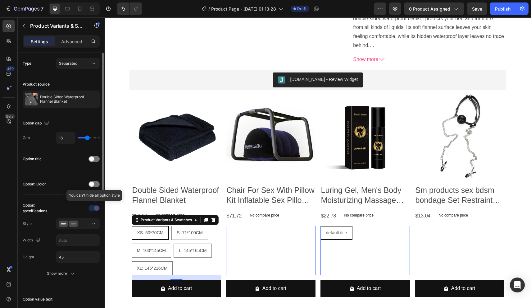
click at [92, 207] on div at bounding box center [94, 208] width 43 height 10
click at [89, 224] on div at bounding box center [78, 223] width 38 height 6
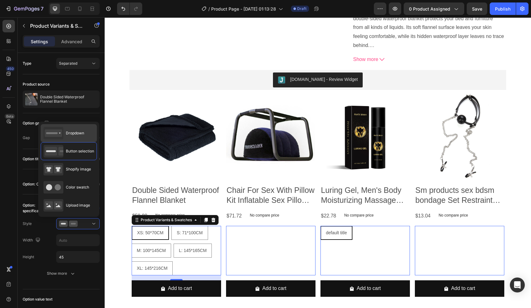
click at [85, 137] on div "Dropdown" at bounding box center [69, 133] width 56 height 18
type input "100%"
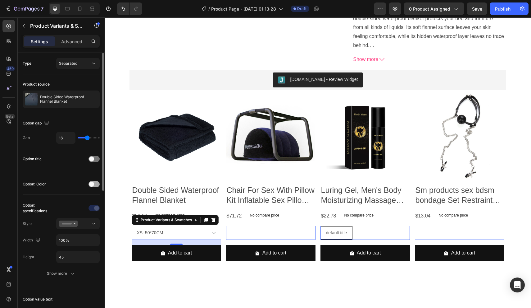
click at [93, 182] on span at bounding box center [91, 183] width 5 height 5
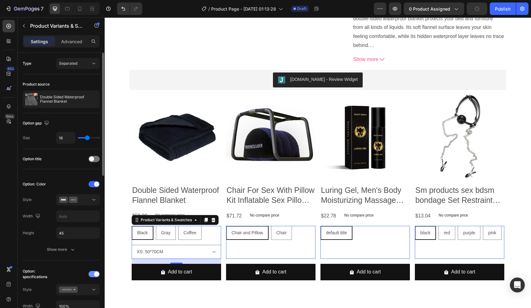
click at [92, 273] on div at bounding box center [94, 274] width 11 height 6
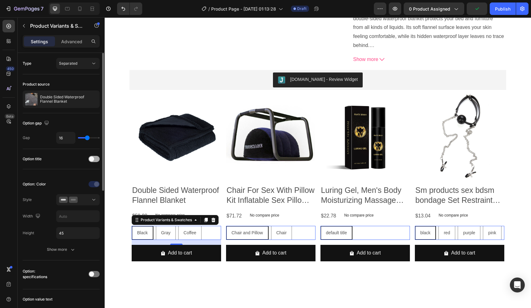
click at [95, 159] on div at bounding box center [94, 159] width 11 height 6
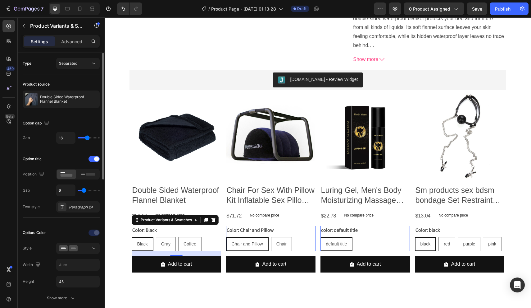
click at [95, 160] on span at bounding box center [96, 158] width 5 height 5
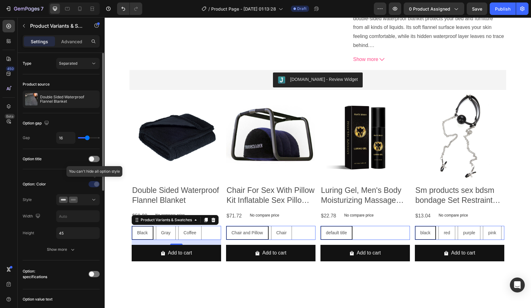
click at [94, 184] on div at bounding box center [94, 184] width 43 height 10
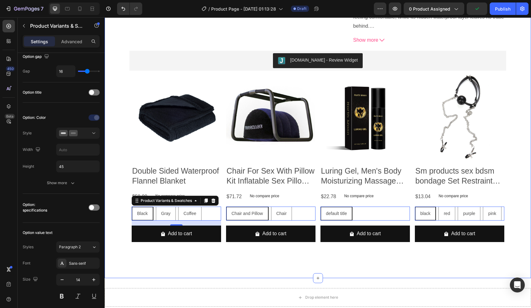
scroll to position [330, 0]
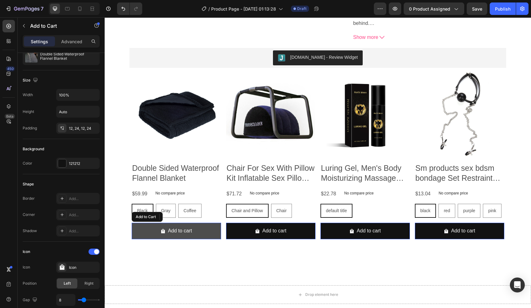
click at [144, 231] on button "Add to cart" at bounding box center [176, 230] width 89 height 16
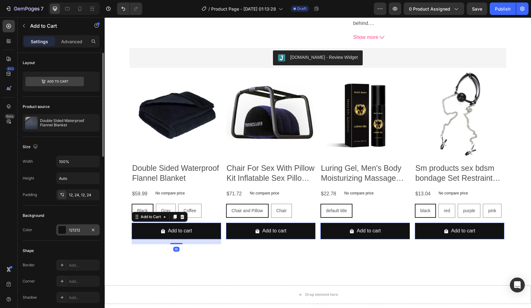
click at [62, 231] on div at bounding box center [62, 230] width 8 height 8
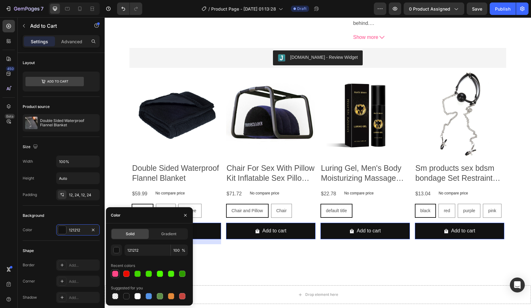
click at [117, 272] on div at bounding box center [115, 273] width 6 height 6
type input "FF4787"
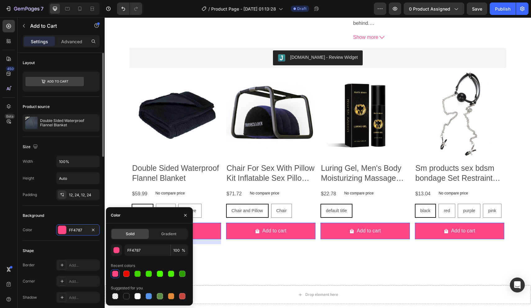
click at [81, 245] on div "Shape" at bounding box center [61, 250] width 77 height 10
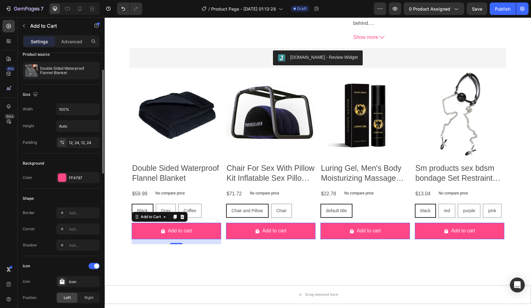
scroll to position [55, 0]
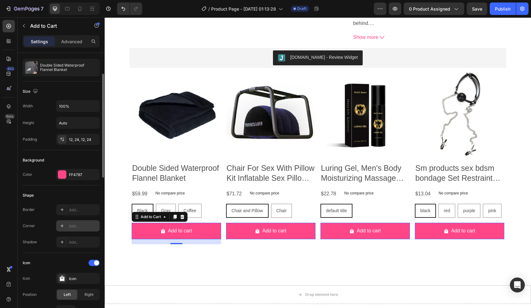
click at [83, 227] on div "Add..." at bounding box center [83, 226] width 29 height 6
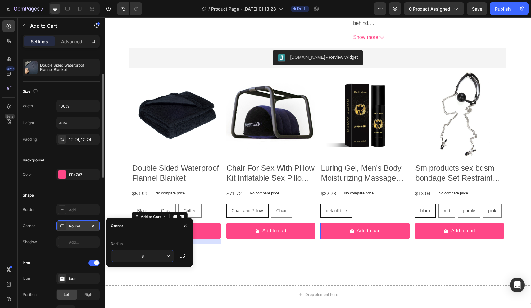
click at [44, 247] on div "Shadow Add..." at bounding box center [61, 241] width 77 height 11
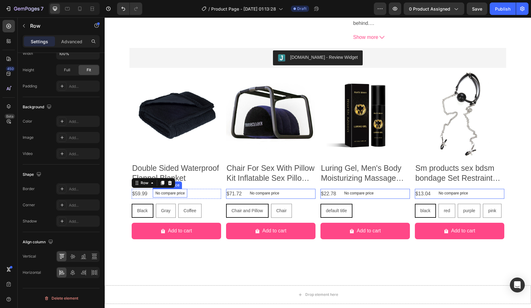
scroll to position [0, 0]
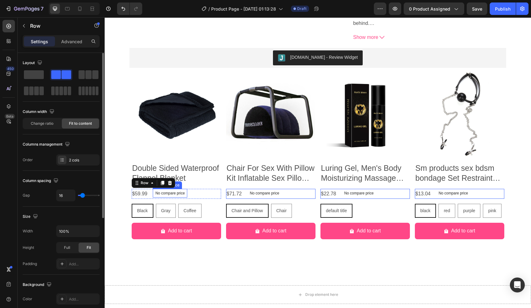
click at [179, 191] on p "No compare price" at bounding box center [170, 193] width 30 height 4
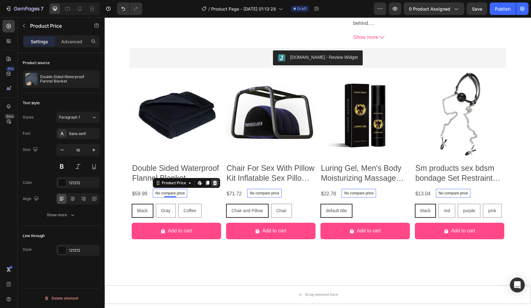
click at [215, 181] on icon at bounding box center [215, 183] width 4 height 4
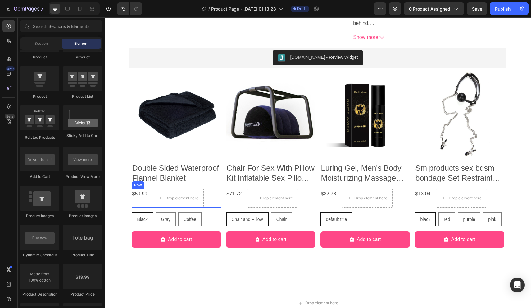
click at [149, 198] on div "$59.99 Product Price Product Price Drop element here Row" at bounding box center [176, 198] width 89 height 19
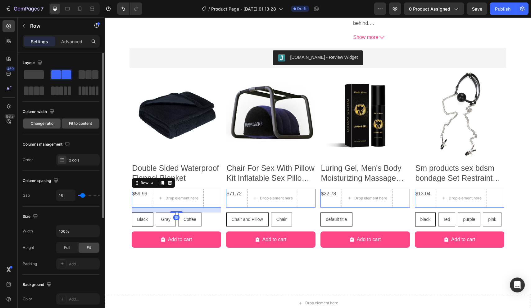
click at [45, 124] on span "Change ratio" at bounding box center [42, 124] width 23 height 6
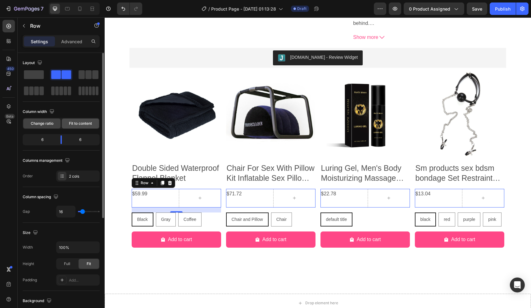
click at [71, 123] on span "Fit to content" at bounding box center [80, 124] width 23 height 6
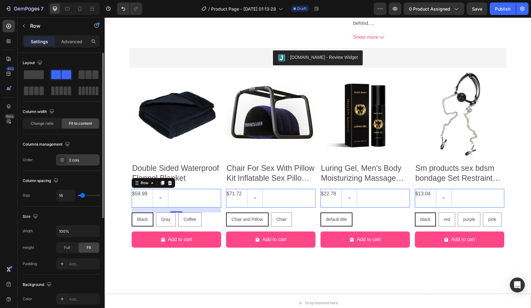
click at [69, 158] on div "2 cols" at bounding box center [83, 160] width 29 height 6
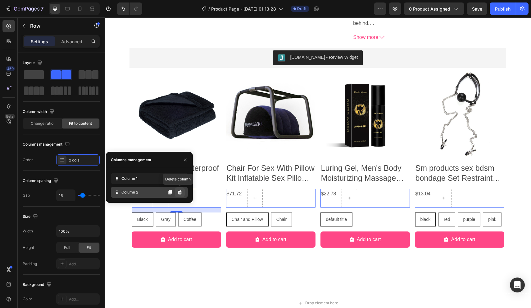
click at [181, 194] on icon at bounding box center [180, 192] width 4 height 4
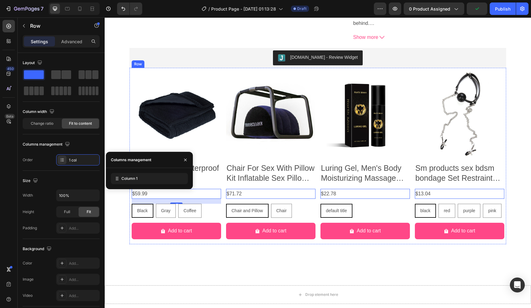
click at [214, 185] on div "Product Images Double Sided Waterproof Flannel Blanket Product Title $59.99 Pro…" at bounding box center [176, 156] width 89 height 176
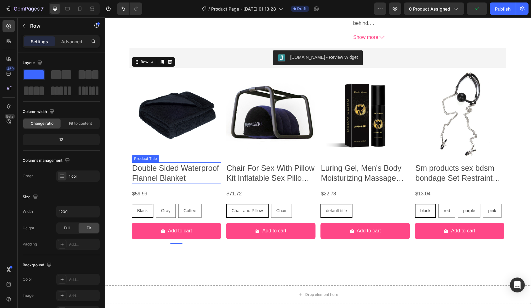
click at [196, 177] on h2 "Double Sided Waterproof Flannel Blanket" at bounding box center [176, 172] width 89 height 21
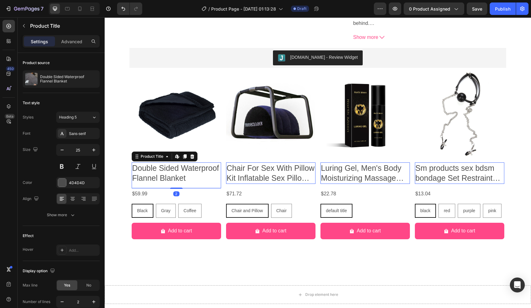
drag, startPoint x: 176, startPoint y: 186, endPoint x: 176, endPoint y: 182, distance: 4.3
click at [176, 182] on div "Double Sided Waterproof Flannel Blanket Product Title Edit content in Shopify 2" at bounding box center [176, 175] width 89 height 26
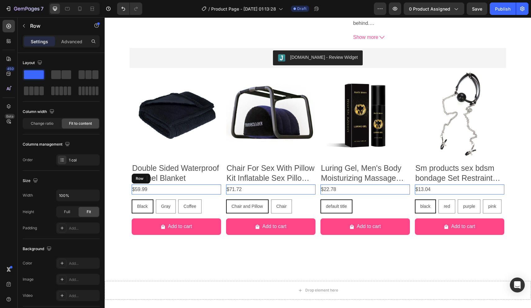
click at [163, 188] on div "$59.99 Product Price Product Price Row" at bounding box center [176, 189] width 89 height 10
click at [175, 197] on div at bounding box center [176, 198] width 12 height 2
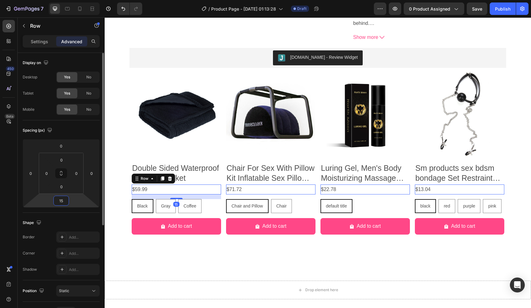
click at [65, 199] on input "15" at bounding box center [61, 200] width 12 height 9
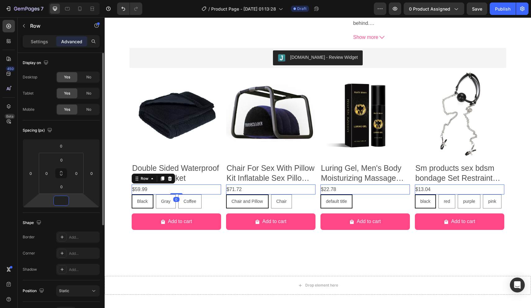
type input "0"
type input "4"
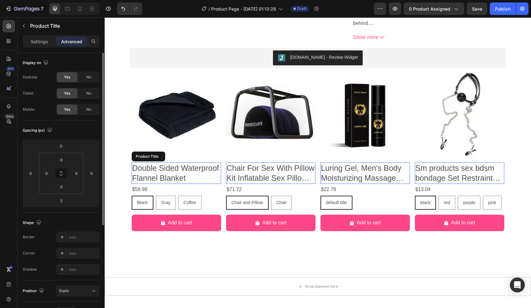
click at [195, 174] on h2 "Double Sided Waterproof Flannel Blanket" at bounding box center [176, 172] width 89 height 21
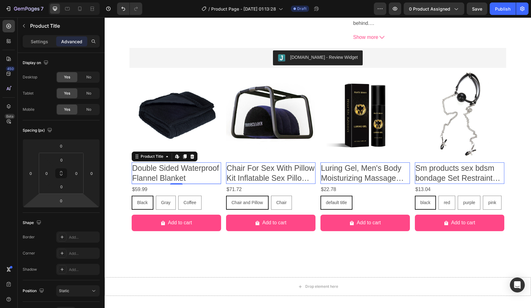
type input "-4"
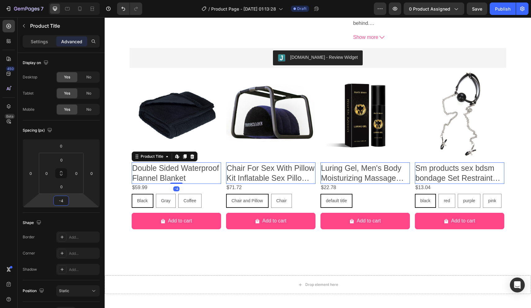
drag, startPoint x: 75, startPoint y: 201, endPoint x: 75, endPoint y: 205, distance: 3.7
click at [75, 0] on html "7 / Product Page - Sep 29, 01:13:28 Draft Preview 0 product assigned Save Publi…" at bounding box center [265, 0] width 531 height 0
click at [148, 186] on div "$59.99" at bounding box center [140, 187] width 16 height 10
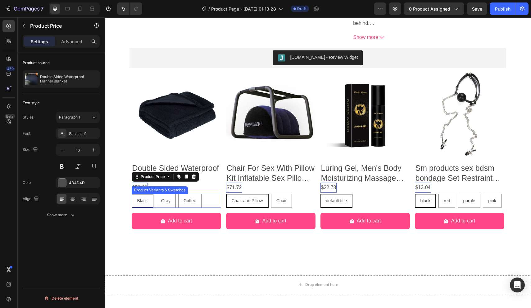
click at [148, 198] on span "Black" at bounding box center [142, 200] width 11 height 5
click at [132, 194] on input "Black Black Black" at bounding box center [131, 193] width 0 height 0
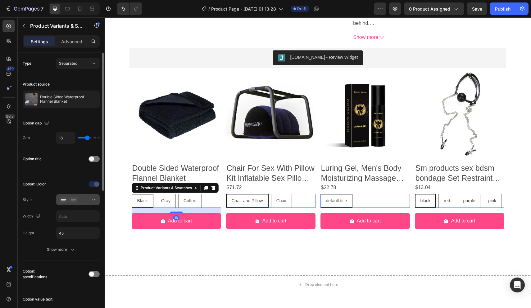
click at [85, 202] on div at bounding box center [78, 199] width 38 height 6
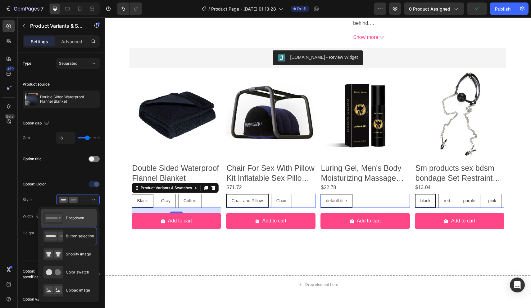
click at [83, 215] on div "Dropdown" at bounding box center [63, 218] width 41 height 12
type input "100%"
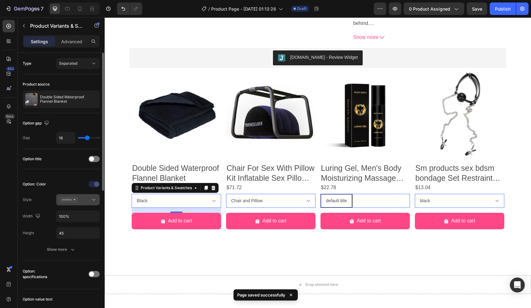
click at [87, 199] on div at bounding box center [78, 199] width 38 height 6
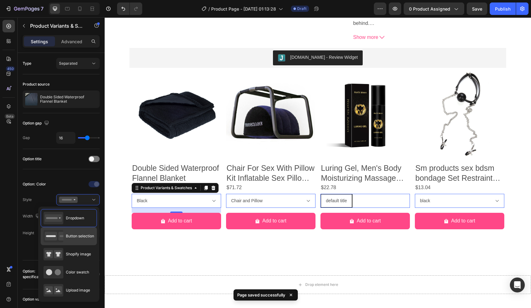
click at [78, 234] on span "Button selection" at bounding box center [80, 236] width 28 height 6
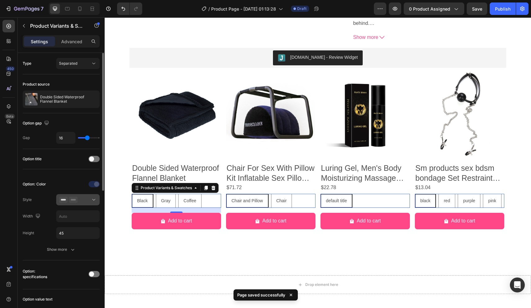
click at [92, 201] on icon at bounding box center [94, 199] width 6 height 6
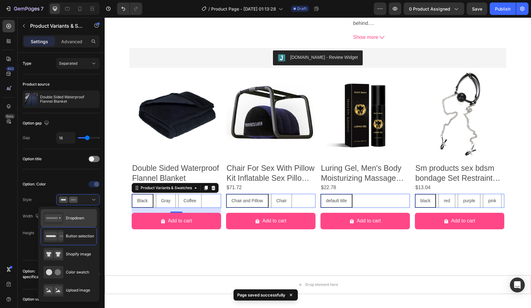
click at [79, 215] on span "Dropdown" at bounding box center [75, 218] width 18 height 6
type input "100%"
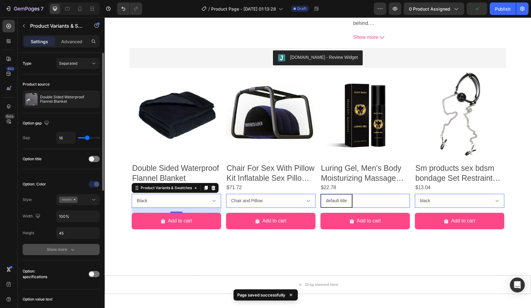
click at [72, 249] on icon "button" at bounding box center [72, 250] width 3 height 2
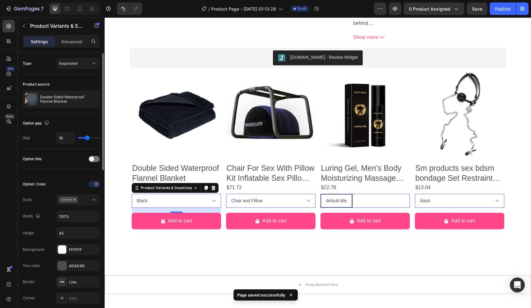
scroll to position [34, 0]
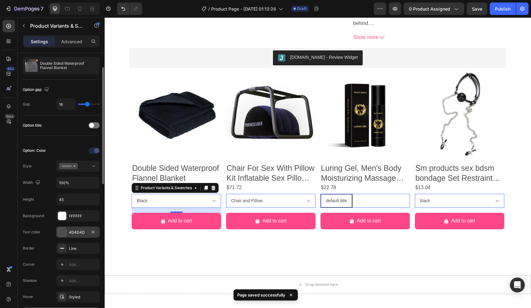
click at [77, 236] on div "4D4D4D" at bounding box center [77, 231] width 43 height 11
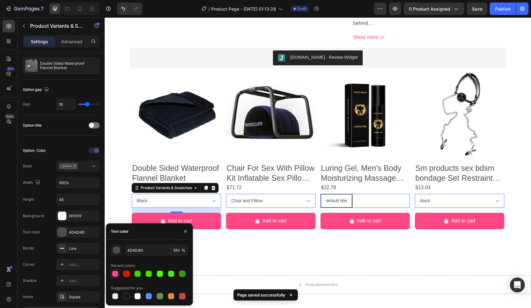
click at [117, 273] on div at bounding box center [115, 273] width 6 height 6
click at [128, 296] on div at bounding box center [126, 296] width 6 height 6
type input "151515"
click at [85, 295] on div "Styled" at bounding box center [78, 297] width 18 height 6
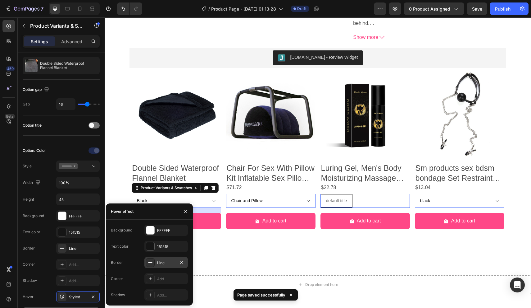
click at [150, 263] on icon at bounding box center [150, 262] width 5 height 5
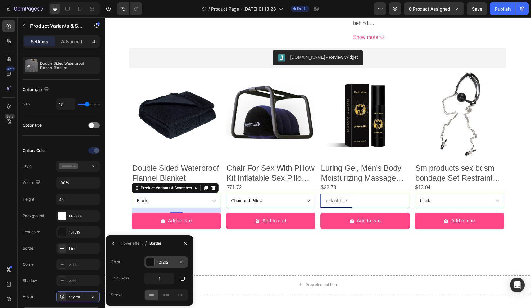
click at [150, 261] on div at bounding box center [150, 262] width 8 height 8
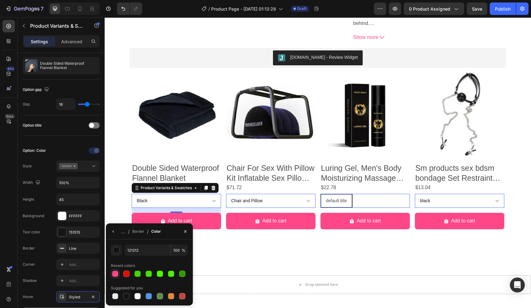
click at [115, 274] on div at bounding box center [115, 273] width 6 height 6
type input "FF4787"
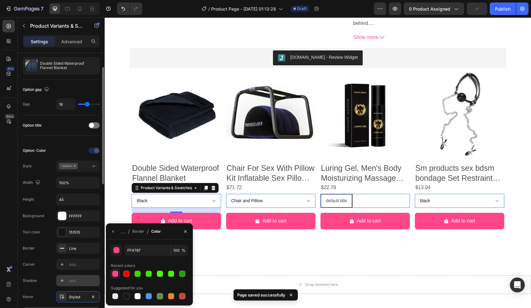
click at [82, 280] on div "Add..." at bounding box center [83, 281] width 29 height 6
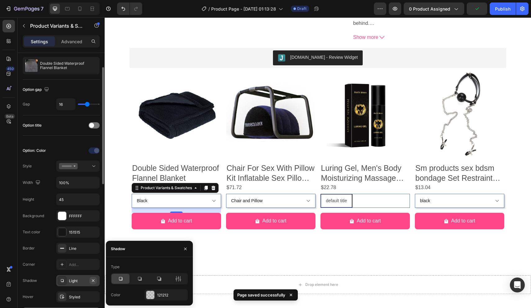
click at [95, 281] on icon "button" at bounding box center [93, 280] width 5 height 5
click at [77, 264] on div "Add..." at bounding box center [83, 265] width 29 height 6
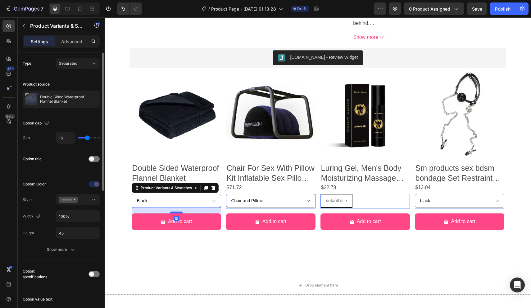
click at [176, 211] on div at bounding box center [176, 212] width 12 height 2
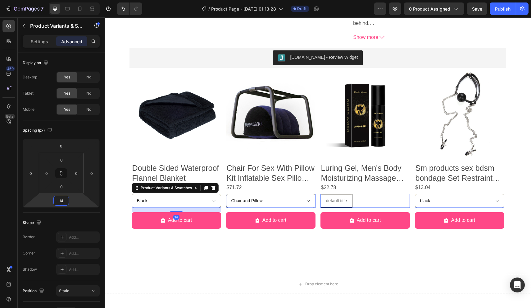
type input "16"
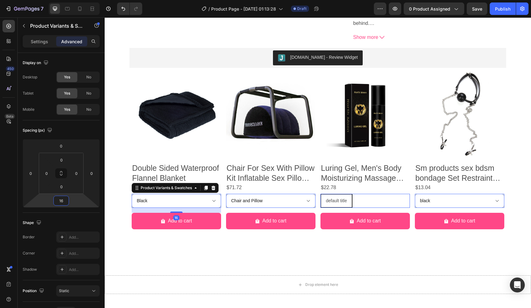
drag, startPoint x: 76, startPoint y: 204, endPoint x: 77, endPoint y: 208, distance: 3.4
click at [77, 0] on html "7 / Product Page - Sep 29, 01:13:28 Draft Preview 0 product assigned Save Publi…" at bounding box center [265, 0] width 531 height 0
click at [231, 185] on div "$71.72" at bounding box center [234, 187] width 16 height 10
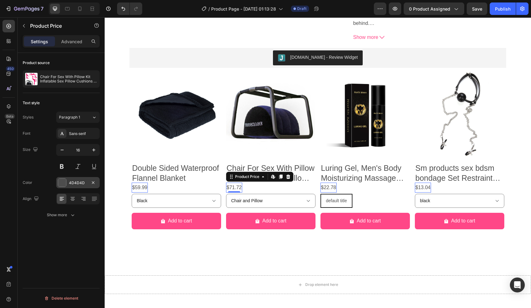
click at [61, 184] on div at bounding box center [62, 182] width 8 height 8
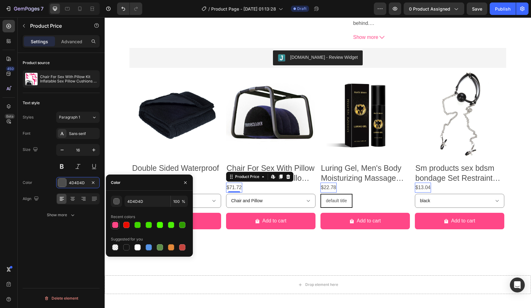
click at [116, 223] on div at bounding box center [115, 225] width 6 height 6
type input "FF4787"
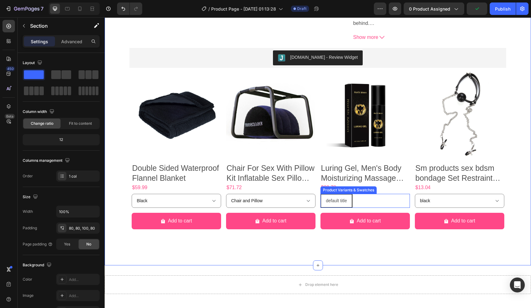
click at [345, 198] on span "default title" at bounding box center [336, 200] width 21 height 5
click at [321, 194] on input "default title default title default title" at bounding box center [320, 193] width 0 height 0
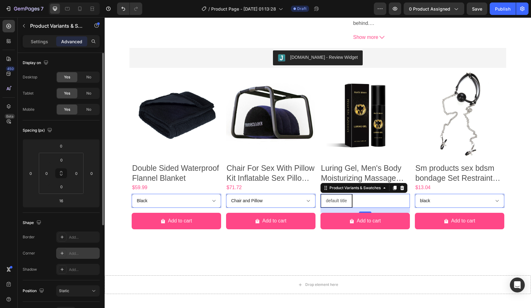
click at [76, 251] on div "Add..." at bounding box center [83, 253] width 29 height 6
click at [86, 224] on div "Shape" at bounding box center [61, 222] width 77 height 10
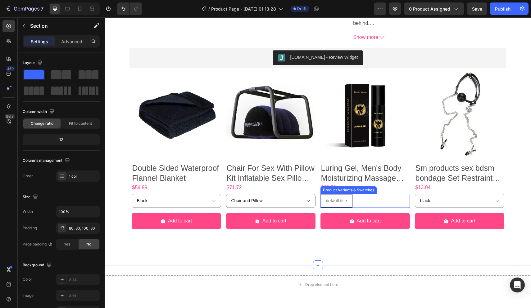
click at [347, 199] on span "default title" at bounding box center [336, 200] width 21 height 5
click at [321, 194] on input "default title default title default title" at bounding box center [320, 193] width 0 height 0
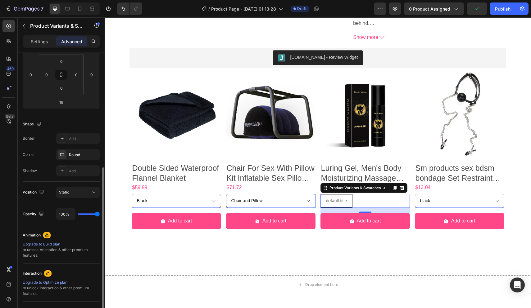
scroll to position [130, 0]
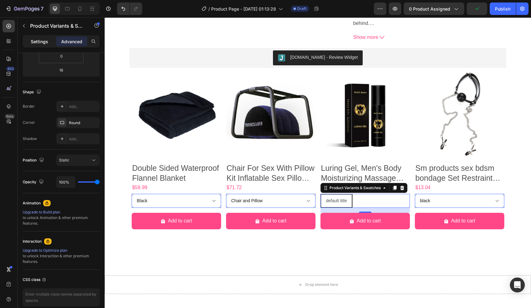
click at [43, 44] on p "Settings" at bounding box center [39, 41] width 17 height 7
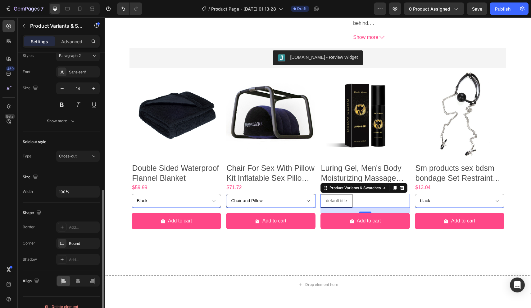
scroll to position [242, 0]
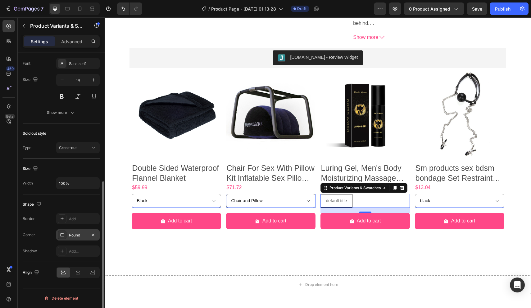
click at [80, 233] on div "Round" at bounding box center [78, 235] width 18 height 6
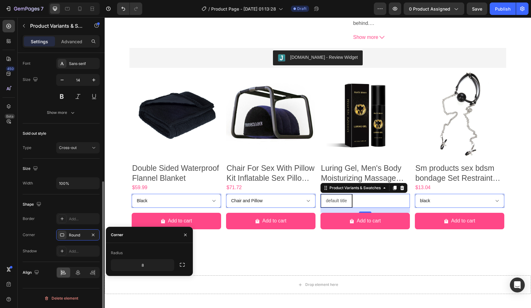
click at [80, 202] on div "Shape" at bounding box center [61, 204] width 77 height 10
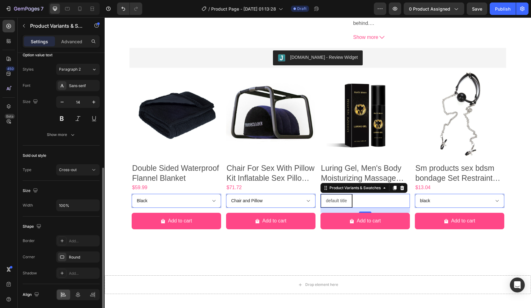
scroll to position [219, 0]
click at [85, 161] on div "Sold out style" at bounding box center [61, 157] width 77 height 10
click at [85, 165] on div "Sold out style Type Cross-out" at bounding box center [61, 164] width 77 height 35
click at [84, 171] on div "Cross-out" at bounding box center [75, 171] width 32 height 6
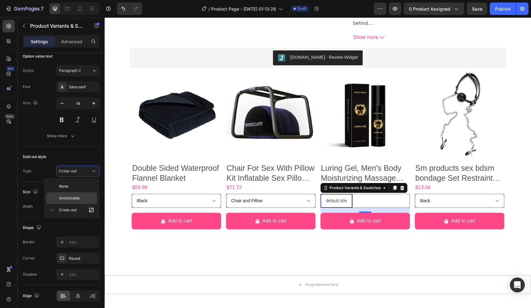
click at [76, 192] on div "Unclickable" at bounding box center [71, 198] width 51 height 12
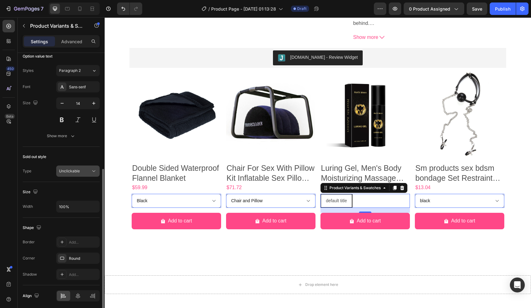
click at [80, 173] on div "Unclickable" at bounding box center [75, 171] width 32 height 6
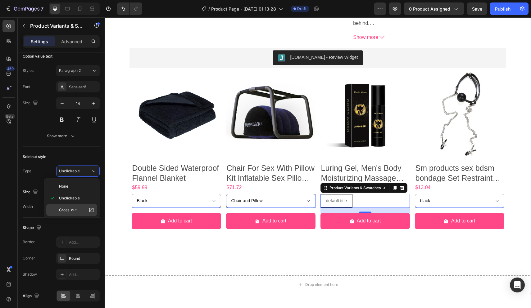
click at [73, 206] on div "Cross-out" at bounding box center [71, 210] width 51 height 12
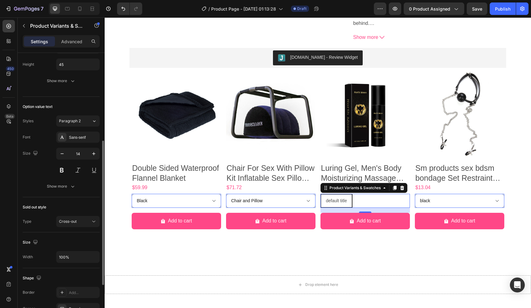
scroll to position [167, 0]
click at [66, 191] on button "Show more" at bounding box center [61, 186] width 77 height 11
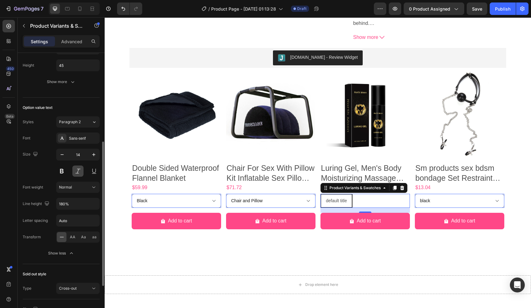
click at [77, 171] on button at bounding box center [77, 170] width 11 height 11
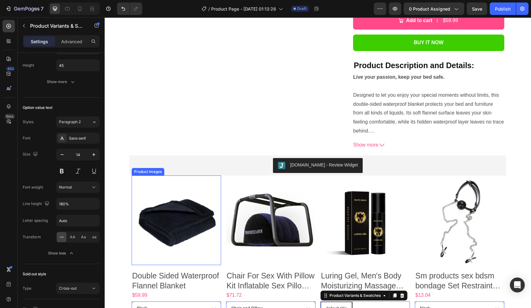
scroll to position [222, 0]
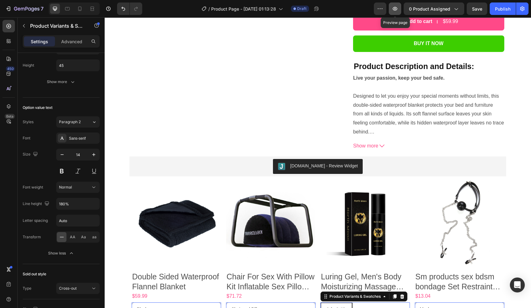
click at [396, 12] on button "button" at bounding box center [395, 8] width 12 height 12
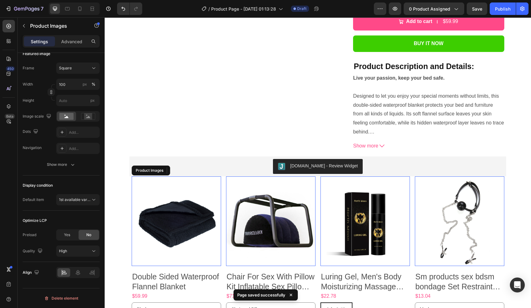
click at [143, 202] on img at bounding box center [176, 220] width 89 height 89
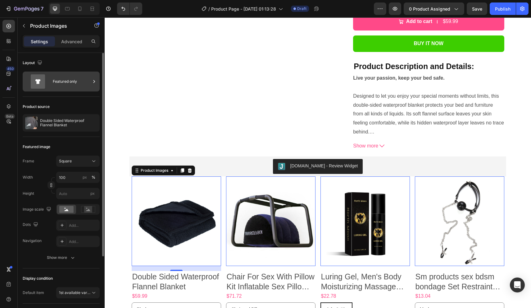
click at [83, 84] on div "Featured only" at bounding box center [72, 81] width 38 height 14
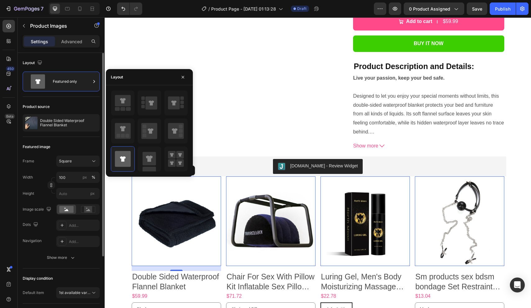
click at [78, 100] on div "Product source Double Sided Waterproof Flannel Blanket" at bounding box center [61, 117] width 77 height 40
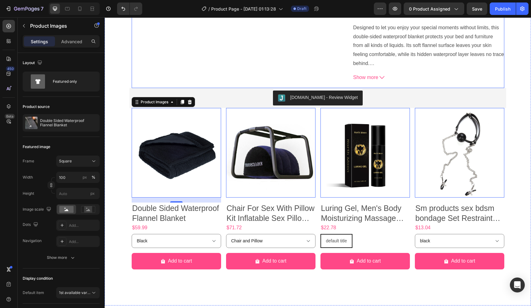
scroll to position [337, 0]
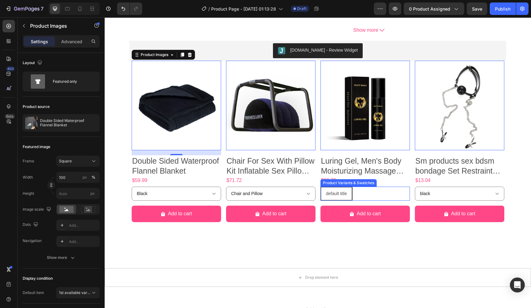
click at [346, 192] on span "default title" at bounding box center [336, 193] width 21 height 5
click at [321, 186] on input "default title default title default title" at bounding box center [320, 186] width 0 height 0
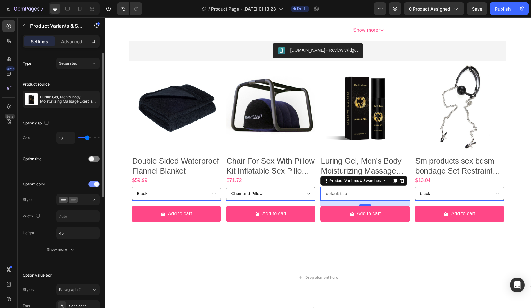
click at [93, 183] on div at bounding box center [94, 184] width 11 height 6
click at [93, 182] on div at bounding box center [94, 184] width 11 height 6
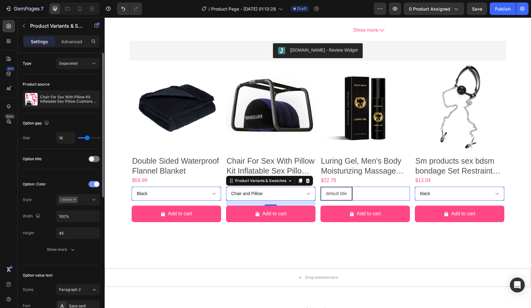
click at [94, 185] on div at bounding box center [94, 184] width 11 height 6
click at [93, 185] on div at bounding box center [94, 184] width 11 height 6
click at [90, 200] on div at bounding box center [78, 199] width 38 height 6
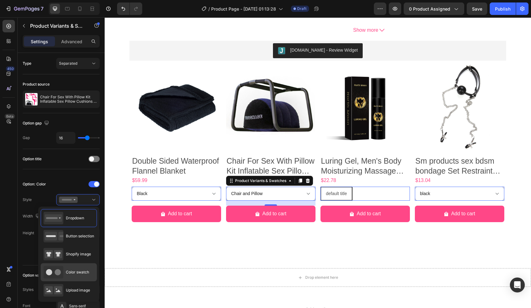
click at [71, 275] on div "Color swatch" at bounding box center [66, 272] width 46 height 12
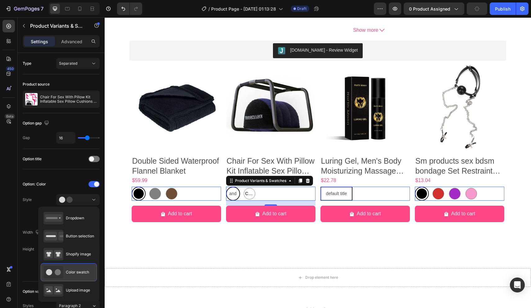
type input "45"
radio input "true"
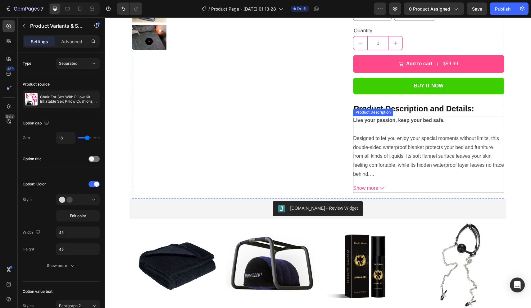
scroll to position [15, 0]
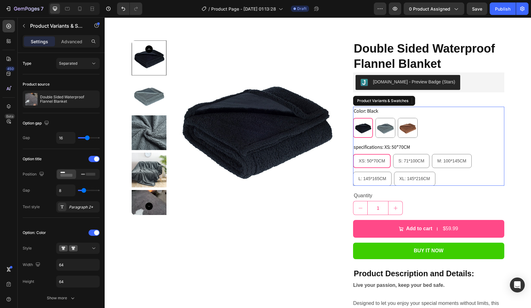
click at [424, 127] on div "Black Black Gray Gray Coffee Coffee" at bounding box center [428, 128] width 151 height 20
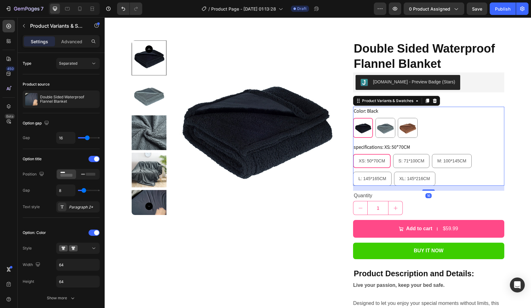
radio input "true"
click at [77, 250] on icon at bounding box center [73, 248] width 9 height 6
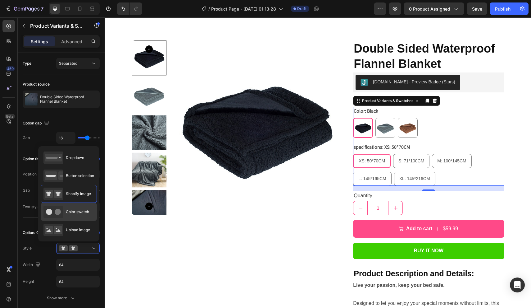
click at [84, 214] on span "Color swatch" at bounding box center [77, 212] width 23 height 6
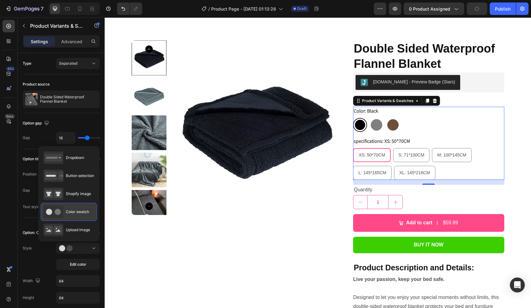
type input "45"
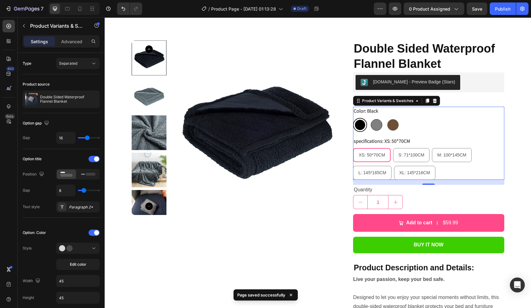
click at [374, 122] on div at bounding box center [376, 124] width 11 height 11
click at [370, 118] on input "Gray Gray" at bounding box center [369, 117] width 0 height 0
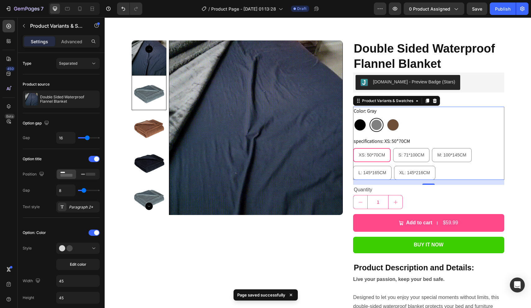
radio input "false"
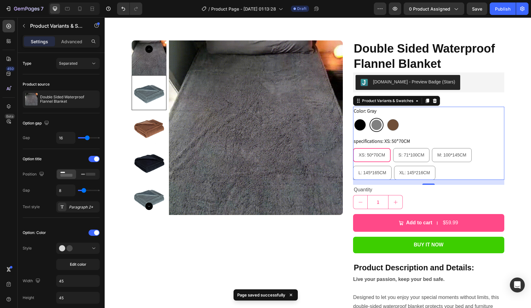
radio input "false"
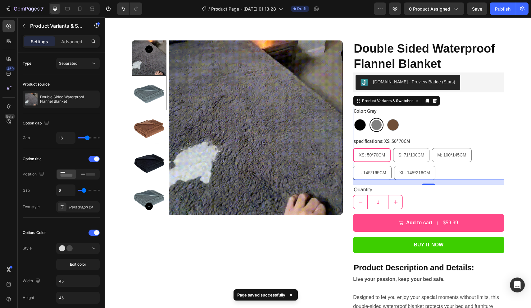
radio input "true"
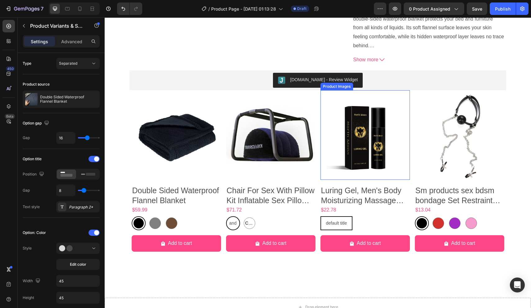
scroll to position [307, 0]
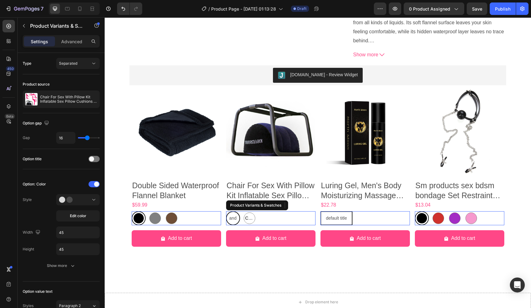
click at [274, 218] on div "Chair and Pillow Chair and Pillow Chair and Pillow Chair Chair Chair" at bounding box center [270, 218] width 89 height 14
click at [248, 215] on span "Chair" at bounding box center [249, 218] width 11 height 8
click at [243, 211] on input "Chair Chair Chair" at bounding box center [242, 211] width 0 height 0
radio input "true"
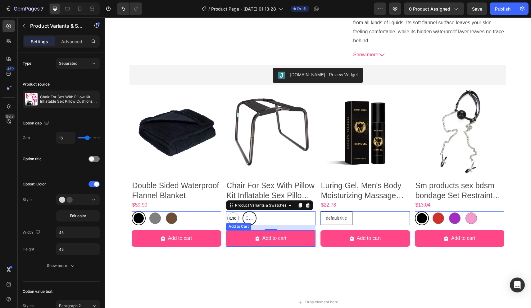
click at [233, 223] on div "Add to Cart" at bounding box center [238, 226] width 23 height 6
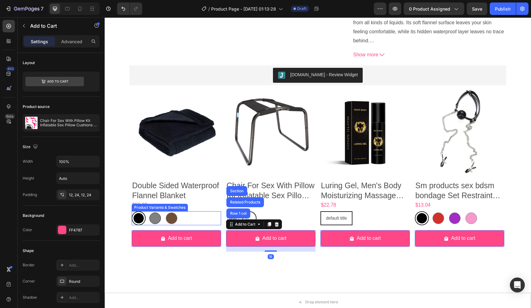
click at [153, 216] on div at bounding box center [154, 217] width 11 height 11
click at [148, 211] on input "Gray Gray" at bounding box center [148, 211] width 0 height 0
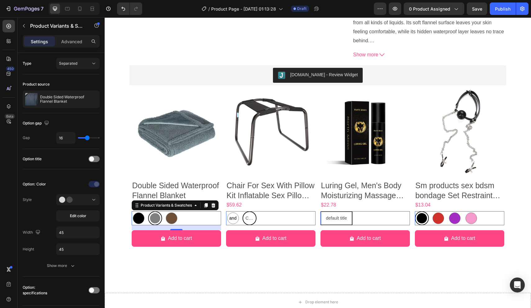
radio input "true"
radio input "false"
click at [440, 216] on div at bounding box center [438, 217] width 11 height 11
click at [432, 211] on input "red red" at bounding box center [431, 211] width 0 height 0
radio input "true"
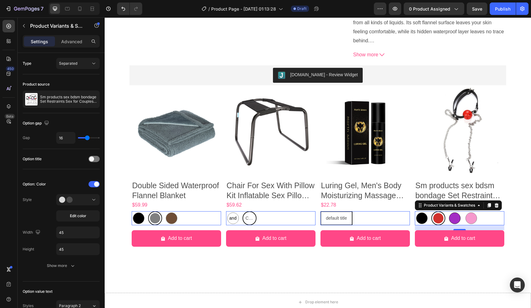
click at [453, 216] on div at bounding box center [454, 217] width 11 height 11
click at [448, 211] on input "purple purple" at bounding box center [448, 211] width 0 height 0
radio input "true"
click at [363, 215] on div "default title default title default title" at bounding box center [365, 218] width 89 height 14
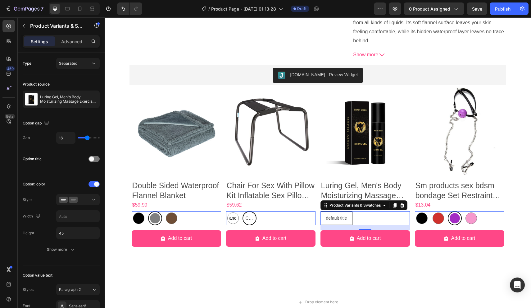
click at [206, 215] on div "Black Black Gray Gray Coffee Coffee" at bounding box center [176, 218] width 89 height 14
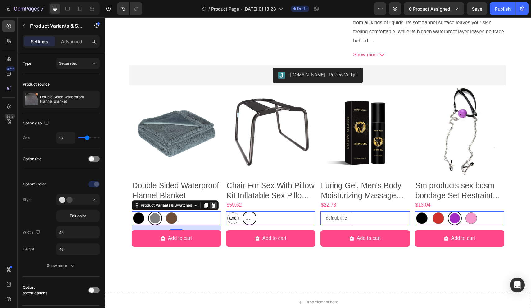
click at [214, 205] on icon at bounding box center [213, 205] width 5 height 5
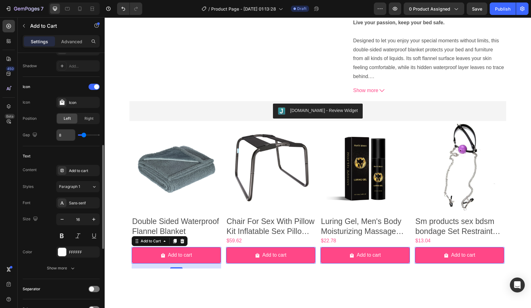
scroll to position [234, 0]
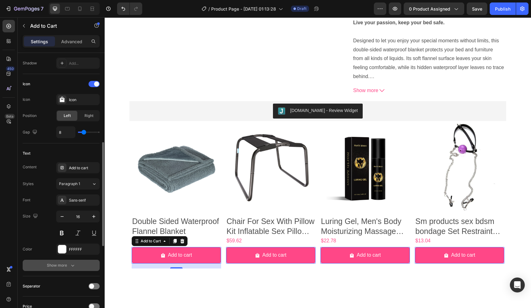
click at [66, 264] on div "Show more" at bounding box center [61, 265] width 29 height 6
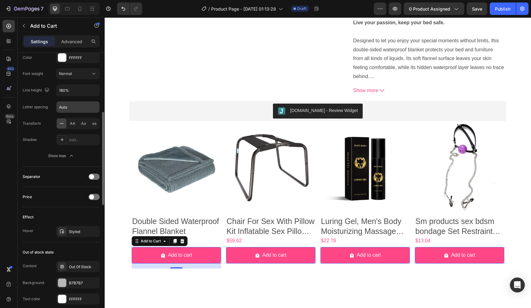
scroll to position [436, 0]
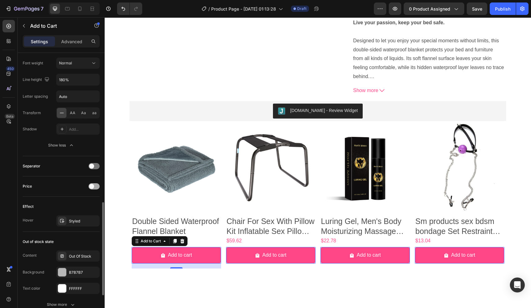
click at [93, 185] on span at bounding box center [91, 186] width 5 height 5
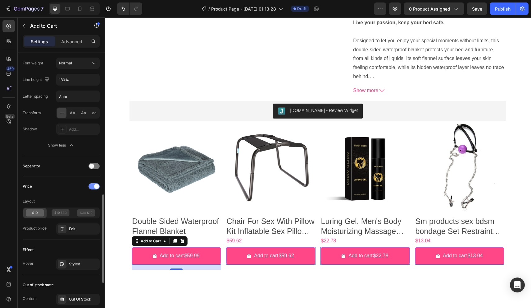
click at [93, 185] on div at bounding box center [94, 186] width 11 height 6
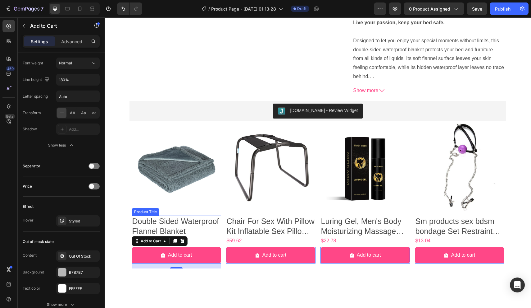
click at [210, 225] on h2 "Double Sided Waterproof Flannel Blanket" at bounding box center [176, 225] width 89 height 21
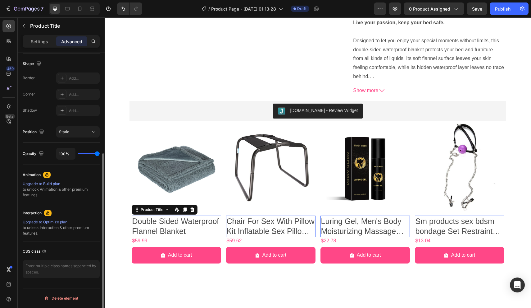
scroll to position [0, 0]
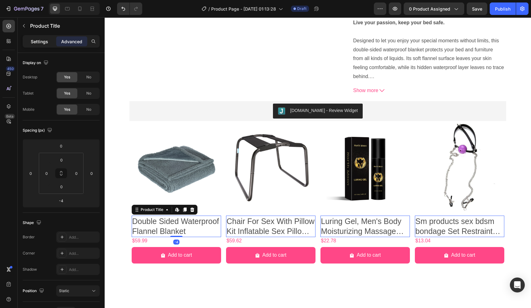
click at [44, 43] on p "Settings" at bounding box center [39, 41] width 17 height 7
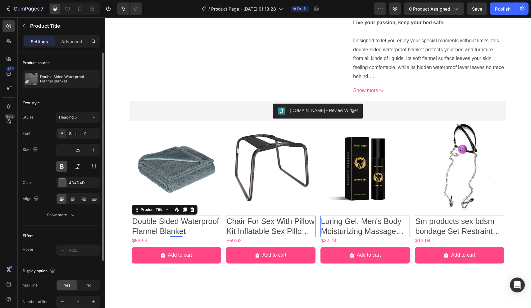
click at [66, 165] on button at bounding box center [61, 166] width 11 height 11
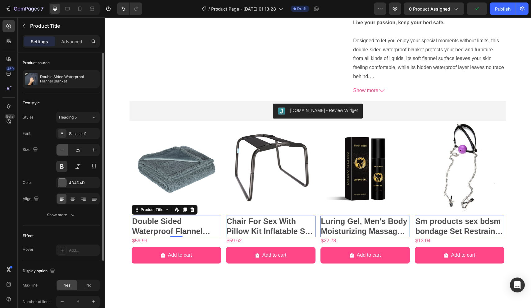
click at [62, 150] on icon "button" at bounding box center [62, 150] width 6 height 6
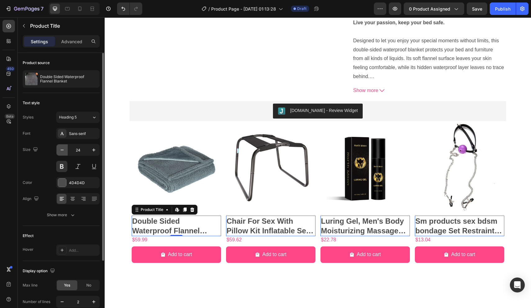
click at [62, 150] on icon "button" at bounding box center [62, 150] width 6 height 6
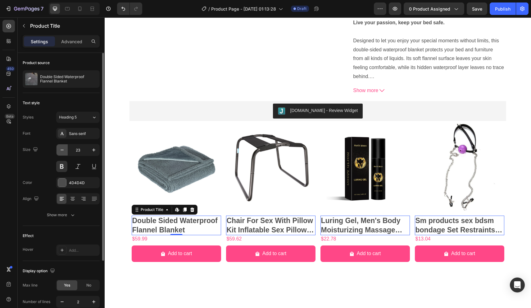
click at [62, 150] on icon "button" at bounding box center [62, 150] width 6 height 6
type input "22"
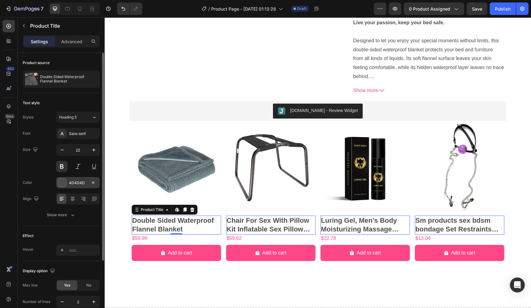
click at [59, 182] on div at bounding box center [62, 182] width 8 height 8
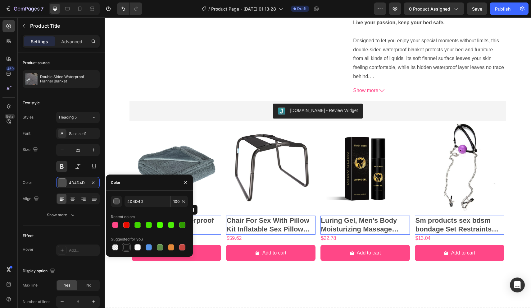
click at [124, 247] on div at bounding box center [126, 247] width 6 height 6
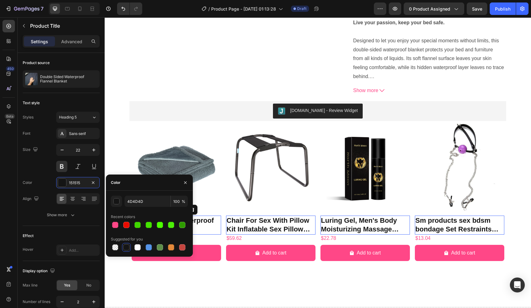
type input "151515"
click at [48, 175] on div "Font Sans-serif Size 22 Color 151515 Align Show more" at bounding box center [61, 174] width 77 height 93
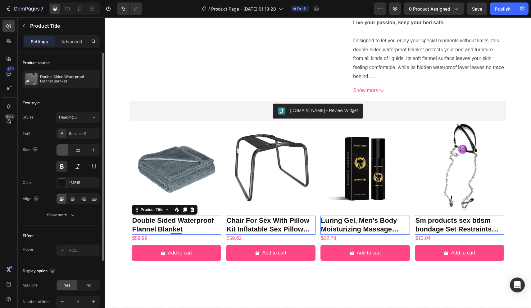
click at [64, 149] on icon "button" at bounding box center [62, 150] width 6 height 6
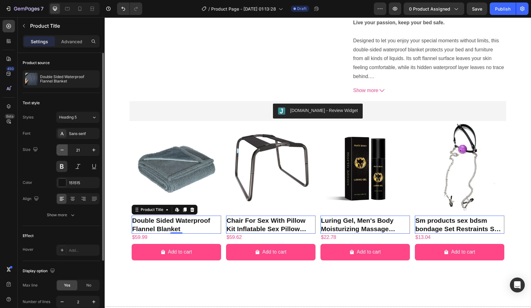
click at [64, 149] on icon "button" at bounding box center [62, 150] width 6 height 6
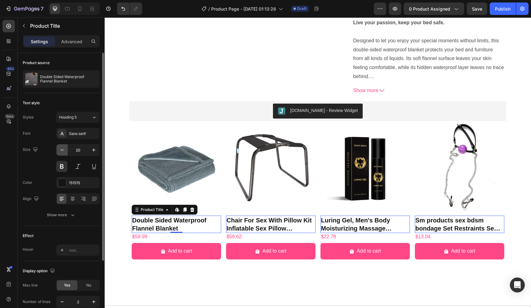
click at [64, 149] on icon "button" at bounding box center [62, 150] width 6 height 6
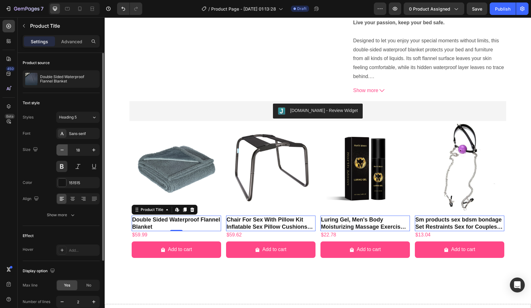
click at [64, 149] on icon "button" at bounding box center [62, 150] width 6 height 6
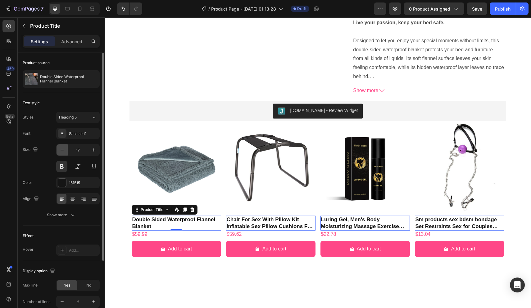
click at [64, 149] on icon "button" at bounding box center [62, 150] width 6 height 6
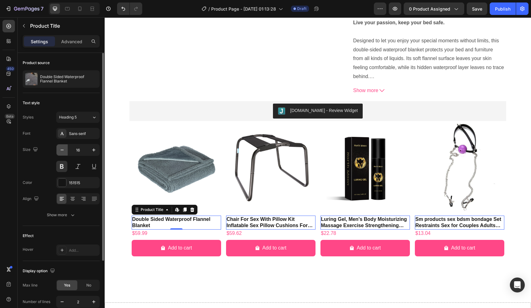
click at [64, 149] on icon "button" at bounding box center [62, 150] width 6 height 6
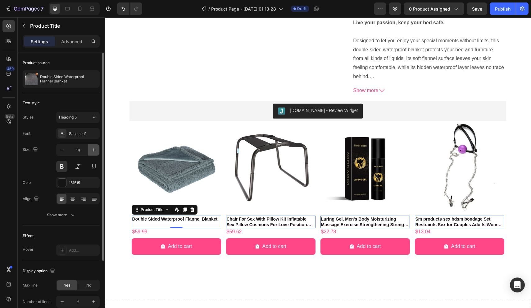
click at [91, 152] on icon "button" at bounding box center [94, 150] width 6 height 6
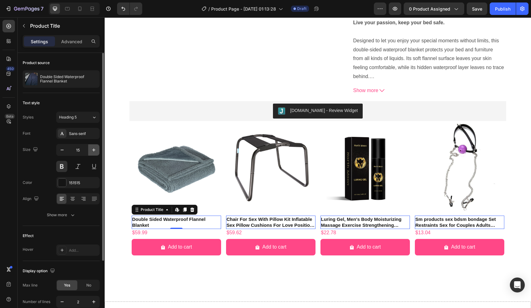
click at [91, 152] on icon "button" at bounding box center [94, 150] width 6 height 6
type input "16"
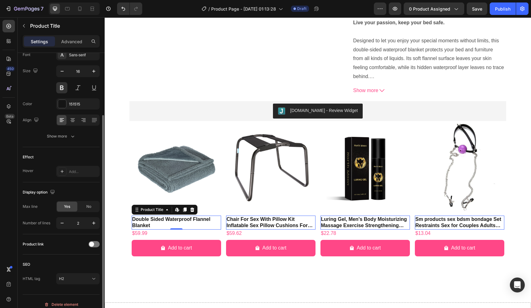
scroll to position [80, 0]
click at [92, 219] on icon "button" at bounding box center [94, 221] width 6 height 6
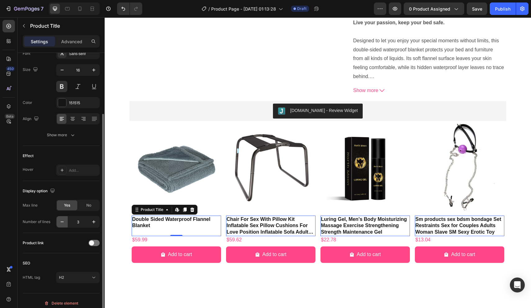
click at [62, 220] on icon "button" at bounding box center [62, 221] width 6 height 6
type input "2"
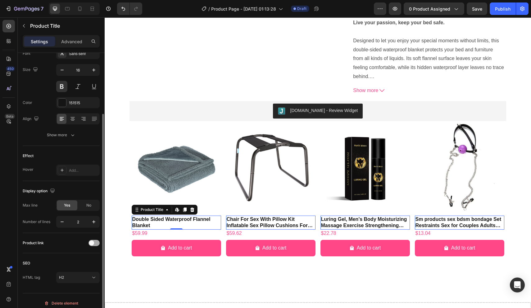
click at [90, 244] on span at bounding box center [91, 242] width 5 height 5
click at [90, 244] on div at bounding box center [94, 243] width 11 height 6
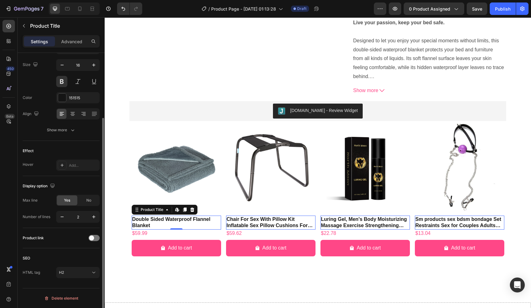
scroll to position [85, 0]
click at [94, 237] on div at bounding box center [94, 238] width 11 height 6
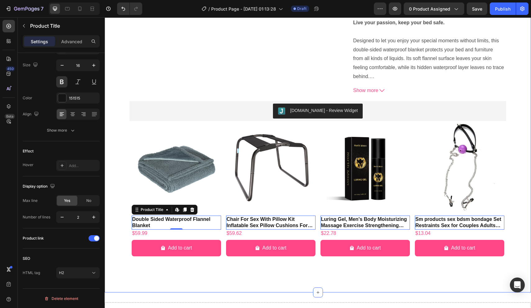
click at [143, 264] on div "Product Images Double Sided Waterproof Flannel Blanket Product Title Judge.me -…" at bounding box center [318, 25] width 427 height 533
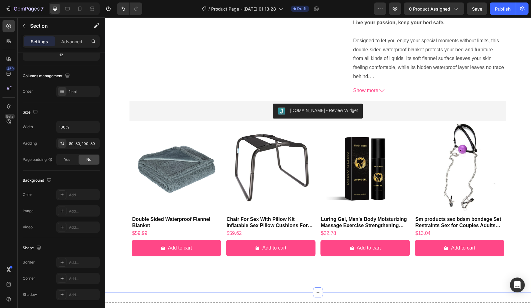
scroll to position [0, 0]
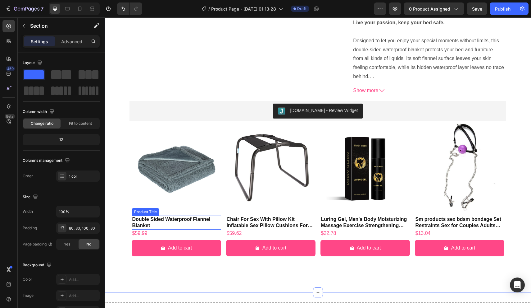
click at [142, 222] on h2 "Double Sided Waterproof Flannel Blanket" at bounding box center [176, 222] width 89 height 14
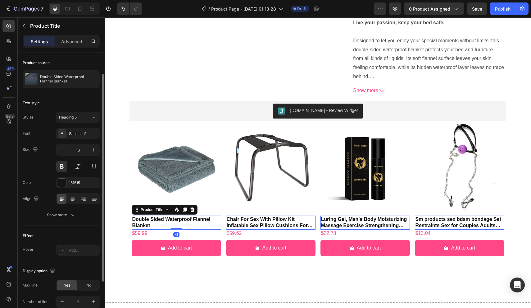
scroll to position [85, 0]
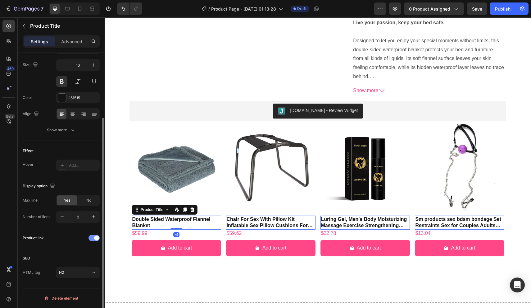
click at [94, 239] on div at bounding box center [94, 238] width 11 height 6
click at [93, 240] on div at bounding box center [94, 238] width 11 height 6
click at [143, 230] on div "$59.99" at bounding box center [140, 233] width 16 height 10
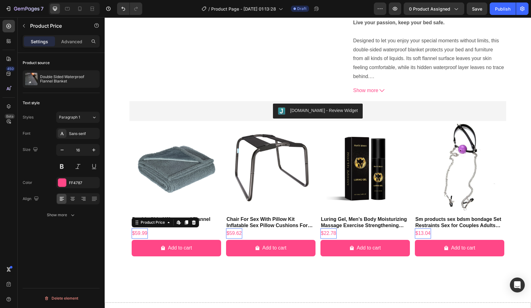
scroll to position [0, 0]
click at [60, 166] on button at bounding box center [61, 166] width 11 height 11
click at [184, 236] on div "$59.99 Product Price Edit content in Shopify 0 Product Price Edit content in Sh…" at bounding box center [176, 233] width 89 height 10
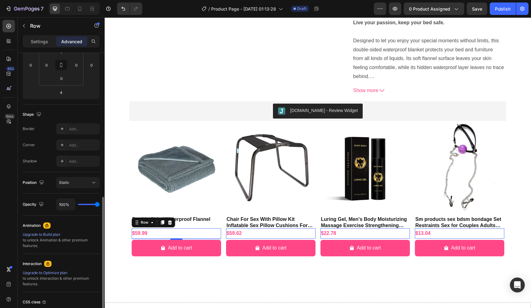
scroll to position [154, 0]
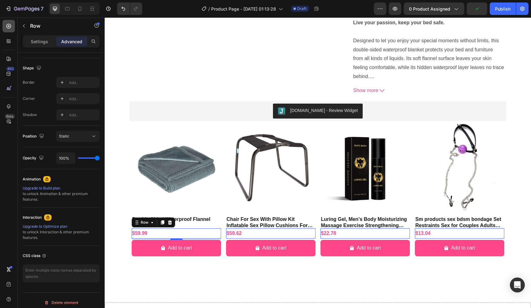
click at [9, 28] on icon at bounding box center [9, 26] width 5 height 5
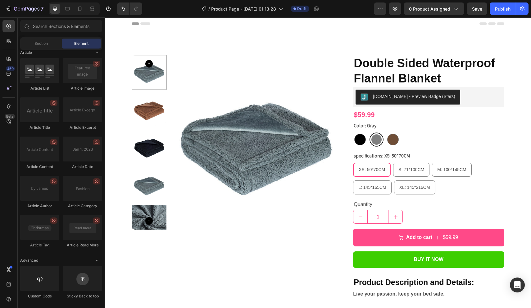
scroll to position [0, 0]
click at [395, 12] on button "button" at bounding box center [395, 8] width 12 height 12
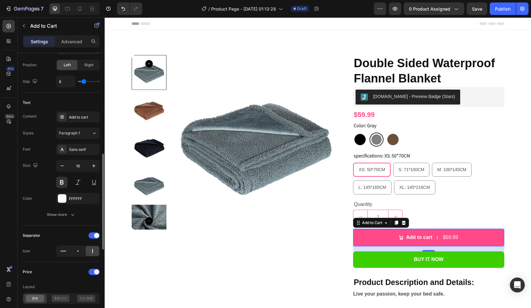
scroll to position [285, 0]
click at [66, 214] on div "Show more" at bounding box center [61, 214] width 29 height 6
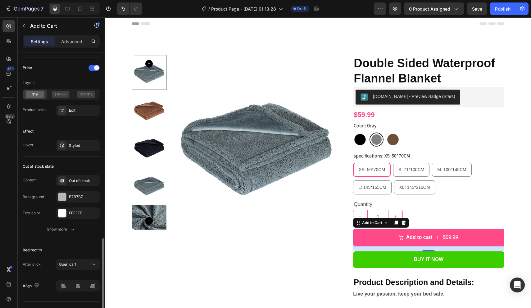
scroll to position [584, 0]
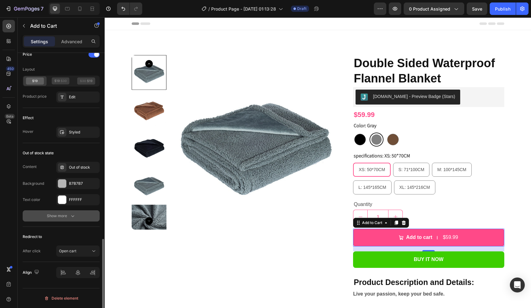
click at [72, 216] on icon "button" at bounding box center [73, 216] width 6 height 6
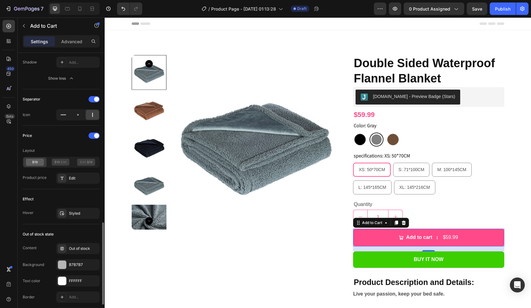
scroll to position [494, 0]
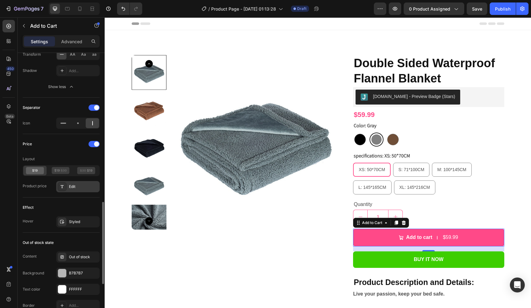
click at [73, 188] on div "Edit" at bounding box center [83, 187] width 29 height 6
click at [71, 204] on div "Effect" at bounding box center [61, 207] width 77 height 10
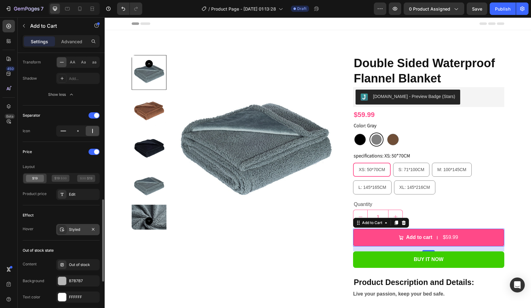
click at [69, 230] on div "Styled" at bounding box center [78, 230] width 18 height 6
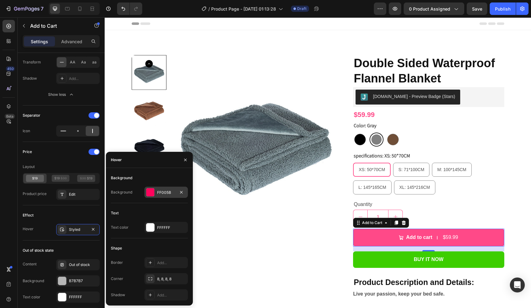
click at [169, 191] on div "FF005B" at bounding box center [166, 193] width 18 height 6
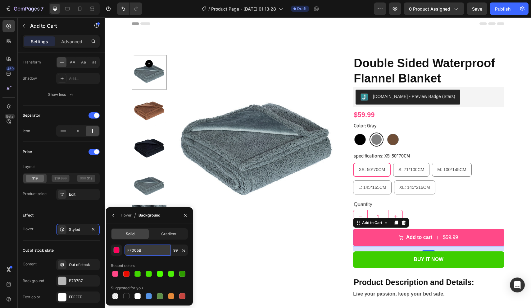
click at [144, 247] on input "FF005B" at bounding box center [148, 249] width 46 height 11
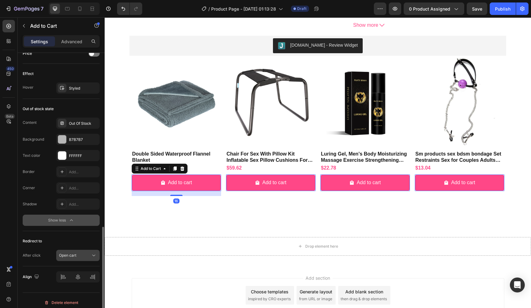
scroll to position [491, 0]
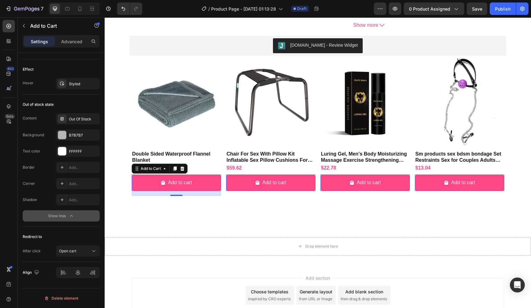
click at [68, 218] on div "Show less" at bounding box center [61, 216] width 26 height 6
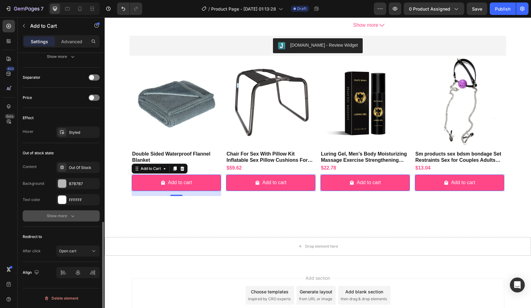
scroll to position [442, 0]
click at [68, 218] on div "Show more" at bounding box center [61, 216] width 29 height 6
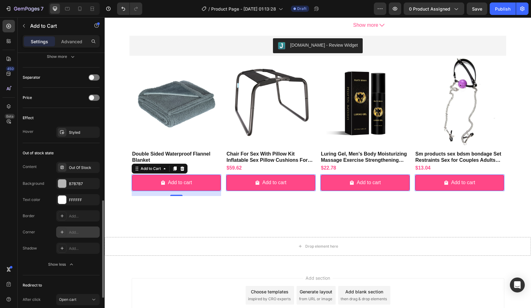
scroll to position [422, 0]
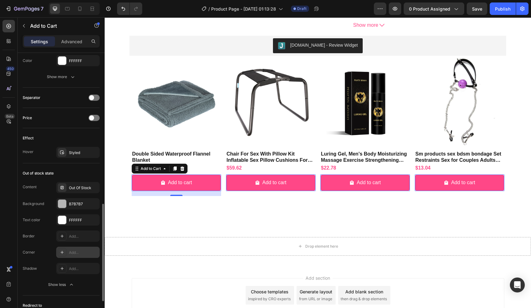
click at [76, 250] on div "Add..." at bounding box center [83, 252] width 29 height 6
click at [51, 239] on div "Border Add..." at bounding box center [61, 235] width 77 height 11
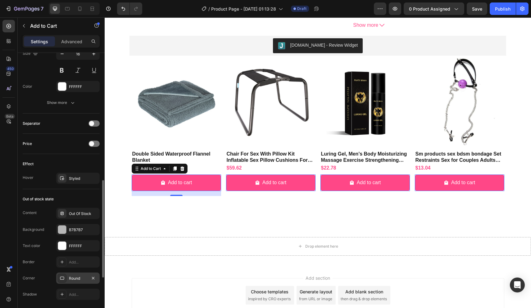
scroll to position [384, 0]
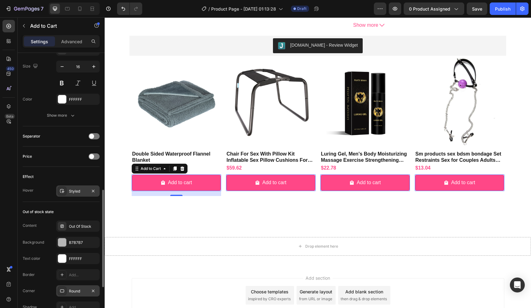
click at [82, 190] on div "Styled" at bounding box center [78, 191] width 18 height 6
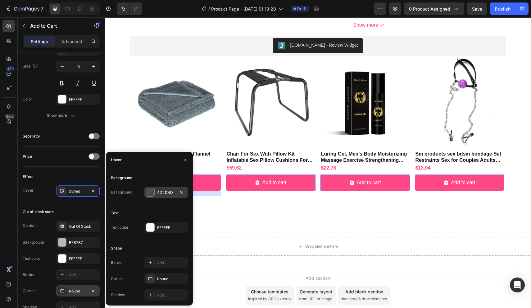
click at [150, 191] on div at bounding box center [150, 192] width 8 height 8
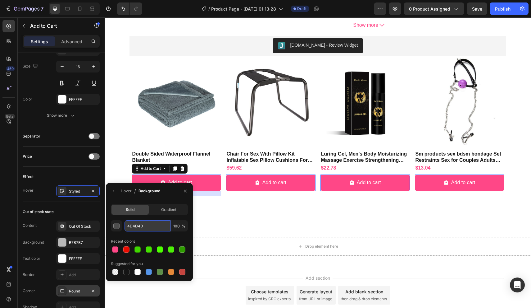
click at [146, 227] on input "4D4D4D" at bounding box center [148, 225] width 46 height 11
paste input "FF005B"
type input "FF005B"
click at [77, 204] on div "Out of stock state Content Out Of Stock Background B7B7B7 Text color FFFFFF Bor…" at bounding box center [61, 268] width 77 height 132
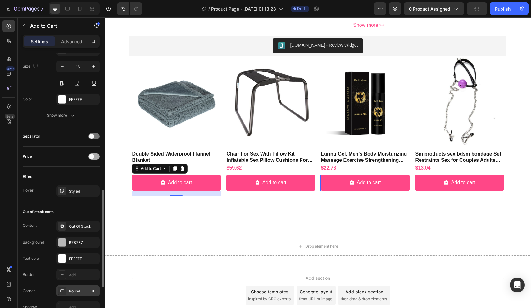
click at [94, 155] on span at bounding box center [91, 156] width 5 height 5
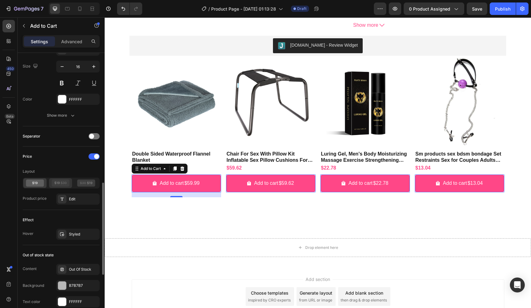
click at [65, 186] on icon at bounding box center [61, 182] width 18 height 7
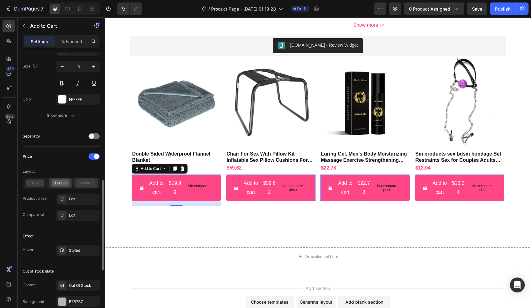
click at [81, 186] on icon at bounding box center [86, 182] width 18 height 7
click at [38, 184] on icon at bounding box center [35, 182] width 18 height 7
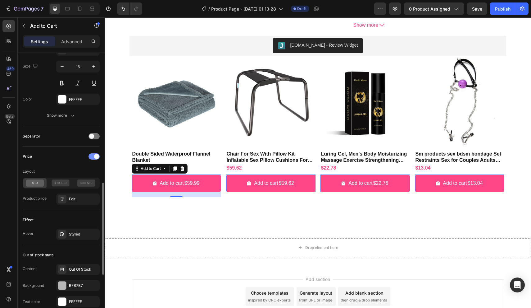
click at [92, 158] on div at bounding box center [94, 156] width 11 height 6
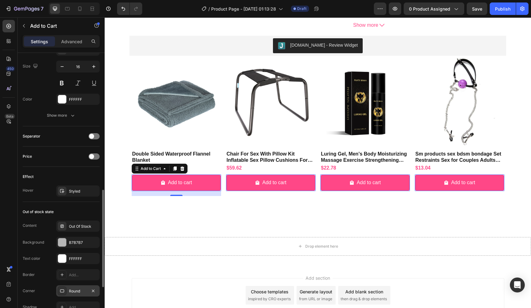
click at [93, 139] on div "Separator" at bounding box center [61, 136] width 77 height 10
click at [93, 137] on span at bounding box center [91, 136] width 5 height 5
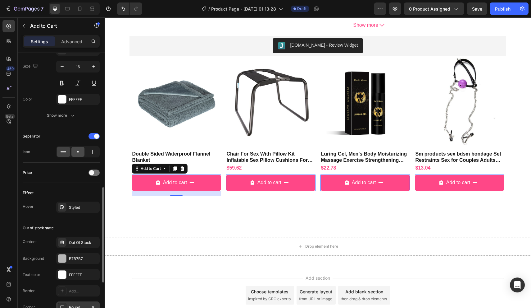
click at [76, 151] on icon at bounding box center [78, 152] width 6 height 6
click at [97, 136] on span at bounding box center [96, 136] width 5 height 5
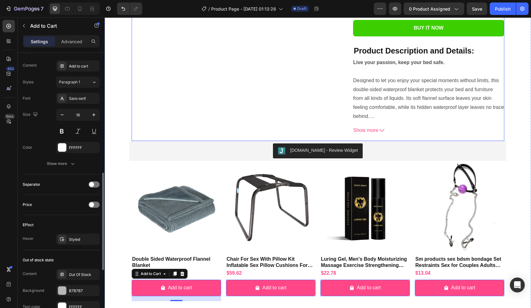
scroll to position [232, 0]
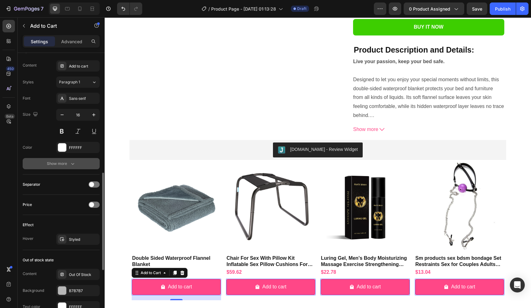
click at [76, 162] on button "Show more" at bounding box center [61, 163] width 77 height 11
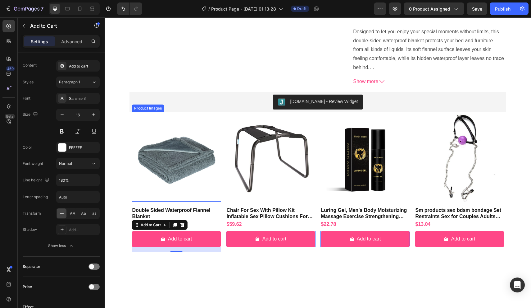
scroll to position [282, 0]
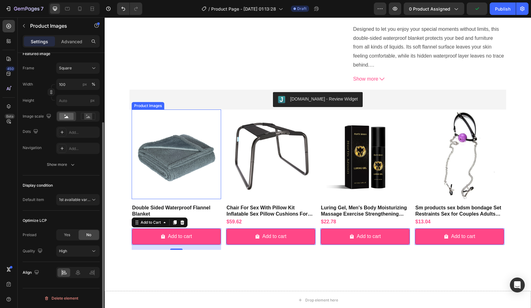
click at [139, 169] on img at bounding box center [176, 153] width 89 height 89
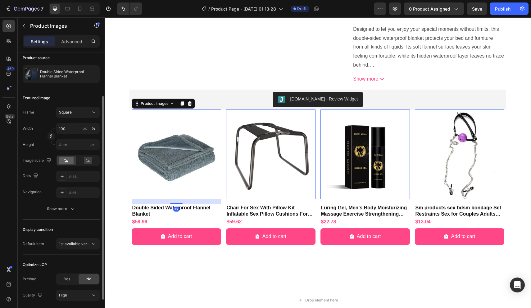
scroll to position [54, 0]
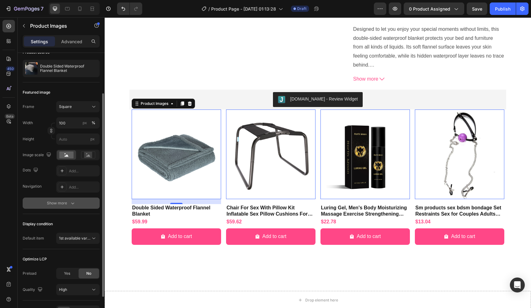
click at [70, 208] on button "Show more" at bounding box center [61, 202] width 77 height 11
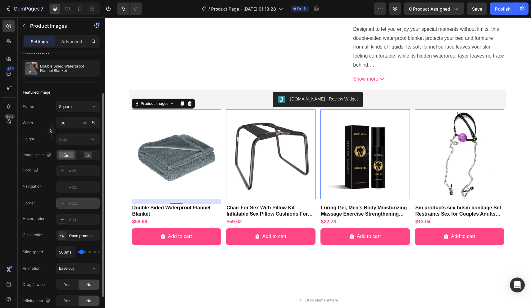
click at [82, 203] on div "Add..." at bounding box center [83, 203] width 29 height 6
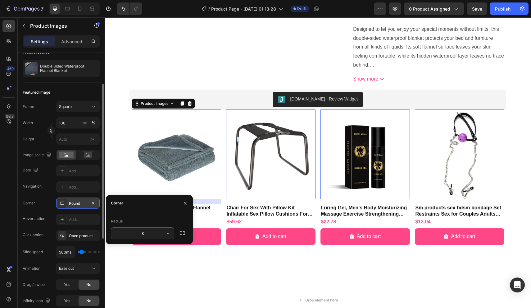
click at [48, 201] on div "Corner Round" at bounding box center [61, 202] width 77 height 11
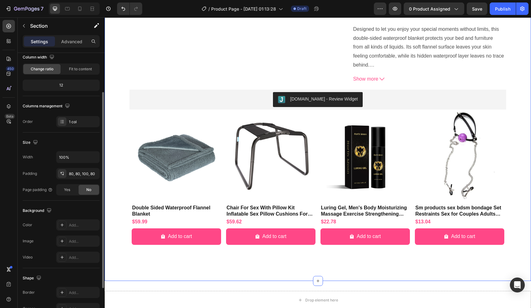
click at [113, 168] on div "Product Images Double Sided Waterproof Flannel Blanket Product Title Judge.me -…" at bounding box center [318, 14] width 427 height 533
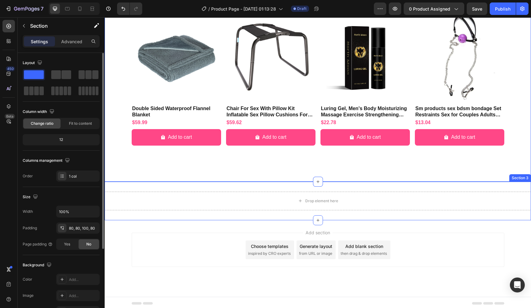
scroll to position [381, 0]
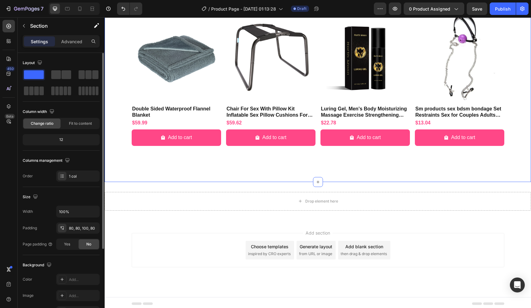
click at [270, 299] on div "Footer" at bounding box center [318, 303] width 373 height 12
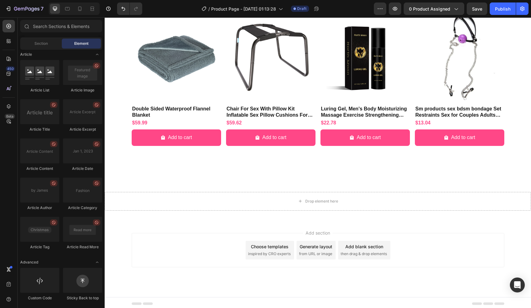
click at [119, 303] on span "Footer" at bounding box center [123, 303] width 12 height 6
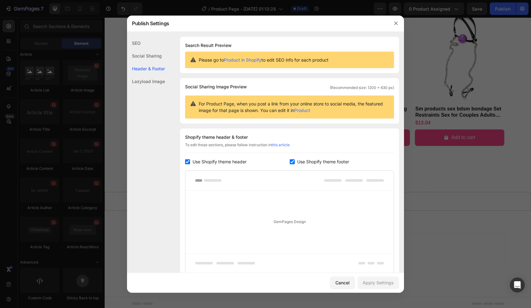
scroll to position [52, 0]
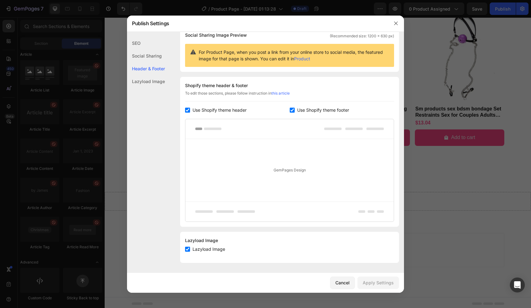
click at [165, 83] on div "Lazyload Image" at bounding box center [146, 81] width 38 height 13
click at [154, 60] on div "Social Sharing" at bounding box center [146, 55] width 38 height 13
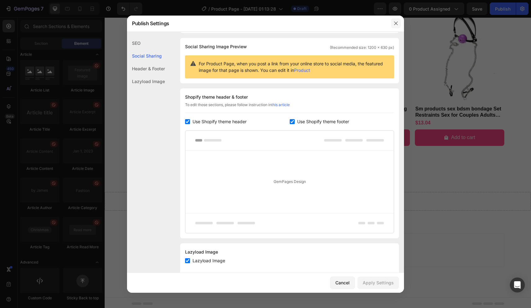
click at [395, 23] on icon "button" at bounding box center [396, 23] width 5 height 5
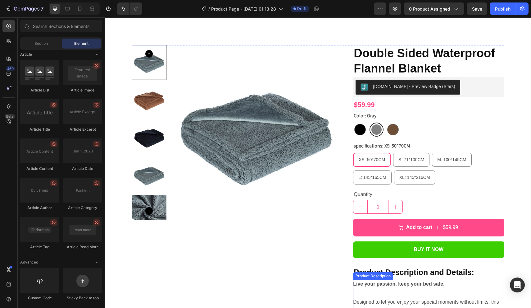
scroll to position [14, 0]
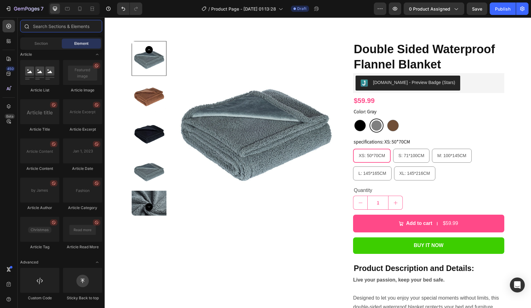
click at [62, 30] on input "text" at bounding box center [61, 26] width 82 height 12
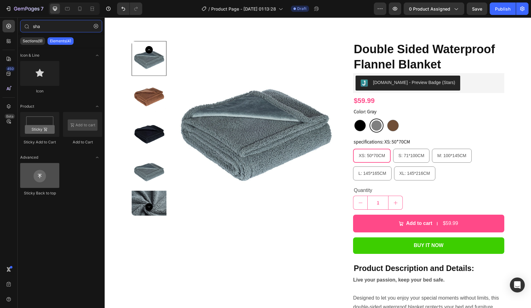
type input "sha"
click at [42, 176] on div at bounding box center [39, 175] width 39 height 25
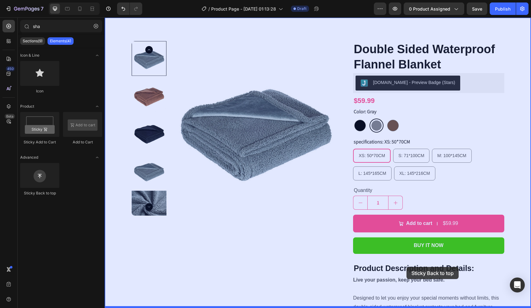
drag, startPoint x: 147, startPoint y: 194, endPoint x: 407, endPoint y: 267, distance: 269.7
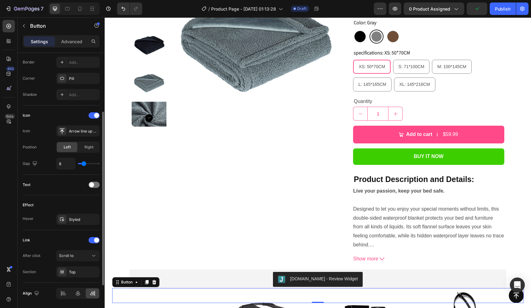
scroll to position [135, 0]
click at [65, 295] on icon at bounding box center [63, 293] width 6 height 6
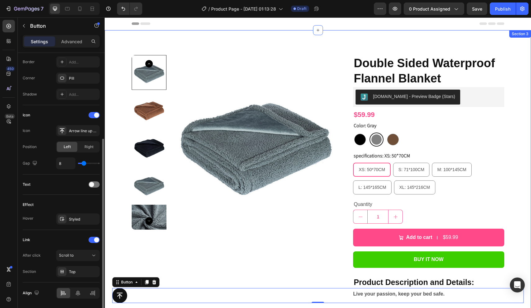
scroll to position [0, 0]
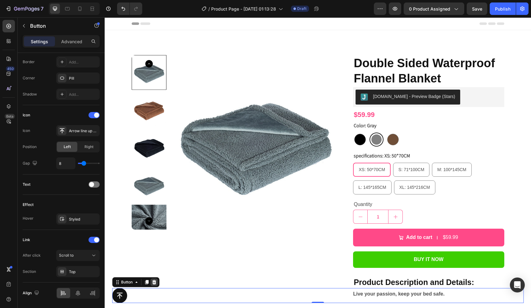
click at [154, 280] on icon at bounding box center [154, 282] width 4 height 4
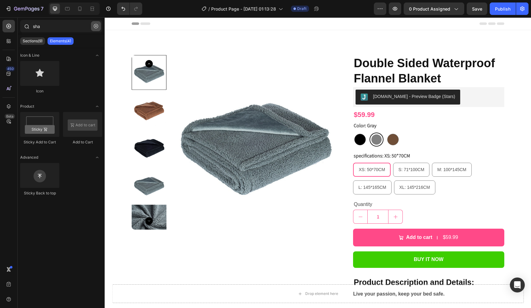
click at [96, 26] on icon "button" at bounding box center [96, 26] width 2 height 2
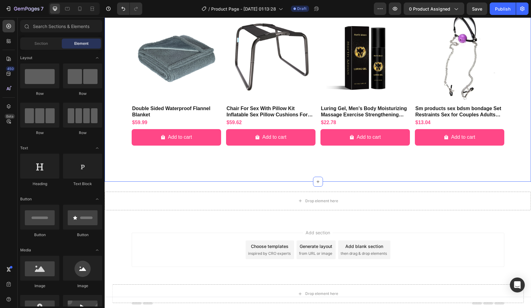
scroll to position [381, 0]
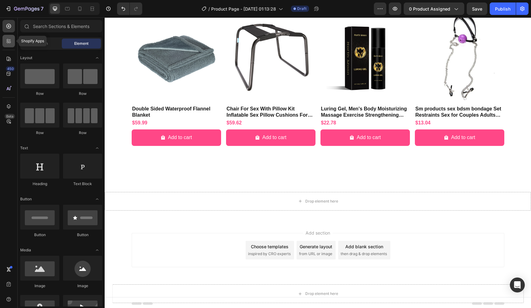
click at [14, 44] on div at bounding box center [8, 41] width 12 height 12
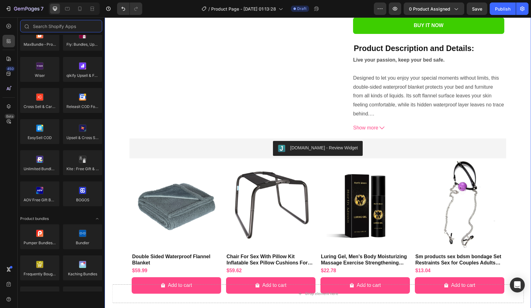
scroll to position [212, 0]
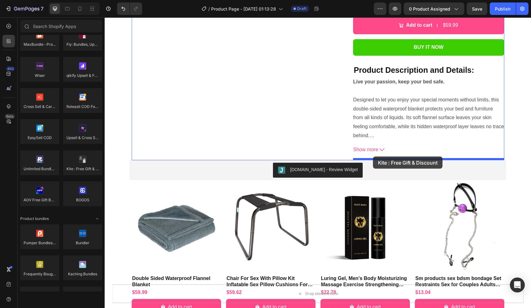
drag, startPoint x: 186, startPoint y: 187, endPoint x: 373, endPoint y: 156, distance: 189.6
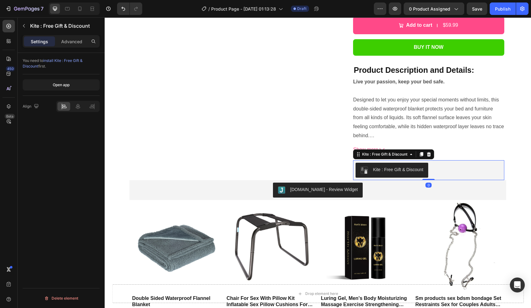
click at [377, 169] on div "Kite : Free Gift & Discount" at bounding box center [398, 169] width 50 height 7
click at [428, 154] on icon at bounding box center [429, 154] width 4 height 4
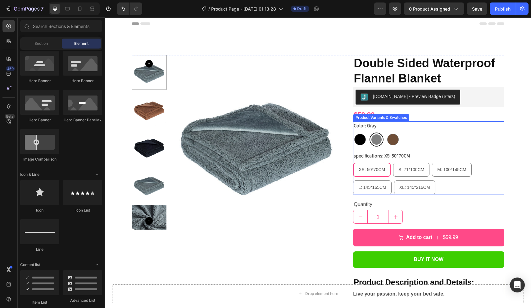
scroll to position [0, 0]
click at [401, 11] on button "button" at bounding box center [395, 8] width 12 height 12
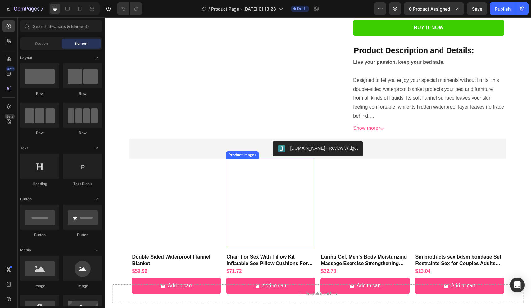
scroll to position [244, 0]
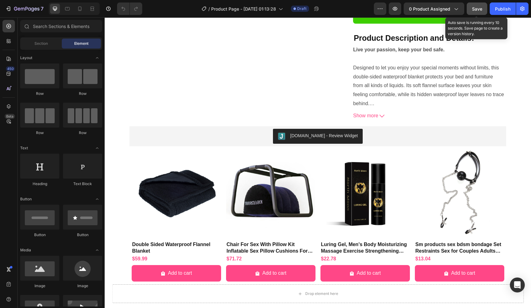
click at [478, 5] on button "Save" at bounding box center [477, 8] width 21 height 12
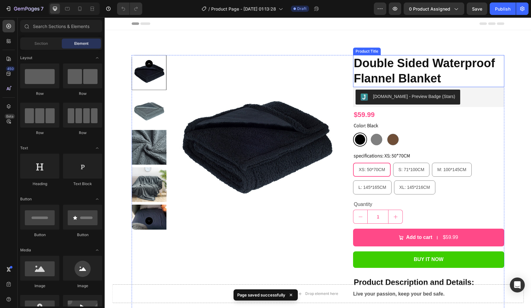
scroll to position [0, 0]
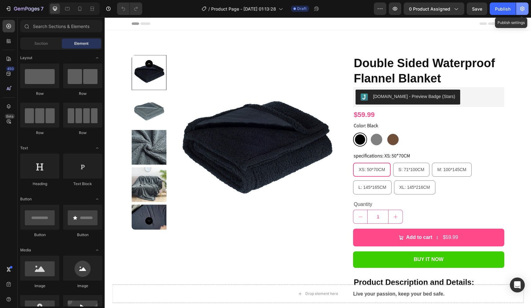
click at [521, 10] on icon "button" at bounding box center [522, 9] width 4 height 5
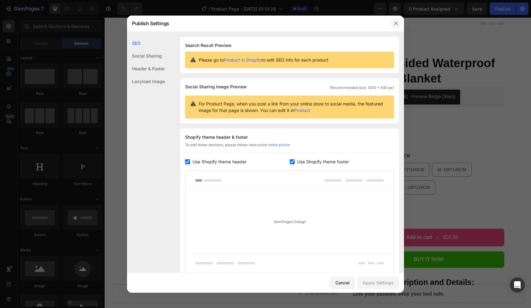
drag, startPoint x: 395, startPoint y: 18, endPoint x: 291, endPoint y: 1, distance: 105.8
click at [395, 18] on button "button" at bounding box center [396, 23] width 10 height 10
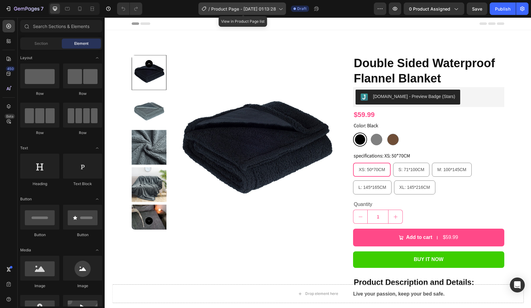
click at [252, 11] on span "Product Page - [DATE] 01:13:28" at bounding box center [243, 9] width 65 height 7
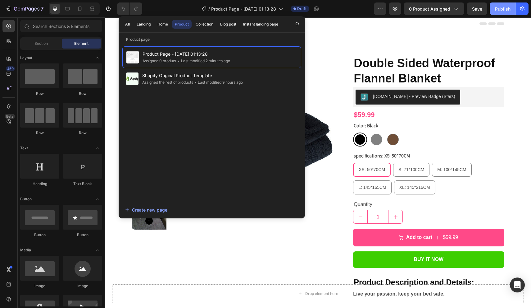
click at [497, 9] on div "Publish" at bounding box center [503, 9] width 16 height 7
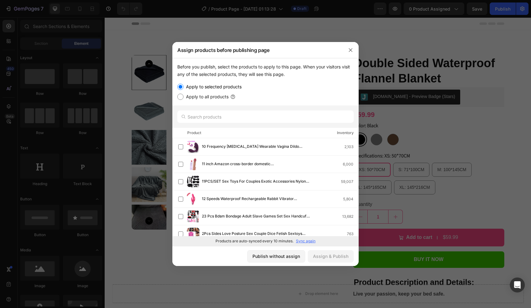
click at [206, 97] on label "Apply to all products" at bounding box center [206, 96] width 45 height 7
click at [184, 97] on input "Apply to all products" at bounding box center [180, 97] width 6 height 6
radio input "true"
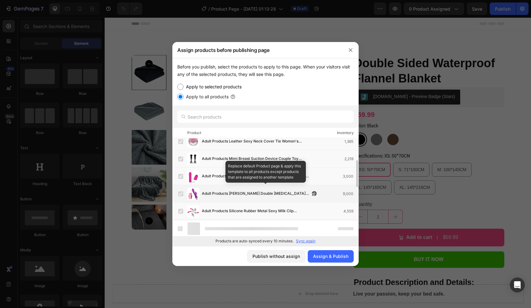
scroll to position [266, 0]
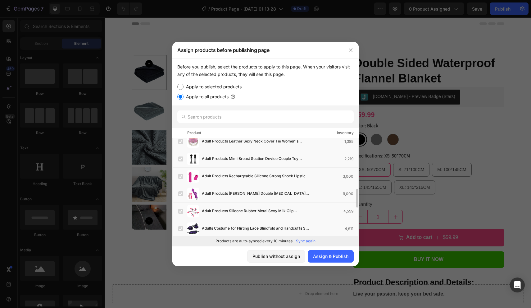
click at [306, 241] on p "Sync again" at bounding box center [306, 241] width 20 height 6
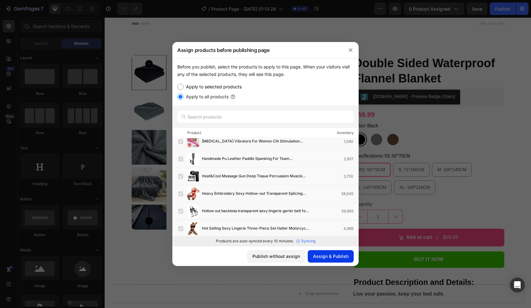
click at [323, 254] on div "Assign & Publish" at bounding box center [330, 256] width 35 height 7
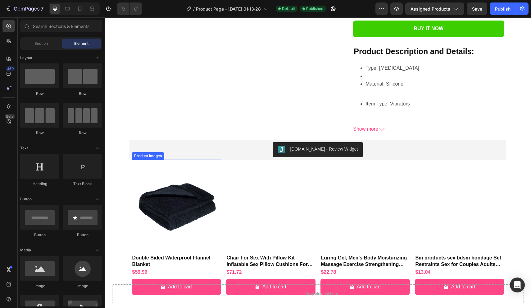
scroll to position [265, 0]
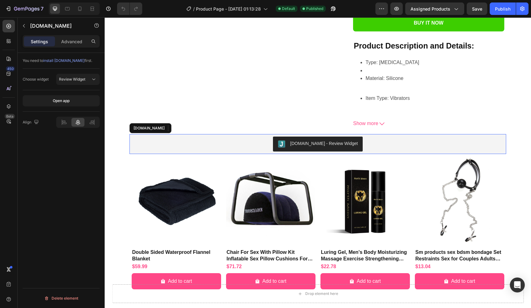
click at [263, 136] on div "[DOMAIN_NAME] - Review Widget" at bounding box center [318, 143] width 372 height 15
click at [66, 122] on icon at bounding box center [64, 122] width 6 height 6
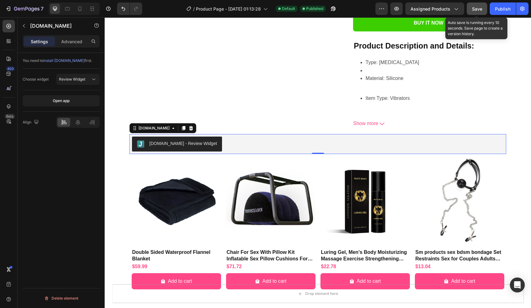
click at [482, 10] on span "Save" at bounding box center [477, 8] width 10 height 5
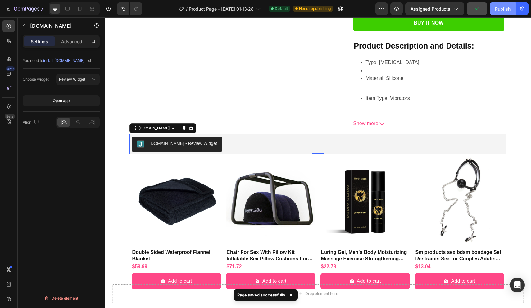
click at [508, 8] on div "Publish" at bounding box center [503, 9] width 16 height 7
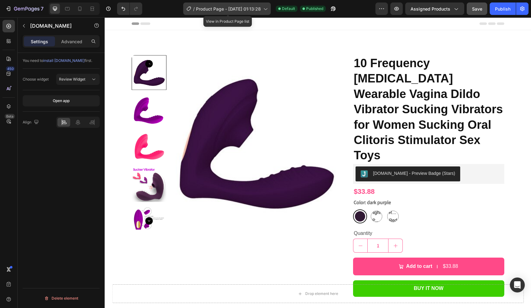
scroll to position [0, 0]
click at [226, 7] on span "Product Page - [DATE] 01:13:28" at bounding box center [228, 9] width 65 height 7
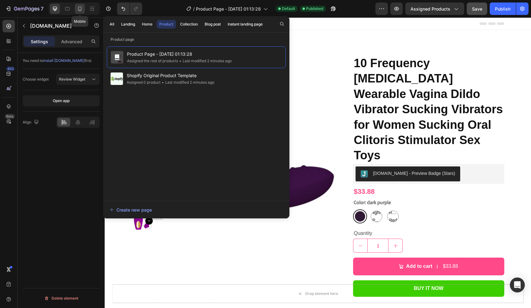
click at [84, 10] on div at bounding box center [80, 9] width 10 height 10
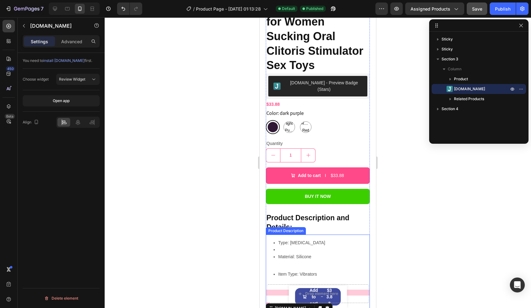
scroll to position [193, 0]
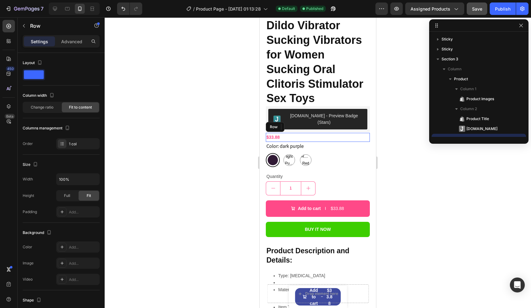
click at [285, 133] on div "$33.88 Product Price Product Price Row" at bounding box center [318, 137] width 104 height 9
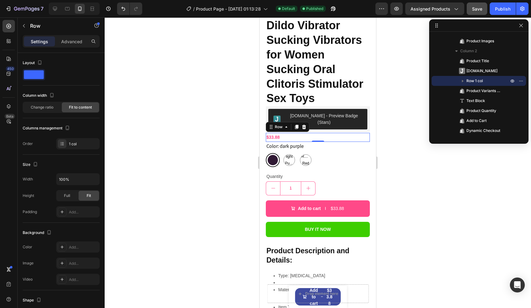
click at [319, 133] on div "$33.88 Product Price Product Price Row 0" at bounding box center [318, 137] width 104 height 9
click at [78, 177] on input "100%" at bounding box center [78, 178] width 43 height 11
click at [93, 179] on icon "button" at bounding box center [94, 179] width 6 height 6
click at [62, 179] on input "100%" at bounding box center [78, 178] width 43 height 11
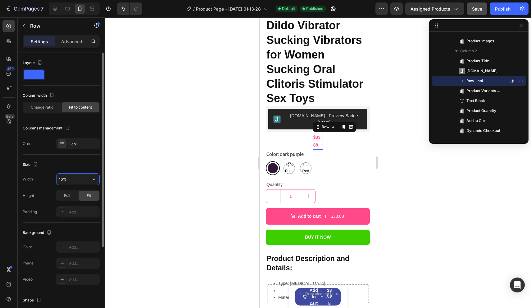
type input "100%"
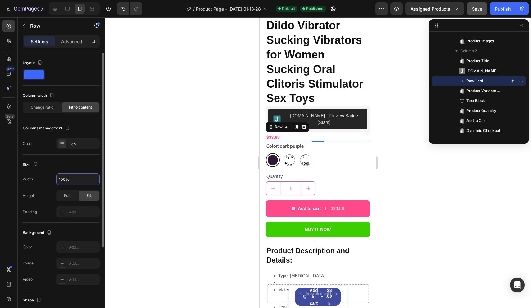
click at [69, 80] on div "Layout" at bounding box center [61, 72] width 77 height 28
click at [33, 76] on span at bounding box center [34, 74] width 20 height 9
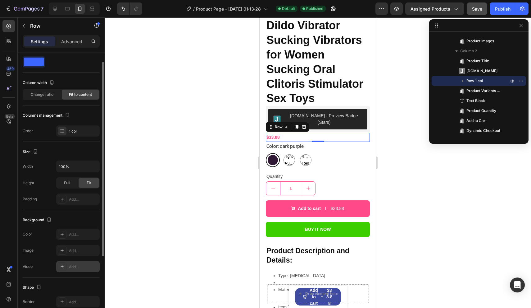
scroll to position [0, 0]
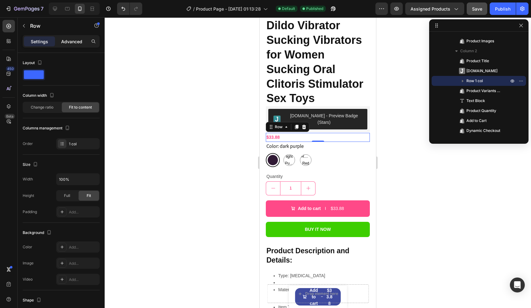
click at [68, 39] on p "Advanced" at bounding box center [71, 41] width 21 height 7
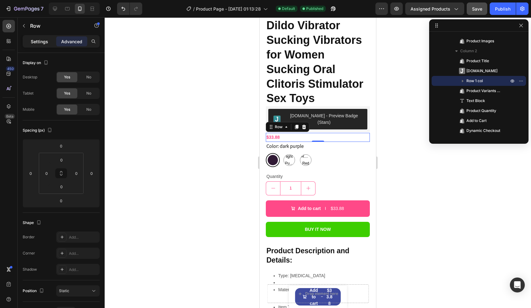
click at [41, 43] on p "Settings" at bounding box center [39, 41] width 17 height 7
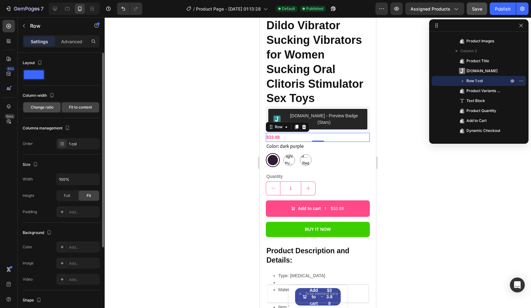
click at [54, 108] on div "Change ratio" at bounding box center [41, 107] width 37 height 10
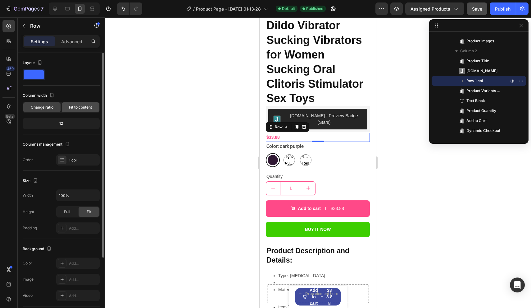
click at [76, 106] on span "Fit to content" at bounding box center [80, 107] width 23 height 6
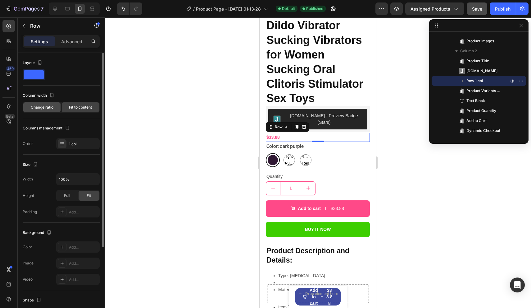
click at [42, 106] on span "Change ratio" at bounding box center [42, 107] width 23 height 6
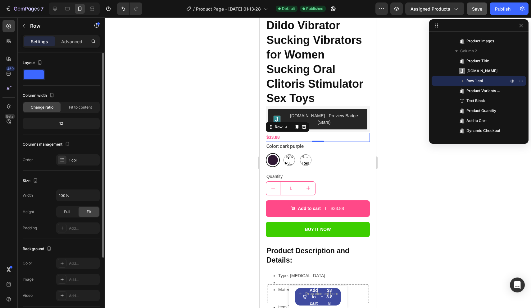
click at [62, 122] on div "12" at bounding box center [61, 123] width 75 height 9
click at [79, 110] on div "Fit to content" at bounding box center [80, 107] width 37 height 10
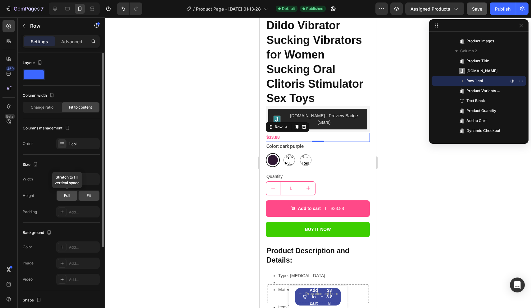
click at [66, 194] on span "Full" at bounding box center [67, 196] width 6 height 6
click at [85, 197] on div "Fit" at bounding box center [89, 195] width 21 height 10
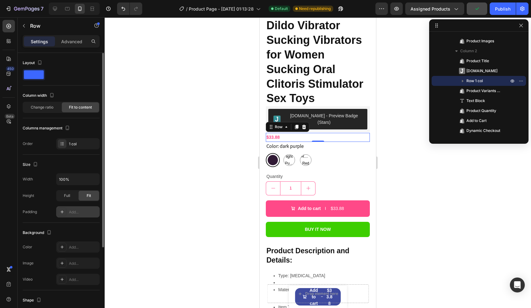
scroll to position [109, 0]
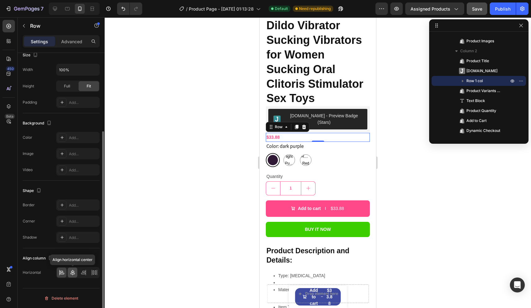
click at [72, 275] on icon at bounding box center [73, 272] width 4 height 6
click at [64, 273] on icon at bounding box center [62, 272] width 6 height 6
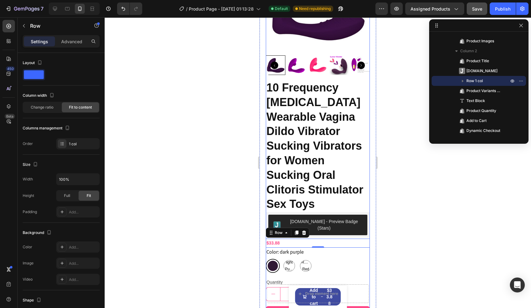
scroll to position [18, 0]
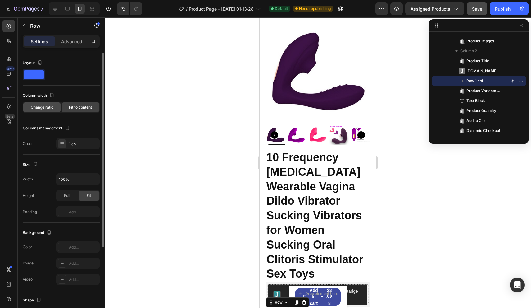
click at [46, 109] on span "Change ratio" at bounding box center [42, 107] width 23 height 6
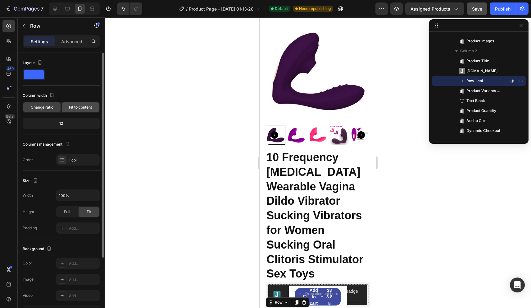
click at [78, 107] on span "Fit to content" at bounding box center [80, 107] width 23 height 6
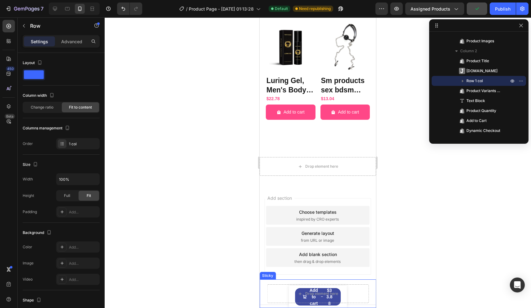
scroll to position [647, 0]
click at [361, 290] on div "Drop element here" at bounding box center [318, 293] width 102 height 19
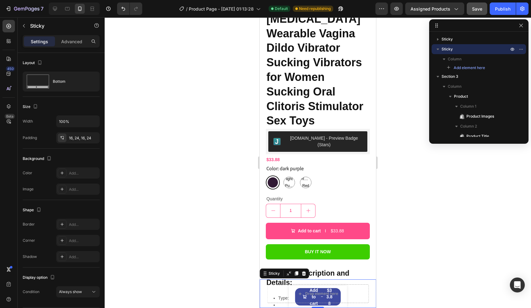
scroll to position [116, 0]
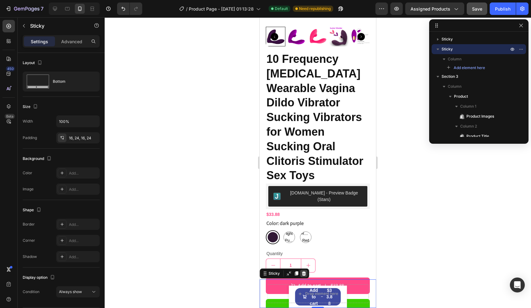
click at [304, 272] on icon at bounding box center [304, 273] width 4 height 4
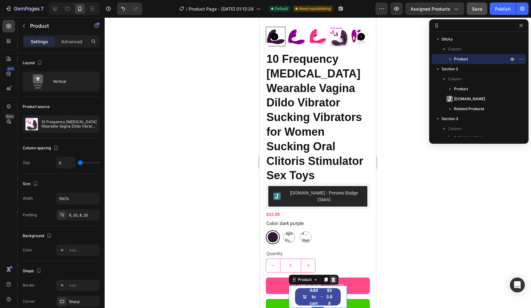
click at [335, 281] on icon at bounding box center [333, 279] width 5 height 5
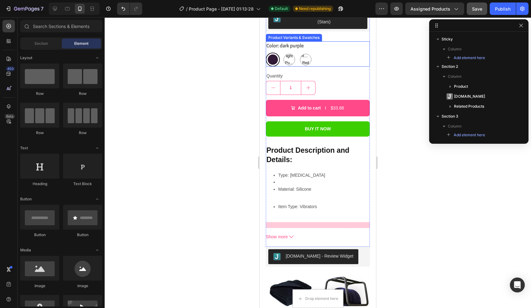
scroll to position [349, 0]
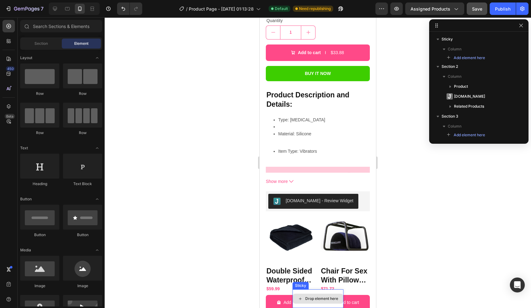
click at [341, 292] on div "Drop element here" at bounding box center [318, 298] width 51 height 19
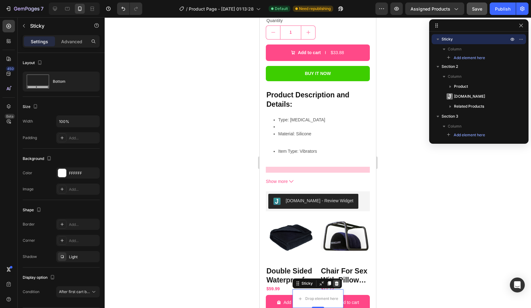
click at [339, 283] on icon at bounding box center [336, 283] width 5 height 5
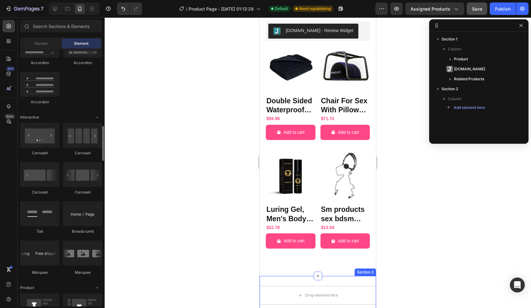
scroll to position [390, 0]
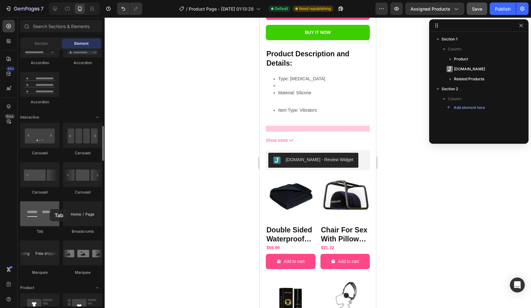
drag, startPoint x: 42, startPoint y: 219, endPoint x: 43, endPoint y: 216, distance: 3.2
click at [43, 216] on div at bounding box center [39, 213] width 39 height 25
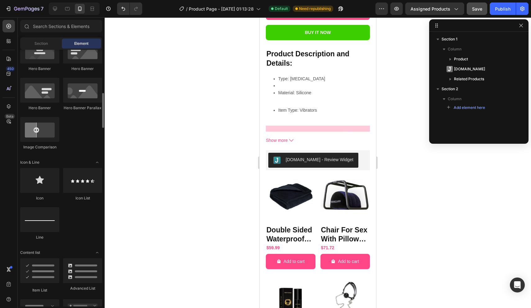
scroll to position [306, 0]
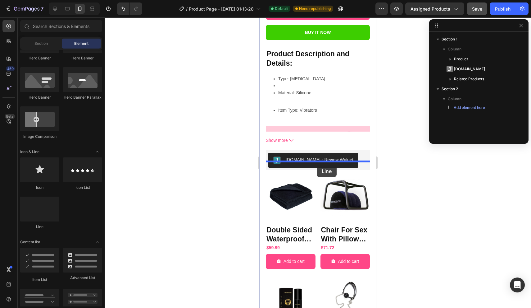
drag, startPoint x: 297, startPoint y: 229, endPoint x: 317, endPoint y: 165, distance: 67.0
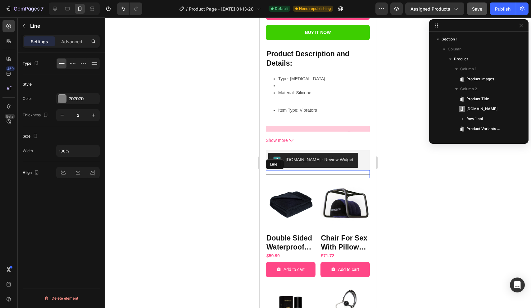
scroll to position [124, 0]
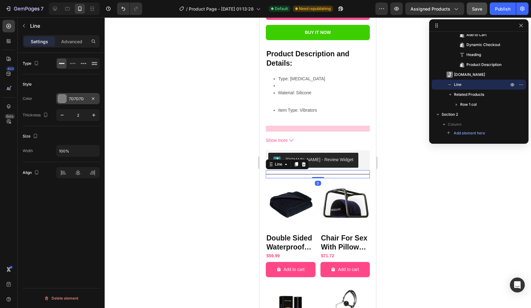
click at [63, 96] on div at bounding box center [62, 98] width 8 height 8
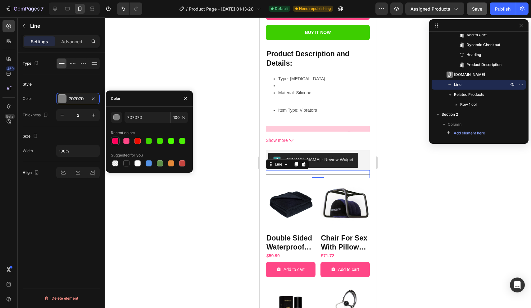
click at [114, 140] on div at bounding box center [115, 141] width 6 height 6
type input "FF005B"
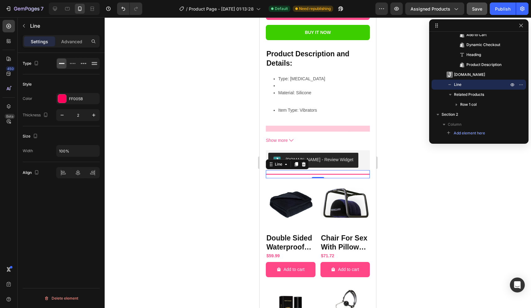
click at [59, 218] on div "Type Style Color FF005B Thickness 2 Size Width 100% Align Delete element" at bounding box center [61, 189] width 87 height 272
click at [506, 4] on button "Publish" at bounding box center [503, 8] width 26 height 12
click at [10, 28] on icon at bounding box center [9, 26] width 6 height 6
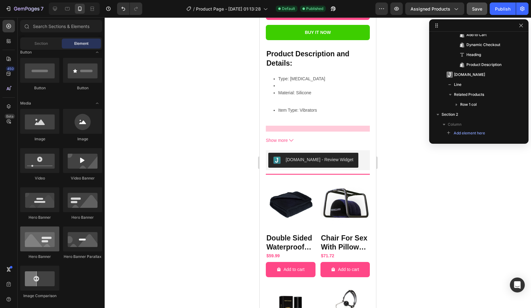
scroll to position [0, 0]
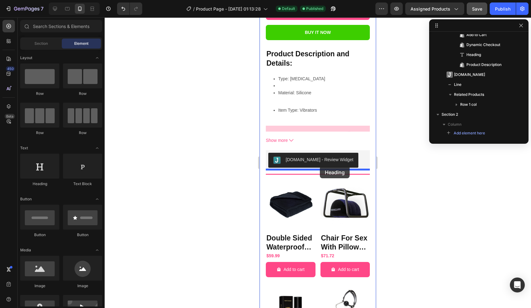
drag, startPoint x: 300, startPoint y: 188, endPoint x: 320, endPoint y: 166, distance: 30.1
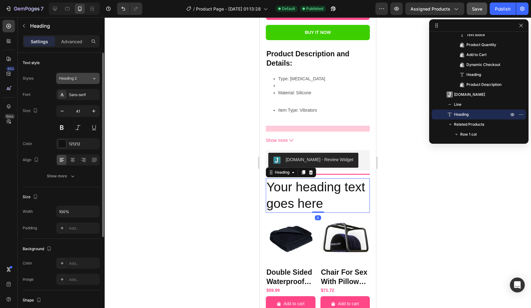
click at [87, 80] on div "Heading 2" at bounding box center [75, 79] width 33 height 6
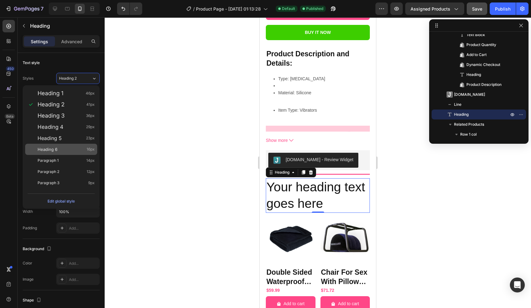
click at [81, 148] on div "Heading 6 16px" at bounding box center [66, 149] width 57 height 6
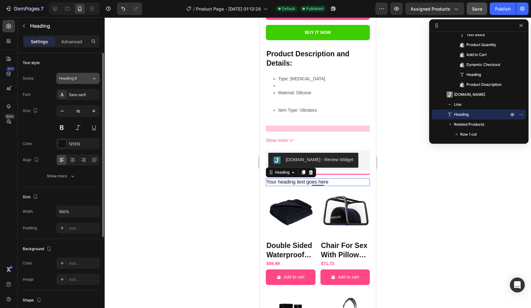
click at [87, 77] on div "Heading 6" at bounding box center [75, 79] width 33 height 6
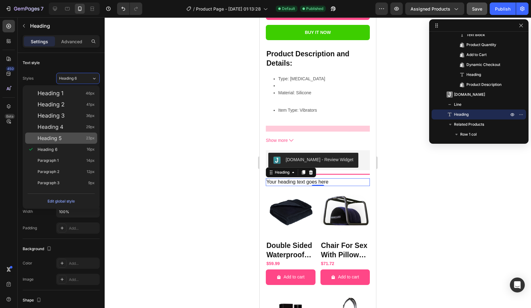
click at [69, 138] on div "Heading 5 23px" at bounding box center [66, 138] width 57 height 6
type input "23"
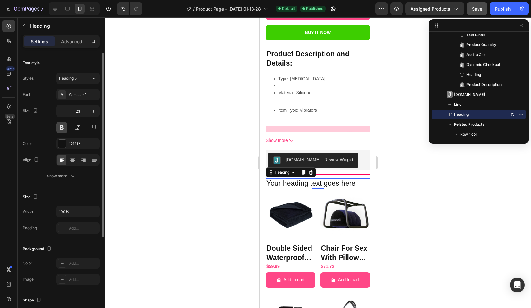
click at [62, 129] on button at bounding box center [61, 127] width 11 height 11
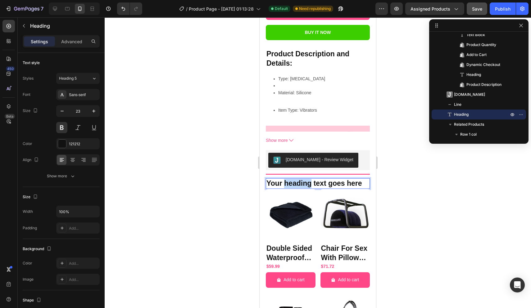
click at [306, 179] on p "Your heading text goes here" at bounding box center [318, 183] width 103 height 9
click at [388, 167] on div at bounding box center [318, 162] width 427 height 290
click at [272, 179] on p "Similar Products" at bounding box center [318, 183] width 103 height 9
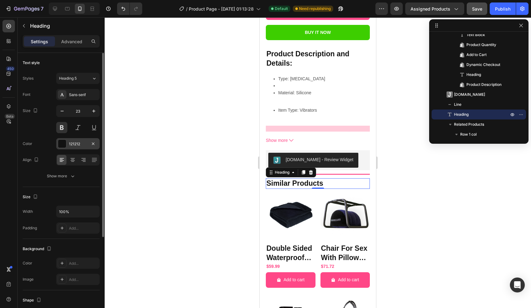
click at [61, 141] on div at bounding box center [62, 144] width 8 height 8
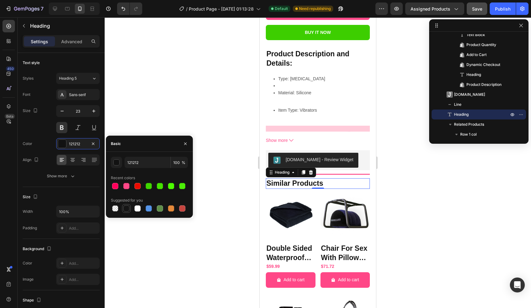
click at [126, 207] on div at bounding box center [126, 208] width 6 height 6
drag, startPoint x: 149, startPoint y: 160, endPoint x: 115, endPoint y: 158, distance: 34.2
click at [115, 160] on div "151515 100 %" at bounding box center [149, 162] width 77 height 11
type input "000000"
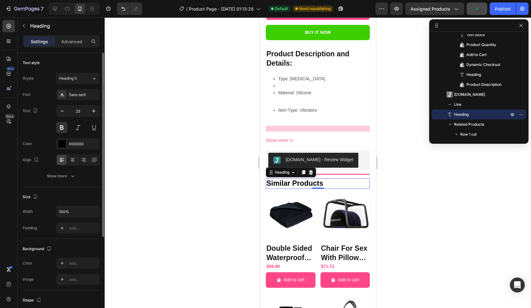
click at [84, 192] on div "Size" at bounding box center [61, 197] width 77 height 10
click at [391, 165] on div at bounding box center [318, 162] width 427 height 290
drag, startPoint x: 318, startPoint y: 176, endPoint x: 435, endPoint y: 173, distance: 116.2
click at [318, 179] on p "Similar Products" at bounding box center [318, 183] width 103 height 9
click at [94, 113] on icon "button" at bounding box center [94, 111] width 6 height 6
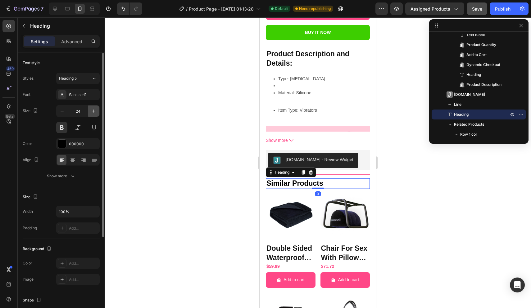
click at [94, 113] on icon "button" at bounding box center [94, 111] width 6 height 6
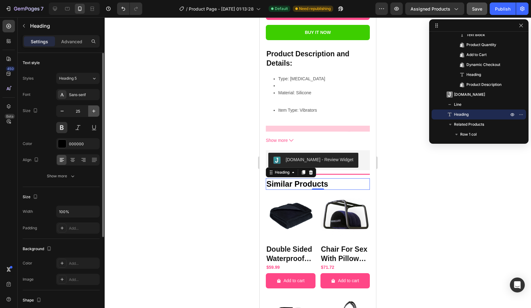
click at [94, 113] on icon "button" at bounding box center [94, 111] width 6 height 6
type input "27"
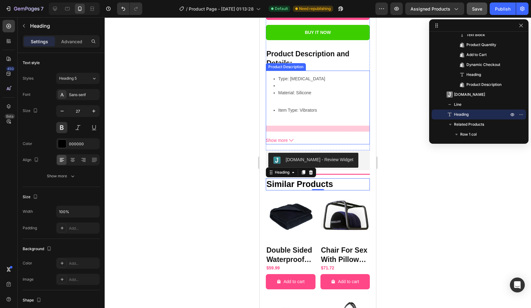
click at [412, 139] on div at bounding box center [318, 162] width 427 height 290
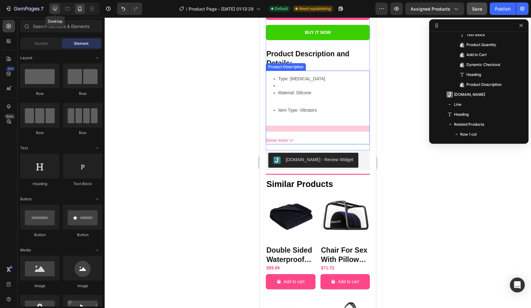
click at [56, 10] on icon at bounding box center [55, 9] width 4 height 4
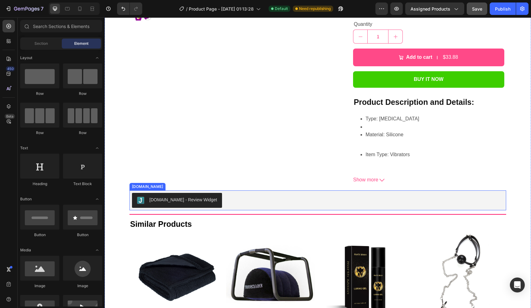
scroll to position [210, 0]
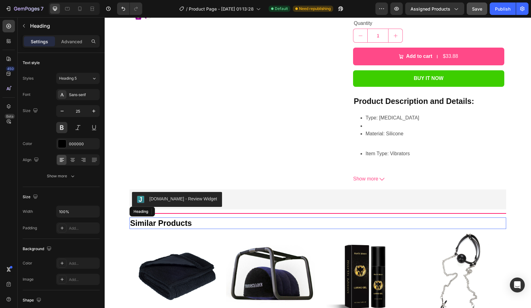
click at [195, 218] on p "Similar Products" at bounding box center [318, 223] width 376 height 10
click at [92, 111] on icon "button" at bounding box center [94, 111] width 6 height 6
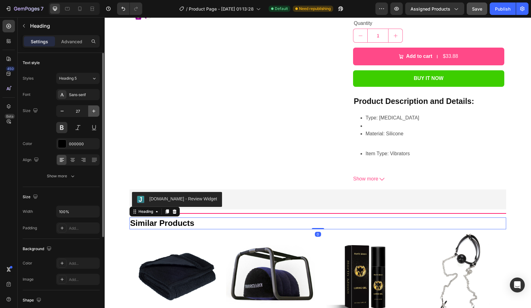
click at [92, 111] on icon "button" at bounding box center [94, 111] width 6 height 6
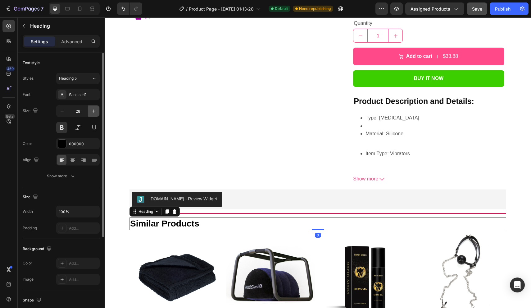
click at [92, 111] on icon "button" at bounding box center [94, 111] width 6 height 6
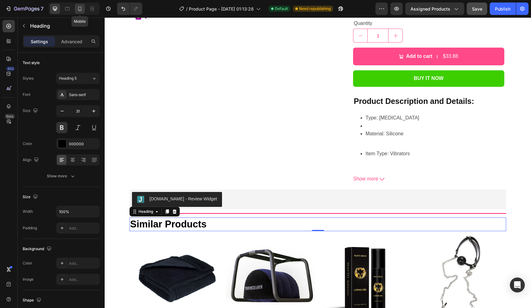
click at [76, 7] on div at bounding box center [80, 9] width 10 height 10
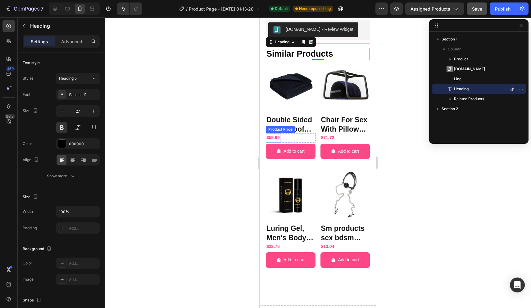
scroll to position [486, 0]
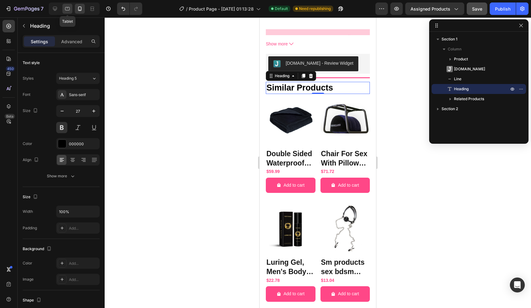
click at [66, 12] on div at bounding box center [67, 9] width 10 height 10
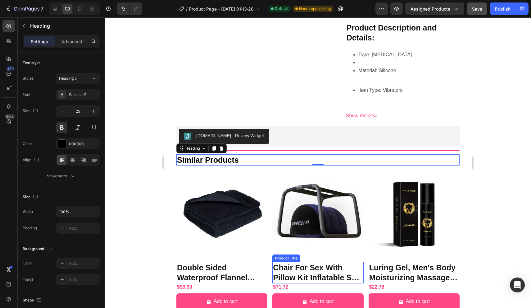
scroll to position [305, 0]
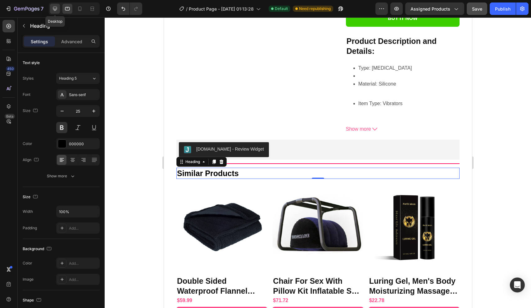
click at [57, 7] on icon at bounding box center [55, 9] width 6 height 6
type input "31"
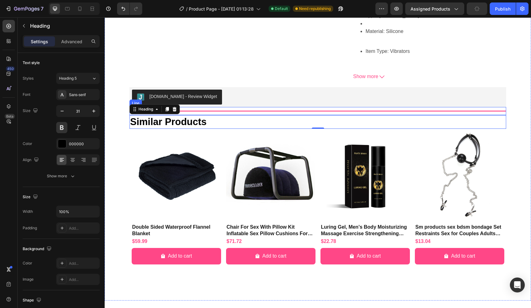
scroll to position [338, 0]
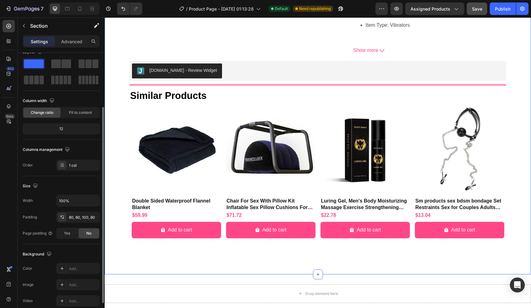
scroll to position [0, 0]
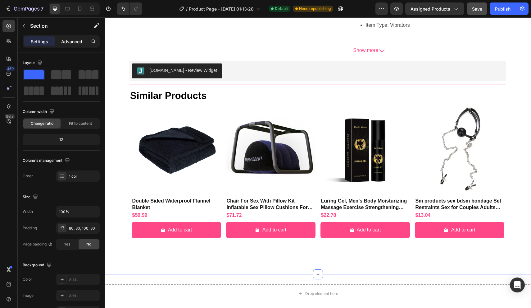
click at [78, 41] on p "Advanced" at bounding box center [71, 41] width 21 height 7
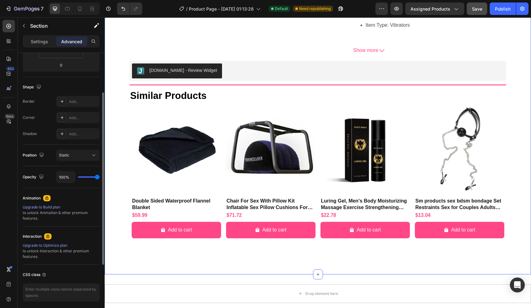
scroll to position [159, 0]
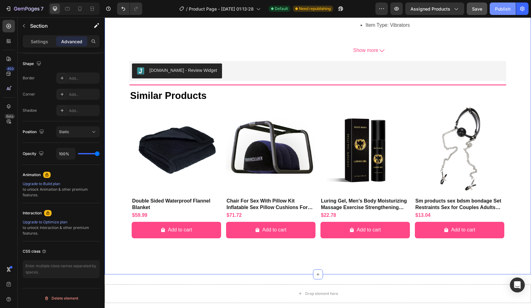
click at [510, 11] on div "Publish" at bounding box center [503, 9] width 16 height 7
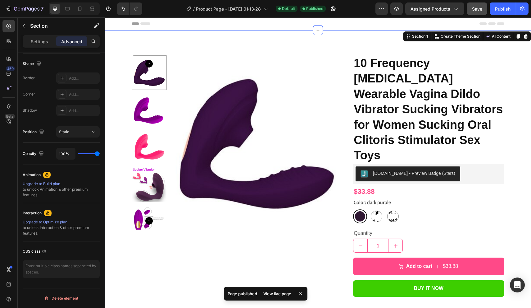
scroll to position [0, 0]
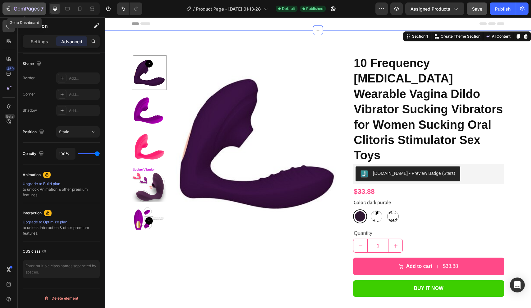
click at [10, 10] on icon "button" at bounding box center [8, 9] width 6 height 6
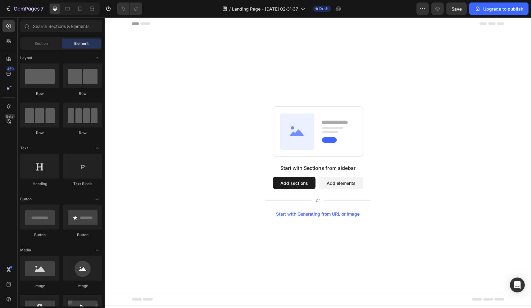
click at [306, 186] on button "Add sections" at bounding box center [294, 182] width 43 height 12
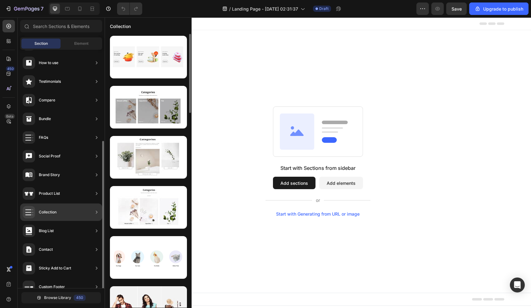
scroll to position [122, 0]
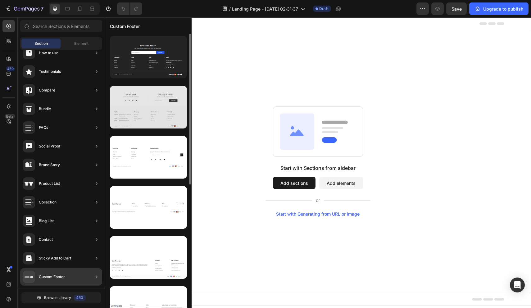
click at [147, 111] on div at bounding box center [148, 107] width 77 height 43
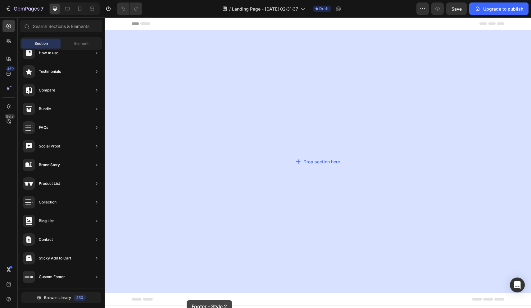
drag, startPoint x: 259, startPoint y: 136, endPoint x: 196, endPoint y: 263, distance: 142.0
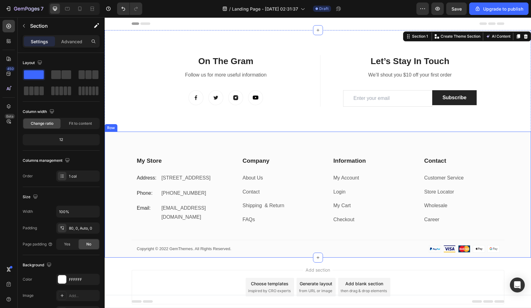
scroll to position [0, 0]
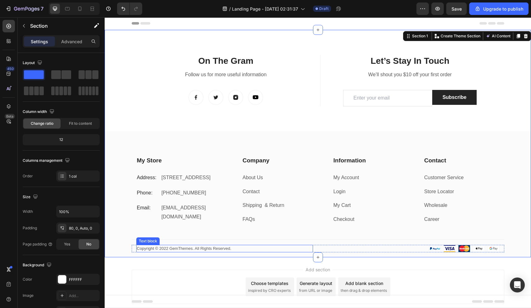
click at [175, 246] on p "Copyright © 2022 GemThemes. All Rights Reserved." at bounding box center [225, 248] width 176 height 6
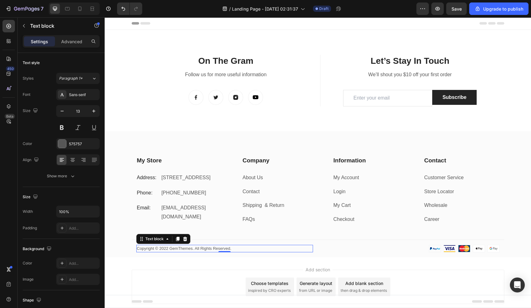
click at [175, 246] on p "Copyright © 2022 GemThemes. All Rights Reserved." at bounding box center [225, 248] width 176 height 6
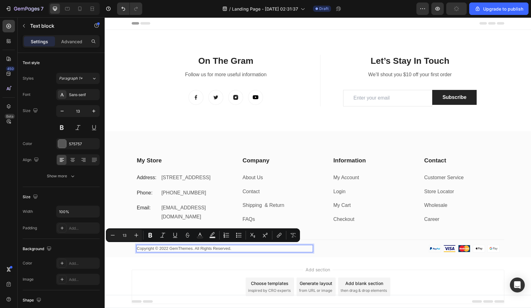
click at [167, 247] on p "Copyright © 2022 GemThemes. All Rights Reserved." at bounding box center [225, 248] width 176 height 6
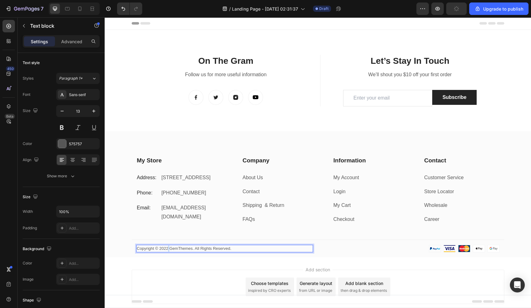
click at [167, 247] on p "Copyright © 2022 GemThemes. All Rights Reserved." at bounding box center [225, 248] width 176 height 6
click at [185, 246] on p "Copyright © 2025 GemThemes. All Rights Reserved." at bounding box center [225, 248] width 176 height 6
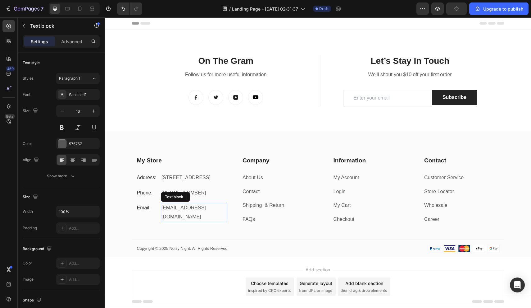
click at [185, 215] on p "[EMAIL_ADDRESS][DOMAIN_NAME]" at bounding box center [194, 212] width 65 height 18
click at [196, 215] on p "info@noisynight.com" at bounding box center [194, 212] width 65 height 18
click at [249, 189] on link "Contact" at bounding box center [251, 191] width 17 height 5
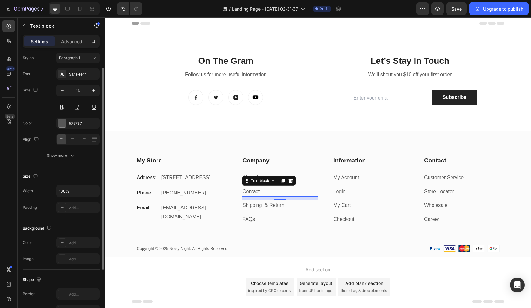
scroll to position [0, 0]
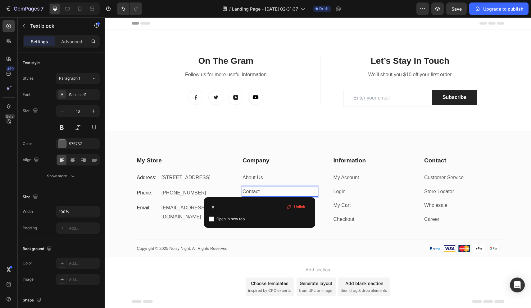
click at [263, 192] on p "Contact" at bounding box center [280, 191] width 75 height 9
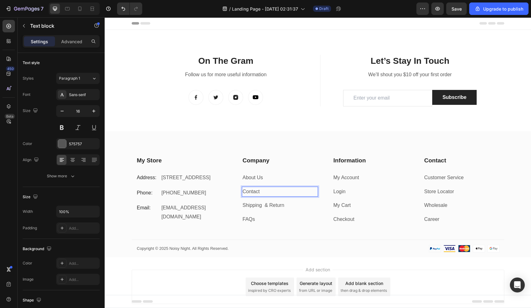
click at [267, 187] on p "Contact ⁠⁠⁠⁠⁠⁠⁠" at bounding box center [280, 191] width 75 height 9
click at [271, 175] on p "About Us" at bounding box center [280, 177] width 75 height 9
click at [265, 187] on p "Contact ⁠⁠⁠⁠⁠⁠⁠" at bounding box center [280, 191] width 75 height 9
click at [271, 177] on div "Text block" at bounding box center [260, 180] width 33 height 7
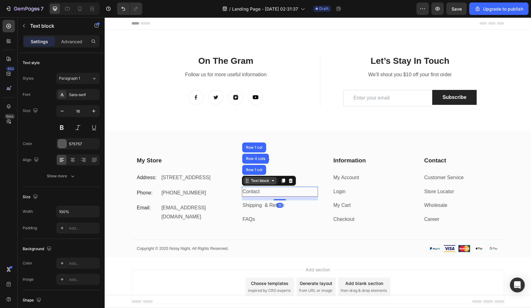
click at [267, 181] on div "Text block" at bounding box center [260, 181] width 21 height 6
click at [76, 41] on p "Advanced" at bounding box center [71, 41] width 21 height 7
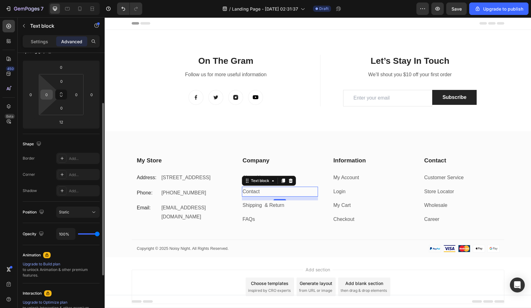
scroll to position [79, 0]
click at [45, 40] on p "Settings" at bounding box center [39, 41] width 17 height 7
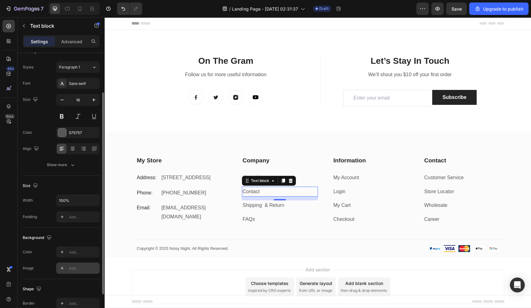
scroll to position [0, 0]
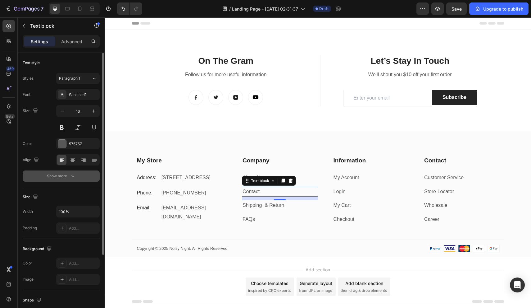
click at [67, 177] on div "Show more" at bounding box center [61, 176] width 29 height 6
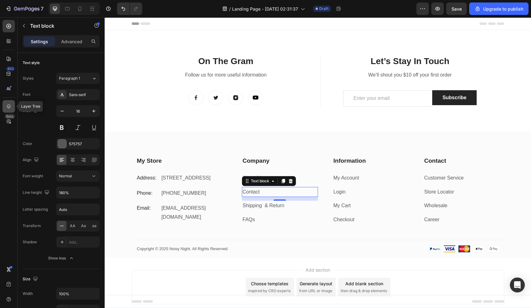
click at [10, 102] on div at bounding box center [8, 106] width 12 height 12
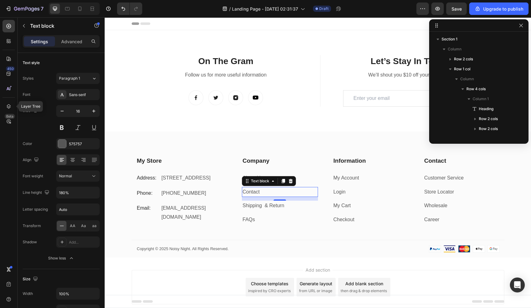
scroll to position [117, 0]
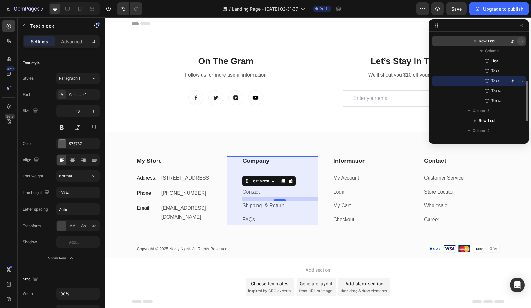
click at [521, 38] on button "button" at bounding box center [521, 40] width 7 height 7
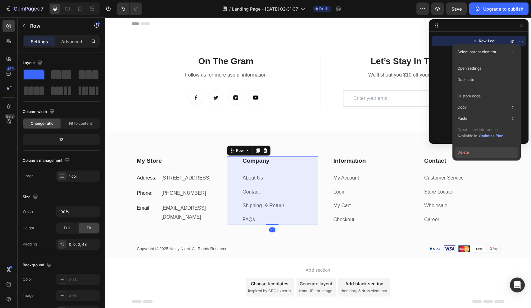
click at [483, 153] on button "Delete" at bounding box center [486, 152] width 63 height 11
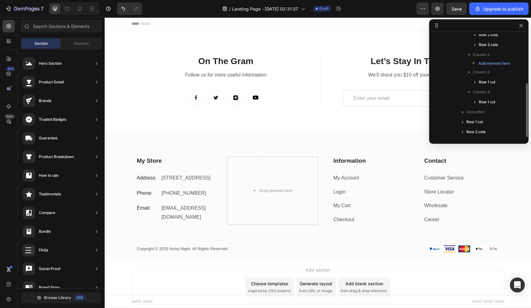
scroll to position [94, 0]
click at [520, 113] on icon "button" at bounding box center [521, 111] width 5 height 5
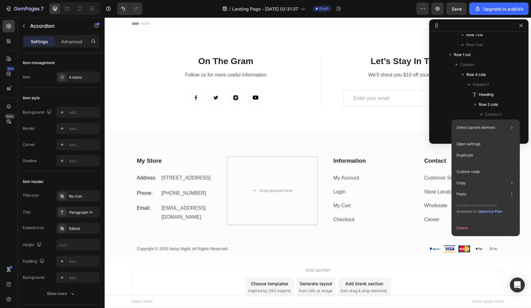
scroll to position [443, 0]
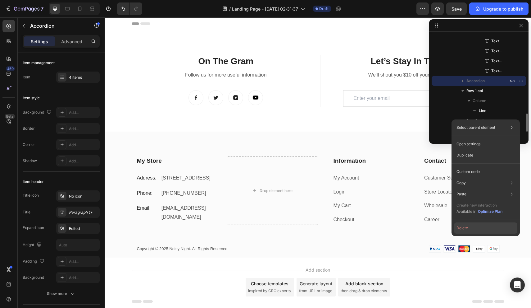
click at [485, 226] on button "Delete" at bounding box center [485, 227] width 63 height 11
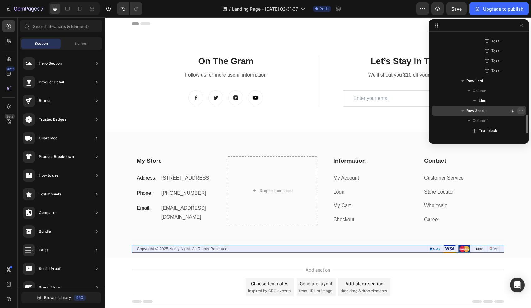
click at [524, 110] on icon "button" at bounding box center [521, 110] width 5 height 5
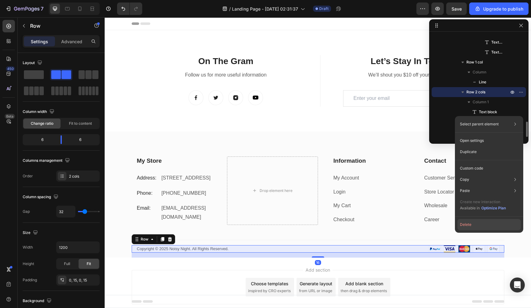
click at [474, 224] on button "Delete" at bounding box center [489, 224] width 63 height 11
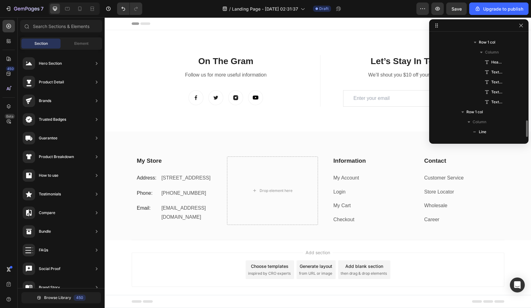
scroll to position [531, 0]
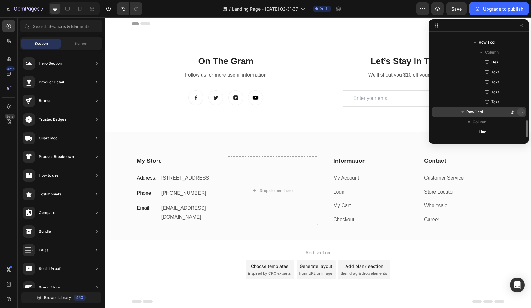
click at [520, 112] on icon "button" at bounding box center [521, 111] width 5 height 5
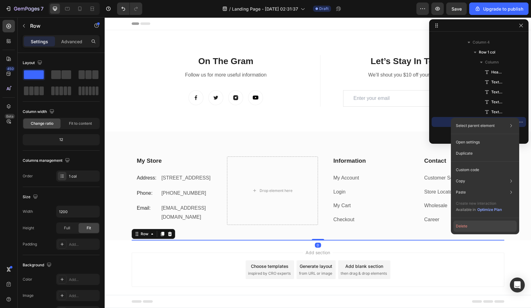
click at [470, 223] on button "Delete" at bounding box center [485, 225] width 63 height 11
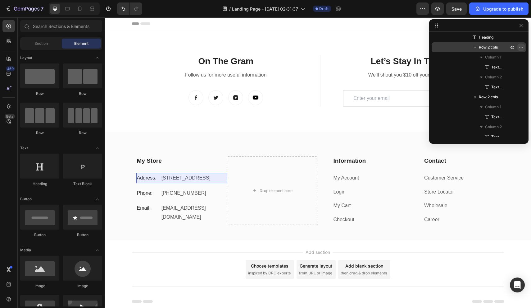
scroll to position [0, 0]
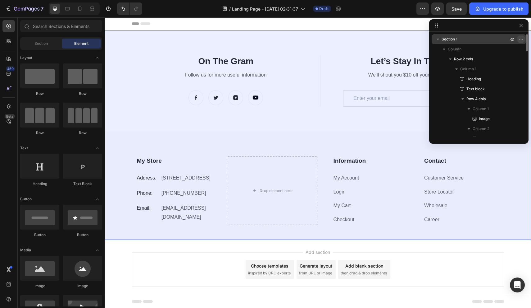
click at [521, 37] on icon "button" at bounding box center [521, 39] width 5 height 5
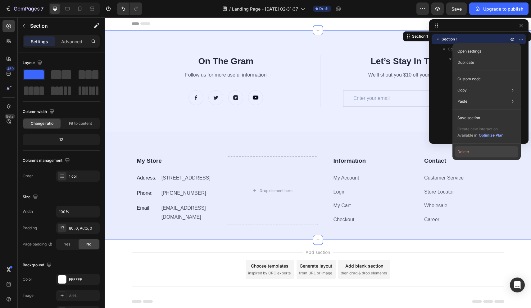
click at [487, 154] on button "Delete" at bounding box center [486, 151] width 63 height 11
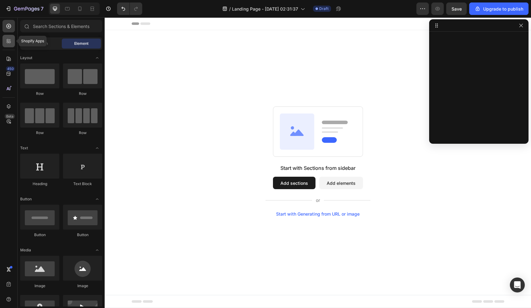
click at [7, 42] on icon at bounding box center [8, 42] width 2 height 2
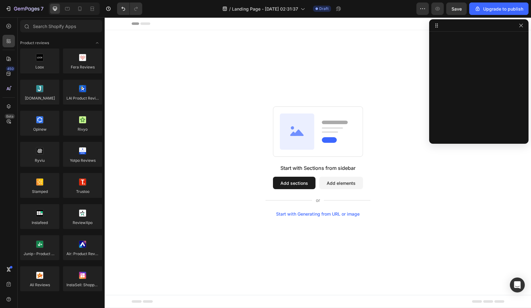
click at [311, 182] on button "Add sections" at bounding box center [294, 182] width 43 height 12
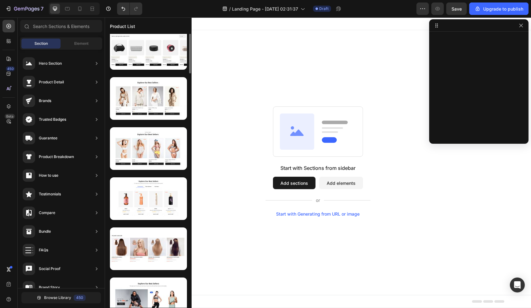
scroll to position [104, 0]
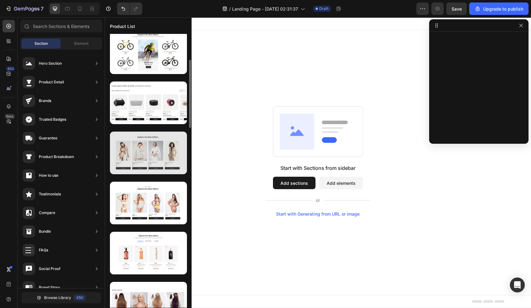
click at [168, 151] on div at bounding box center [148, 152] width 77 height 43
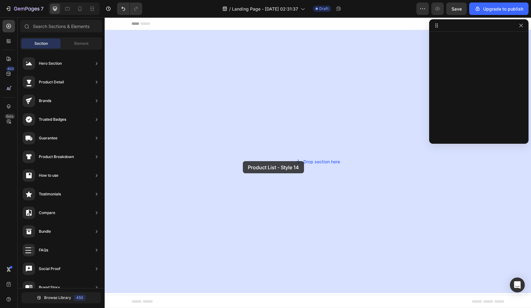
drag, startPoint x: 258, startPoint y: 178, endPoint x: 237, endPoint y: 161, distance: 27.1
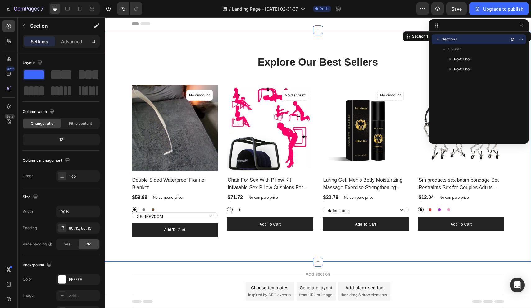
click at [381, 46] on div "Explore Our Best Sellers Heading Row (P) Images No discount Not be displayed wh…" at bounding box center [318, 145] width 427 height 231
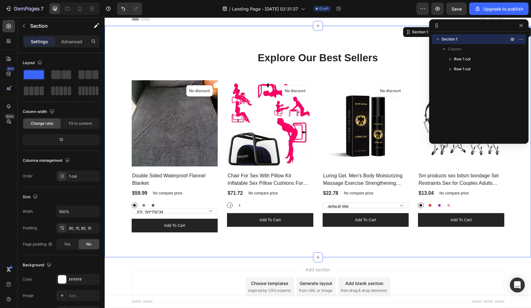
scroll to position [2, 0]
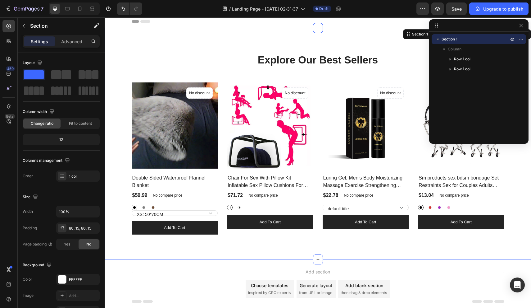
click at [328, 45] on div "Explore Our Best Sellers Heading Row (P) Images No discount Not be displayed wh…" at bounding box center [318, 143] width 427 height 231
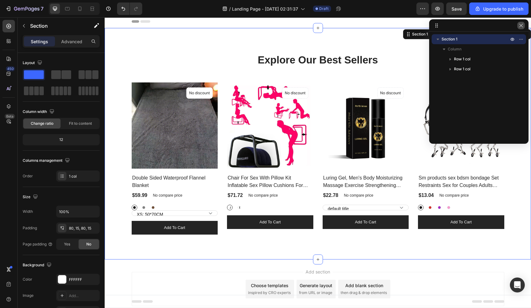
click at [522, 24] on icon "button" at bounding box center [521, 25] width 5 height 5
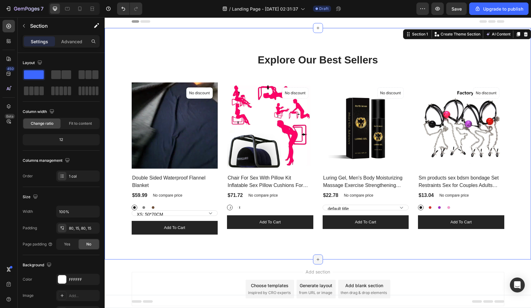
click at [319, 257] on icon at bounding box center [318, 259] width 5 height 5
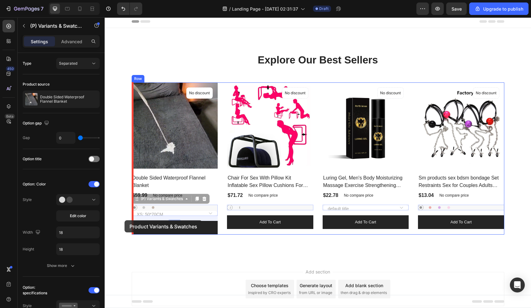
type input "10"
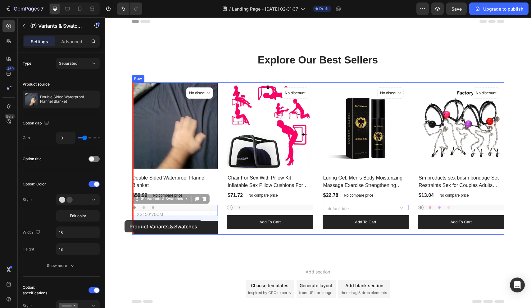
type input "10"
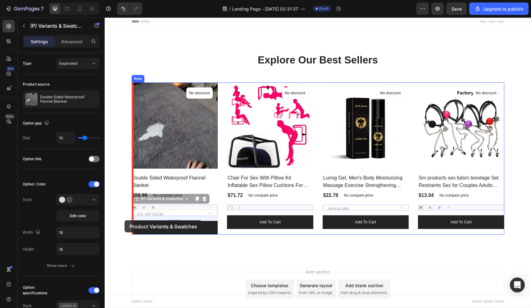
click at [84, 137] on input "range" at bounding box center [89, 137] width 22 height 1
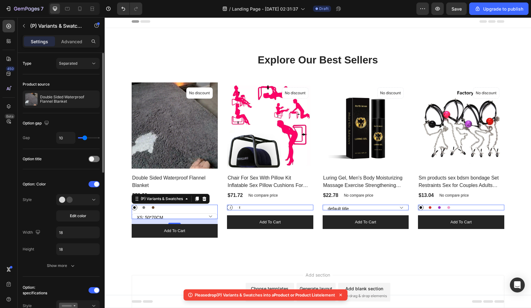
type input "26"
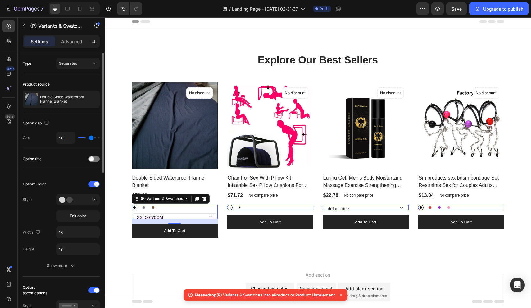
type input "26"
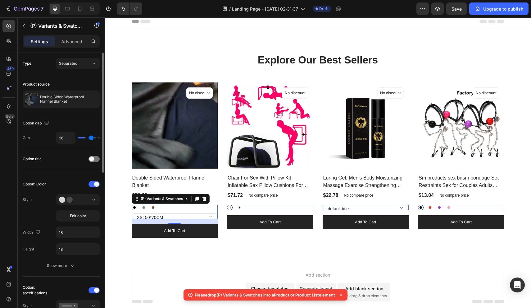
click at [91, 138] on input "range" at bounding box center [89, 137] width 22 height 1
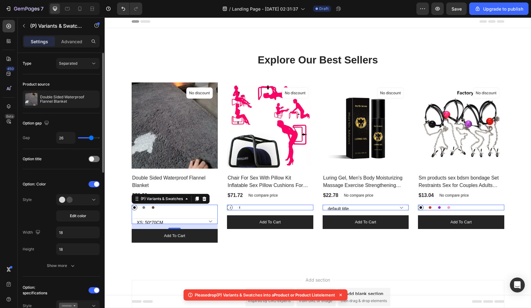
type input "16"
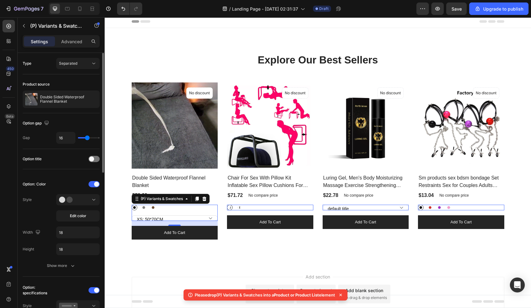
type input "7"
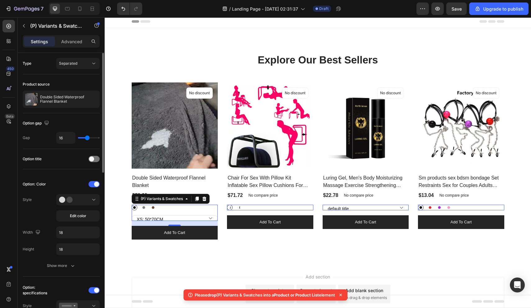
type input "7"
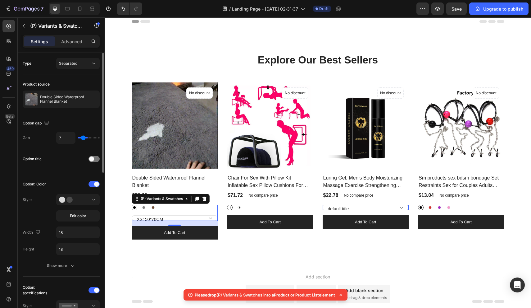
type input "2"
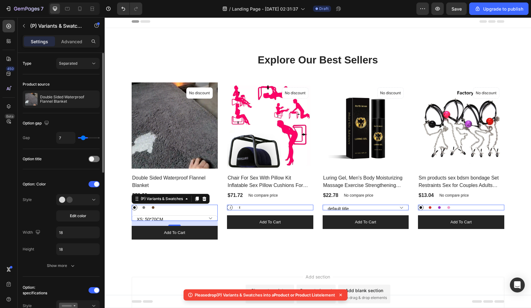
type input "2"
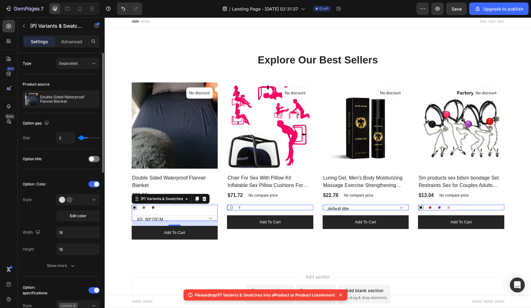
type input "0"
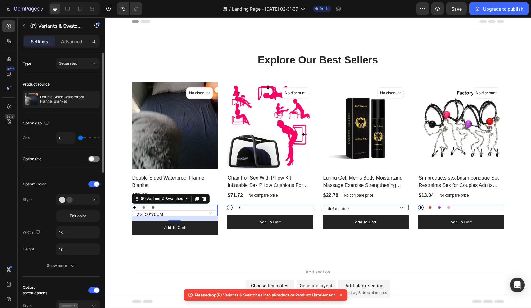
drag, startPoint x: 91, startPoint y: 138, endPoint x: 79, endPoint y: 139, distance: 11.8
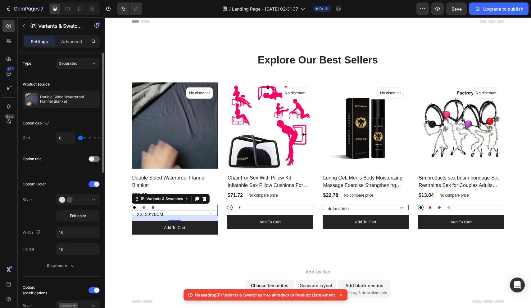
type input "0"
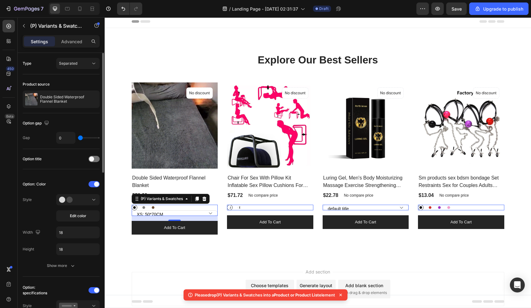
click at [79, 138] on input "range" at bounding box center [89, 137] width 22 height 1
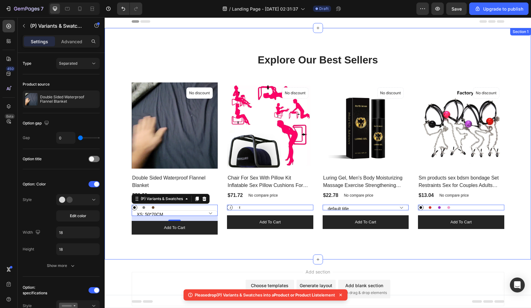
click at [118, 149] on div "Explore Our Best Sellers Heading Row (P) Images No discount Not be displayed wh…" at bounding box center [317, 143] width 417 height 181
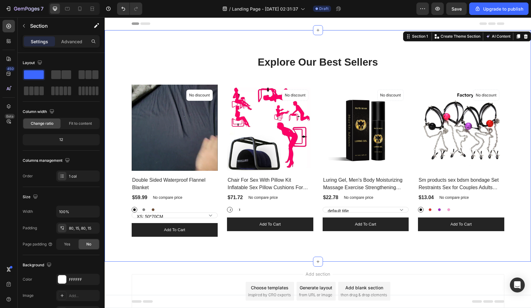
scroll to position [0, 0]
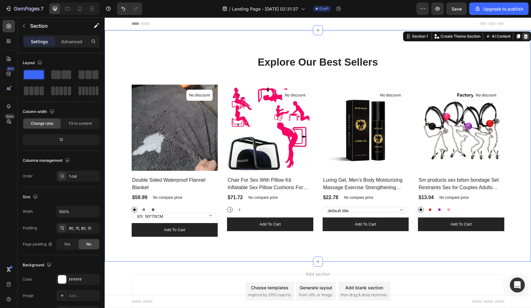
click at [525, 34] on icon at bounding box center [526, 36] width 5 height 5
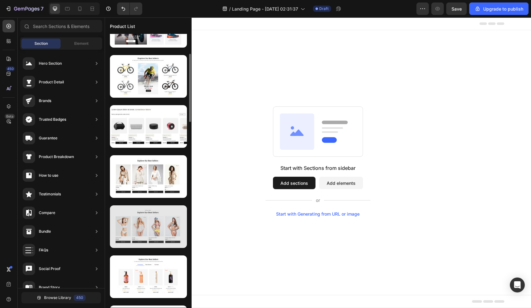
scroll to position [81, 0]
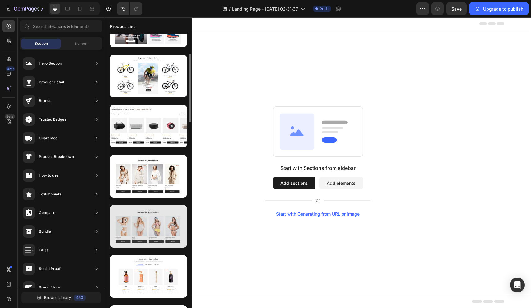
click at [156, 226] on div at bounding box center [148, 226] width 77 height 43
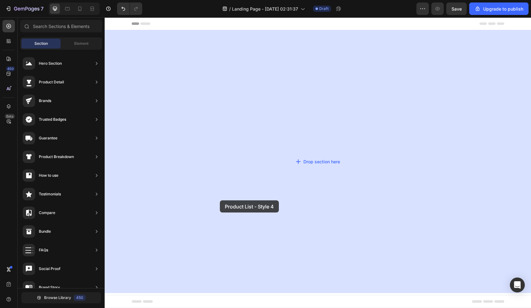
drag, startPoint x: 261, startPoint y: 243, endPoint x: 220, endPoint y: 200, distance: 59.1
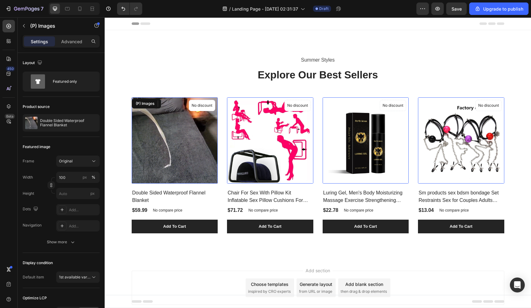
click at [132, 152] on img at bounding box center [175, 140] width 86 height 86
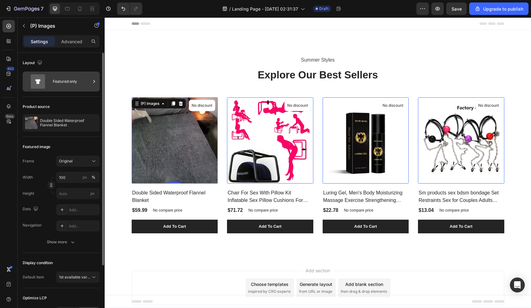
click at [79, 86] on div "Featured only" at bounding box center [72, 81] width 38 height 14
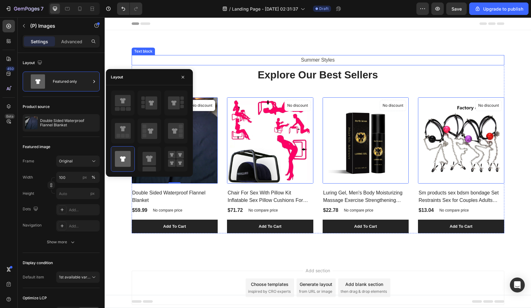
click at [213, 59] on p "Summer Styles" at bounding box center [318, 60] width 372 height 9
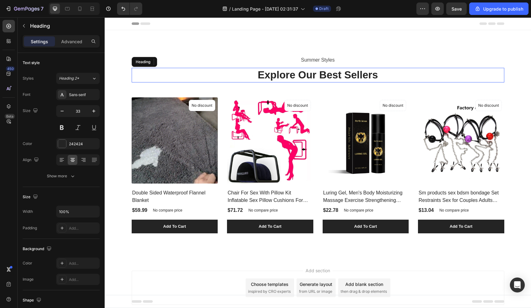
click at [277, 74] on p "Explore Our Best Sellers" at bounding box center [318, 74] width 372 height 13
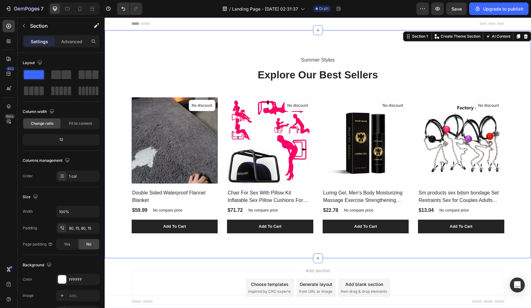
click at [196, 43] on div "Summer Styles Text block Explore Our Best Sellers Heading (P) Images No discoun…" at bounding box center [318, 144] width 427 height 228
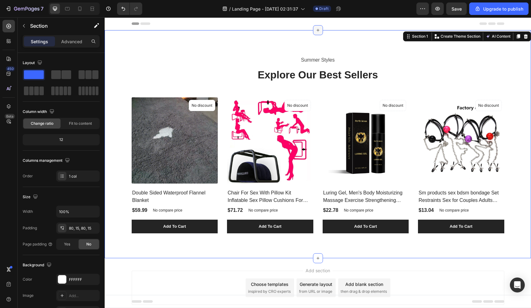
click at [318, 30] on icon at bounding box center [318, 30] width 5 height 5
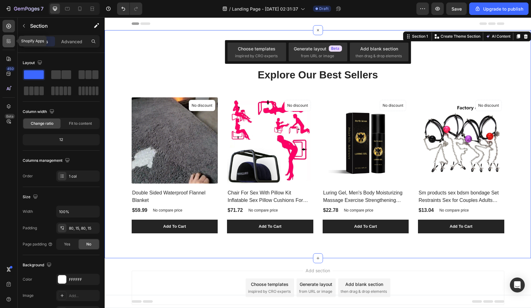
click at [12, 39] on div at bounding box center [8, 41] width 12 height 12
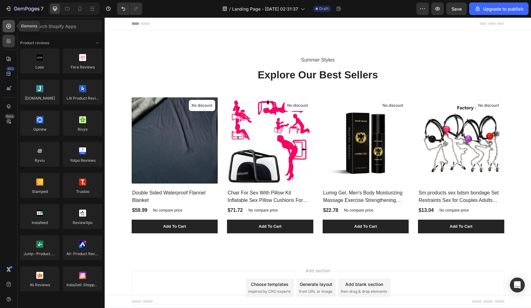
click at [13, 24] on div at bounding box center [8, 26] width 12 height 12
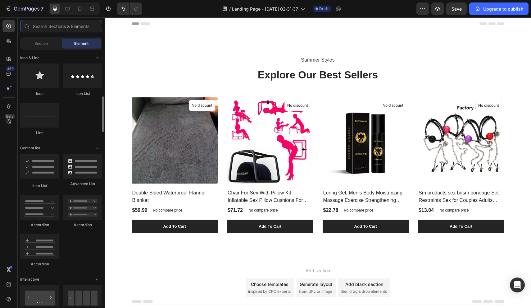
scroll to position [402, 0]
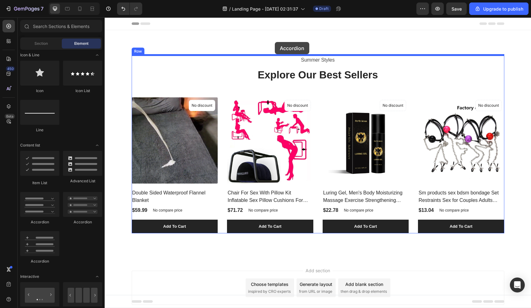
drag, startPoint x: 151, startPoint y: 229, endPoint x: 275, endPoint y: 42, distance: 224.0
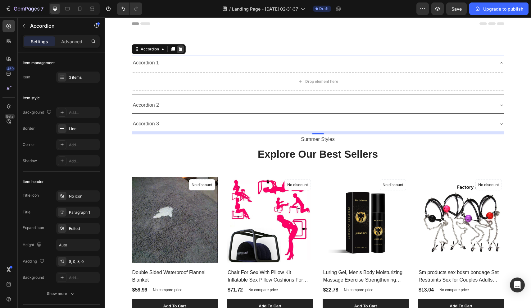
click at [181, 48] on icon at bounding box center [180, 49] width 4 height 4
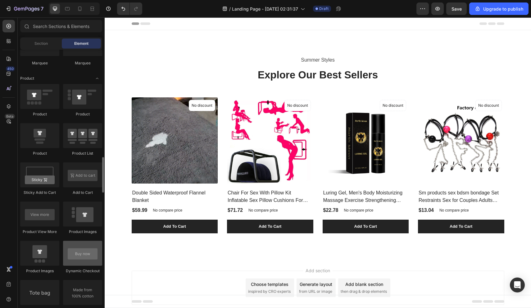
scroll to position [770, 0]
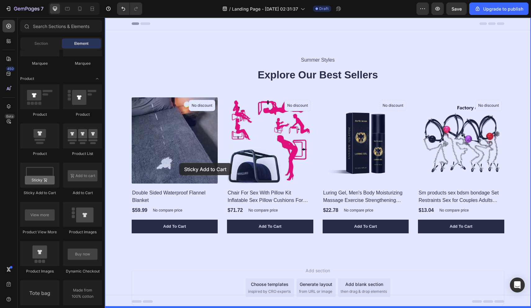
drag, startPoint x: 147, startPoint y: 204, endPoint x: 179, endPoint y: 163, distance: 51.7
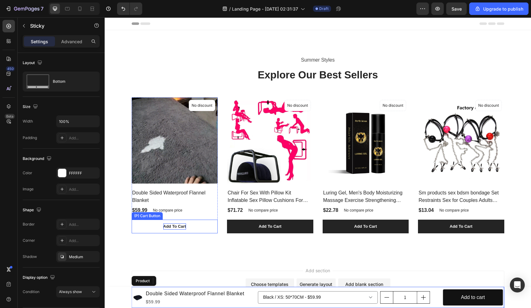
scroll to position [0, 0]
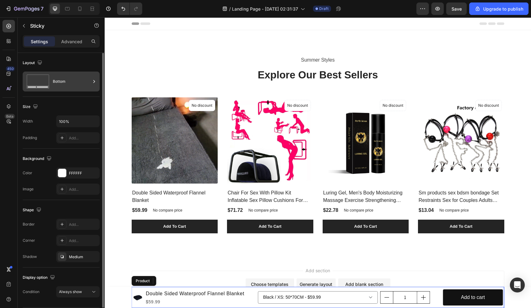
click at [53, 84] on div "Bottom" at bounding box center [72, 81] width 38 height 14
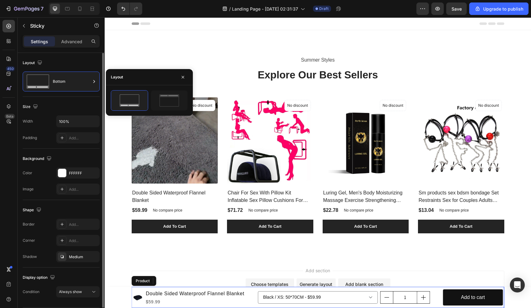
click at [56, 97] on div "Size Width 100% Padding Add..." at bounding box center [61, 123] width 77 height 52
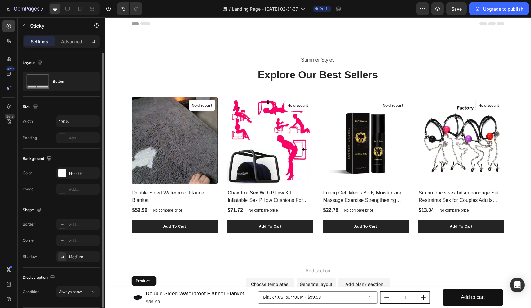
scroll to position [19, 0]
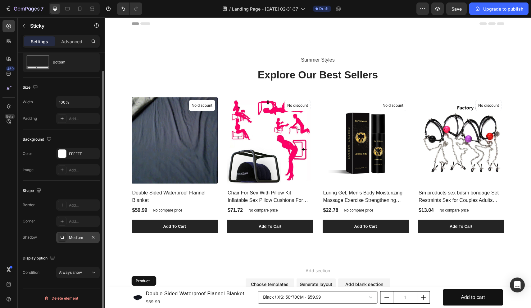
click at [80, 237] on div "Medium" at bounding box center [78, 238] width 18 height 6
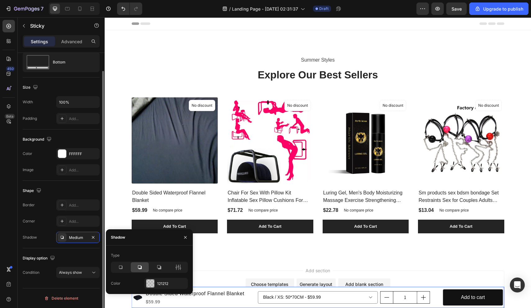
click at [50, 231] on div "Border Add... Corner Add... Shadow Medium" at bounding box center [61, 220] width 77 height 43
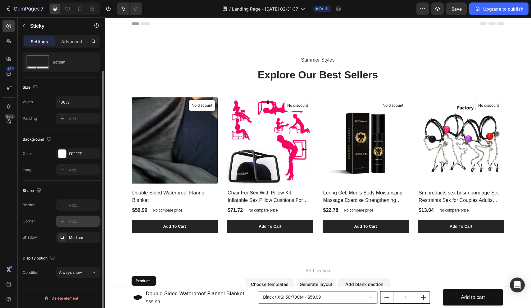
click at [84, 222] on div "Add..." at bounding box center [83, 221] width 29 height 6
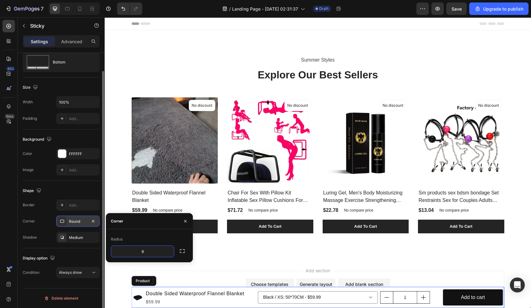
click at [51, 241] on div "Shadow Medium" at bounding box center [61, 236] width 77 height 11
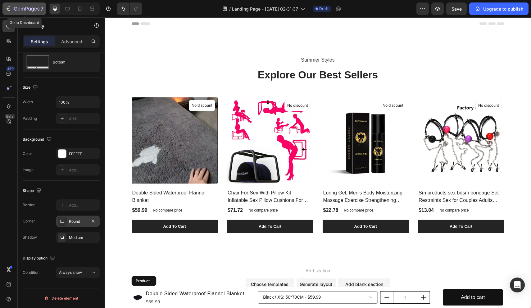
click at [23, 8] on icon "button" at bounding box center [23, 9] width 4 height 3
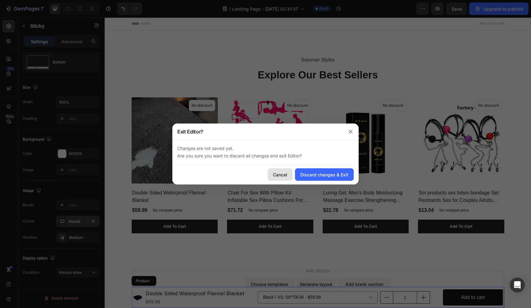
click at [290, 175] on button "Cancel" at bounding box center [280, 174] width 25 height 12
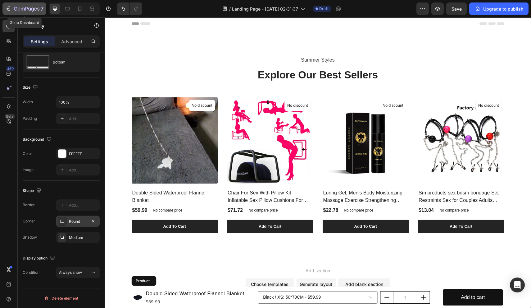
click at [25, 11] on icon "button" at bounding box center [26, 9] width 25 height 5
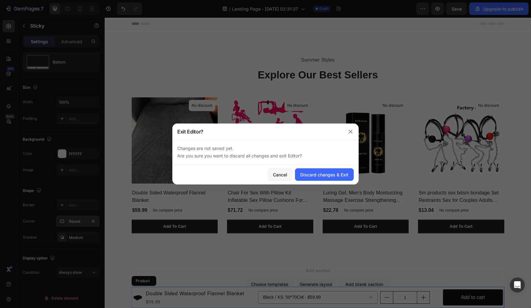
click at [304, 181] on div "Cancel Discard changes & Exit" at bounding box center [265, 174] width 186 height 20
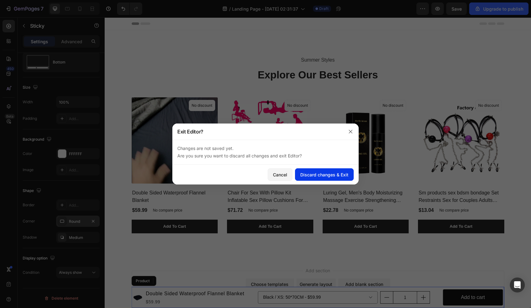
click at [308, 176] on div "Discard changes & Exit" at bounding box center [324, 174] width 48 height 7
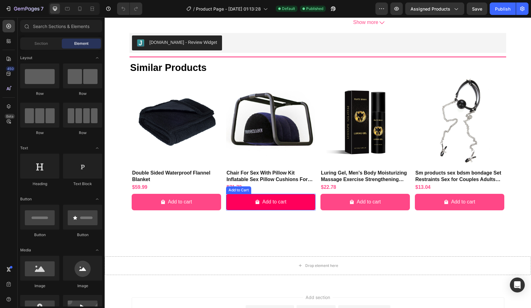
scroll to position [260, 0]
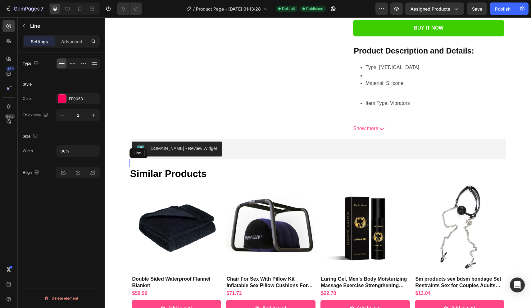
click at [240, 163] on div at bounding box center [318, 163] width 377 height 1
click at [68, 102] on div "FF005B" at bounding box center [77, 98] width 43 height 11
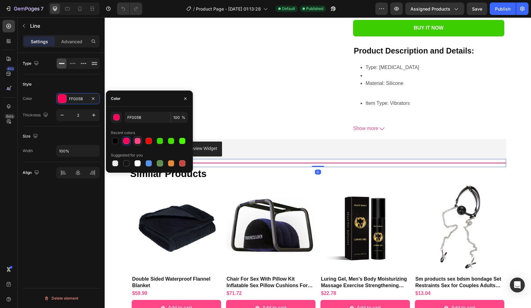
click at [137, 139] on div at bounding box center [138, 141] width 6 height 6
type input "FF4787"
click at [76, 214] on div "Type Style Color FF4787 Thickness 2 Size Width 100% Align Delete element" at bounding box center [61, 189] width 87 height 272
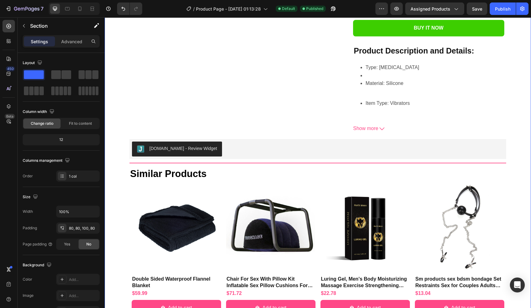
click at [117, 153] on div "Product Images 10 Frequency [MEDICAL_DATA] Wearable Vagina Dildo Vibrator Sucki…" at bounding box center [318, 61] width 427 height 582
click at [129, 147] on div "Product Images 10 Frequency [MEDICAL_DATA] Wearable Vagina Dildo Vibrator Sucki…" at bounding box center [318, 61] width 427 height 582
click at [136, 159] on div "Title Line" at bounding box center [318, 163] width 377 height 8
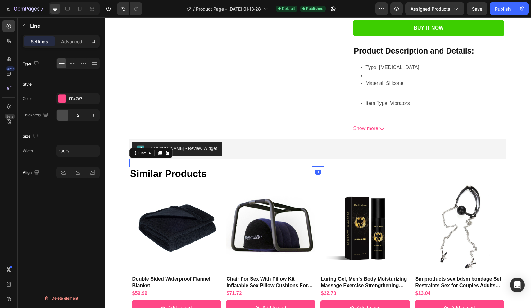
click at [63, 116] on icon "button" at bounding box center [62, 115] width 6 height 6
type input "1"
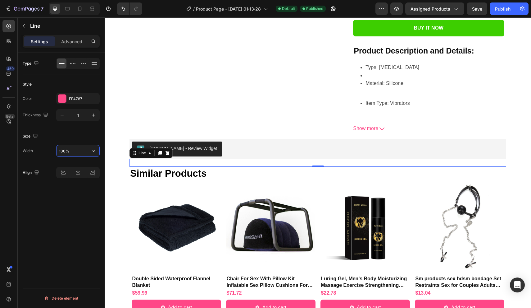
drag, startPoint x: 81, startPoint y: 151, endPoint x: 76, endPoint y: 153, distance: 5.9
click at [76, 153] on input "100%" at bounding box center [78, 150] width 43 height 11
click at [92, 152] on icon "button" at bounding box center [94, 151] width 6 height 6
click at [65, 151] on input "100%" at bounding box center [78, 150] width 43 height 11
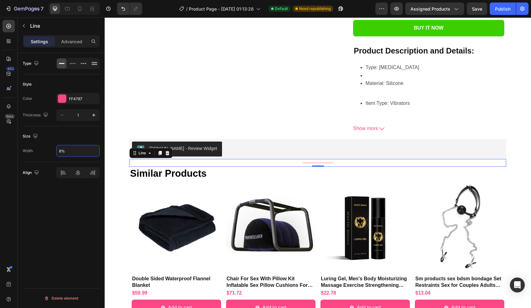
type input "80%"
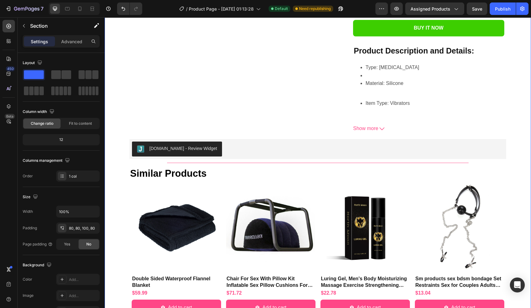
click at [112, 155] on div "Product Images 10 Frequency [MEDICAL_DATA] Wearable Vagina Dildo Vibrator Sucki…" at bounding box center [318, 61] width 427 height 582
click at [318, 163] on div at bounding box center [317, 163] width 301 height 0
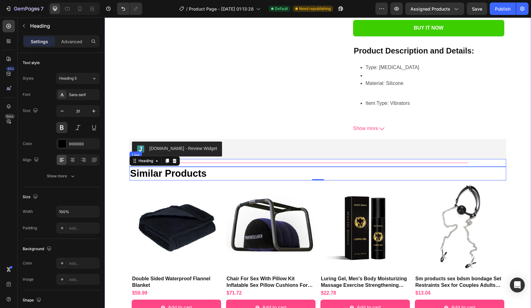
click at [319, 159] on div "Title Line" at bounding box center [318, 163] width 377 height 8
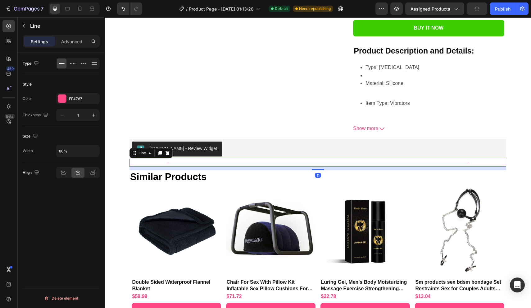
drag, startPoint x: 318, startPoint y: 149, endPoint x: 318, endPoint y: 152, distance: 3.4
click at [318, 169] on div at bounding box center [318, 169] width 12 height 1
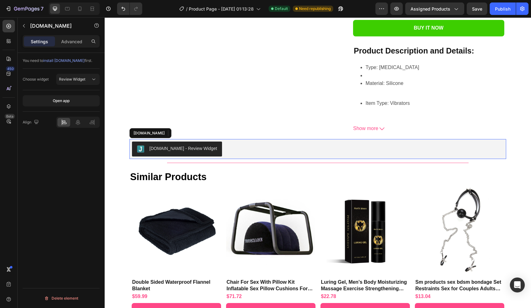
click at [318, 140] on div "[DOMAIN_NAME] - Review Widget" at bounding box center [318, 149] width 377 height 20
click at [312, 159] on div "Title Line" at bounding box center [318, 163] width 377 height 8
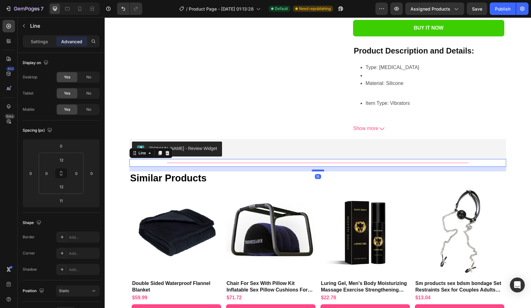
click at [318, 169] on div at bounding box center [318, 170] width 12 height 2
type input "15"
click at [499, 6] on div "Publish" at bounding box center [503, 9] width 16 height 7
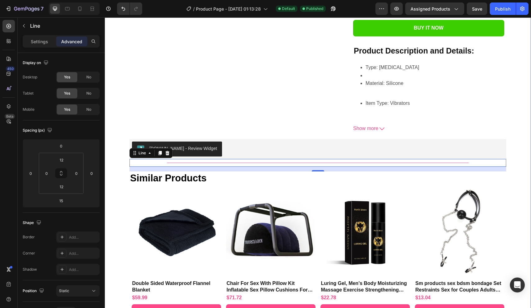
click at [127, 212] on div "Product Images 10 Frequency [MEDICAL_DATA] Wearable Vagina Dildo Vibrator Sucki…" at bounding box center [318, 63] width 427 height 586
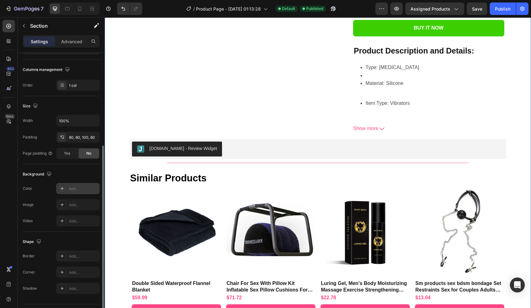
scroll to position [107, 0]
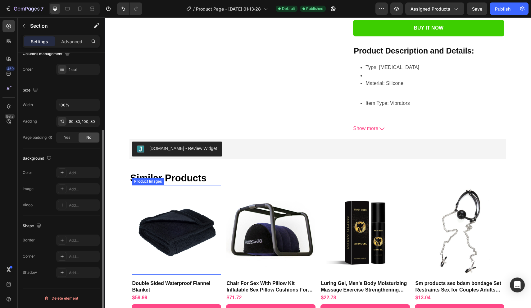
click at [145, 207] on img at bounding box center [176, 229] width 89 height 89
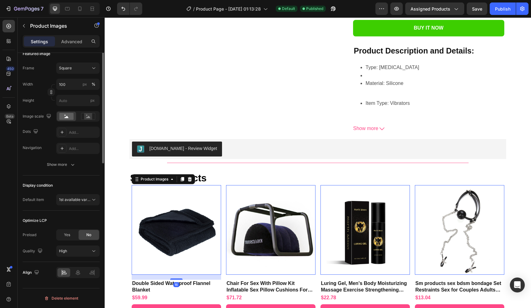
scroll to position [0, 0]
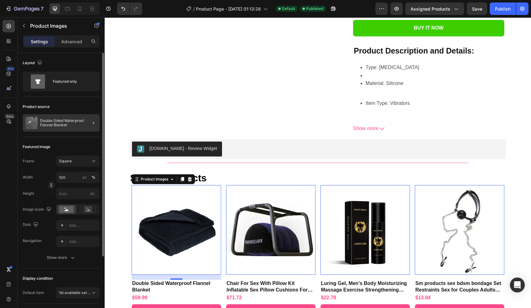
click at [74, 130] on div "Double Sided Waterproof Flannel Blanket" at bounding box center [61, 122] width 77 height 17
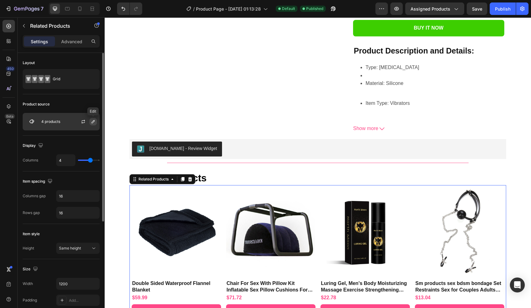
click at [94, 121] on icon "button" at bounding box center [93, 121] width 3 height 3
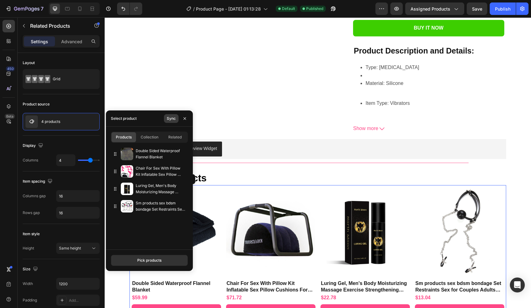
click at [172, 117] on div "Sync" at bounding box center [171, 119] width 9 height 6
click at [155, 263] on button "Pick products" at bounding box center [149, 259] width 77 height 11
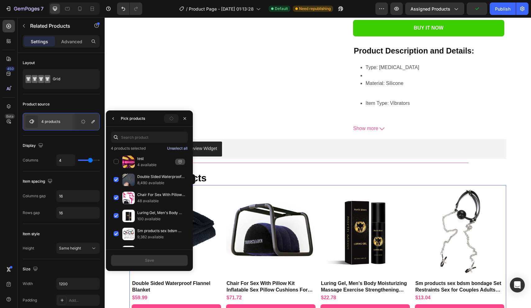
click at [173, 148] on div "Unselect all" at bounding box center [177, 148] width 21 height 6
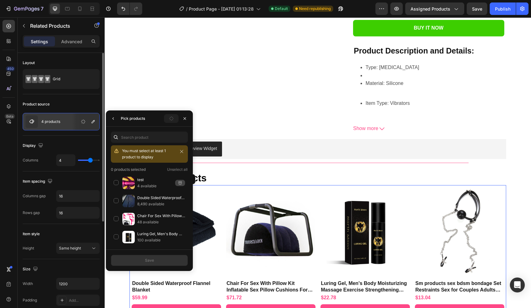
type input "5"
click at [94, 160] on input "range" at bounding box center [89, 159] width 22 height 1
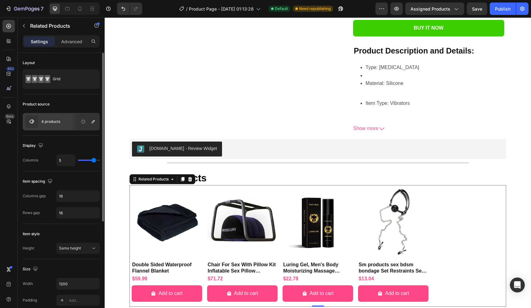
type input "4"
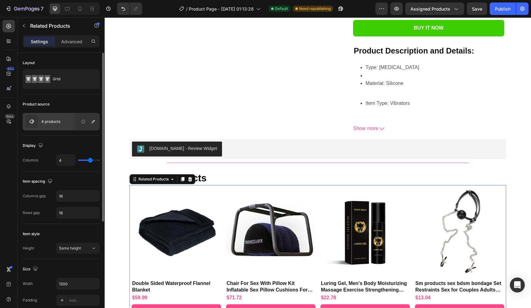
type input "4"
click at [89, 160] on input "range" at bounding box center [89, 159] width 22 height 1
click at [92, 121] on icon "button" at bounding box center [93, 121] width 5 height 5
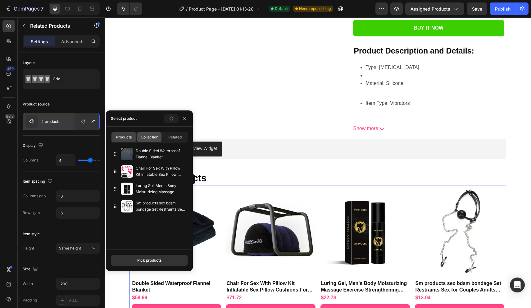
click at [148, 139] on span "Collection" at bounding box center [150, 137] width 18 height 6
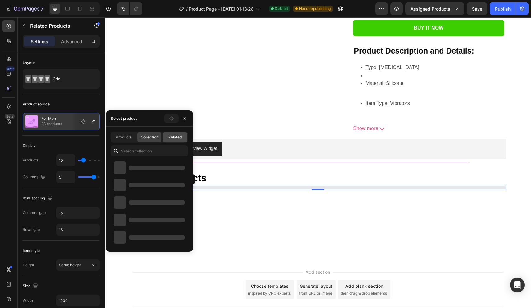
click at [172, 138] on span "Related" at bounding box center [174, 137] width 13 height 6
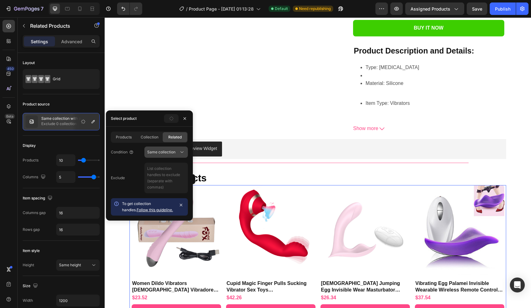
click at [157, 148] on button "Same collection" at bounding box center [165, 151] width 43 height 11
click at [122, 163] on div "Exclude" at bounding box center [149, 178] width 77 height 30
click at [125, 141] on div "Products" at bounding box center [124, 137] width 25 height 10
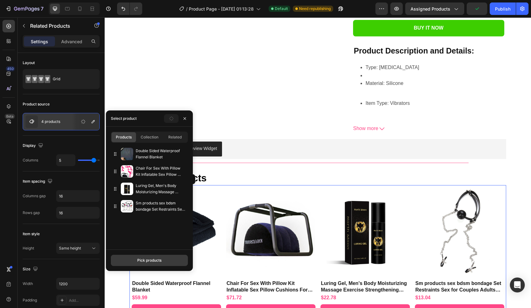
click at [145, 260] on div "Pick products" at bounding box center [149, 260] width 24 height 6
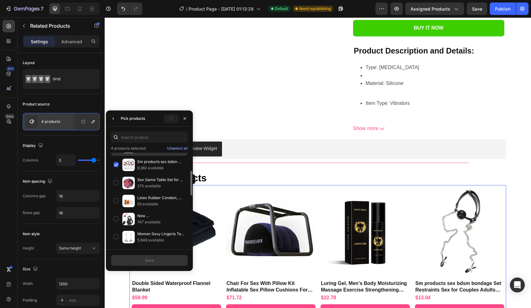
scroll to position [69, 0]
click at [117, 183] on div "Sex Game Table Set for Couples for Erotic Games and Foreplay Luminous Romantic …" at bounding box center [149, 183] width 77 height 18
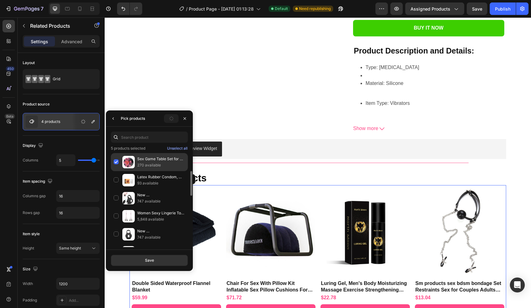
scroll to position [90, 0]
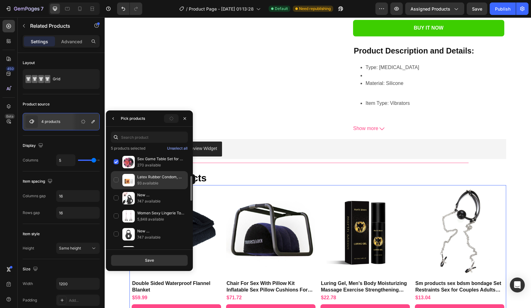
click at [117, 179] on div "Latex Rubber Condom, Couple Body Safety Protection Thread [MEDICAL_DATA] Series…" at bounding box center [149, 180] width 77 height 18
click at [116, 196] on div "New [DEMOGRAPHIC_DATA] Locking Sperm Double Ring Co-Vibration Device Multi-Freq…" at bounding box center [149, 198] width 77 height 18
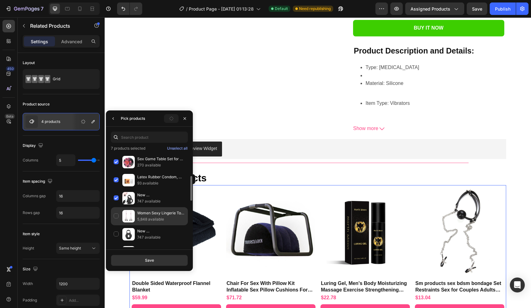
click at [113, 218] on div "Women Sexy Lingerie Toys for Adult Nipple Clamps Games for Adult Erotic Sex Toy…" at bounding box center [149, 216] width 77 height 18
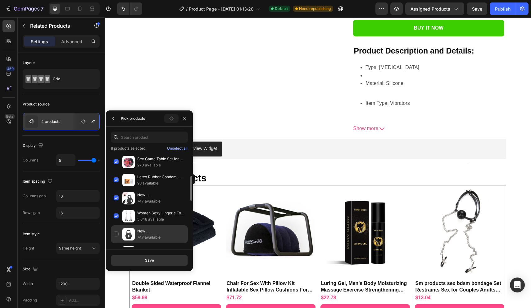
click at [115, 237] on div "New [DEMOGRAPHIC_DATA] Locking Sperm Double Ring Co-Vibration Device Multi-Freq…" at bounding box center [149, 234] width 77 height 18
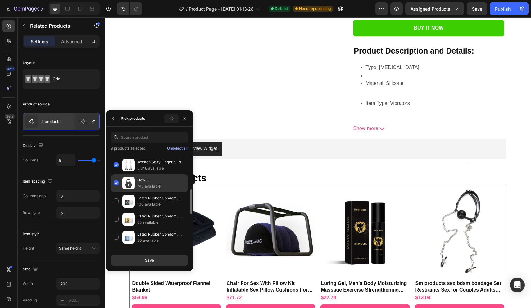
scroll to position [141, 0]
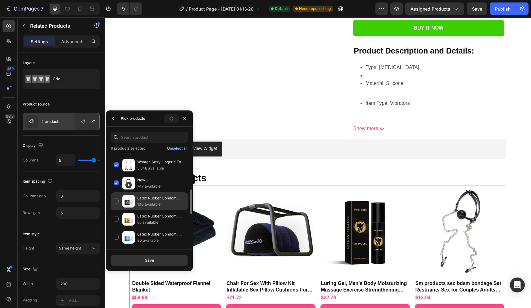
click at [115, 199] on div "Latex Rubber Condom, Ultra Thin Moisturizing Vitality [MEDICAL_DATA] Thread Typ…" at bounding box center [149, 201] width 77 height 18
click at [137, 261] on button "Save" at bounding box center [149, 259] width 77 height 11
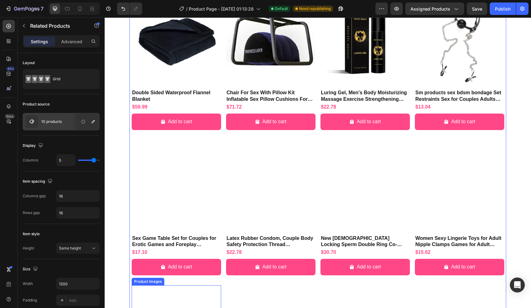
scroll to position [427, 0]
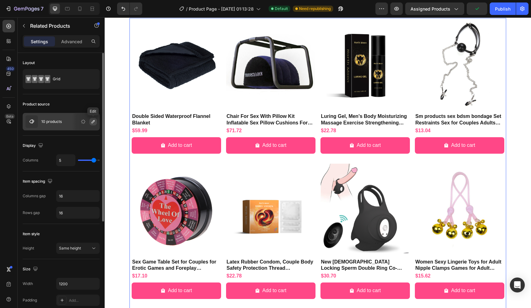
click at [94, 124] on button "button" at bounding box center [92, 121] width 7 height 7
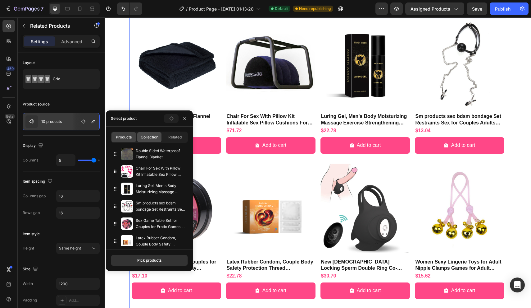
click at [150, 134] on span "Collection" at bounding box center [150, 137] width 18 height 6
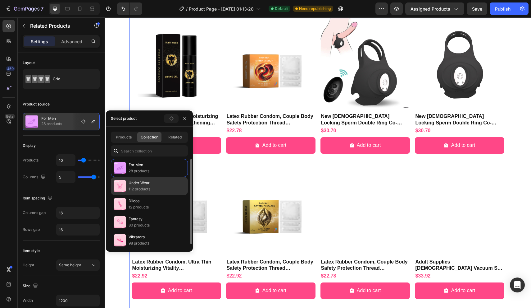
click at [152, 186] on div "Under Wear 112 products" at bounding box center [149, 186] width 77 height 18
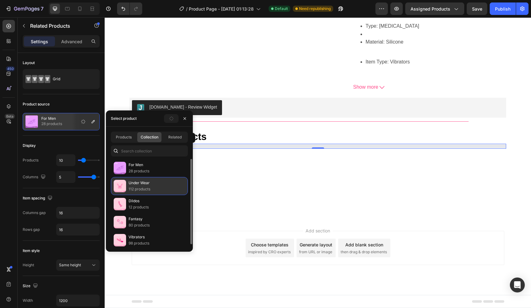
scroll to position [284, 0]
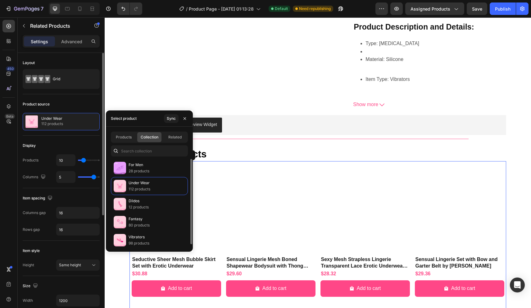
click at [81, 142] on div "Display" at bounding box center [61, 145] width 77 height 10
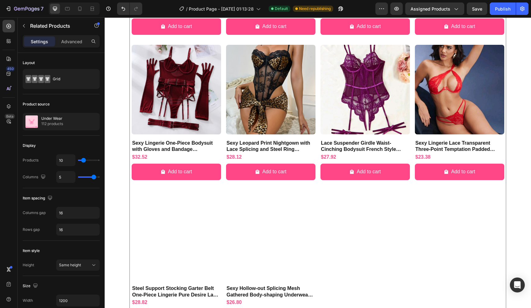
scroll to position [549, 0]
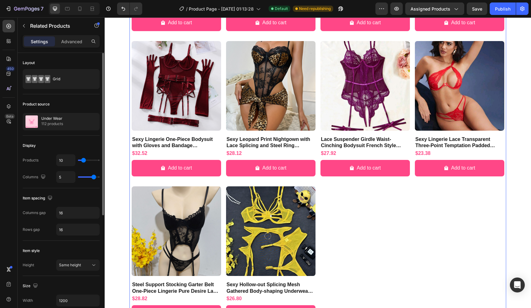
type input "12"
type input "8"
type input "7"
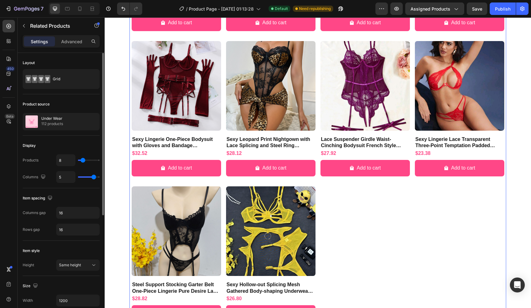
type input "7"
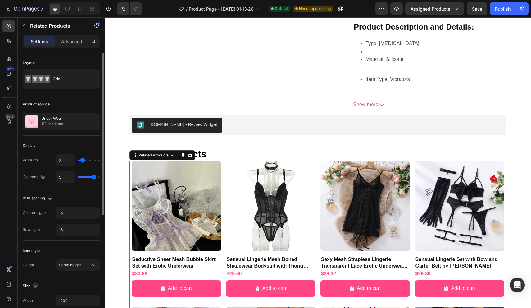
type input "6"
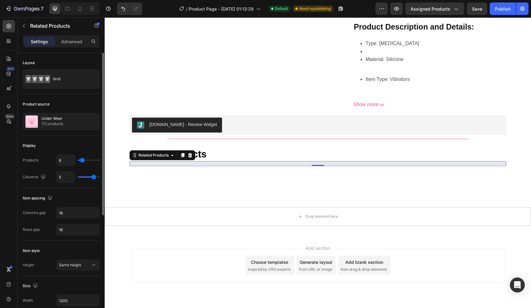
type input "7"
type input "8"
click at [82, 161] on input "range" at bounding box center [89, 159] width 22 height 1
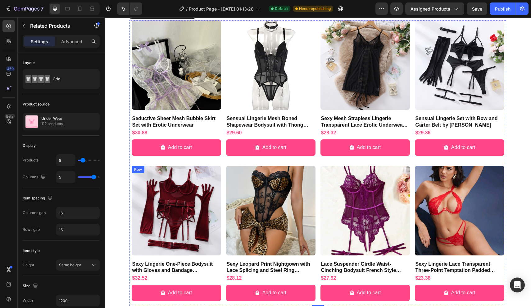
scroll to position [419, 0]
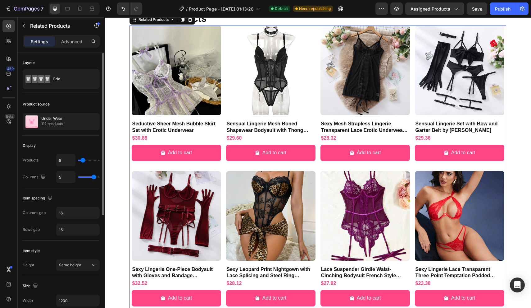
type input "9"
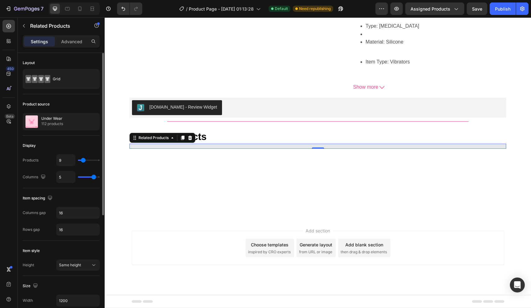
type input "10"
type input "11"
type input "12"
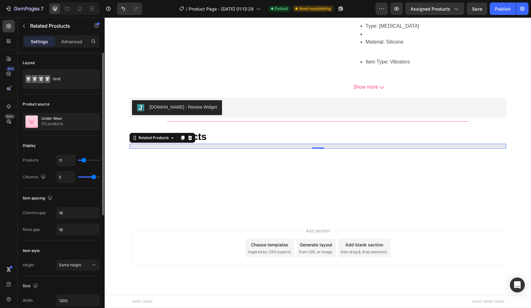
type input "12"
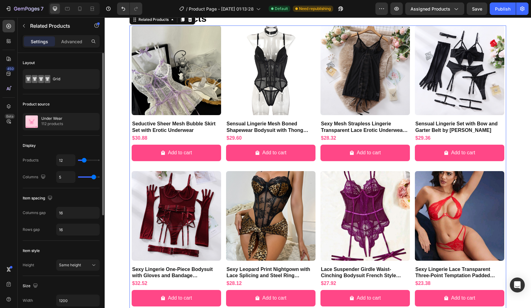
type input "13"
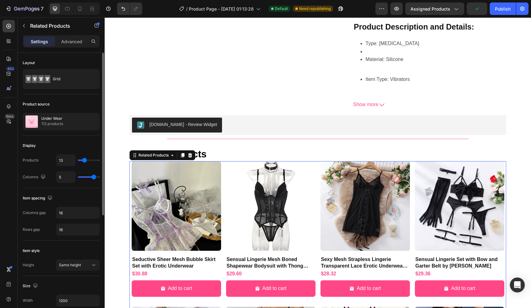
type input "12"
type input "11"
type input "12"
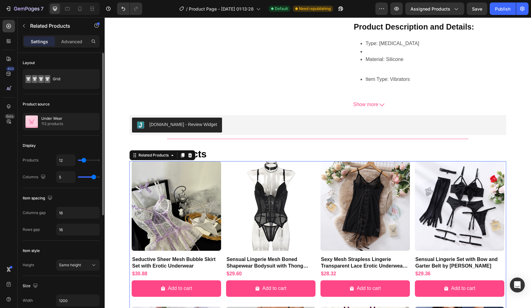
type input "12"
type input "13"
click at [84, 160] on input "range" at bounding box center [89, 159] width 22 height 1
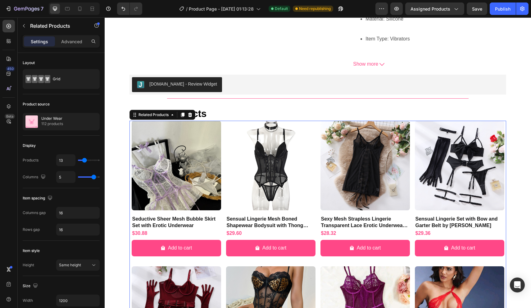
scroll to position [322, 0]
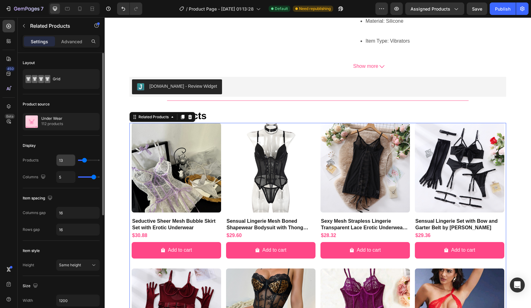
click at [68, 159] on input "13" at bounding box center [66, 159] width 19 height 11
type input "1"
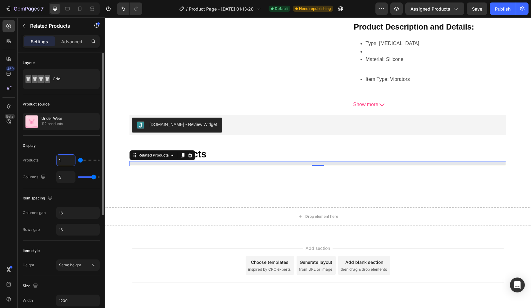
type input "12"
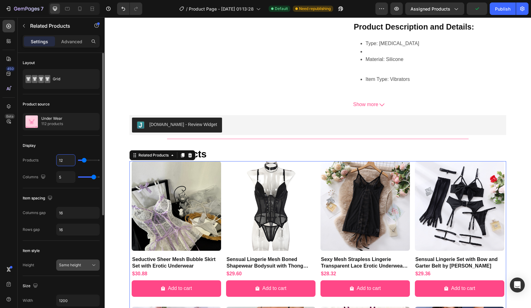
type input "12"
click at [75, 266] on span "Same height" at bounding box center [70, 264] width 22 height 5
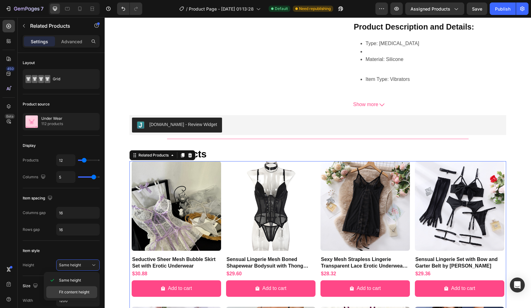
click at [76, 289] on span "Fit content height" at bounding box center [74, 292] width 30 height 6
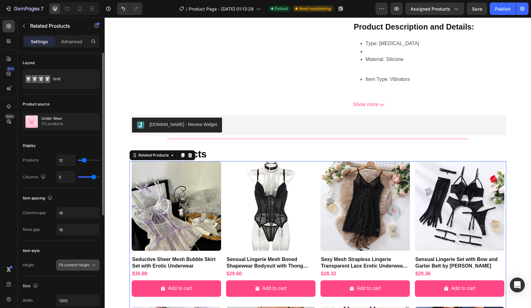
click at [82, 265] on span "Fit content height" at bounding box center [74, 264] width 30 height 5
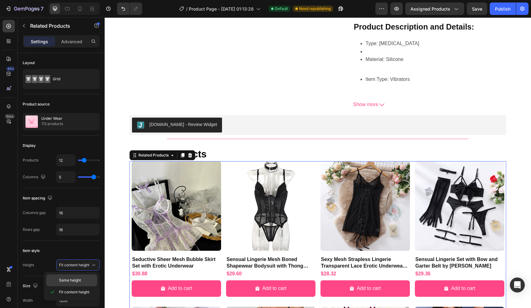
click at [70, 277] on span "Same height" at bounding box center [70, 280] width 22 height 6
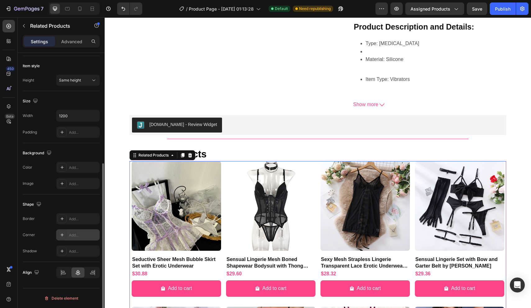
scroll to position [0, 0]
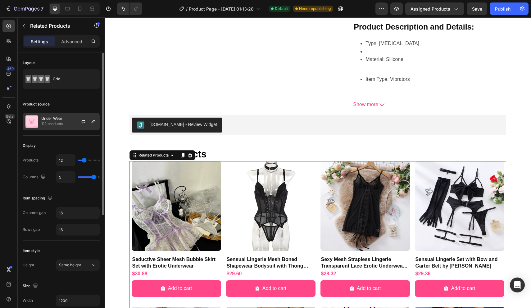
click at [72, 123] on div at bounding box center [85, 121] width 27 height 17
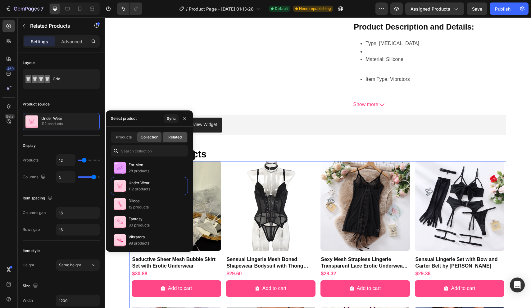
click at [170, 138] on span "Related" at bounding box center [174, 137] width 13 height 6
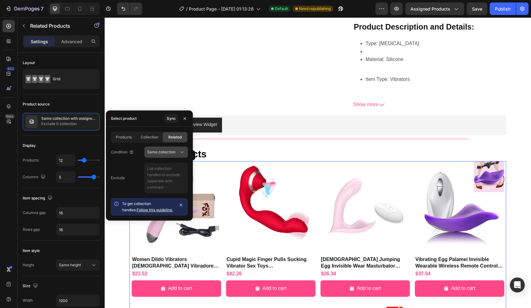
click at [163, 154] on span "Same collection" at bounding box center [161, 152] width 28 height 6
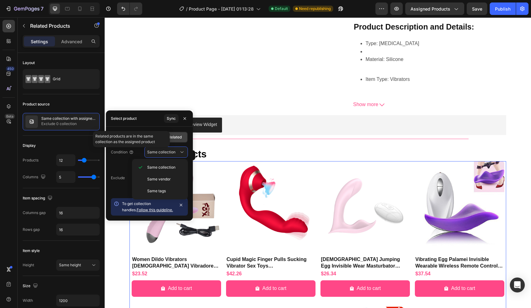
click at [122, 159] on div "Condition Same collection Exclude To get collection handles. Follow this guidel…" at bounding box center [149, 180] width 87 height 70
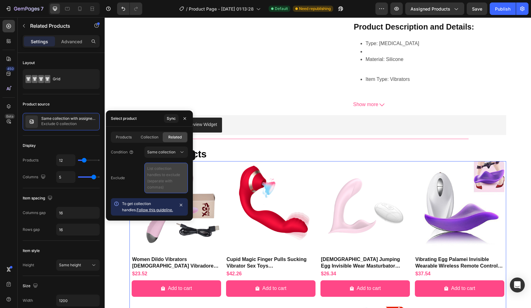
click at [155, 172] on textarea at bounding box center [165, 178] width 43 height 30
click at [127, 191] on div "Exclude" at bounding box center [149, 178] width 77 height 30
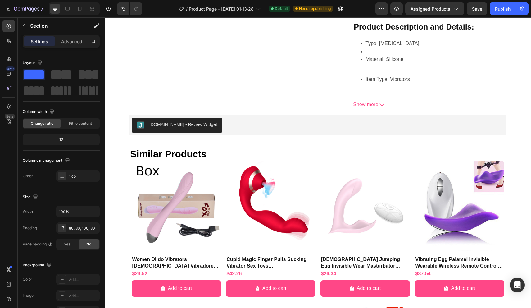
click at [122, 234] on div "Product Images 10 Frequency [MEDICAL_DATA] Wearable Vagina Dildo Vibrator Sucki…" at bounding box center [318, 184] width 427 height 877
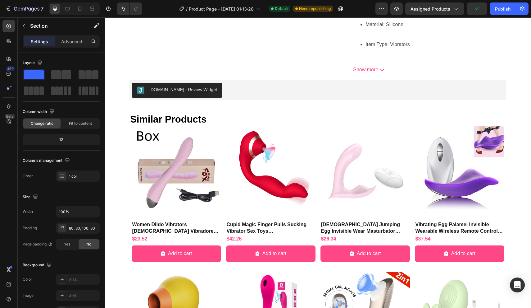
scroll to position [291, 0]
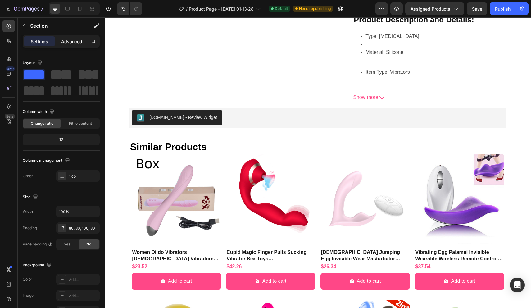
click at [72, 44] on p "Advanced" at bounding box center [71, 41] width 21 height 7
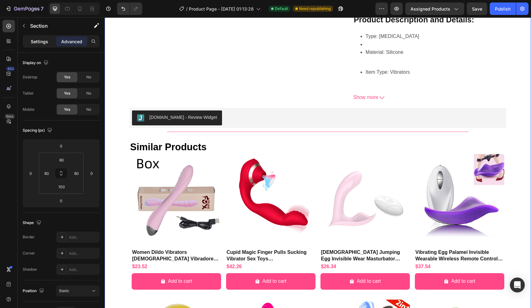
click at [41, 41] on p "Settings" at bounding box center [39, 41] width 17 height 7
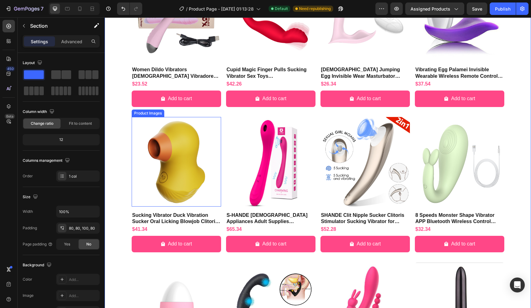
scroll to position [634, 0]
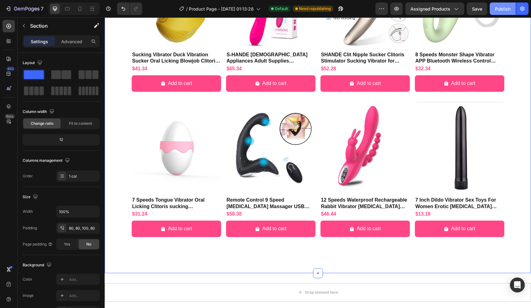
click at [507, 8] on div "Publish" at bounding box center [503, 9] width 16 height 7
click at [8, 43] on icon at bounding box center [8, 42] width 2 height 2
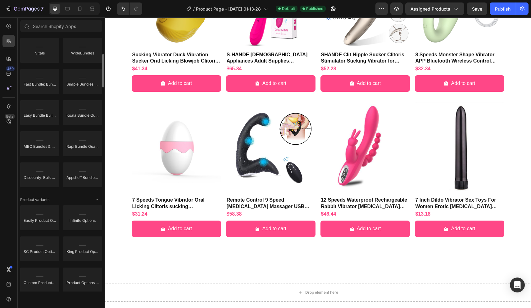
scroll to position [547, 0]
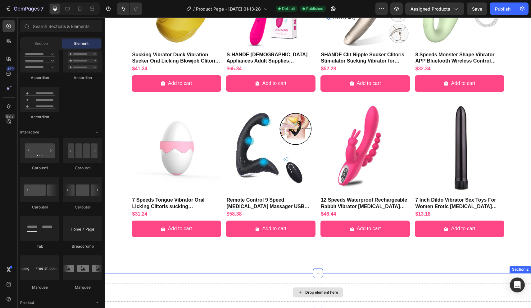
click at [313, 287] on div "Drop element here" at bounding box center [318, 292] width 50 height 10
click at [11, 27] on icon at bounding box center [9, 26] width 6 height 6
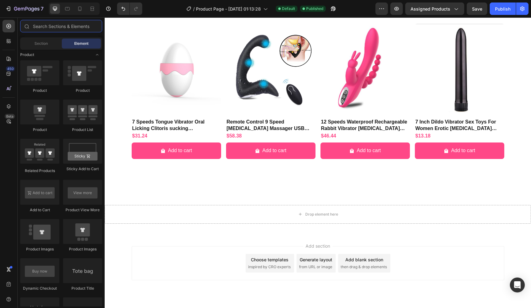
scroll to position [707, 0]
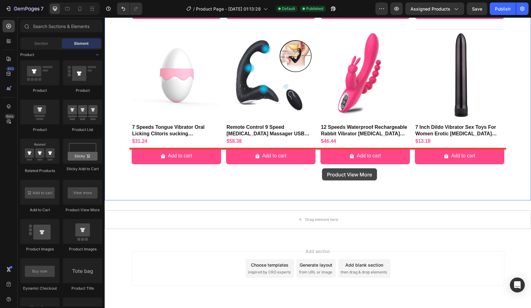
drag, startPoint x: 181, startPoint y: 217, endPoint x: 322, endPoint y: 168, distance: 149.7
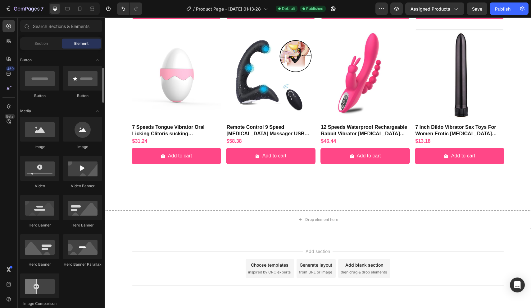
scroll to position [138, 0]
